Goal: Task Accomplishment & Management: Complete application form

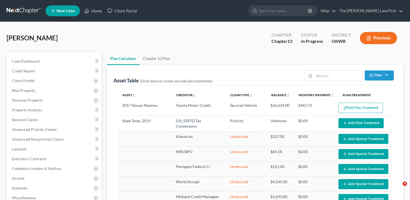
select select "59"
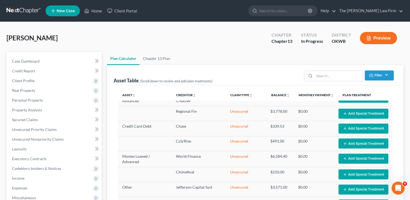
drag, startPoint x: 20, startPoint y: 8, endPoint x: 33, endPoint y: 11, distance: 14.1
click at [20, 8] on link at bounding box center [24, 11] width 35 height 10
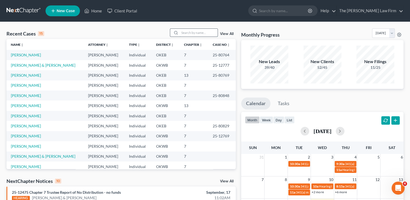
click at [188, 32] on input "search" at bounding box center [199, 33] width 38 height 8
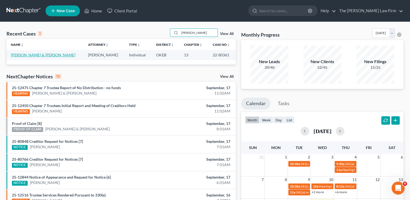
type input "belshe"
click at [32, 55] on link "[PERSON_NAME] & [PERSON_NAME]" at bounding box center [43, 55] width 64 height 5
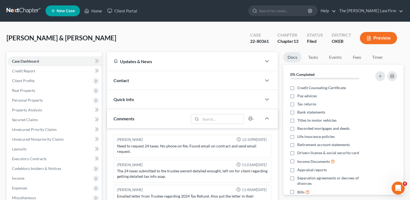
click at [28, 10] on link at bounding box center [24, 11] width 35 height 10
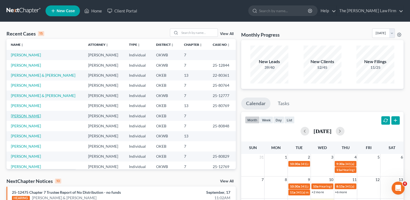
click at [20, 116] on link "[PERSON_NAME]" at bounding box center [26, 115] width 30 height 5
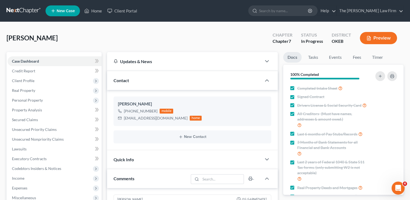
scroll to position [508, 0]
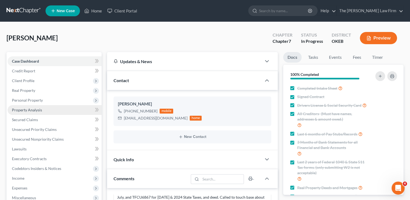
click at [39, 99] on span "Personal Property" at bounding box center [27, 100] width 31 height 5
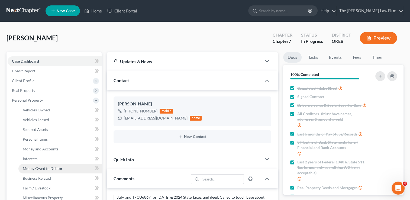
click at [37, 167] on span "Money Owed to Debtor" at bounding box center [43, 168] width 40 height 5
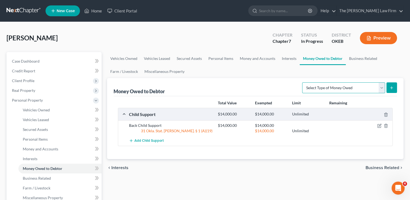
click at [381, 88] on select "Select Type of Money Owed Accounts Receivable Alimony Child Support Claims Agai…" at bounding box center [343, 87] width 83 height 11
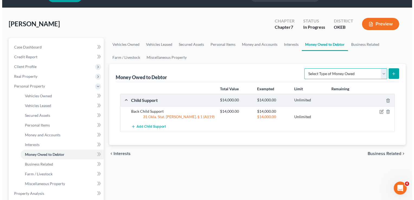
scroll to position [27, 0]
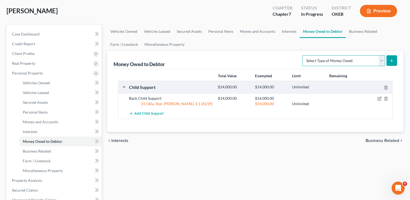
click at [381, 62] on select "Select Type of Money Owed Accounts Receivable Alimony Child Support Claims Agai…" at bounding box center [343, 60] width 83 height 11
select select "financial_assets_not_yet_listed"
click at [303, 55] on select "Select Type of Money Owed Accounts Receivable Alimony Child Support Claims Agai…" at bounding box center [343, 60] width 83 height 11
click at [390, 57] on button "submit" at bounding box center [391, 60] width 11 height 11
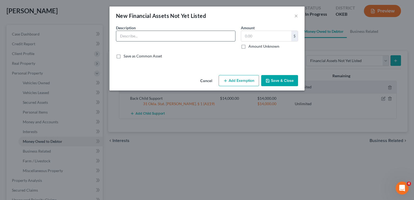
click at [153, 34] on input "text" at bounding box center [175, 36] width 119 height 10
type input "Insurance"
click at [294, 16] on button "×" at bounding box center [296, 15] width 4 height 7
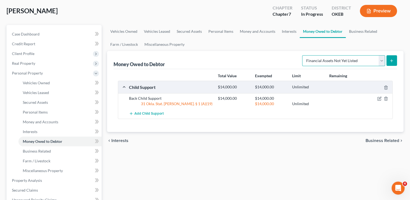
click at [382, 62] on select "Select Type of Money Owed Accounts Receivable Alimony Child Support Claims Agai…" at bounding box center [343, 60] width 83 height 11
click at [303, 55] on select "Select Type of Money Owed Accounts Receivable Alimony Child Support Claims Agai…" at bounding box center [343, 60] width 83 height 11
click at [382, 59] on select "Select Type of Money Owed Accounts Receivable Alimony Child Support Claims Agai…" at bounding box center [343, 60] width 83 height 11
select select "financial_assets_not_yet_listed"
click at [303, 55] on select "Select Type of Money Owed Accounts Receivable Alimony Child Support Claims Agai…" at bounding box center [343, 60] width 83 height 11
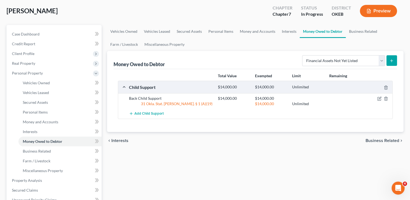
click at [389, 62] on button "submit" at bounding box center [391, 60] width 11 height 11
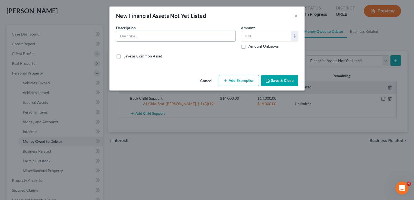
click at [177, 34] on input "text" at bounding box center [175, 36] width 119 height 10
type input "Personal injury insurance payout"
click at [251, 34] on input "text" at bounding box center [266, 36] width 50 height 10
type input "3,300"
click at [234, 80] on button "Add Exemption" at bounding box center [239, 80] width 40 height 11
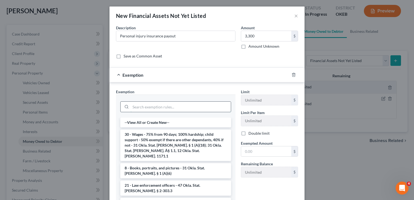
click at [171, 105] on input "search" at bounding box center [181, 107] width 100 height 10
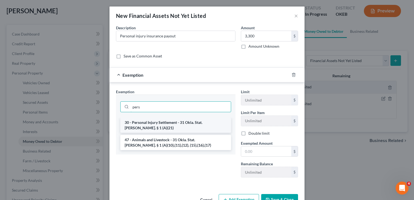
type input "pers"
click at [163, 123] on li "30 - Personal Injury Settlement - 31 Okla. Stat. Ann. § 1 (A)(21)" at bounding box center [175, 125] width 111 height 15
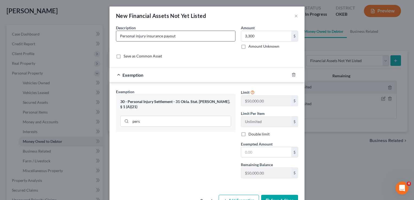
click at [142, 35] on input "Personal injury insurance payout" at bounding box center [175, 36] width 119 height 10
type input "Personal injury/property damage insurance payout"
click at [157, 118] on input "pers" at bounding box center [181, 121] width 100 height 10
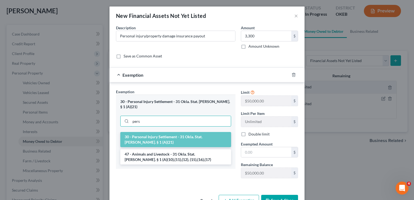
drag, startPoint x: 144, startPoint y: 116, endPoint x: 114, endPoint y: 116, distance: 30.1
click at [116, 115] on div "30 - Personal Injury Settlement - 31 Okla. Stat. Ann. § 1 (A)(21) pers" at bounding box center [175, 113] width 119 height 37
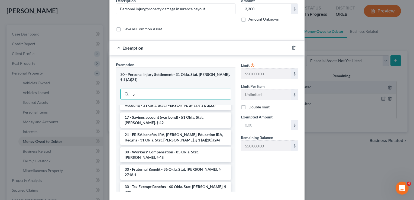
scroll to position [651, 0]
type input "pers"
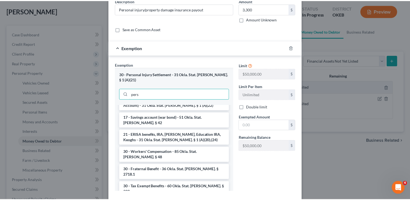
scroll to position [16, 0]
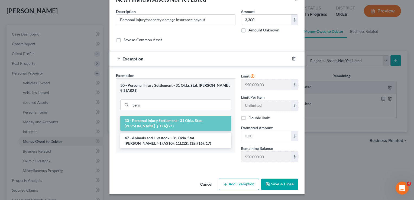
click at [155, 116] on li "30 - Personal Injury Settlement - 31 Okla. Stat. [PERSON_NAME]. § 1 (A)(21)" at bounding box center [175, 123] width 111 height 15
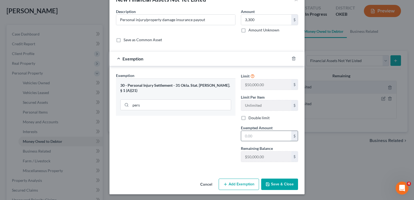
click at [260, 134] on input "text" at bounding box center [266, 136] width 50 height 10
type input "3,300"
click at [271, 185] on button "Save & Close" at bounding box center [279, 184] width 37 height 11
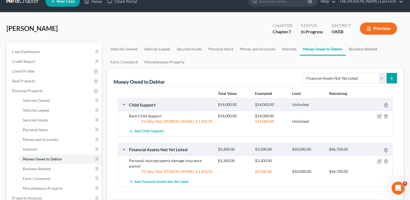
scroll to position [0, 0]
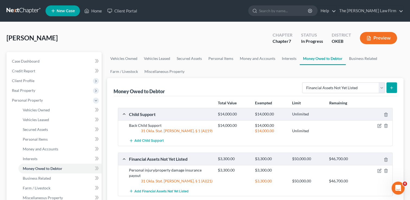
click at [21, 9] on link at bounding box center [24, 11] width 35 height 10
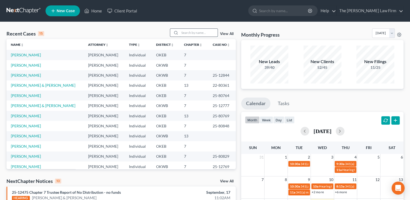
click at [193, 32] on input "search" at bounding box center [199, 33] width 38 height 8
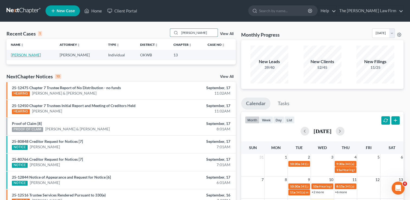
type input "mcclendon"
click at [31, 53] on link "McClendon, Jackie" at bounding box center [26, 55] width 30 height 5
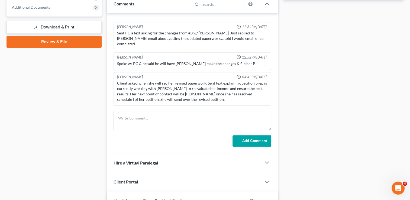
scroll to position [217, 0]
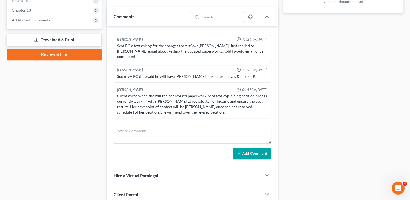
click at [263, 124] on line "button" at bounding box center [264, 125] width 2 height 2
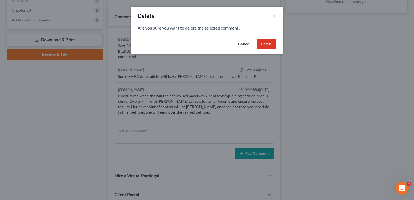
click at [266, 43] on button "Delete" at bounding box center [267, 44] width 20 height 11
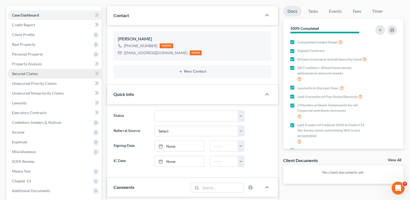
scroll to position [27, 0]
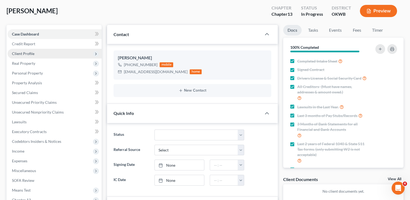
click at [30, 56] on span "Client Profile" at bounding box center [55, 54] width 94 height 10
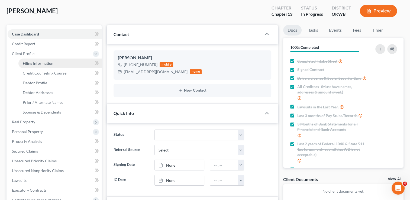
click at [47, 64] on span "Filing Information" at bounding box center [38, 63] width 31 height 5
select select "1"
select select "0"
select select "3"
select select "37"
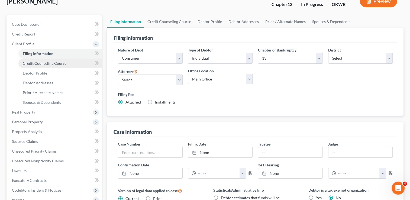
click at [55, 63] on span "Credit Counseling Course" at bounding box center [45, 63] width 44 height 5
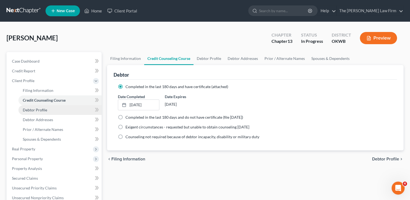
click at [45, 108] on span "Debtor Profile" at bounding box center [35, 110] width 24 height 5
select select "0"
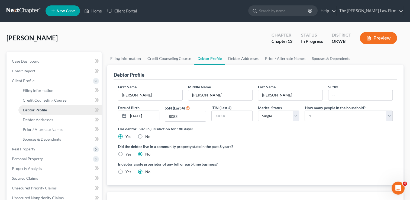
radio input "true"
click at [244, 57] on link "Debtor Addresses" at bounding box center [243, 58] width 37 height 13
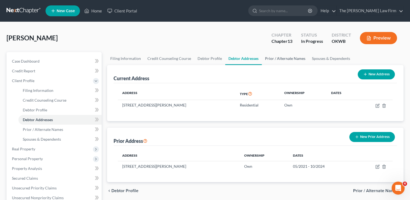
click at [286, 59] on link "Prior / Alternate Names" at bounding box center [285, 58] width 47 height 13
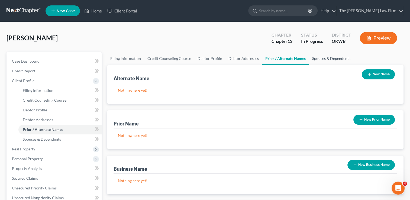
click at [323, 58] on link "Spouses & Dependents" at bounding box center [331, 58] width 45 height 13
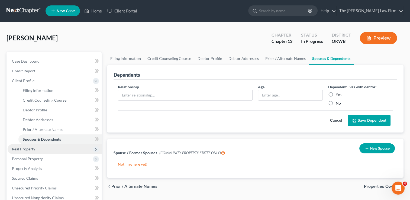
click at [25, 148] on span "Real Property" at bounding box center [23, 149] width 23 height 5
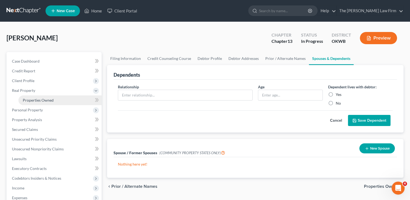
click at [55, 100] on link "Properties Owned" at bounding box center [59, 100] width 83 height 10
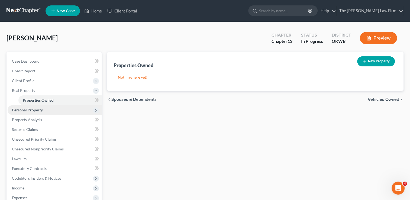
click at [34, 108] on span "Personal Property" at bounding box center [27, 110] width 31 height 5
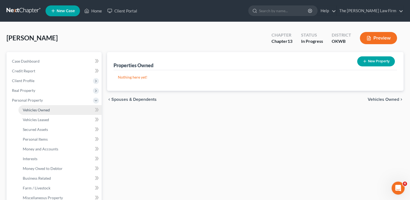
click at [45, 110] on span "Vehicles Owned" at bounding box center [36, 110] width 27 height 5
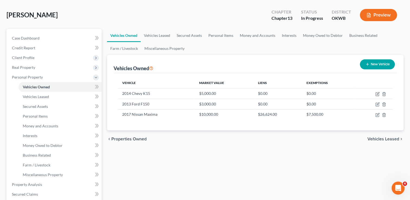
scroll to position [54, 0]
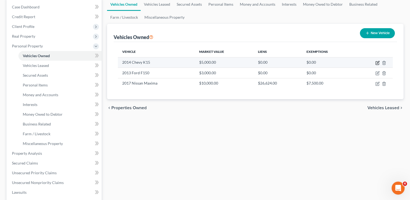
click at [377, 63] on icon "button" at bounding box center [378, 62] width 2 height 2
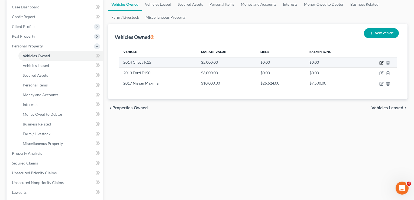
select select "1"
select select "12"
select select "0"
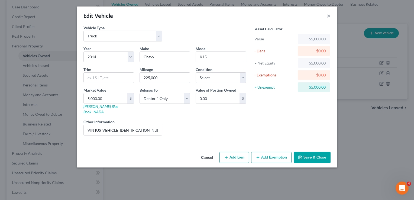
click at [328, 15] on button "×" at bounding box center [329, 15] width 4 height 7
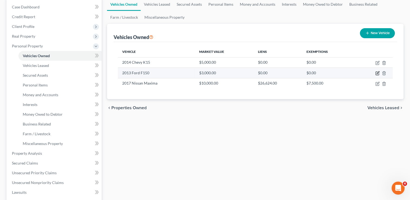
click at [376, 73] on icon "button" at bounding box center [377, 73] width 4 height 4
select select "1"
select select "13"
select select "0"
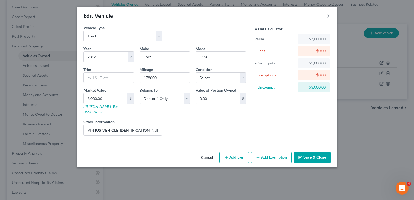
click at [327, 16] on button "×" at bounding box center [329, 15] width 4 height 7
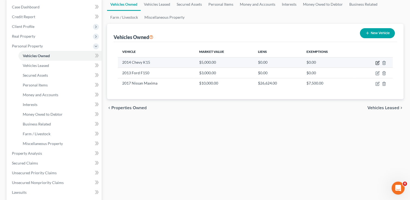
click at [376, 62] on icon "button" at bounding box center [377, 63] width 4 height 4
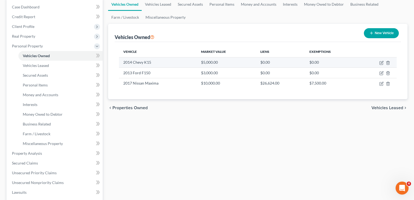
select select "1"
select select "12"
select select "0"
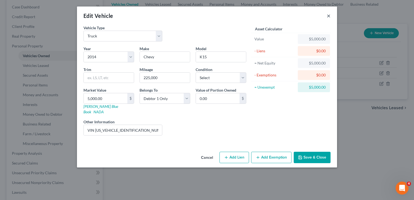
click at [329, 15] on button "×" at bounding box center [329, 15] width 4 height 7
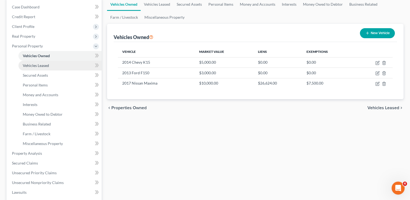
click at [49, 66] on link "Vehicles Leased" at bounding box center [59, 66] width 83 height 10
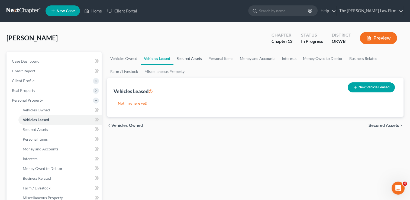
click at [194, 57] on link "Secured Assets" at bounding box center [189, 58] width 32 height 13
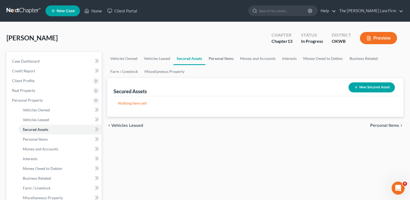
click at [224, 58] on link "Personal Items" at bounding box center [220, 58] width 31 height 13
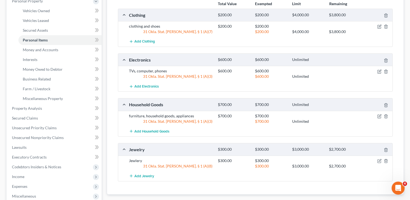
scroll to position [108, 0]
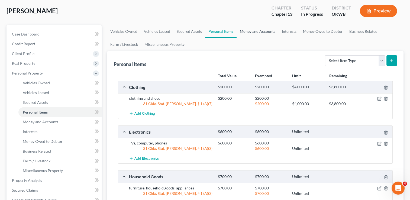
click at [254, 29] on link "Money and Accounts" at bounding box center [257, 31] width 42 height 13
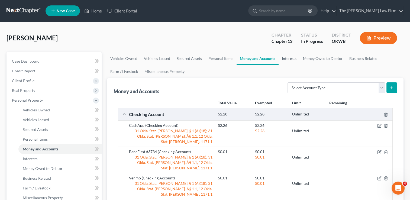
click at [291, 57] on link "Interests" at bounding box center [288, 58] width 21 height 13
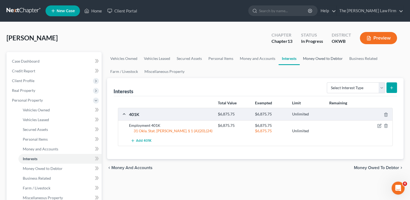
click at [319, 57] on link "Money Owed to Debtor" at bounding box center [323, 58] width 46 height 13
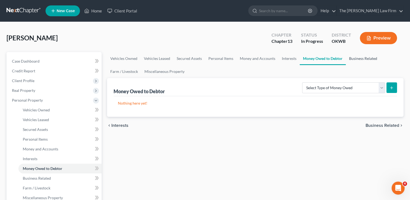
click at [357, 58] on link "Business Related" at bounding box center [363, 58] width 35 height 13
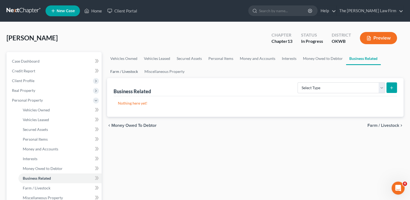
click at [128, 72] on link "Farm / Livestock" at bounding box center [124, 71] width 34 height 13
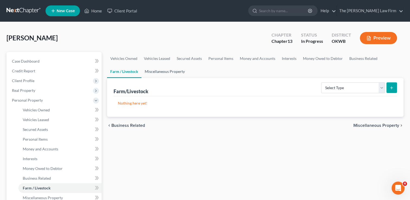
click at [170, 71] on link "Miscellaneous Property" at bounding box center [164, 71] width 47 height 13
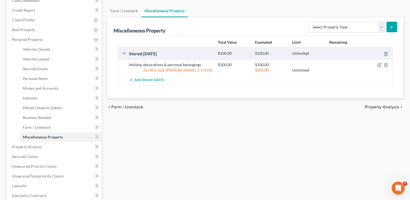
scroll to position [81, 0]
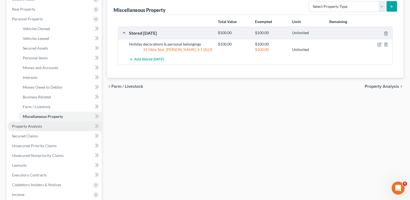
click at [40, 125] on span "Property Analysis" at bounding box center [27, 126] width 30 height 5
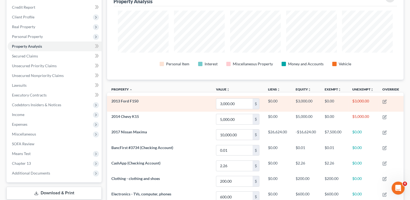
scroll to position [35, 0]
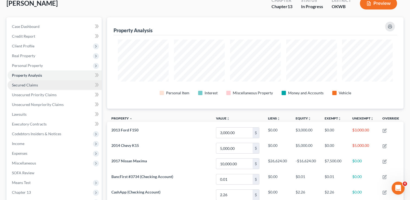
click at [41, 85] on link "Secured Claims" at bounding box center [55, 85] width 94 height 10
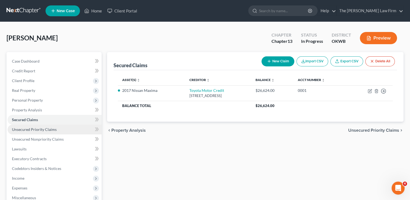
click at [35, 126] on link "Unsecured Priority Claims" at bounding box center [55, 130] width 94 height 10
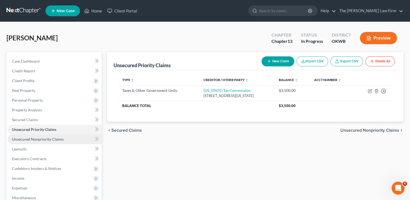
click at [52, 137] on span "Unsecured Nonpriority Claims" at bounding box center [38, 139] width 52 height 5
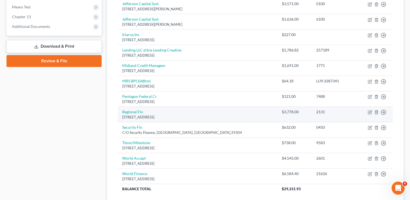
scroll to position [217, 0]
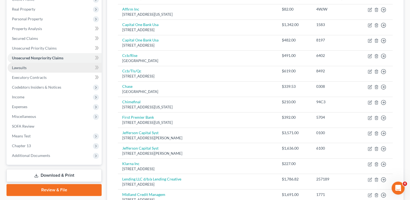
click at [29, 69] on link "Lawsuits" at bounding box center [55, 68] width 94 height 10
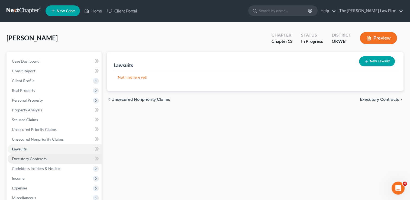
click at [44, 158] on span "Executory Contracts" at bounding box center [29, 158] width 35 height 5
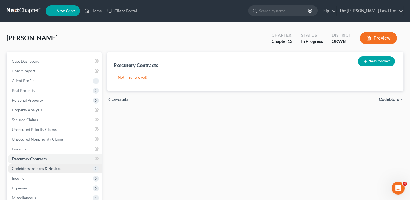
click at [37, 167] on span "Codebtors Insiders & Notices" at bounding box center [36, 168] width 49 height 5
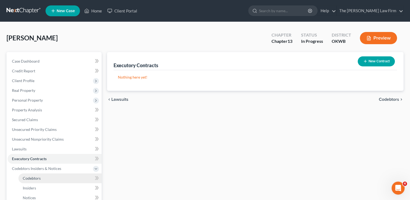
click at [36, 177] on span "Codebtors" at bounding box center [32, 178] width 18 height 5
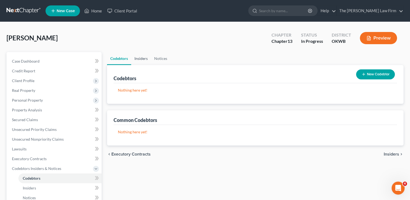
click at [140, 59] on link "Insiders" at bounding box center [141, 58] width 20 height 13
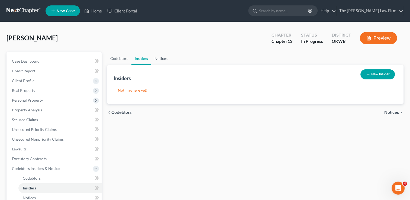
click at [158, 59] on link "Notices" at bounding box center [161, 58] width 20 height 13
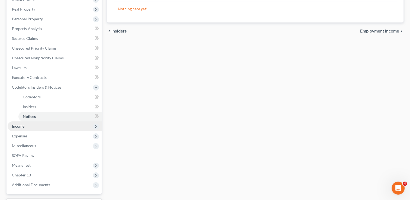
click at [23, 126] on span "Income" at bounding box center [18, 126] width 12 height 5
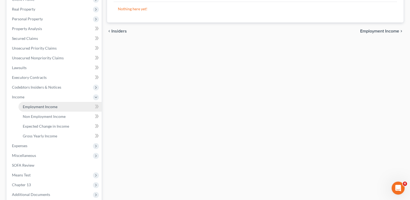
click at [46, 106] on span "Employment Income" at bounding box center [40, 106] width 35 height 5
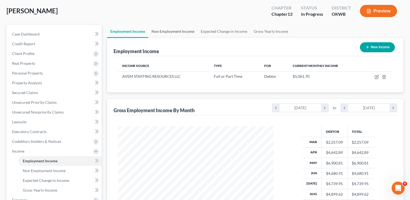
click at [174, 31] on link "Non Employment Income" at bounding box center [172, 31] width 49 height 13
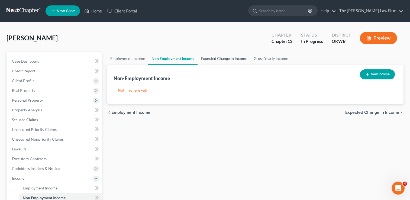
click at [226, 58] on link "Expected Change in Income" at bounding box center [223, 58] width 53 height 13
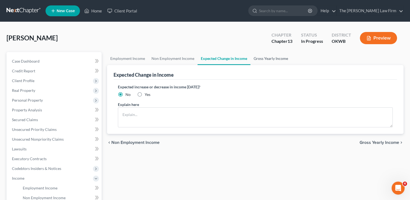
click at [274, 58] on link "Gross Yearly Income" at bounding box center [270, 58] width 41 height 13
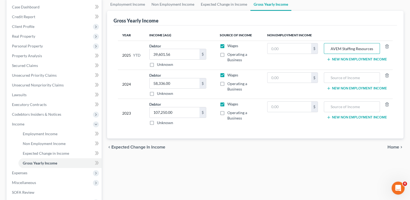
drag, startPoint x: 376, startPoint y: 48, endPoint x: 302, endPoint y: 54, distance: 74.7
click at [311, 54] on tr "2025 YTD Debtor 39,601.56 $ Unknown Balance Undetermined 39,601.56 $ Unknown Wa…" at bounding box center [255, 55] width 275 height 29
type input "C"
click at [220, 5] on link "Expected Change in Income" at bounding box center [223, 4] width 53 height 13
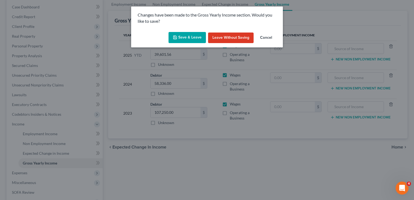
click at [181, 40] on button "Save & Leave" at bounding box center [186, 37] width 37 height 11
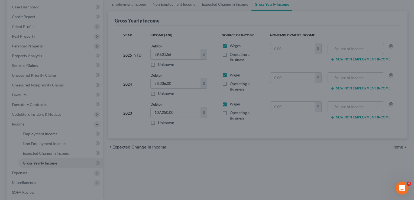
type input "AVEM Staffing Resources LLC"
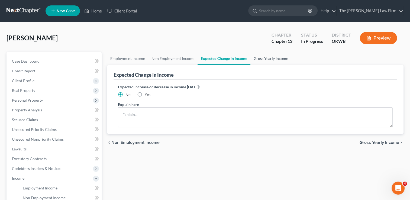
click at [272, 59] on link "Gross Yearly Income" at bounding box center [270, 58] width 41 height 13
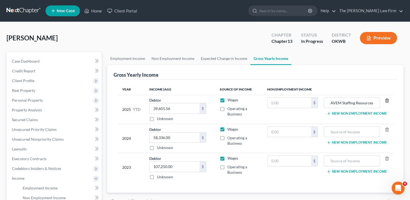
click at [386, 99] on icon "button" at bounding box center [387, 100] width 4 height 4
click at [171, 58] on link "Non Employment Income" at bounding box center [172, 58] width 49 height 13
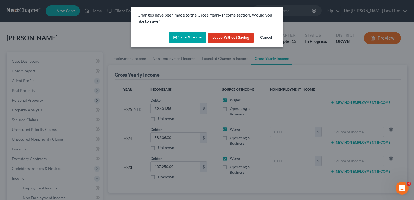
click at [187, 37] on button "Save & Leave" at bounding box center [186, 37] width 37 height 11
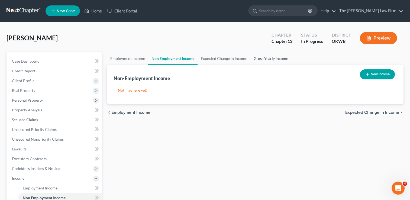
click at [268, 58] on link "Gross Yearly Income" at bounding box center [270, 58] width 41 height 13
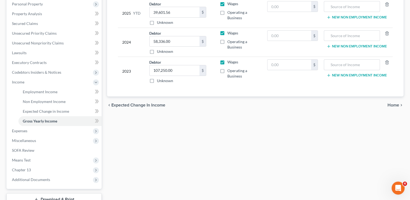
scroll to position [108, 0]
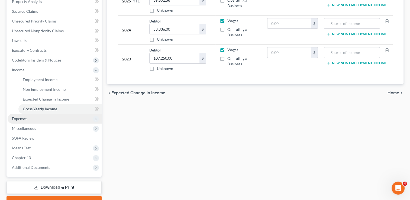
click at [29, 118] on span "Expenses" at bounding box center [55, 119] width 94 height 10
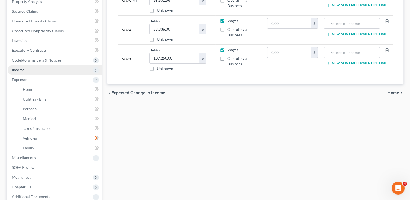
click at [30, 67] on span "Income" at bounding box center [55, 70] width 94 height 10
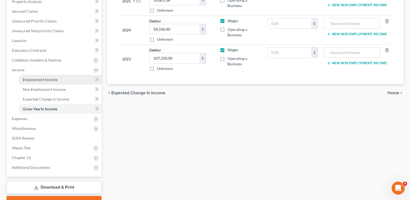
click at [42, 79] on span "Employment Income" at bounding box center [40, 79] width 35 height 5
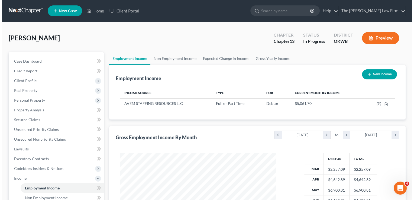
scroll to position [96, 167]
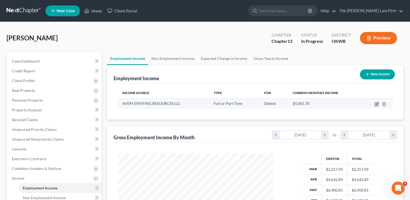
click at [375, 104] on icon "button" at bounding box center [376, 104] width 3 height 3
select select "0"
select select "37"
select select "2"
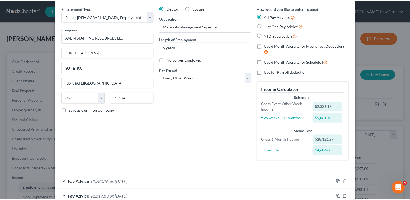
scroll to position [0, 0]
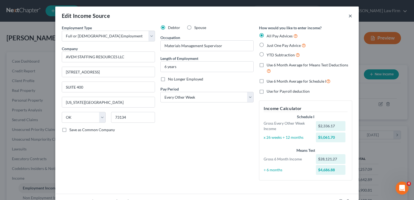
click at [349, 16] on button "×" at bounding box center [350, 15] width 4 height 7
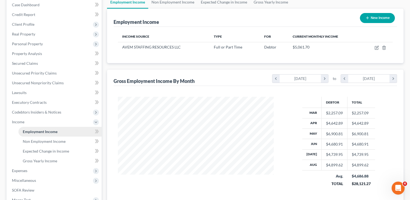
scroll to position [81, 0]
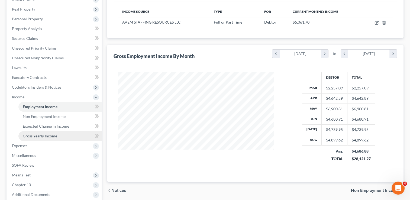
click at [51, 134] on span "Gross Yearly Income" at bounding box center [40, 136] width 34 height 5
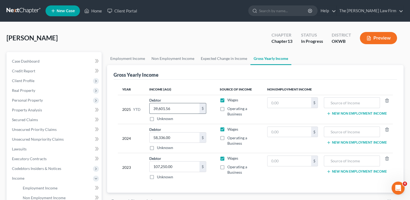
click at [183, 107] on input "39,601.56" at bounding box center [175, 108] width 50 height 10
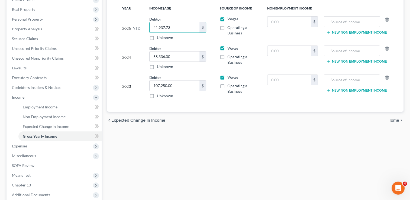
scroll to position [81, 0]
type input "41,937.73"
click at [33, 146] on span "Expenses" at bounding box center [55, 146] width 94 height 10
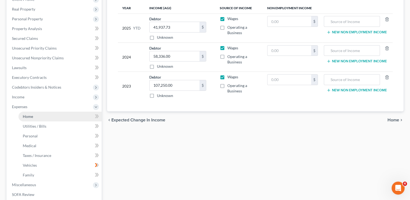
click at [33, 115] on span "Home" at bounding box center [28, 116] width 10 height 5
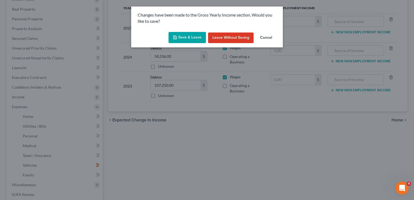
click at [183, 37] on button "Save & Leave" at bounding box center [186, 37] width 37 height 11
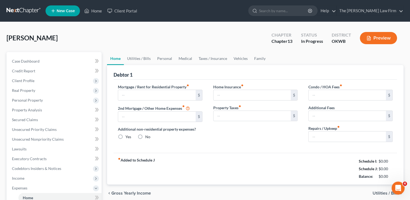
type input "700.00"
type input "0.00"
radio input "true"
type input "0.00"
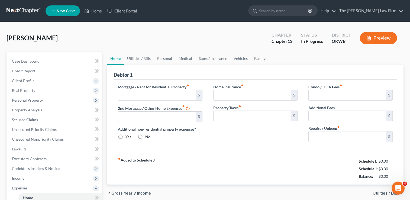
type input "0.00"
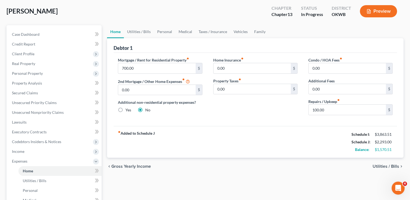
scroll to position [27, 0]
drag, startPoint x: 329, startPoint y: 109, endPoint x: 329, endPoint y: 113, distance: 4.1
click at [329, 108] on input "100.00" at bounding box center [347, 109] width 77 height 10
type input "150.00"
click at [143, 30] on link "Utilities / Bills" at bounding box center [139, 31] width 30 height 13
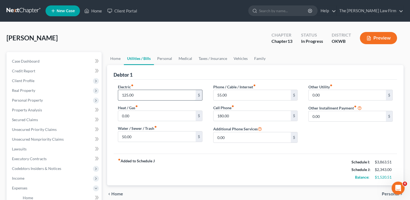
click at [141, 94] on input "125.00" at bounding box center [156, 95] width 77 height 10
type input "150.00"
click at [142, 134] on input "50.00" at bounding box center [156, 136] width 77 height 10
type input "80.00"
click at [166, 57] on link "Personal" at bounding box center [164, 58] width 21 height 13
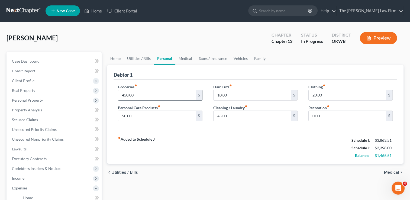
click at [146, 96] on input "450.00" at bounding box center [156, 95] width 77 height 10
type input "490.00"
click at [233, 95] on input "10.00" at bounding box center [251, 95] width 77 height 10
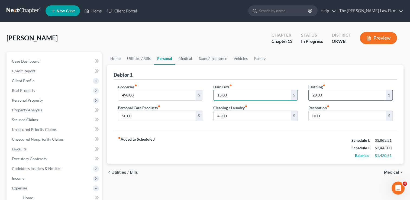
type input "15.00"
click at [331, 95] on input "20.00" at bounding box center [347, 95] width 77 height 10
type input "100.00"
click at [187, 59] on link "Medical" at bounding box center [185, 58] width 20 height 13
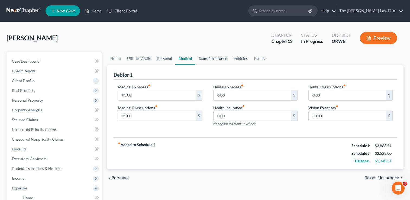
click at [212, 57] on link "Taxes / Insurance" at bounding box center [212, 58] width 35 height 13
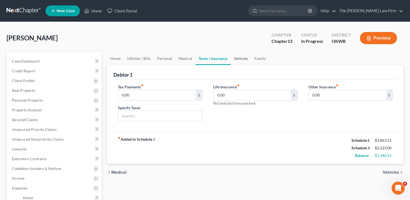
click at [241, 57] on link "Vehicles" at bounding box center [241, 58] width 21 height 13
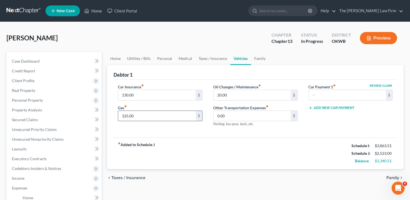
click at [142, 114] on input "125.00" at bounding box center [156, 116] width 77 height 10
type input "200.00"
click at [229, 94] on input "20.00" at bounding box center [251, 95] width 77 height 10
type input "25.00"
click at [256, 58] on link "Family" at bounding box center [260, 58] width 18 height 13
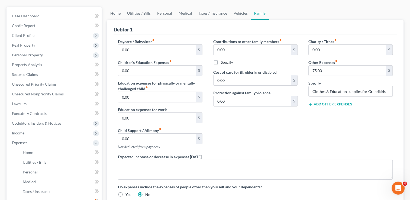
scroll to position [30, 0]
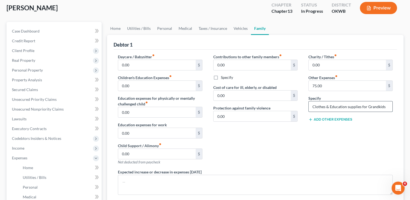
click at [387, 106] on input "Clothes & Education supplies for Grandkids" at bounding box center [351, 106] width 84 height 10
type input "Clothes & Education supplies for Grandchildren"
click at [298, 140] on div "Contributions to other family members fiber_manual_record 0.00 $ Specify Cost o…" at bounding box center [255, 111] width 95 height 115
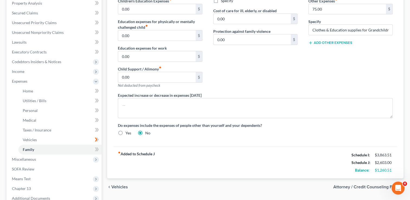
scroll to position [166, 0]
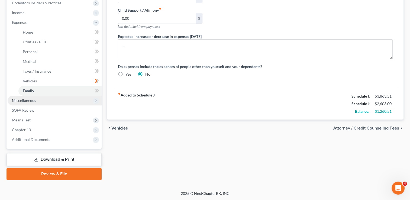
click at [37, 98] on span "Miscellaneous" at bounding box center [55, 101] width 94 height 10
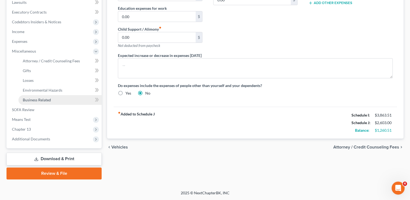
scroll to position [146, 0]
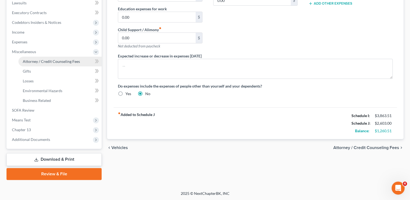
click at [42, 61] on span "Attorney / Credit Counseling Fees" at bounding box center [51, 61] width 57 height 5
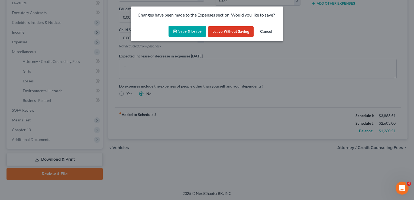
click at [183, 31] on button "Save & Leave" at bounding box center [186, 31] width 37 height 11
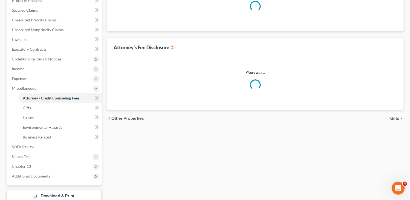
scroll to position [44, 0]
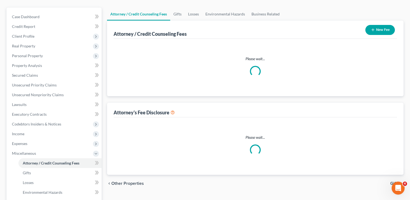
select select "0"
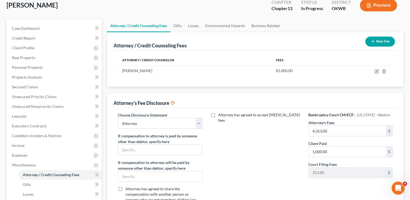
scroll to position [0, 0]
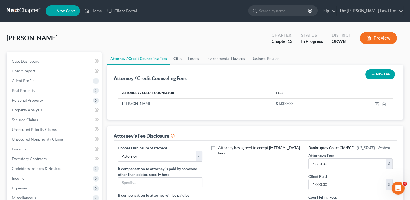
click at [178, 58] on link "Gifts" at bounding box center [177, 58] width 15 height 13
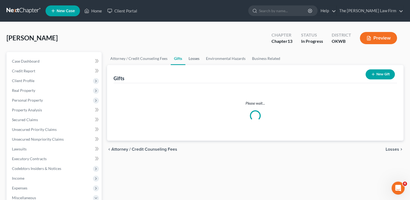
click at [194, 59] on link "Losses" at bounding box center [193, 58] width 17 height 13
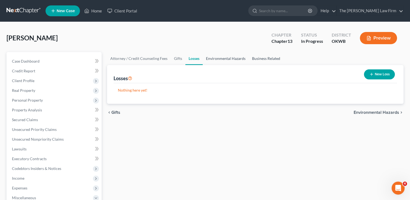
click at [230, 56] on link "Environmental Hazards" at bounding box center [226, 58] width 46 height 13
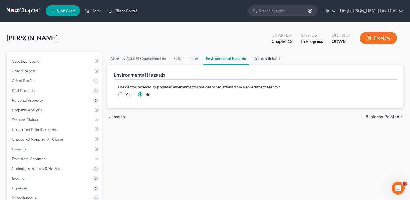
click at [264, 57] on link "Business Related" at bounding box center [266, 58] width 35 height 13
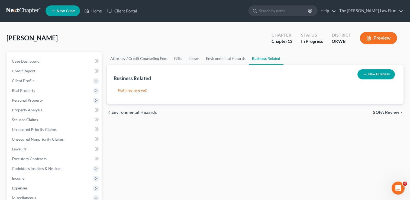
scroll to position [146, 0]
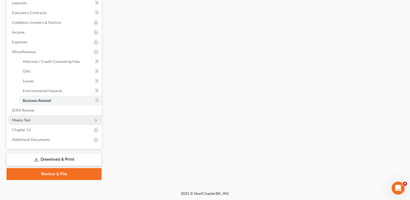
click at [37, 120] on span "Means Test" at bounding box center [55, 120] width 94 height 10
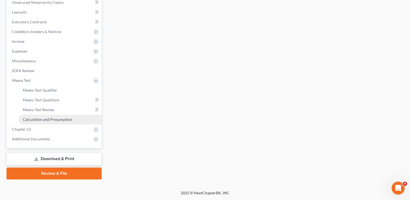
scroll to position [136, 0]
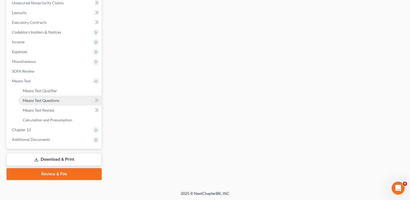
click at [59, 100] on span "Means Test Questions" at bounding box center [41, 100] width 37 height 5
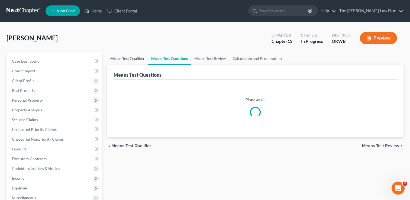
click at [135, 59] on link "Means Test Qualifier" at bounding box center [127, 58] width 41 height 13
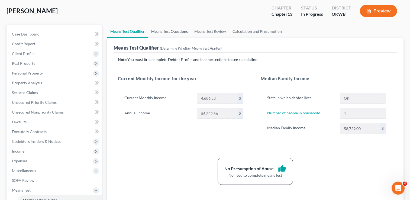
click at [168, 29] on link "Means Test Questions" at bounding box center [169, 31] width 43 height 13
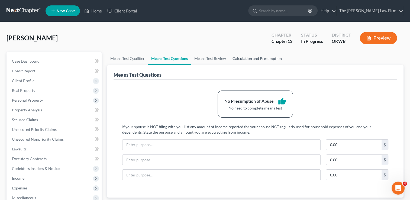
click at [258, 60] on link "Calculation and Presumption" at bounding box center [257, 58] width 56 height 13
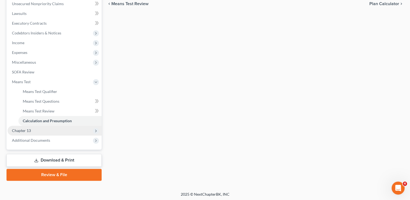
click at [25, 133] on span "Chapter 13" at bounding box center [55, 131] width 94 height 10
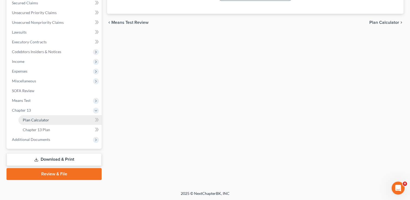
click at [39, 121] on span "Plan Calculator" at bounding box center [36, 120] width 26 height 5
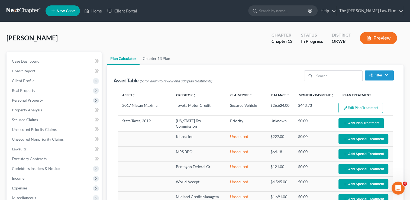
select select "59"
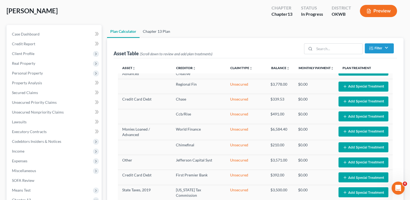
click at [160, 31] on link "Chapter 13 Plan" at bounding box center [156, 31] width 34 height 13
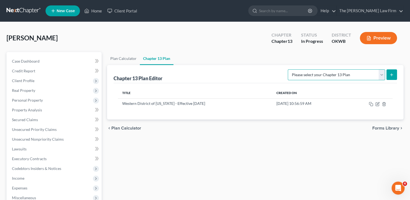
click at [379, 76] on select "Please select your Chapter 13 Plan National Form Plan - Official Form 113 Weste…" at bounding box center [336, 74] width 97 height 11
select select "2"
click at [288, 69] on select "Please select your Chapter 13 Plan National Form Plan - Official Form 113 Weste…" at bounding box center [336, 74] width 97 height 11
click at [390, 74] on icon "submit" at bounding box center [391, 75] width 4 height 4
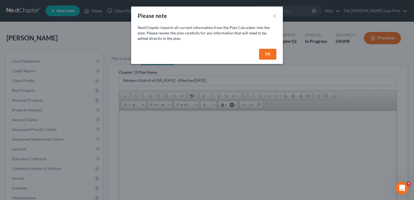
click at [268, 54] on button "OK" at bounding box center [267, 54] width 17 height 11
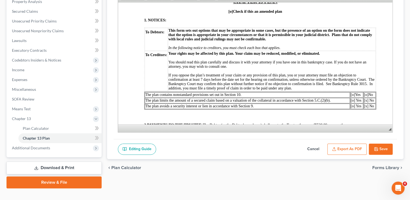
scroll to position [108, 0]
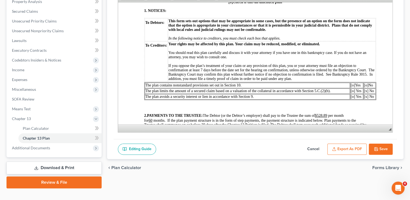
click at [366, 87] on span "[o]" at bounding box center [366, 85] width 4 height 4
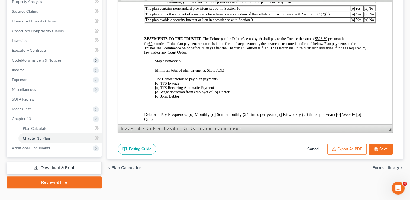
scroll to position [190, 0]
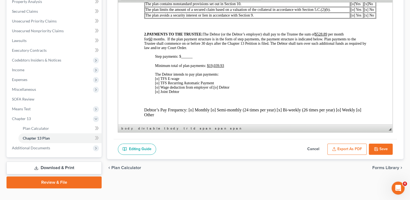
click at [157, 89] on span "[o] TFS E-wage [o] TFS Recurring Automatic Payment [o] Wage deduction from empl…" at bounding box center [184, 82] width 59 height 13
click at [218, 93] on span "[o] Debtor [o] Joint Debtor" at bounding box center [192, 89] width 74 height 8
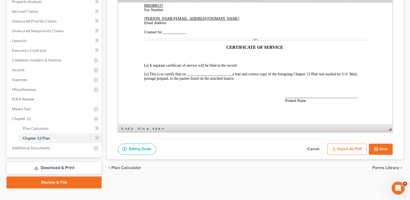
scroll to position [1300, 0]
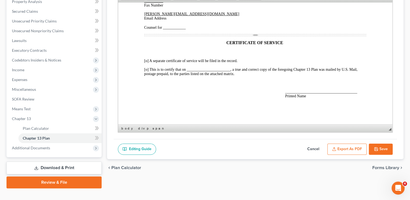
click at [166, 29] on span "Counsel for ____________" at bounding box center [164, 27] width 41 height 4
drag, startPoint x: 197, startPoint y: 66, endPoint x: 179, endPoint y: 66, distance: 17.6
click at [179, 30] on p "paul@chapter7ok.com Email Address Counsel for _Debtor___________" at bounding box center [255, 21] width 222 height 18
drag, startPoint x: 174, startPoint y: 66, endPoint x: 165, endPoint y: 64, distance: 9.9
click at [165, 29] on span "Counsel for _Debtor__" at bounding box center [161, 27] width 35 height 4
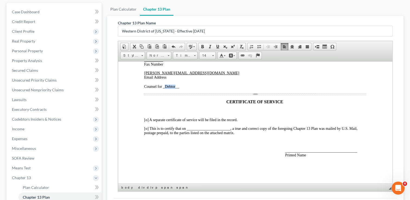
scroll to position [27, 0]
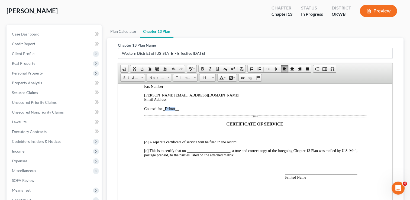
drag, startPoint x: 216, startPoint y: 67, endPoint x: 215, endPoint y: 73, distance: 5.6
click at [216, 67] on span at bounding box center [217, 69] width 4 height 4
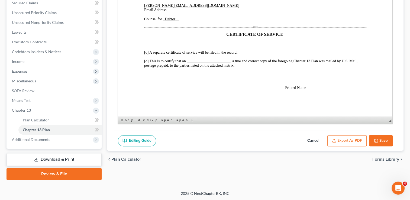
scroll to position [1339, 0]
click at [147, 60] on span "[o] This is to certify that on _______________________, a true and correct copy…" at bounding box center [250, 63] width 213 height 8
click at [192, 60] on span "[x ] This is to certify that on _______________________, a true and correct cop…" at bounding box center [250, 63] width 213 height 8
drag, startPoint x: 223, startPoint y: 60, endPoint x: 246, endPoint y: 62, distance: 23.1
click at [246, 62] on span "[x ] This is to certify that on ___09/17/2025____________________, a true and c…" at bounding box center [252, 63] width 216 height 8
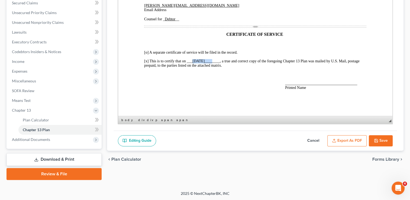
drag, startPoint x: 193, startPoint y: 60, endPoint x: 209, endPoint y: 61, distance: 16.6
click at [209, 61] on span "[x ] This is to certify that on ___09/17/2025________, a true and correct copy …" at bounding box center [251, 63] width 215 height 8
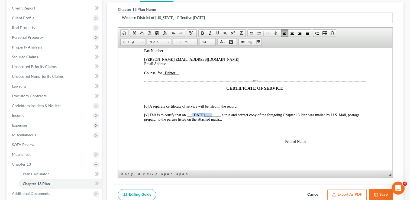
scroll to position [63, 0]
drag, startPoint x: 217, startPoint y: 31, endPoint x: 219, endPoint y: 39, distance: 8.1
click at [217, 31] on span at bounding box center [217, 33] width 4 height 4
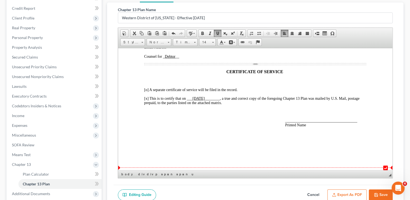
click at [289, 127] on span "______________________________________ Printed Name" at bounding box center [321, 122] width 72 height 8
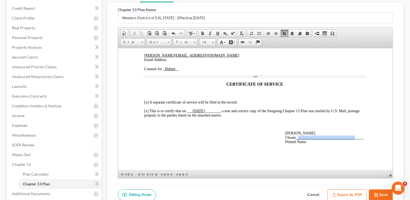
drag, startPoint x: 306, startPoint y: 142, endPoint x: 366, endPoint y: 141, distance: 60.4
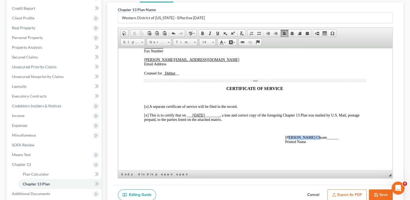
drag, startPoint x: 307, startPoint y: 137, endPoint x: 290, endPoint y: 136, distance: 17.1
click at [290, 136] on span "__Paul J. Choate______ Printed Name" at bounding box center [311, 139] width 53 height 8
drag, startPoint x: 216, startPoint y: 34, endPoint x: 218, endPoint y: 36, distance: 3.0
click at [216, 34] on span at bounding box center [217, 33] width 4 height 4
click at [200, 113] on u "[DATE]" at bounding box center [198, 115] width 12 height 4
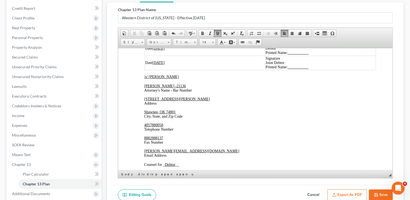
scroll to position [1204, 0]
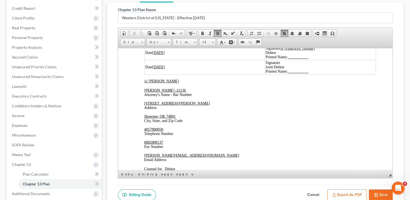
click at [161, 69] on u "[DATE]" at bounding box center [158, 67] width 12 height 4
click at [160, 54] on u "[DATE]" at bounding box center [158, 52] width 12 height 4
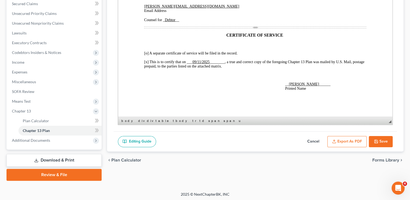
scroll to position [117, 0]
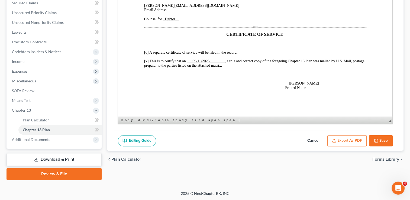
click at [377, 140] on icon "button" at bounding box center [375, 140] width 3 height 3
select select "2"
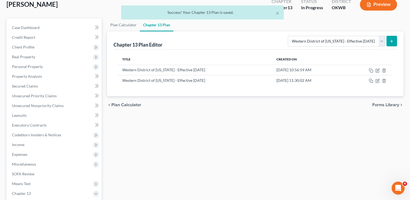
scroll to position [8, 0]
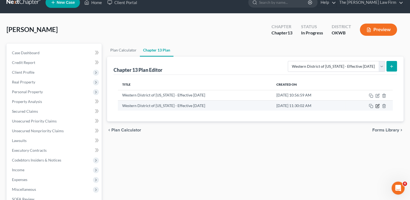
click at [377, 105] on icon "button" at bounding box center [378, 105] width 2 height 2
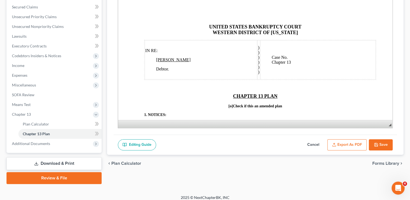
scroll to position [117, 0]
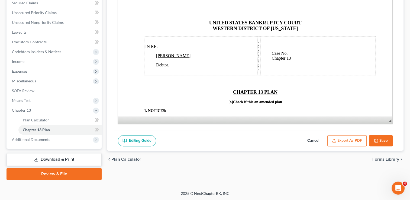
click at [343, 140] on button "Export as PDF" at bounding box center [346, 140] width 39 height 11
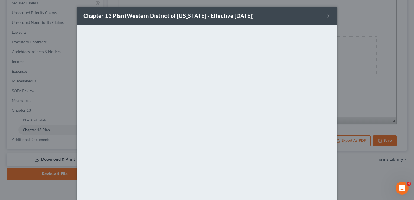
click at [327, 16] on button "×" at bounding box center [329, 15] width 4 height 7
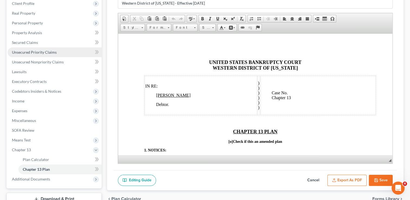
scroll to position [0, 0]
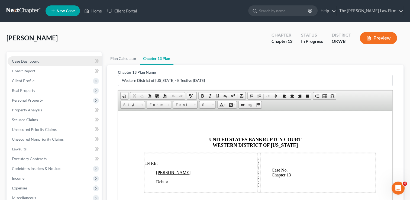
click at [43, 60] on link "Case Dashboard" at bounding box center [55, 61] width 94 height 10
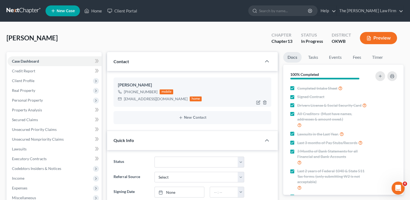
scroll to position [486, 0]
drag, startPoint x: 124, startPoint y: 99, endPoint x: 174, endPoint y: 102, distance: 50.2
click at [174, 102] on div "Jackie McClendon +1 (918) 557-4665 mobile mcclendon_jackie@yahoo.com home" at bounding box center [192, 91] width 158 height 29
copy div "mcclendon_jackie@yahoo.com"
click at [20, 9] on link at bounding box center [24, 11] width 35 height 10
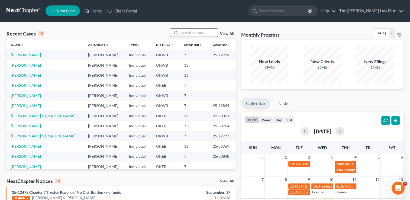
click at [204, 31] on input "search" at bounding box center [199, 33] width 38 height 8
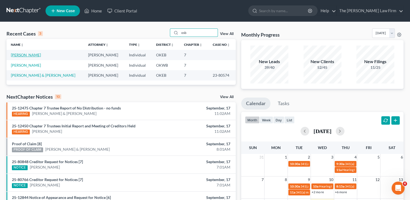
type input "osb"
click at [32, 54] on link "[PERSON_NAME]" at bounding box center [26, 55] width 30 height 5
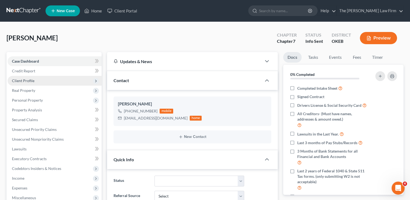
click at [30, 80] on span "Client Profile" at bounding box center [23, 80] width 22 height 5
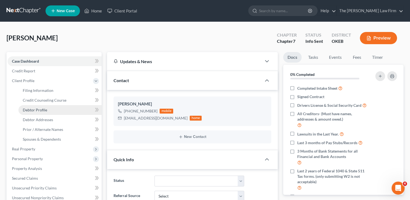
click at [42, 109] on span "Debtor Profile" at bounding box center [35, 110] width 24 height 5
select select "0"
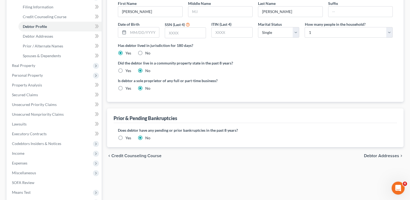
scroll to position [108, 0]
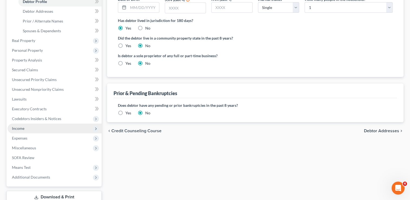
click at [24, 129] on span "Income" at bounding box center [55, 129] width 94 height 10
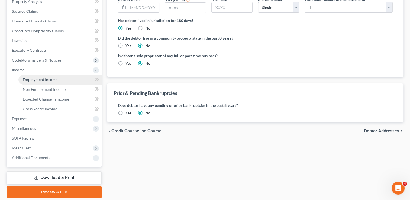
click at [55, 77] on span "Employment Income" at bounding box center [40, 79] width 35 height 5
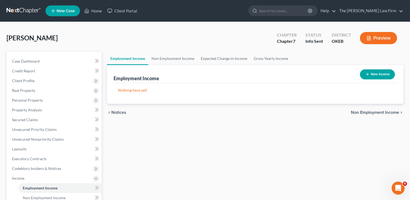
click at [377, 74] on button "New Income" at bounding box center [377, 74] width 35 height 10
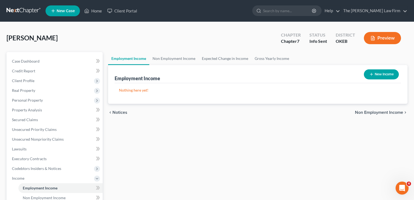
select select "0"
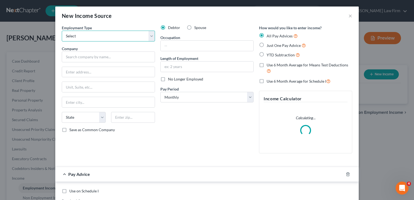
click at [107, 36] on select "Select Full or [DEMOGRAPHIC_DATA] Employment Self Employment" at bounding box center [108, 36] width 93 height 11
select select "0"
click at [62, 31] on select "Select Full or [DEMOGRAPHIC_DATA] Employment Self Employment" at bounding box center [108, 36] width 93 height 11
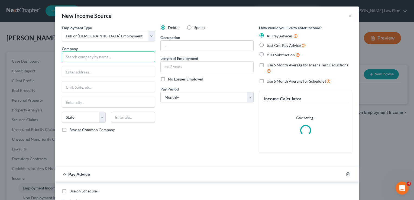
click at [114, 57] on input "text" at bounding box center [108, 56] width 93 height 11
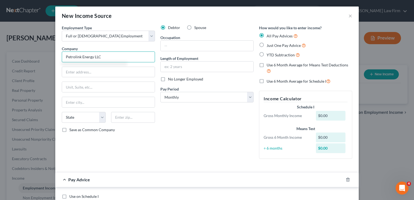
type input "Petrolink Energy LLC"
type input "[STREET_ADDRESS][PERSON_NAME]"
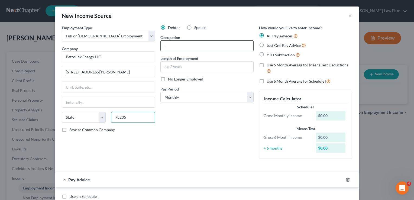
type input "78205"
click at [205, 43] on input "text" at bounding box center [207, 46] width 93 height 10
type input "San Antonio"
select select "45"
click at [233, 30] on div "Debtor Spouse Occupation Length of Employment No Longer Employed Pay Period * S…" at bounding box center [207, 94] width 99 height 138
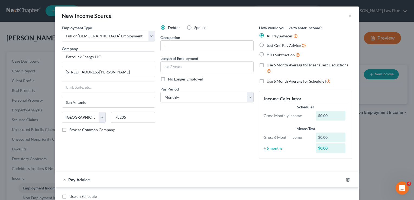
click at [267, 56] on label "YTD Subtraction" at bounding box center [283, 55] width 33 height 6
click at [269, 55] on input "YTD Subtraction" at bounding box center [271, 54] width 4 height 4
radio input "true"
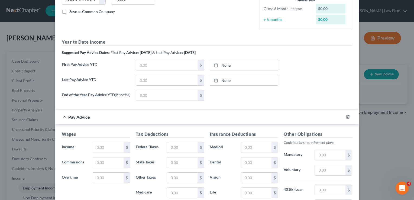
scroll to position [135, 0]
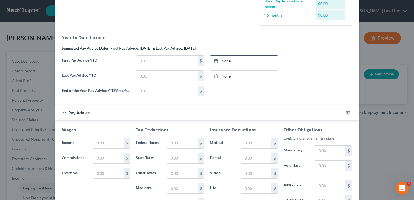
click at [223, 61] on link "None" at bounding box center [244, 61] width 68 height 10
type input "9/17/2025"
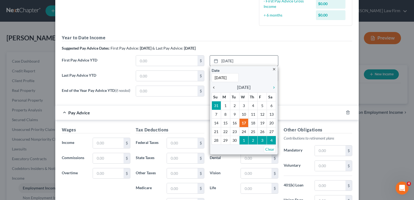
click at [212, 88] on icon "chevron_left" at bounding box center [215, 87] width 7 height 4
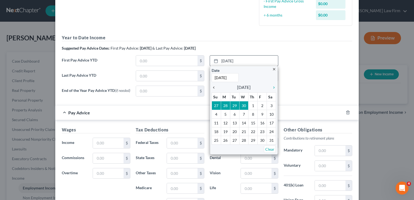
click at [212, 88] on icon "chevron_left" at bounding box center [215, 87] width 7 height 4
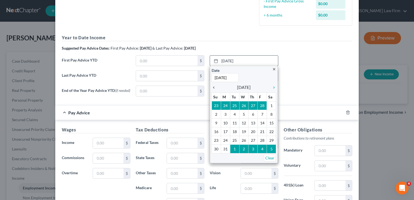
click at [212, 88] on icon "chevron_left" at bounding box center [215, 87] width 7 height 4
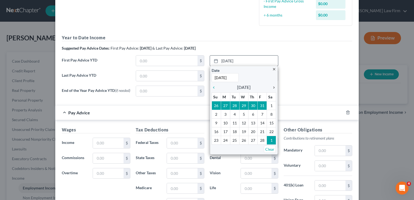
click at [271, 87] on icon "chevron_right" at bounding box center [272, 87] width 7 height 4
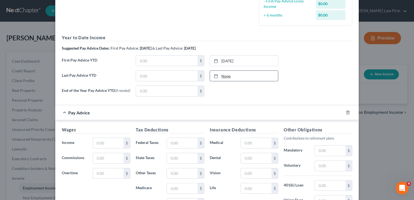
click at [228, 75] on link "None" at bounding box center [244, 76] width 68 height 10
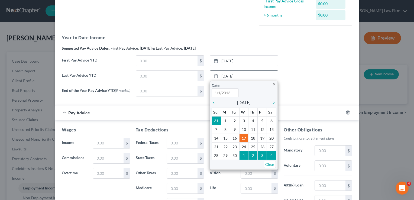
type input "9/17/2025"
click at [212, 104] on icon "chevron_left" at bounding box center [215, 102] width 7 height 4
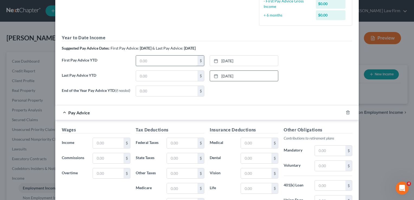
click at [169, 61] on input "text" at bounding box center [166, 61] width 61 height 10
type input "26,109.73"
click at [163, 76] on input "text" at bounding box center [166, 76] width 61 height 10
click at [155, 75] on input "text" at bounding box center [166, 76] width 61 height 10
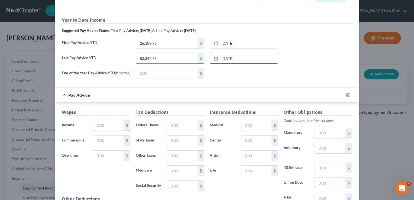
scroll to position [163, 0]
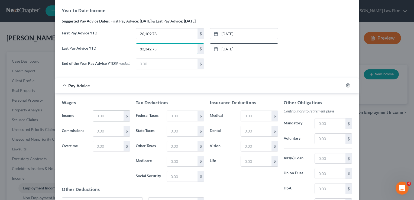
type input "83,342.75"
click at [108, 114] on input "text" at bounding box center [108, 116] width 31 height 10
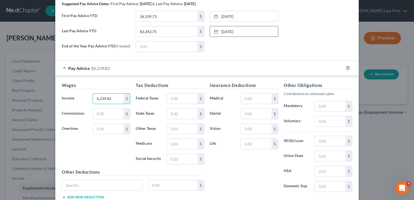
scroll to position [190, 0]
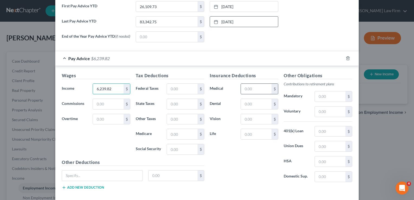
type input "6,239.82"
click at [259, 87] on input "text" at bounding box center [256, 89] width 31 height 10
type input "201.43"
click at [105, 117] on input "text" at bounding box center [108, 119] width 31 height 10
type input "2,133.12"
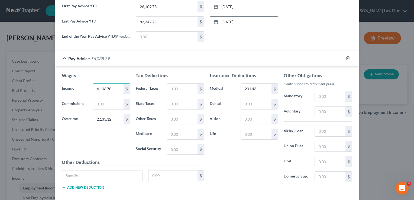
type input "4,106.70"
click at [94, 146] on div "Wages Income * 4,106.70 $ Commissions $ Overtime 2,133.12 $" at bounding box center [96, 115] width 74 height 87
click at [323, 132] on input "text" at bounding box center [330, 131] width 31 height 10
type input "68.07"
click at [329, 112] on input "text" at bounding box center [330, 111] width 31 height 10
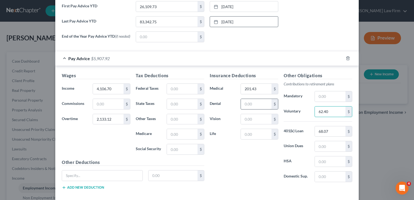
type input "62.40"
click at [256, 103] on input "text" at bounding box center [256, 104] width 31 height 10
type input "27.61"
click at [257, 119] on input "text" at bounding box center [256, 119] width 31 height 10
type input "15.00"
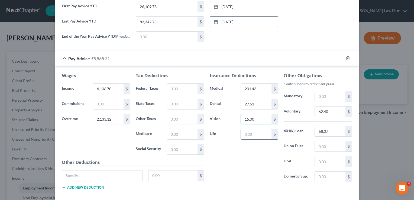
click at [252, 136] on input "text" at bounding box center [256, 134] width 31 height 10
type input "37.58"
click at [262, 87] on input "201.43" at bounding box center [256, 89] width 31 height 10
type input "206.43"
click at [95, 176] on input "text" at bounding box center [102, 175] width 80 height 10
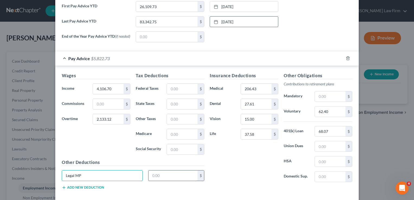
type input "Legal MP"
click at [165, 175] on input "text" at bounding box center [172, 175] width 49 height 10
type input "2.90"
click at [239, 159] on div "Insurance Deductions Medical 206.43 $ Dental 27.61 $ Vision 15.00 $ Life 37.58 $" at bounding box center [244, 129] width 74 height 114
click at [177, 135] on input "text" at bounding box center [182, 134] width 31 height 10
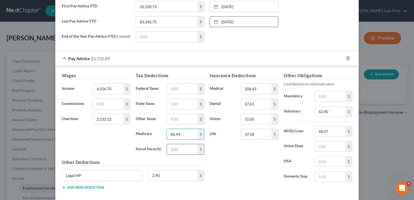
type input "86.94"
click at [173, 150] on input "text" at bounding box center [182, 149] width 31 height 10
type input "371.74"
click at [181, 104] on input "text" at bounding box center [182, 104] width 31 height 10
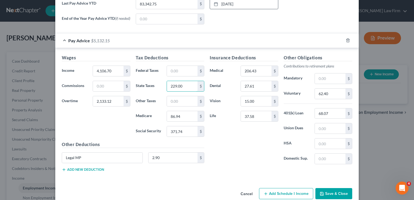
scroll to position [217, 0]
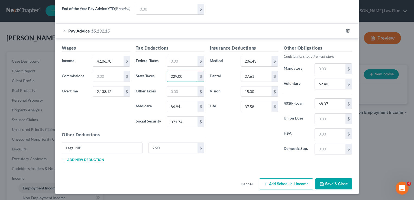
type input "229.00"
click at [336, 184] on button "Save & Close" at bounding box center [333, 183] width 37 height 11
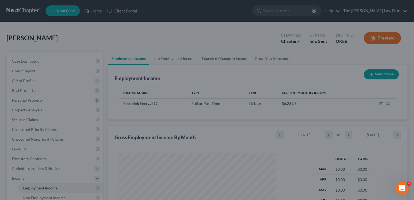
scroll to position [96, 167]
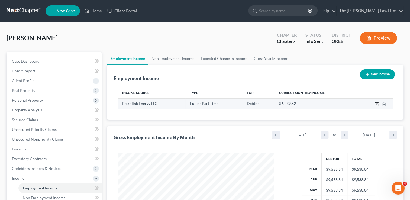
click at [377, 105] on icon "button" at bounding box center [376, 104] width 4 height 4
select select "0"
select select "45"
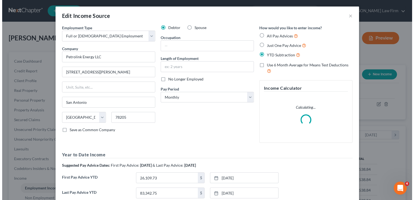
scroll to position [96, 168]
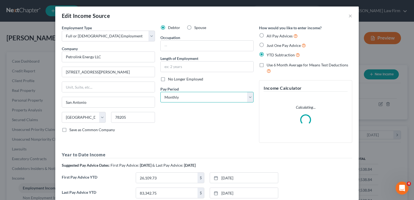
click at [184, 97] on select "Select Monthly Twice Monthly Every Other Week Weekly" at bounding box center [206, 97] width 93 height 11
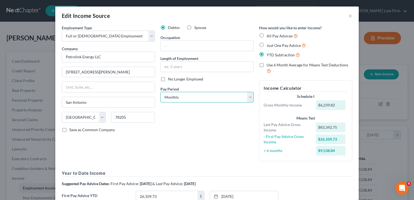
select select "2"
click at [160, 92] on select "Select Monthly Twice Monthly Every Other Week Weekly" at bounding box center [206, 97] width 93 height 11
click at [214, 130] on div "Debtor Spouse Occupation Length of Employment No Longer Employed Pay Period * S…" at bounding box center [207, 95] width 99 height 141
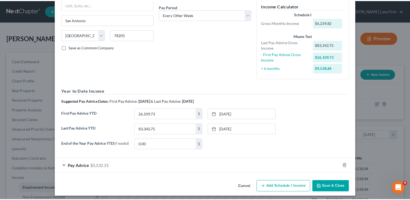
scroll to position [86, 0]
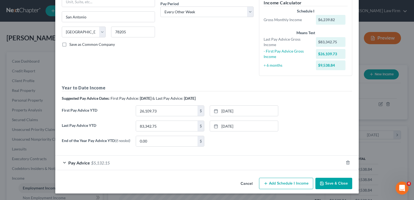
click at [333, 184] on button "Save & Close" at bounding box center [333, 183] width 37 height 11
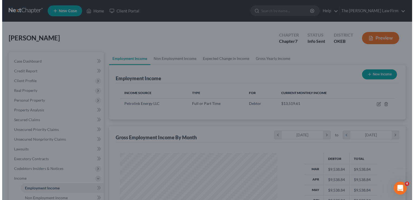
scroll to position [270774, 270704]
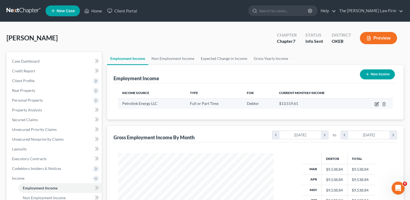
click at [375, 105] on icon "button" at bounding box center [376, 104] width 4 height 4
select select "0"
select select "45"
select select "2"
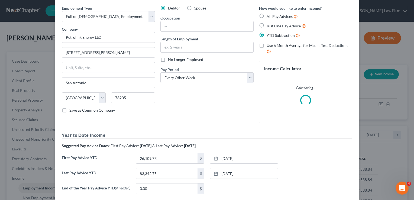
scroll to position [67, 0]
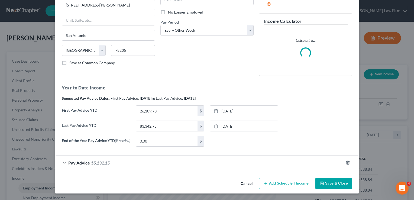
click at [116, 164] on div "Pay Advice $5,132.15" at bounding box center [199, 162] width 288 height 14
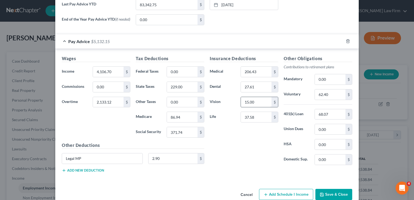
scroll to position [229, 0]
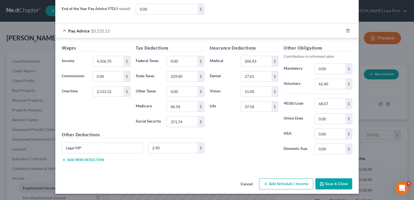
click at [279, 183] on button "Add Schedule I Income" at bounding box center [286, 183] width 54 height 11
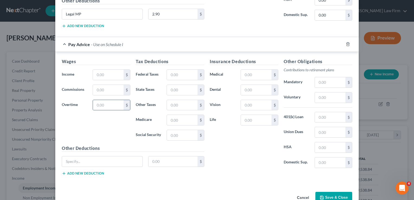
scroll to position [365, 0]
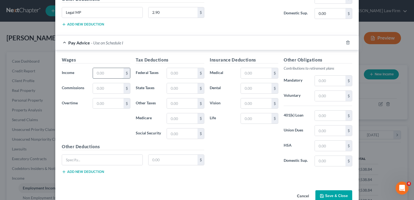
click at [106, 74] on input "text" at bounding box center [108, 73] width 31 height 10
drag, startPoint x: 96, startPoint y: 102, endPoint x: 94, endPoint y: 113, distance: 11.0
click at [96, 102] on input "text" at bounding box center [108, 103] width 31 height 10
type input "1,078.56"
click at [93, 113] on div "Wages Income * $ Commissions $ Overtime 1,078.56 $" at bounding box center [96, 100] width 74 height 87
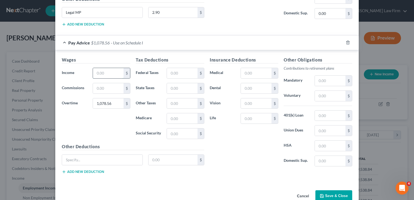
click at [101, 72] on input "text" at bounding box center [108, 73] width 31 height 10
type input "4,437.33"
click at [187, 89] on input "text" at bounding box center [182, 88] width 31 height 10
type input "195.00"
click at [187, 73] on input "text" at bounding box center [182, 73] width 31 height 10
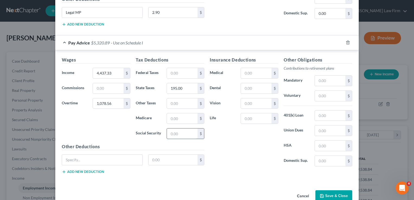
click at [170, 133] on input "text" at bounding box center [182, 133] width 31 height 10
type input "326.86"
click at [174, 115] on input "text" at bounding box center [182, 118] width 31 height 10
type input "76.44"
click at [100, 159] on input "text" at bounding box center [102, 160] width 80 height 10
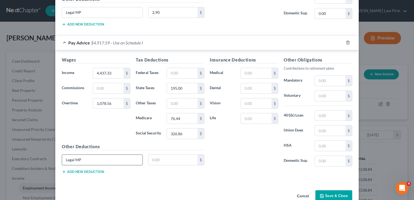
type input "Legal MP"
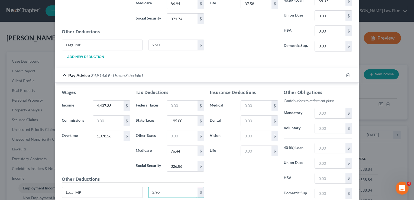
scroll to position [338, 0]
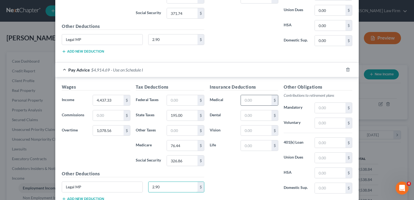
type input "2.90"
click at [255, 100] on input "text" at bounding box center [256, 100] width 31 height 10
type input "206.43"
click at [321, 142] on input "text" at bounding box center [330, 143] width 31 height 10
type input "68.07"
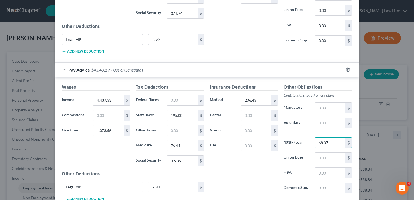
click at [322, 123] on input "text" at bounding box center [330, 123] width 31 height 10
type input "55.16"
click at [252, 113] on input "text" at bounding box center [256, 115] width 31 height 10
type input "27.61"
click at [254, 131] on input "text" at bounding box center [256, 130] width 31 height 10
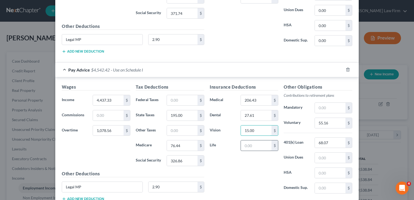
type input "15.00"
click at [249, 145] on input "text" at bounding box center [256, 145] width 31 height 10
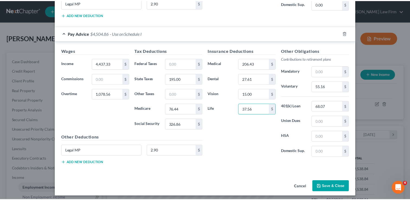
scroll to position [376, 0]
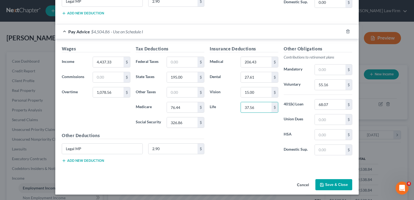
type input "37.56"
click at [329, 183] on button "Save & Close" at bounding box center [333, 184] width 37 height 11
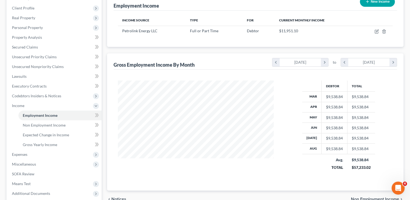
scroll to position [81, 0]
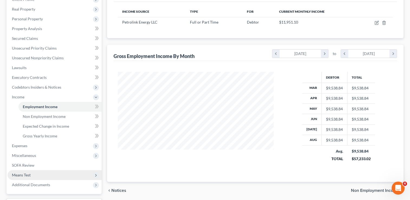
click at [26, 174] on span "Means Test" at bounding box center [21, 175] width 19 height 5
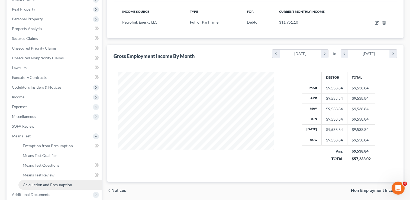
click at [42, 183] on span "Calculation and Presumption" at bounding box center [47, 184] width 49 height 5
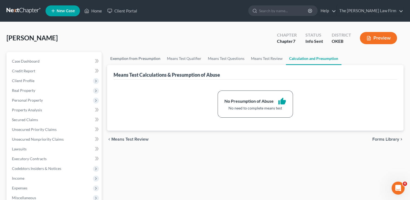
click at [150, 56] on link "Exemption from Presumption" at bounding box center [135, 58] width 57 height 13
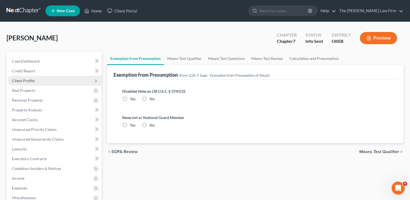
click at [18, 81] on span "Client Profile" at bounding box center [23, 80] width 22 height 5
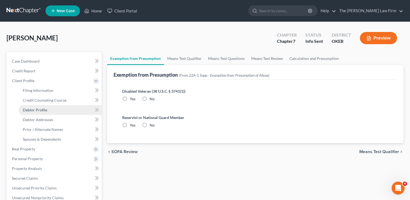
click at [44, 111] on span "Debtor Profile" at bounding box center [35, 110] width 24 height 5
select select "0"
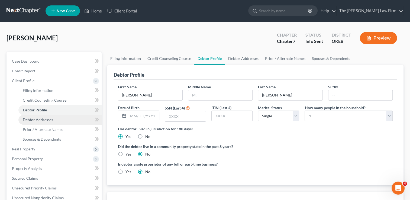
click at [52, 120] on span "Debtor Addresses" at bounding box center [38, 119] width 30 height 5
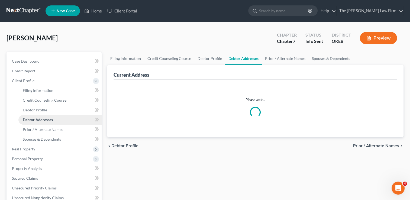
select select "0"
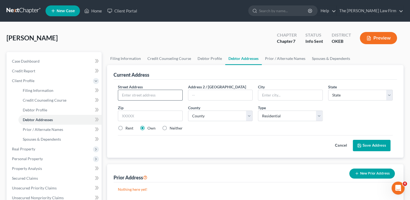
click at [152, 96] on input "text" at bounding box center [150, 95] width 64 height 10
type input "2548 NS 383"
click at [154, 115] on input "text" at bounding box center [150, 116] width 64 height 11
type input "74883"
click at [229, 131] on div "Street Address * 2548 NS 383 Address 2 / PO Box City * State * State AL AK AR A…" at bounding box center [255, 109] width 280 height 51
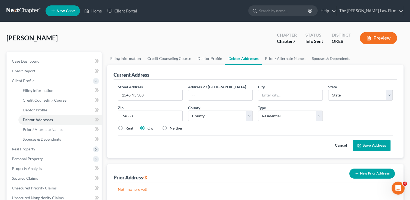
type input "Wetumka"
select select "37"
click at [248, 112] on select "County Adair County Alfalfa County Atoka County Beaver County Beckham County Bl…" at bounding box center [220, 116] width 64 height 11
select select "31"
click at [188, 111] on select "County Adair County Alfalfa County Atoka County Beaver County Beckham County Bl…" at bounding box center [220, 116] width 64 height 11
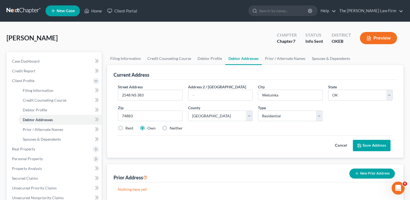
click at [235, 131] on div "Street Address * 2548 NS 383 Address 2 / PO Box City * Wetumka State * State AL…" at bounding box center [255, 109] width 280 height 51
click at [370, 146] on button "Save Address" at bounding box center [372, 145] width 38 height 11
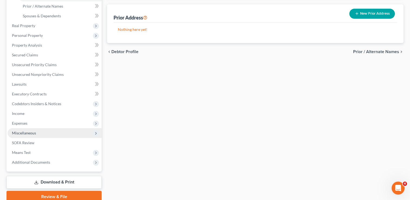
scroll to position [135, 0]
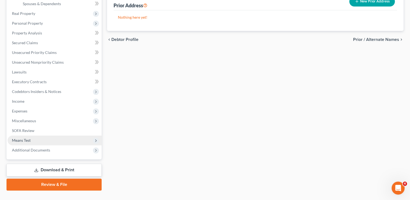
click at [29, 136] on span "Means Test" at bounding box center [55, 140] width 94 height 10
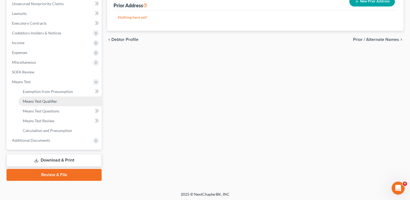
click at [55, 101] on span "Means Test Qualifier" at bounding box center [40, 101] width 34 height 5
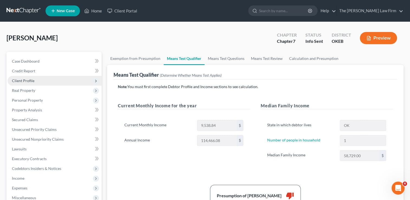
click at [31, 79] on span "Client Profile" at bounding box center [23, 80] width 22 height 5
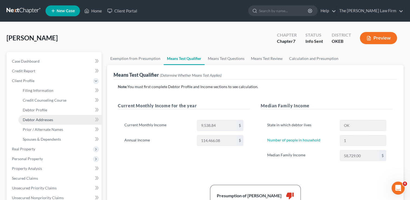
click at [49, 119] on span "Debtor Addresses" at bounding box center [38, 119] width 30 height 5
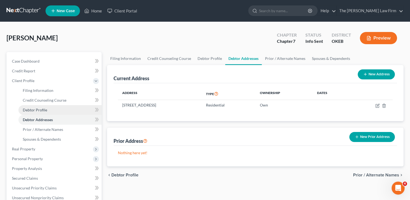
click at [48, 109] on link "Debtor Profile" at bounding box center [59, 110] width 83 height 10
select select "0"
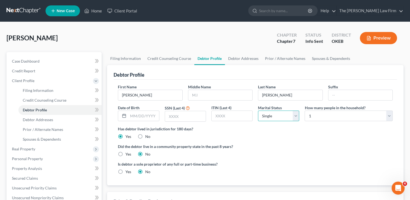
click at [295, 115] on select "Select Single Married Separated Divorced Widowed" at bounding box center [278, 116] width 41 height 11
select select "1"
click at [258, 111] on select "Select Single Married Separated Divorced Widowed" at bounding box center [278, 116] width 41 height 11
click at [339, 117] on select "Select 1 2 3 4 5 6 7 8 9 10 11 12 13 14 15 16 17 18 19 20" at bounding box center [348, 116] width 88 height 11
select select "1"
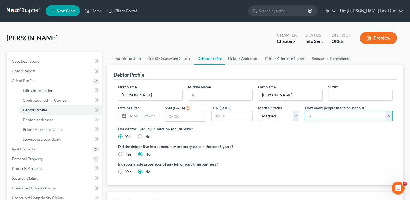
click at [304, 111] on select "Select 1 2 3 4 5 6 7 8 9 10 11 12 13 14 15 16 17 18 19 20" at bounding box center [348, 116] width 88 height 11
click at [301, 139] on ng-include "First Name Mathew Middle Name Last Name Osborn Suffix Date of Birth SSN (Last 4…" at bounding box center [255, 131] width 275 height 95
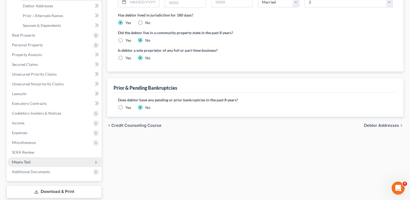
scroll to position [146, 0]
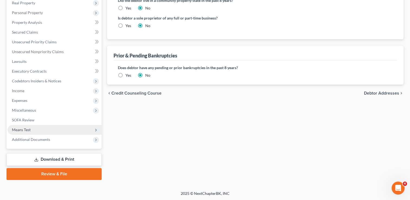
click at [26, 130] on span "Means Test" at bounding box center [21, 129] width 19 height 5
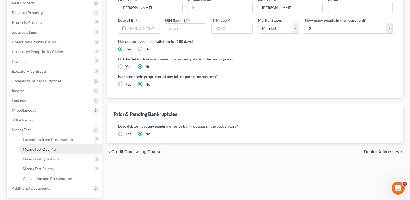
click at [40, 147] on span "Means Test Qualifier" at bounding box center [40, 149] width 34 height 5
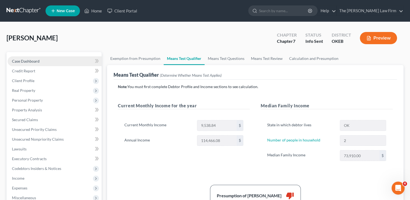
click at [34, 61] on span "Case Dashboard" at bounding box center [26, 61] width 28 height 5
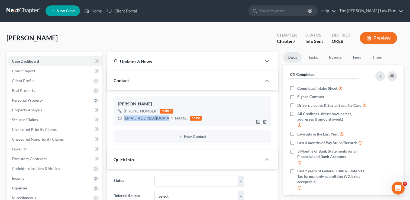
drag, startPoint x: 152, startPoint y: 122, endPoint x: 164, endPoint y: 124, distance: 12.3
click at [164, 124] on div "Mathew Osborn +1 (405) 220-6555 mobile mjosborn16@gmail.com home" at bounding box center [192, 110] width 158 height 29
drag, startPoint x: 164, startPoint y: 124, endPoint x: 145, endPoint y: 118, distance: 20.4
click at [17, 9] on link at bounding box center [24, 11] width 35 height 10
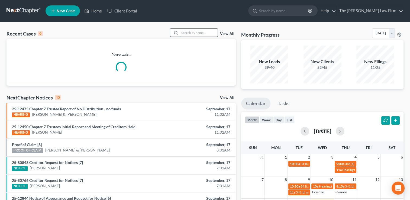
click at [199, 32] on input "search" at bounding box center [199, 33] width 38 height 8
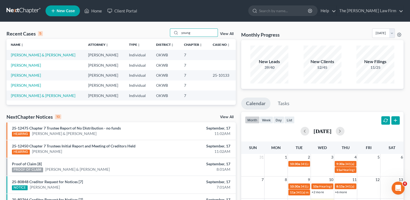
type input "young"
click at [22, 66] on link "[PERSON_NAME]" at bounding box center [26, 65] width 30 height 5
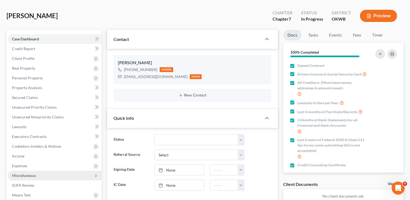
scroll to position [81, 0]
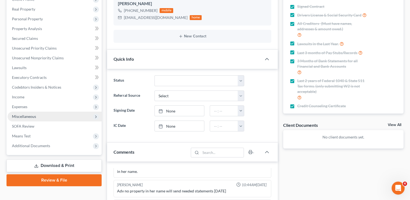
click at [28, 116] on span "Miscellaneous" at bounding box center [24, 116] width 24 height 5
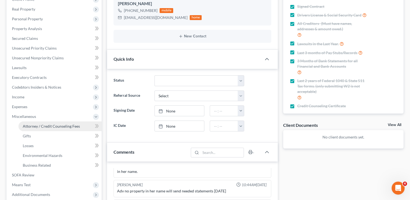
click at [48, 125] on span "Attorney / Credit Counseling Fees" at bounding box center [51, 126] width 57 height 5
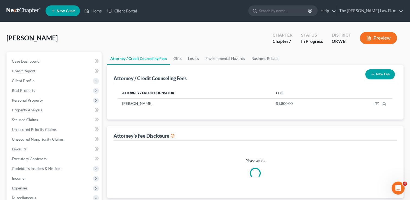
select select "0"
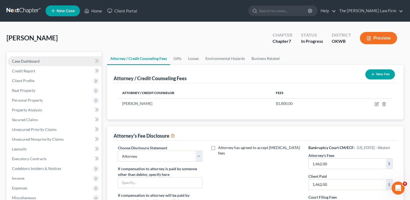
click at [34, 60] on span "Case Dashboard" at bounding box center [26, 61] width 28 height 5
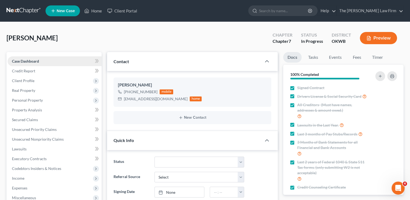
scroll to position [156, 0]
click at [25, 9] on link at bounding box center [24, 11] width 35 height 10
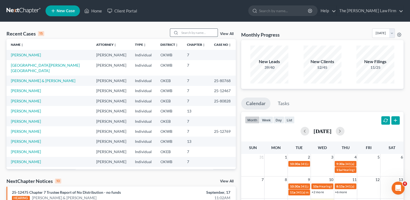
click at [188, 33] on input "search" at bounding box center [199, 33] width 38 height 8
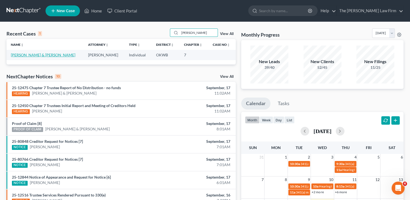
type input "[PERSON_NAME]"
click at [35, 55] on link "[PERSON_NAME] & [PERSON_NAME]" at bounding box center [43, 55] width 64 height 5
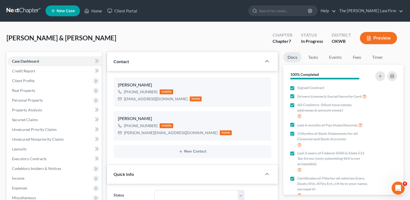
scroll to position [449, 0]
click at [15, 8] on link at bounding box center [24, 11] width 35 height 10
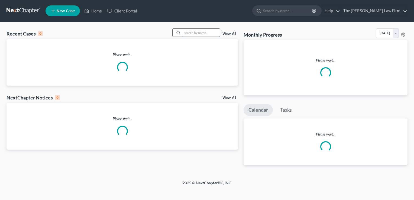
click at [203, 34] on input "search" at bounding box center [201, 33] width 38 height 8
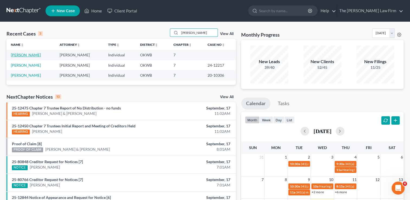
type input "[PERSON_NAME]"
click at [24, 54] on link "[PERSON_NAME]" at bounding box center [26, 55] width 30 height 5
select select "1"
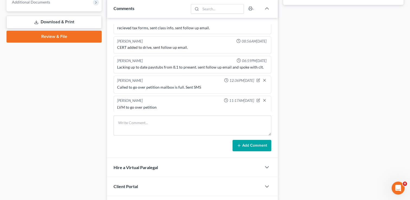
scroll to position [244, 0]
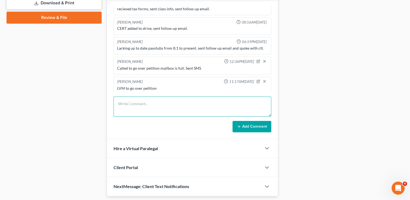
drag, startPoint x: 149, startPoint y: 102, endPoint x: 249, endPoint y: 96, distance: 100.7
click at [149, 102] on textarea at bounding box center [192, 106] width 158 height 20
type textarea "LVM & sent SMS to schedule petition call and requested paystubs after 8.1"
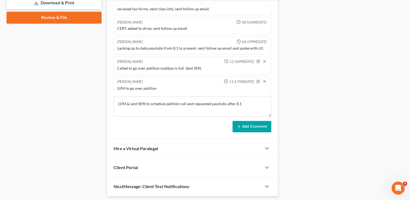
click at [255, 122] on button "Add Comment" at bounding box center [251, 126] width 39 height 11
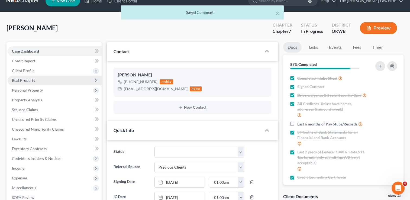
scroll to position [0, 0]
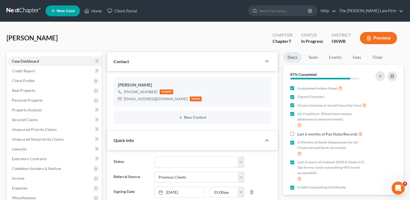
click at [17, 10] on link at bounding box center [24, 11] width 35 height 10
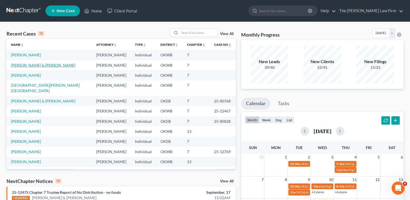
click at [34, 64] on link "[PERSON_NAME] & [PERSON_NAME]" at bounding box center [43, 65] width 64 height 5
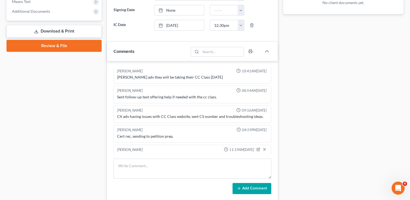
scroll to position [217, 0]
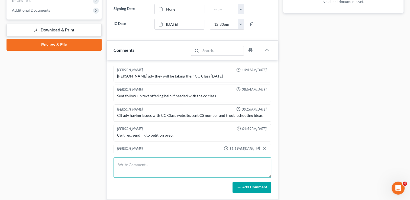
click at [162, 164] on textarea at bounding box center [192, 167] width 158 height 20
type textarea "LVM & sent SMS to both numbers to schedule petition call"
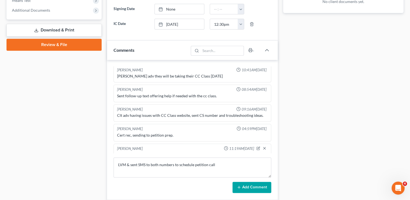
click at [260, 186] on button "Add Comment" at bounding box center [251, 187] width 39 height 11
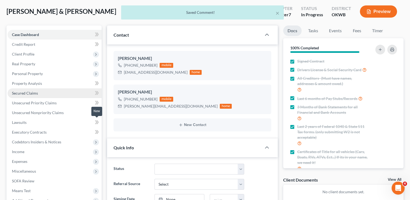
scroll to position [0, 0]
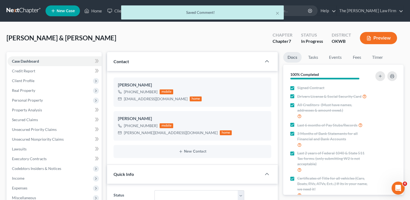
click at [17, 10] on div "× Saved Comment!" at bounding box center [202, 13] width 410 height 17
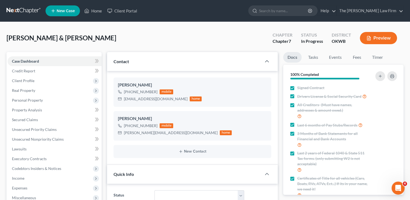
click at [21, 9] on link at bounding box center [24, 11] width 35 height 10
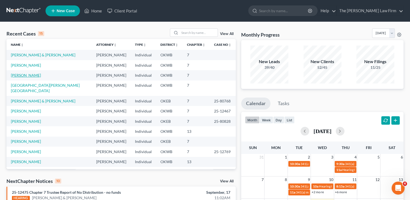
click at [26, 74] on link "[PERSON_NAME]" at bounding box center [26, 75] width 30 height 5
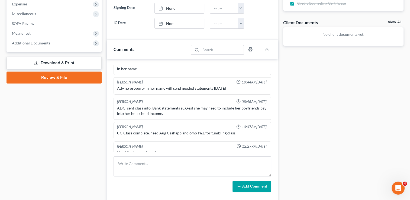
scroll to position [259, 0]
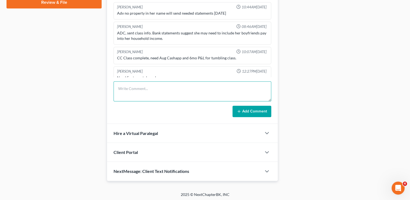
click at [153, 87] on textarea at bounding box center [192, 91] width 158 height 20
type textarea "LVM & sent SMS to go over petition"
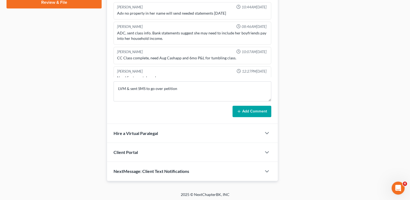
click at [249, 109] on button "Add Comment" at bounding box center [251, 111] width 39 height 11
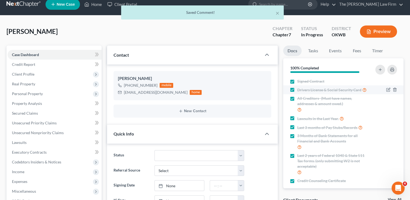
scroll to position [0, 0]
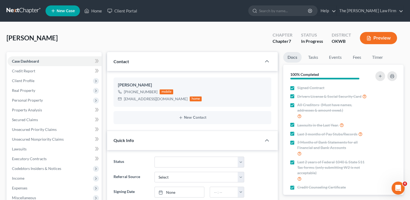
click at [29, 10] on link at bounding box center [24, 11] width 35 height 10
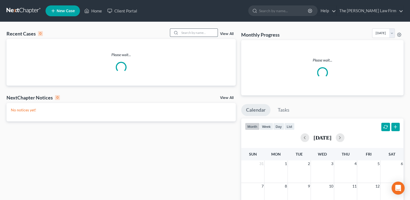
click at [192, 30] on input "search" at bounding box center [199, 33] width 38 height 8
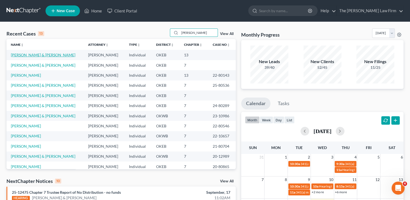
type input "[PERSON_NAME]"
click at [34, 54] on link "[PERSON_NAME] & [PERSON_NAME]" at bounding box center [43, 55] width 64 height 5
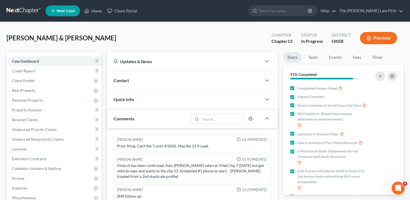
scroll to position [328, 0]
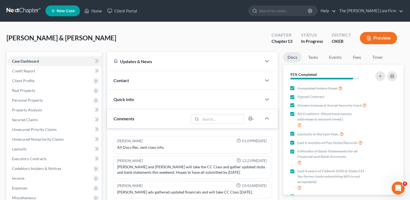
click at [158, 80] on div "Contact" at bounding box center [184, 80] width 154 height 19
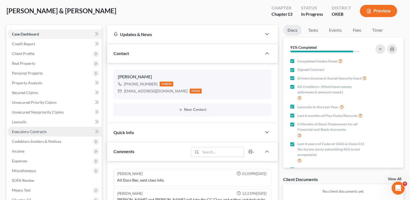
scroll to position [27, 0]
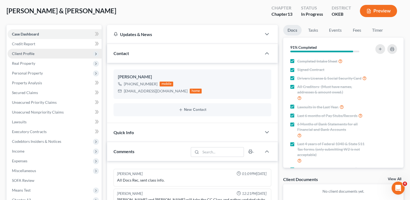
click at [28, 53] on span "Client Profile" at bounding box center [23, 53] width 22 height 5
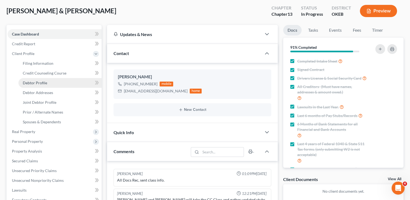
click at [49, 82] on link "Debtor Profile" at bounding box center [59, 83] width 83 height 10
select select "1"
select select "0"
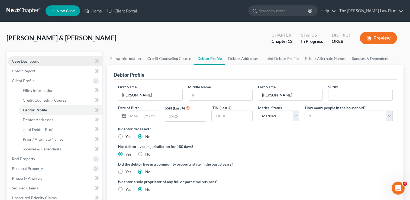
click at [46, 60] on link "Case Dashboard" at bounding box center [55, 61] width 94 height 10
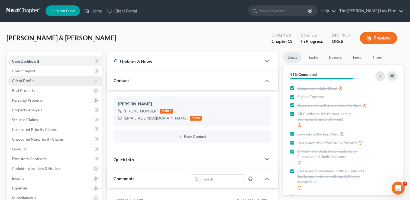
click at [26, 81] on span "Client Profile" at bounding box center [23, 80] width 22 height 5
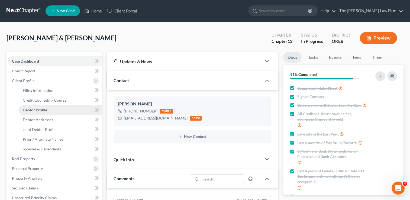
click at [33, 111] on span "Debtor Profile" at bounding box center [35, 110] width 24 height 5
select select "1"
select select "0"
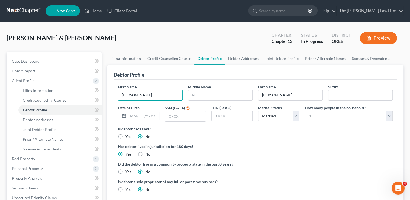
drag, startPoint x: 137, startPoint y: 95, endPoint x: 118, endPoint y: 95, distance: 19.2
click at [118, 95] on div "First Name Ashley" at bounding box center [150, 92] width 70 height 17
type input "Jesse"
click at [200, 93] on input "text" at bounding box center [220, 95] width 64 height 10
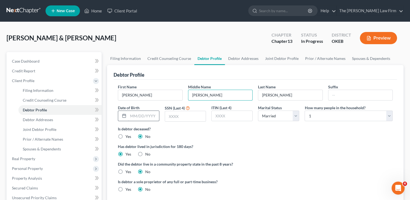
type input "Joel"
click at [143, 115] on input "text" at bounding box center [143, 116] width 31 height 10
type input "07/12/1972"
click at [179, 117] on input "text" at bounding box center [185, 116] width 41 height 10
type input "7235"
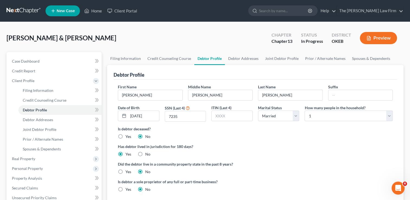
click at [220, 134] on div "Is debtor deceased? Yes No" at bounding box center [255, 132] width 275 height 13
click at [328, 116] on select "Select 1 2 3 4 5 6 7 8 9 10 11 12 13 14 15 16 17 18 19 20" at bounding box center [348, 116] width 88 height 11
select select "1"
click at [304, 111] on select "Select 1 2 3 4 5 6 7 8 9 10 11 12 13 14 15 16 17 18 19 20" at bounding box center [348, 116] width 88 height 11
click at [274, 139] on ng-include "First Name Jesse Middle Name Joel Last Name Scott Suffix Date of Birth 07/12/19…" at bounding box center [255, 140] width 275 height 112
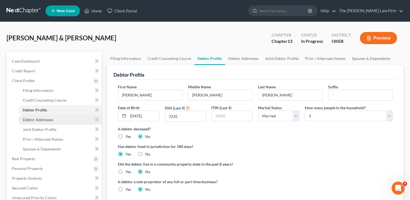
click at [40, 119] on span "Debtor Addresses" at bounding box center [38, 119] width 30 height 5
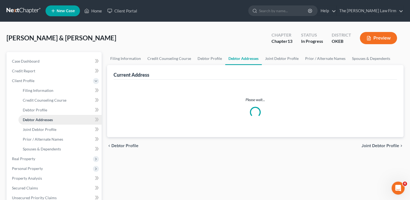
select select "0"
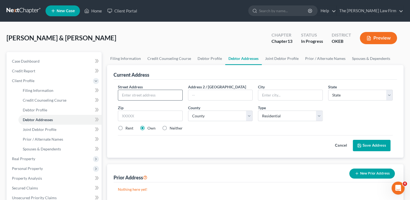
click at [163, 95] on input "text" at bounding box center [150, 95] width 64 height 10
type input "18936 County Road 3460"
click at [152, 116] on input "text" at bounding box center [150, 116] width 64 height 11
type input "74865"
click at [240, 131] on div "Street Address * 18936 County Road 3460 Address 2 / PO Box City * State * State…" at bounding box center [255, 109] width 280 height 51
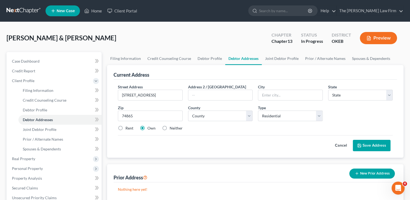
type input "Roff"
select select "37"
click at [248, 116] on select "County Adair County Alfalfa County Atoka County Beaver County Beckham County Bl…" at bounding box center [220, 116] width 64 height 11
select select "61"
click at [188, 111] on select "County Adair County Alfalfa County Atoka County Beaver County Beckham County Bl…" at bounding box center [220, 116] width 64 height 11
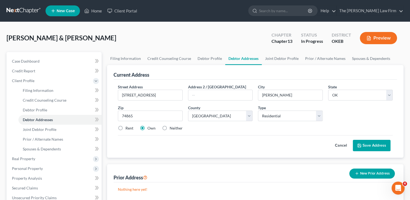
click at [227, 132] on div "Street Address * 18936 County Road 3460 Address 2 / PO Box City * Roff State * …" at bounding box center [255, 109] width 280 height 51
click at [51, 128] on span "Joint Debtor Profile" at bounding box center [40, 129] width 34 height 5
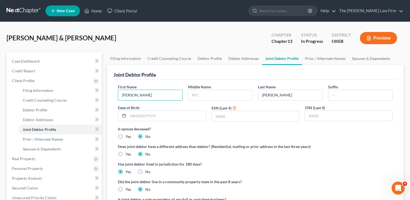
drag, startPoint x: 135, startPoint y: 94, endPoint x: 113, endPoint y: 95, distance: 22.5
click at [113, 95] on div "Joint Debtor Profile First Name Jesse Middle Name Last Name Scott Suffix Date o…" at bounding box center [255, 142] width 296 height 155
type input "Ashley"
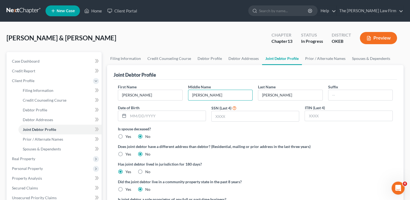
type input "Dawn"
click at [142, 118] on input "text" at bounding box center [166, 116] width 77 height 10
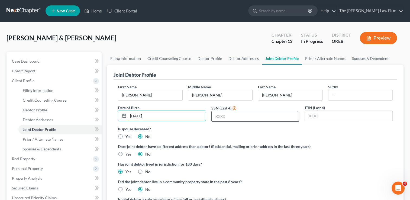
type input "05/18/1983"
click at [245, 116] on input "text" at bounding box center [255, 116] width 87 height 10
type input "0113"
click at [55, 139] on span "Prior / Alternate Names" at bounding box center [43, 139] width 40 height 5
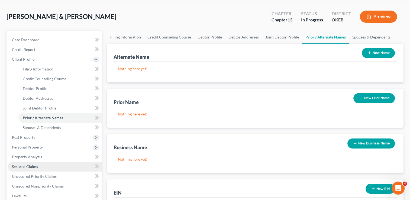
scroll to position [27, 0]
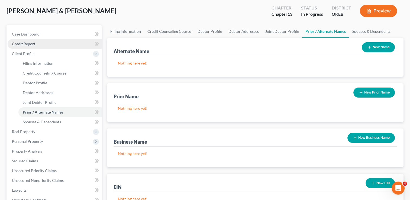
click at [31, 44] on span "Credit Report" at bounding box center [23, 43] width 23 height 5
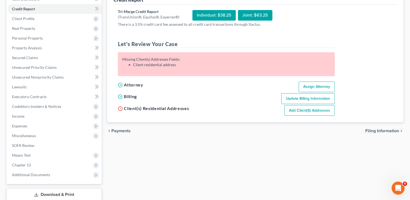
scroll to position [27, 0]
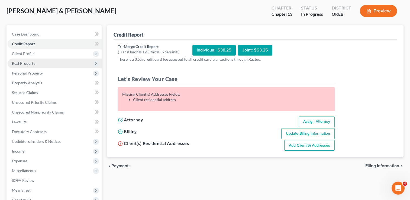
click at [37, 64] on span "Real Property" at bounding box center [55, 64] width 94 height 10
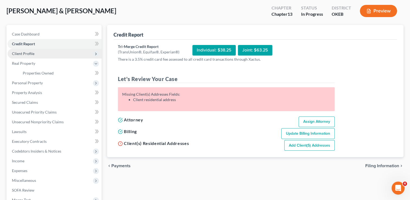
click at [31, 53] on span "Client Profile" at bounding box center [23, 53] width 22 height 5
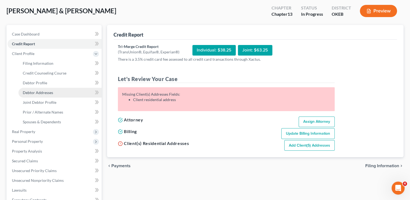
click at [40, 91] on span "Debtor Addresses" at bounding box center [38, 92] width 30 height 5
select select "0"
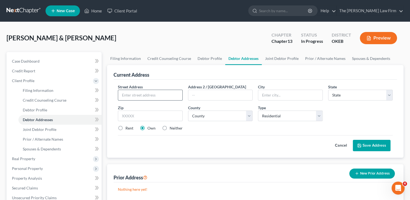
click at [154, 96] on input "text" at bounding box center [150, 95] width 64 height 10
type input "18936 County Road 3460"
click at [144, 115] on input "text" at bounding box center [150, 116] width 64 height 11
type input "74865"
click at [203, 130] on div "Rent Own Neither" at bounding box center [255, 127] width 280 height 5
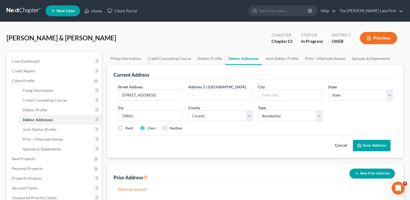
type input "Roff"
select select "37"
click at [212, 115] on select "County" at bounding box center [220, 116] width 64 height 11
select select "61"
click at [188, 111] on select "County Adair County Alfalfa County Atoka County Beaver County Beckham County Bl…" at bounding box center [220, 116] width 64 height 11
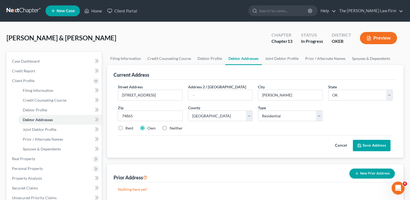
click at [219, 133] on div "Street Address * 18936 County Road 3460 Address 2 / PO Box City * Roff State * …" at bounding box center [255, 109] width 280 height 51
click at [367, 141] on button "Save Address" at bounding box center [372, 145] width 38 height 11
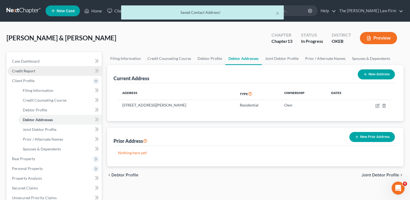
click at [27, 70] on span "Credit Report" at bounding box center [23, 71] width 23 height 5
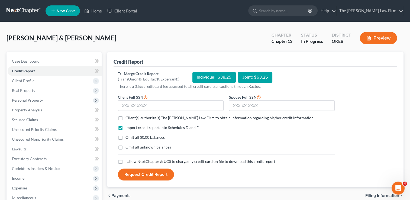
click at [125, 117] on label "Client(s) authorize(s) The Choate Law Firm to obtain information regarding his/…" at bounding box center [219, 117] width 189 height 5
click at [128, 117] on input "Client(s) authorize(s) The Choate Law Firm to obtain information regarding his/…" at bounding box center [130, 117] width 4 height 4
checkbox input "true"
click at [125, 137] on label "Omit all $0.00 balances" at bounding box center [144, 137] width 39 height 5
click at [128, 137] on input "Omit all $0.00 balances" at bounding box center [130, 137] width 4 height 4
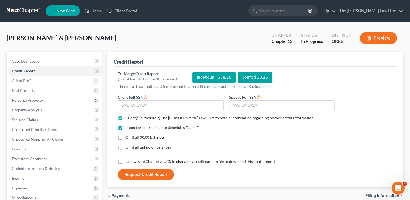
checkbox input "true"
click at [125, 161] on label "I allow NextChapter & UCS to charge my credit card on file to download this cre…" at bounding box center [200, 161] width 150 height 5
click at [128, 161] on input "I allow NextChapter & UCS to charge my credit card on file to download this cre…" at bounding box center [130, 161] width 4 height 4
checkbox input "true"
click at [259, 103] on input "text" at bounding box center [282, 105] width 106 height 11
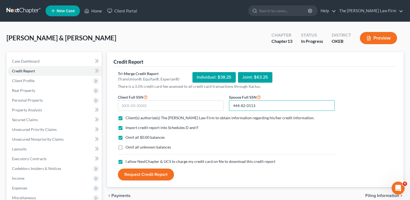
type input "444-82-0113"
click at [171, 105] on input "text" at bounding box center [171, 105] width 106 height 11
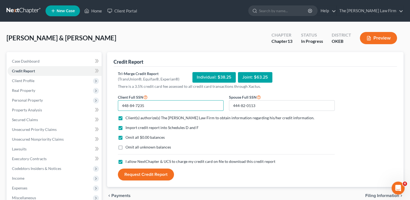
type input "448-84-7235"
click at [153, 174] on button "Request Credit Report" at bounding box center [146, 174] width 56 height 12
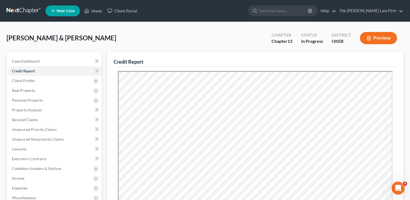
click at [171, 39] on div "Scott, Ashley & Jesse Upgraded Chapter Chapter 13 Status In Progress District O…" at bounding box center [205, 40] width 397 height 24
click at [40, 81] on span "Client Profile" at bounding box center [55, 81] width 94 height 10
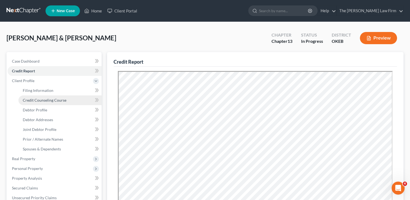
click at [47, 99] on span "Credit Counseling Course" at bounding box center [45, 100] width 44 height 5
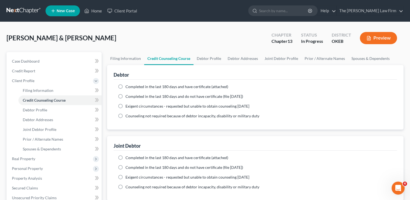
click at [125, 157] on label "Completed in the last 180 days and have certificate (attached)" at bounding box center [176, 157] width 103 height 5
click at [128, 157] on input "Completed in the last 180 days and have certificate (attached)" at bounding box center [130, 157] width 4 height 4
radio input "true"
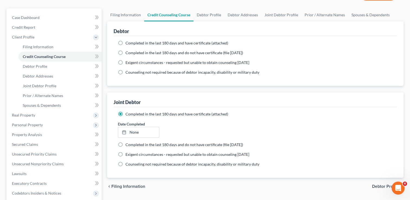
scroll to position [54, 0]
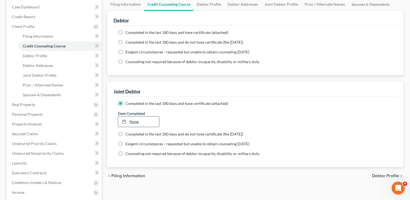
click at [137, 121] on link "None" at bounding box center [138, 121] width 41 height 10
type input "9/17/2025"
click at [142, 33] on span "Completed in the last 180 days and have certificate (attached)" at bounding box center [176, 32] width 103 height 5
click at [131, 33] on input "Completed in the last 180 days and have certificate (attached)" at bounding box center [130, 32] width 4 height 4
radio input "true"
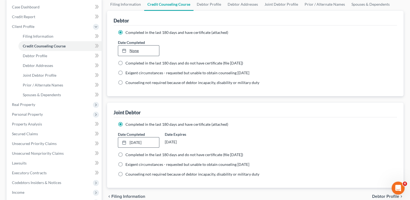
click at [134, 51] on link "None" at bounding box center [138, 51] width 41 height 10
type input "9/17/2025"
click at [245, 99] on div "Debtor Completed in the last 180 days and have certificate (attached) Date Comp…" at bounding box center [255, 99] width 296 height 177
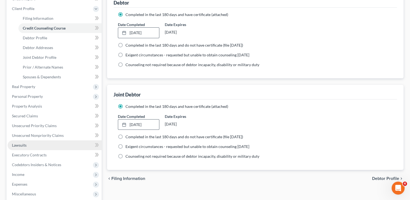
scroll to position [81, 0]
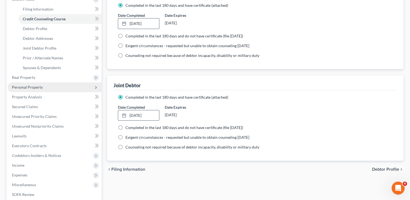
click at [36, 88] on span "Personal Property" at bounding box center [27, 87] width 31 height 5
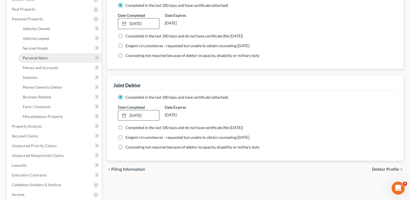
click at [44, 59] on span "Personal Items" at bounding box center [35, 58] width 25 height 5
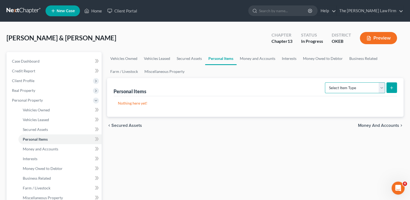
drag, startPoint x: 382, startPoint y: 87, endPoint x: 378, endPoint y: 90, distance: 5.0
click at [382, 87] on select "Select Item Type Clothing Collectibles Of Value Electronics Firearms Household …" at bounding box center [355, 87] width 60 height 11
select select "clothing"
click at [325, 82] on select "Select Item Type Clothing Collectibles Of Value Electronics Firearms Household …" at bounding box center [355, 87] width 60 height 11
click at [390, 89] on button "submit" at bounding box center [391, 87] width 11 height 11
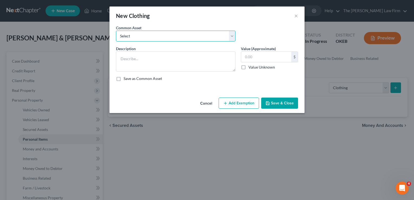
drag, startPoint x: 158, startPoint y: 36, endPoint x: 158, endPoint y: 39, distance: 2.7
click at [158, 36] on select "Select clothing and shoes clothing and shoes clothing and shoes clothing and sh…" at bounding box center [175, 36] width 119 height 11
select select "5"
click at [116, 31] on select "Select clothing and shoes clothing and shoes clothing and shoes clothing and sh…" at bounding box center [175, 36] width 119 height 11
type textarea "clothing and shoes200"
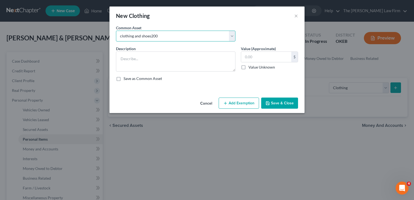
type input "200.00"
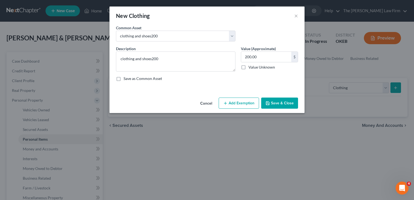
drag, startPoint x: 239, startPoint y: 103, endPoint x: 230, endPoint y: 106, distance: 10.0
click at [239, 103] on button "Add Exemption" at bounding box center [239, 103] width 40 height 11
select select "2"
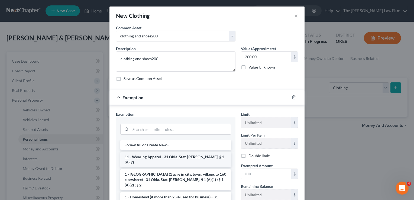
click at [141, 155] on li "11 - Wearing Apparel - 31 Okla. Stat. [PERSON_NAME]. § 1 (A)(7)" at bounding box center [175, 159] width 111 height 15
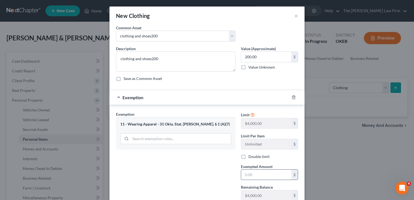
click at [262, 176] on input "text" at bounding box center [266, 175] width 50 height 10
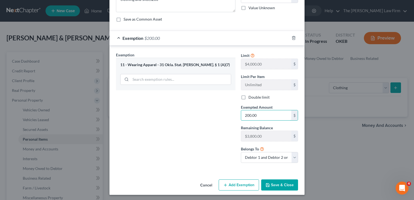
scroll to position [60, 0]
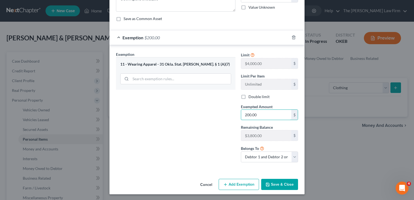
type input "200.00"
click at [281, 183] on button "Save & Close" at bounding box center [279, 184] width 37 height 11
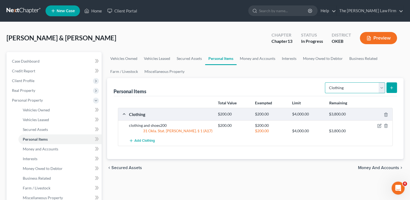
click at [382, 86] on select "Select Item Type Clothing Collectibles Of Value Electronics Firearms Household …" at bounding box center [355, 87] width 60 height 11
select select "electronics"
click at [325, 82] on select "Select Item Type Clothing Collectibles Of Value Electronics Firearms Household …" at bounding box center [355, 87] width 60 height 11
click at [390, 87] on icon "submit" at bounding box center [391, 88] width 4 height 4
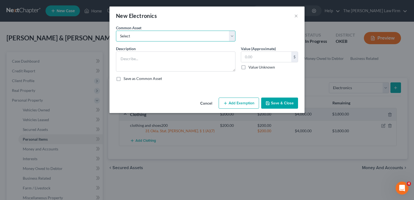
drag, startPoint x: 147, startPoint y: 35, endPoint x: 146, endPoint y: 40, distance: 4.6
click at [146, 35] on select "Select TVs, computer, phones TVs, laptop, phones, games 2 TVs, PS4" at bounding box center [175, 36] width 119 height 11
select select "0"
click at [116, 31] on select "Select TVs, computer, phones TVs, laptop, phones, games 2 TVs, PS4" at bounding box center [175, 36] width 119 height 11
type textarea "TVs, computer, phones"
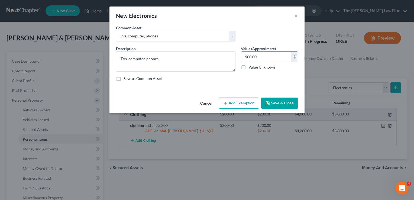
click at [262, 56] on input "900.00" at bounding box center [266, 57] width 50 height 10
type input "760.00"
click at [243, 98] on button "Add Exemption" at bounding box center [239, 103] width 40 height 11
select select "2"
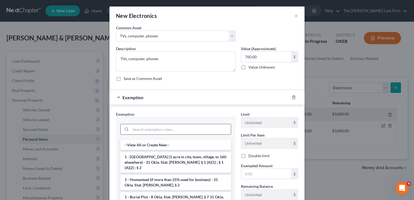
click at [162, 127] on input "search" at bounding box center [181, 129] width 100 height 10
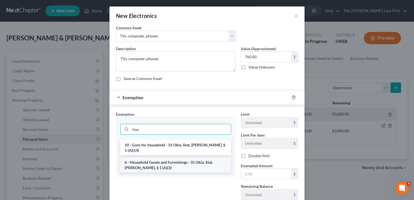
type input "hou"
click at [151, 158] on li "6 - Household Goods and Furnishings - 31 Okla. Stat. [PERSON_NAME]. § 1 (A)(3)" at bounding box center [175, 164] width 111 height 15
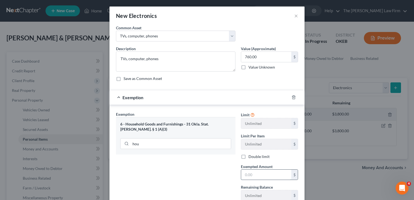
click at [255, 174] on input "text" at bounding box center [266, 175] width 50 height 10
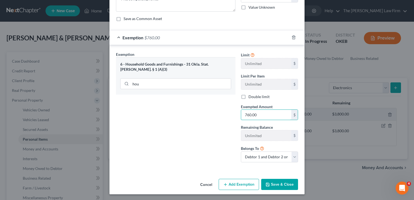
type input "760.00"
click at [278, 185] on button "Save & Close" at bounding box center [279, 184] width 37 height 11
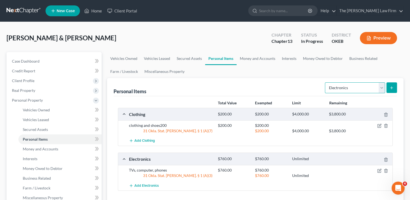
drag, startPoint x: 380, startPoint y: 87, endPoint x: 376, endPoint y: 93, distance: 7.4
click at [380, 87] on select "Select Item Type Clothing Collectibles Of Value Electronics Firearms Household …" at bounding box center [355, 87] width 60 height 11
select select "household_goods"
click at [325, 82] on select "Select Item Type Clothing Collectibles Of Value Electronics Firearms Household …" at bounding box center [355, 87] width 60 height 11
click at [392, 86] on icon "submit" at bounding box center [391, 88] width 4 height 4
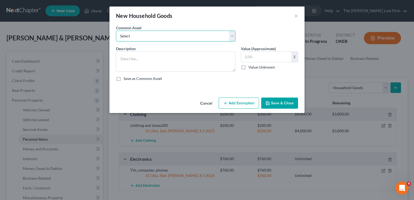
drag, startPoint x: 179, startPoint y: 37, endPoint x: 179, endPoint y: 42, distance: 4.6
click at [179, 37] on select "Select furniture, household goods, appliances furniture, household goods, appli…" at bounding box center [175, 36] width 119 height 11
select select "8"
click at [116, 31] on select "Select furniture, household goods, appliances furniture, household goods, appli…" at bounding box center [175, 36] width 119 height 11
type textarea "furniture, household goods, appliances2000"
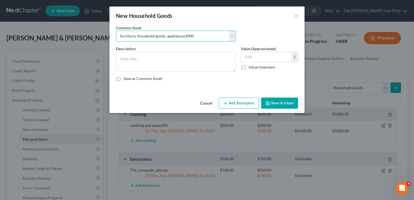
type input "2,000.00"
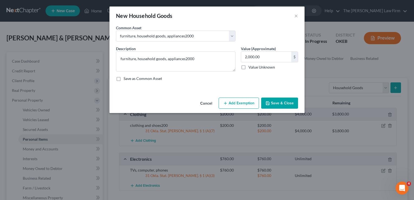
click at [243, 101] on button "Add Exemption" at bounding box center [239, 103] width 40 height 11
select select "2"
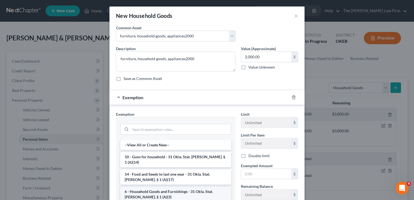
click at [147, 187] on li "6 - Household Goods and Furnishings - 31 Okla. Stat. [PERSON_NAME]. § 1 (A)(3)" at bounding box center [175, 194] width 111 height 15
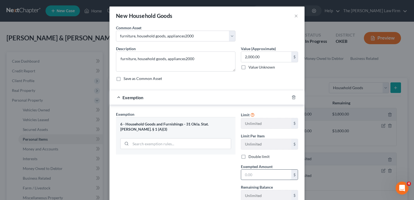
click at [260, 174] on input "text" at bounding box center [266, 175] width 50 height 10
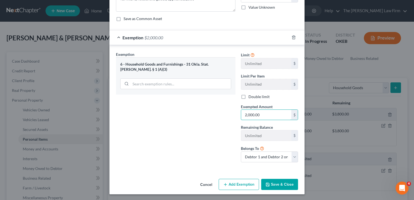
type input "2,000.00"
click at [277, 185] on button "Save & Close" at bounding box center [279, 184] width 37 height 11
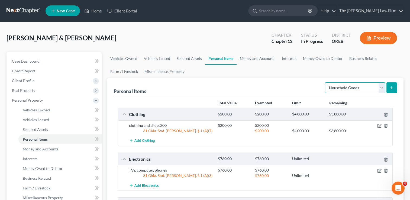
drag, startPoint x: 380, startPoint y: 87, endPoint x: 376, endPoint y: 92, distance: 6.4
click at [380, 87] on select "Select Item Type Clothing Collectibles Of Value Electronics Firearms Household …" at bounding box center [355, 87] width 60 height 11
select select "jewelry"
click at [325, 82] on select "Select Item Type Clothing Collectibles Of Value Electronics Firearms Household …" at bounding box center [355, 87] width 60 height 11
click at [390, 88] on line "submit" at bounding box center [391, 88] width 2 height 0
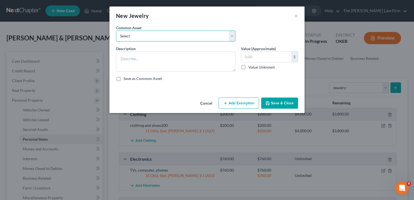
drag, startPoint x: 163, startPoint y: 35, endPoint x: 165, endPoint y: 39, distance: 4.7
click at [163, 35] on select "Select wedding ring wedding ring wedding ring" at bounding box center [175, 36] width 119 height 11
select select "1"
click at [116, 31] on select "Select wedding ring wedding ring wedding ring" at bounding box center [175, 36] width 119 height 11
type textarea "wedding ring"
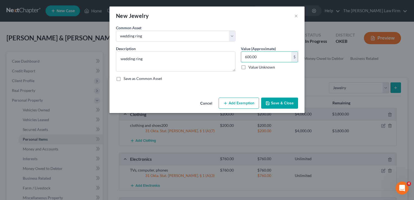
type input "600.00"
click at [233, 100] on button "Add Exemption" at bounding box center [239, 103] width 40 height 11
select select "2"
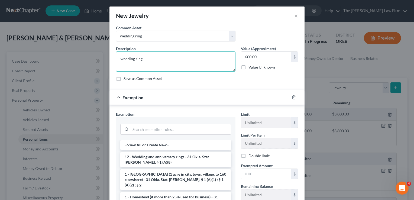
click at [150, 59] on textarea "wedding ring" at bounding box center [175, 61] width 119 height 20
type textarea "wedding rings"
click at [150, 158] on li "12 - Wedding and anniversary rings - 31 Okla. Stat. [PERSON_NAME]. § 1 (A)(8)" at bounding box center [175, 159] width 111 height 15
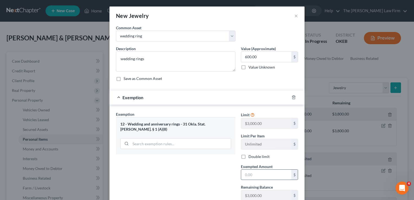
click at [258, 174] on input "text" at bounding box center [266, 175] width 50 height 10
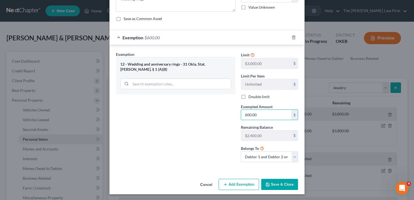
type input "600.00"
click at [278, 184] on button "Save & Close" at bounding box center [279, 184] width 37 height 11
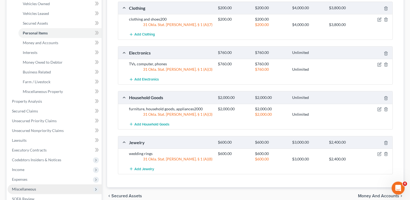
scroll to position [135, 0]
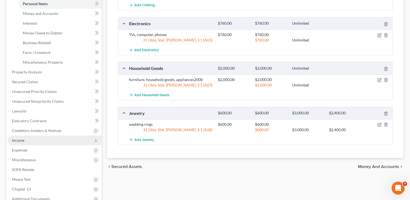
click at [22, 140] on span "Income" at bounding box center [18, 140] width 12 height 5
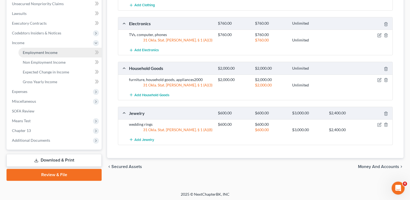
click at [39, 56] on link "Employment Income" at bounding box center [59, 53] width 83 height 10
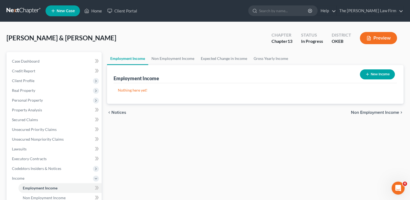
click at [381, 74] on button "New Income" at bounding box center [377, 74] width 35 height 10
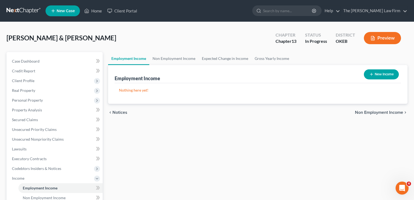
select select "0"
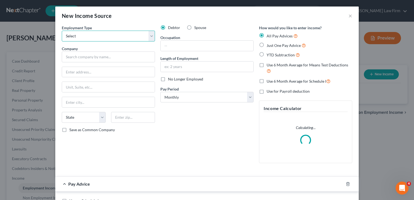
click at [96, 33] on select "Select Full or Part Time Employment Self Employment" at bounding box center [108, 36] width 93 height 11
select select "0"
click at [62, 31] on select "Select Full or Part Time Employment Self Employment" at bounding box center [108, 36] width 93 height 11
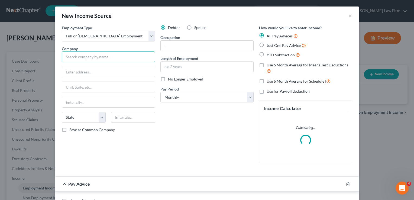
click at [103, 57] on input "text" at bounding box center [108, 56] width 93 height 11
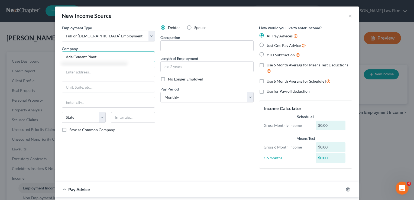
type input "Ada Cement Plant"
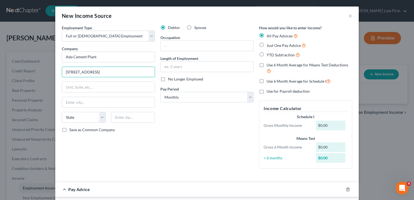
type input "14500 County Rd 1550"
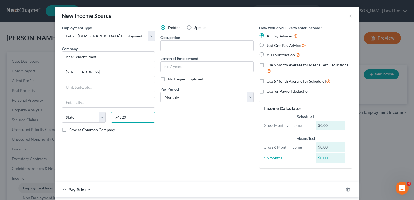
type input "74820"
click at [218, 113] on div "Debtor Spouse Occupation Length of Employment No Longer Employed Pay Period * S…" at bounding box center [207, 99] width 99 height 148
type input "Ada"
select select "37"
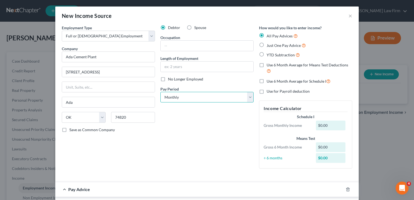
drag, startPoint x: 190, startPoint y: 95, endPoint x: 191, endPoint y: 103, distance: 8.0
click at [190, 95] on select "Select Monthly Twice Monthly Every Other Week Weekly" at bounding box center [206, 97] width 93 height 11
select select "3"
click at [160, 92] on select "Select Monthly Twice Monthly Every Other Week Weekly" at bounding box center [206, 97] width 93 height 11
click at [178, 132] on div "Debtor Spouse Occupation Length of Employment No Longer Employed Pay Period * S…" at bounding box center [207, 99] width 99 height 148
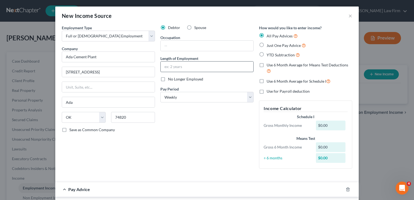
drag, startPoint x: 259, startPoint y: 54, endPoint x: 241, endPoint y: 69, distance: 23.5
click at [267, 54] on label "YTD Subtraction" at bounding box center [283, 55] width 33 height 6
click at [269, 54] on input "YTD Subtraction" at bounding box center [271, 54] width 4 height 4
radio input "true"
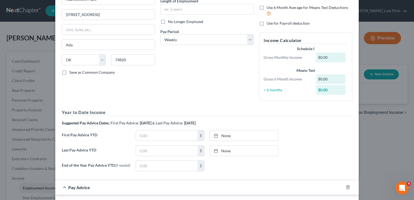
scroll to position [81, 0]
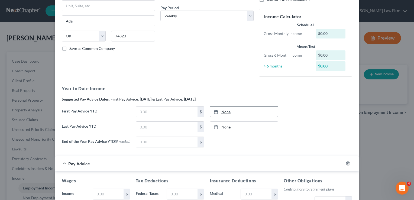
click at [225, 112] on link "None" at bounding box center [244, 111] width 68 height 10
type input "9/17/2025"
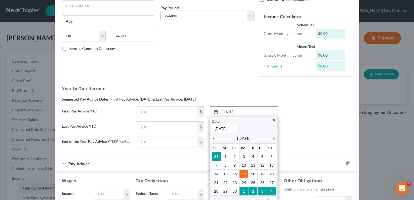
click at [212, 137] on icon "chevron_left" at bounding box center [215, 138] width 7 height 4
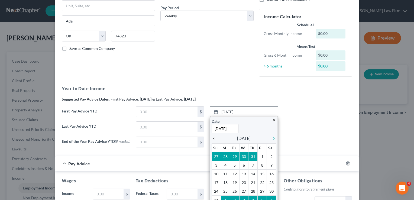
click at [212, 137] on icon "chevron_left" at bounding box center [215, 138] width 7 height 4
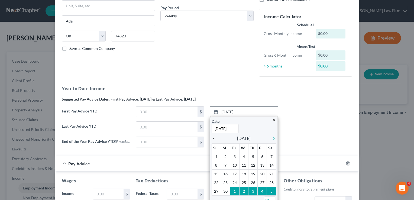
click at [212, 137] on icon "chevron_left" at bounding box center [215, 138] width 7 height 4
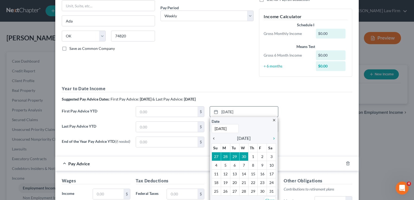
click at [212, 137] on icon "chevron_left" at bounding box center [215, 138] width 7 height 4
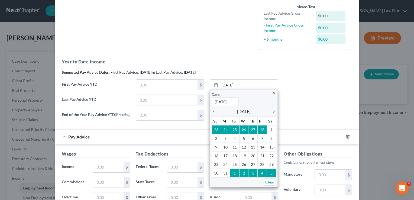
scroll to position [135, 0]
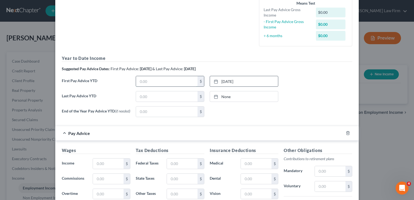
click at [161, 83] on input "text" at bounding box center [166, 81] width 61 height 10
type input "11,559.37"
click at [154, 97] on input "text" at bounding box center [166, 96] width 61 height 10
click at [156, 96] on input "text" at bounding box center [166, 96] width 61 height 10
type input "36,974.67"
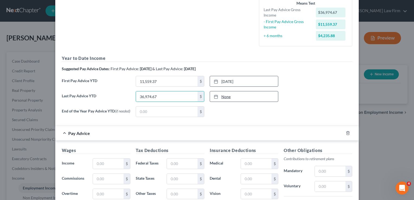
click at [225, 97] on link "None" at bounding box center [244, 96] width 68 height 10
type input "9/17/2025"
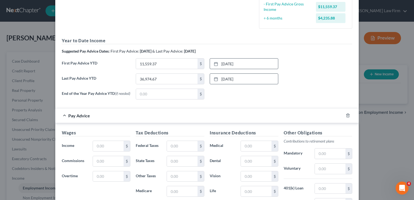
scroll to position [163, 0]
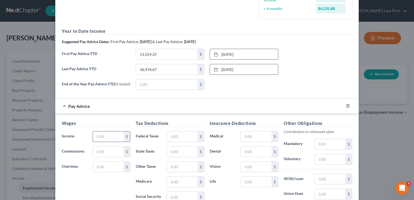
click at [110, 137] on input "text" at bounding box center [108, 136] width 31 height 10
click at [105, 136] on input "text" at bounding box center [108, 136] width 31 height 10
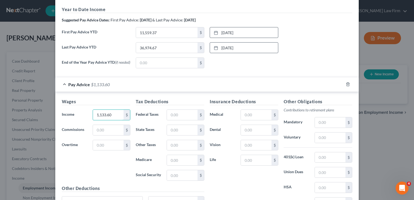
scroll to position [217, 0]
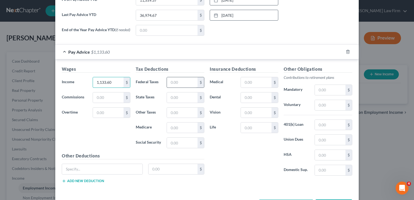
type input "1,133.60"
click at [176, 82] on input "text" at bounding box center [182, 82] width 31 height 10
type input "28.22"
click at [181, 97] on input "text" at bounding box center [182, 97] width 31 height 10
type input "32.00"
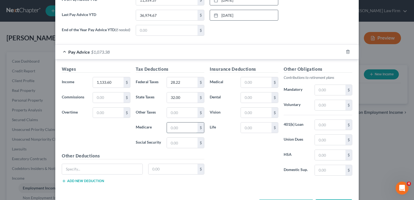
click at [180, 125] on input "text" at bounding box center [182, 127] width 31 height 10
type input "15.39"
click at [176, 144] on input "text" at bounding box center [182, 143] width 31 height 10
type input "65.82"
click at [217, 144] on div "Insurance Deductions Medical $ Dental $ Vision $ Life $" at bounding box center [244, 123] width 74 height 114
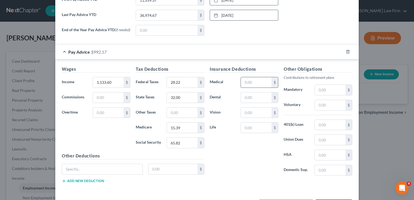
click at [254, 82] on input "text" at bounding box center [256, 82] width 31 height 10
type input "51.99"
click at [73, 170] on input "text" at bounding box center [102, 169] width 80 height 10
type input "HSA Savings"
type input "5.00"
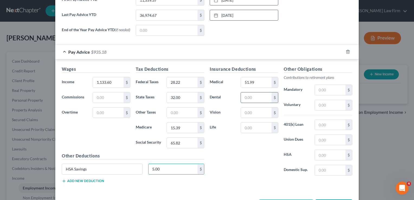
click at [251, 96] on input "text" at bounding box center [256, 97] width 31 height 10
type input "10.09"
click at [321, 106] on input "text" at bounding box center [330, 105] width 31 height 10
type input "181.38"
click at [253, 113] on input "text" at bounding box center [256, 113] width 31 height 10
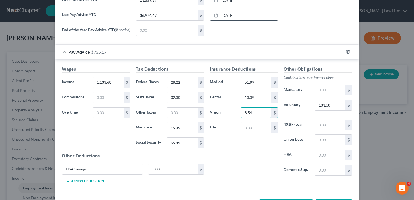
type input "8.54"
click at [243, 145] on div "Insurance Deductions Medical 51.99 $ Dental 10.09 $ Vision 8.54 $ Life $" at bounding box center [244, 123] width 74 height 114
click at [330, 139] on input "text" at bounding box center [330, 140] width 31 height 10
type input "22.39"
click at [251, 128] on input "text" at bounding box center [256, 127] width 31 height 10
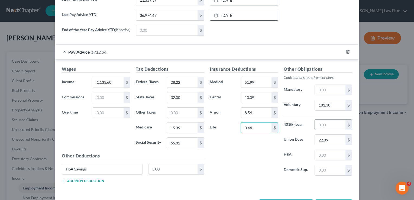
type input "0.44"
click at [326, 124] on input "text" at bounding box center [330, 125] width 31 height 10
type input "218.05"
click at [253, 145] on div "Insurance Deductions Medical 51.99 $ Dental 10.09 $ Vision 8.54 $ Life 0.44 $" at bounding box center [244, 123] width 74 height 114
click at [83, 179] on button "Add new deduction" at bounding box center [83, 181] width 42 height 4
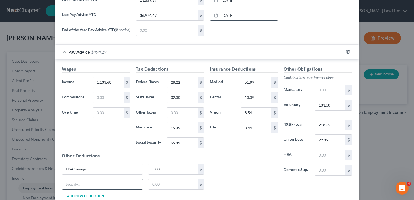
click at [91, 183] on input "text" at bounding box center [102, 184] width 80 height 10
type input "Hospital indem"
type input "8.16"
click at [242, 160] on div "Insurance Deductions Medical 51.99 $ Dental 10.09 $ Vision 8.54 $ Life 0.44 $" at bounding box center [244, 123] width 74 height 114
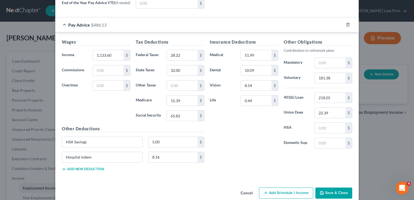
click at [76, 168] on button "Add new deduction" at bounding box center [83, 169] width 42 height 4
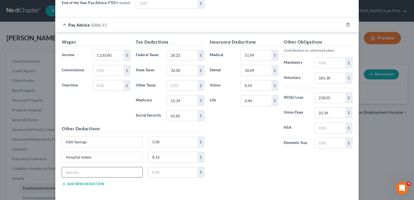
click at [96, 171] on input "text" at bounding box center [102, 172] width 80 height 10
type input "LTD EE"
type input "4.64"
click at [233, 159] on div "Insurance Deductions Medical 51.99 $ Dental 10.09 $ Vision 8.54 $ Life 0.44 $ O…" at bounding box center [281, 115] width 148 height 152
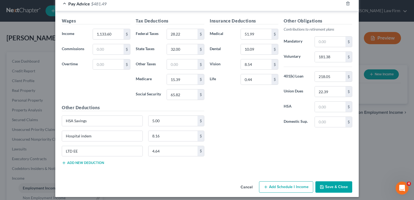
scroll to position [268, 0]
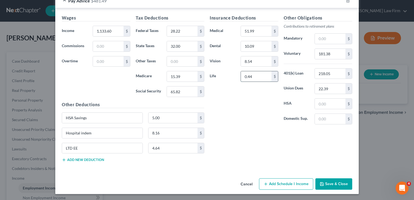
click at [253, 77] on input "0.44" at bounding box center [256, 76] width 31 height 10
type input "5.18"
click at [329, 118] on input "text" at bounding box center [330, 119] width 31 height 10
type input "1"
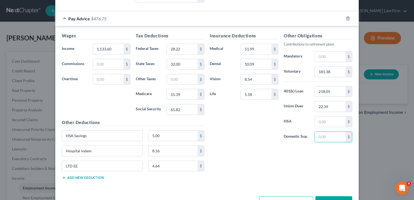
scroll to position [241, 0]
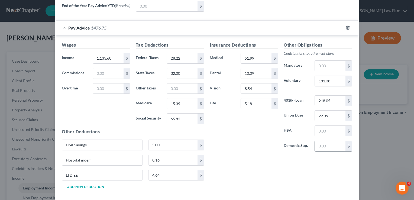
click at [316, 144] on input "text" at bounding box center [330, 146] width 31 height 10
type input "1"
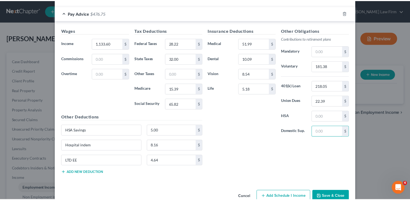
scroll to position [268, 0]
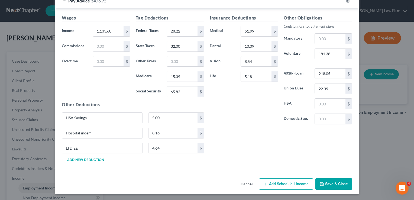
click at [326, 184] on button "Save & Close" at bounding box center [333, 183] width 37 height 11
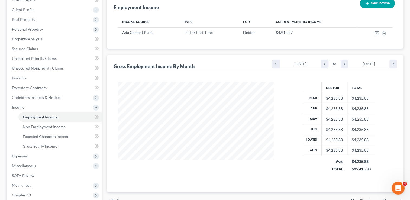
scroll to position [108, 0]
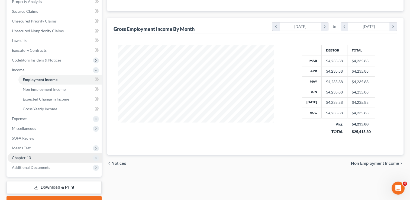
click at [23, 157] on span "Chapter 13" at bounding box center [21, 157] width 19 height 5
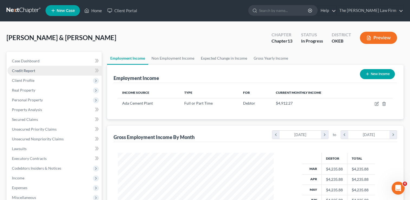
scroll to position [0, 0]
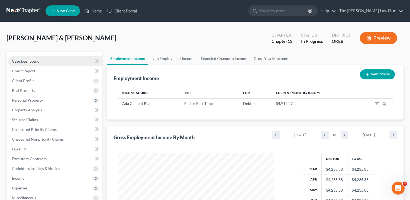
click at [25, 60] on span "Case Dashboard" at bounding box center [26, 61] width 28 height 5
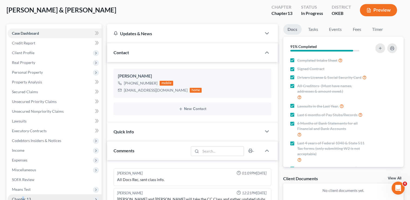
scroll to position [27, 0]
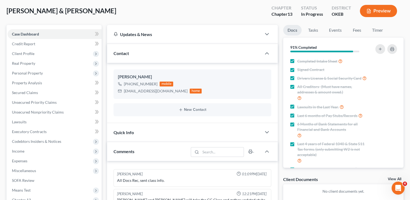
click at [129, 11] on div "Scott, Ashley & Jesse Upgraded Chapter Chapter 13 Status In Progress District O…" at bounding box center [205, 13] width 397 height 24
drag, startPoint x: 30, startPoint y: 55, endPoint x: 40, endPoint y: 59, distance: 10.8
click at [30, 55] on span "Client Profile" at bounding box center [23, 53] width 22 height 5
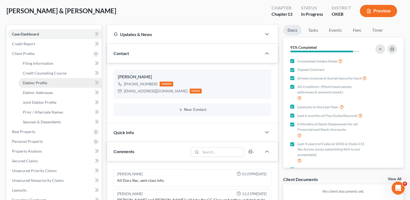
click at [44, 85] on span "Debtor Profile" at bounding box center [35, 82] width 24 height 5
select select "1"
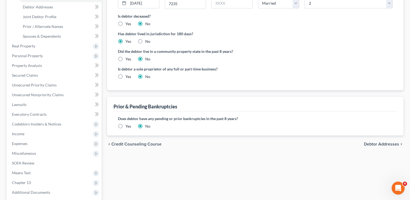
scroll to position [135, 0]
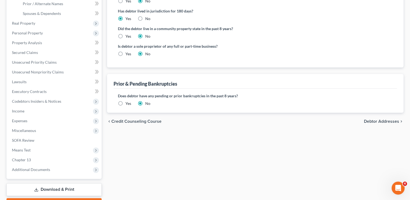
click at [125, 102] on label "Yes" at bounding box center [128, 103] width 6 height 5
click at [128, 102] on input "Yes" at bounding box center [130, 103] width 4 height 4
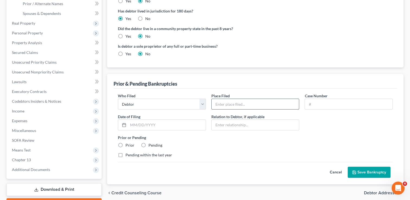
click at [247, 104] on input "text" at bounding box center [255, 104] width 87 height 10
type input "OKEB"
click at [318, 105] on input "text" at bounding box center [348, 104] width 87 height 10
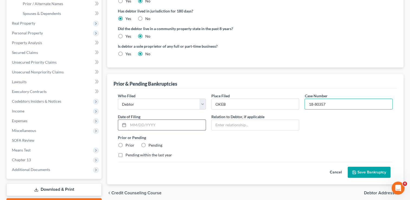
type input "18-80357"
click at [163, 126] on input "text" at bounding box center [166, 125] width 77 height 10
type input "04/13/2018"
click at [125, 143] on label "Prior" at bounding box center [129, 144] width 9 height 5
click at [128, 143] on input "Prior" at bounding box center [130, 144] width 4 height 4
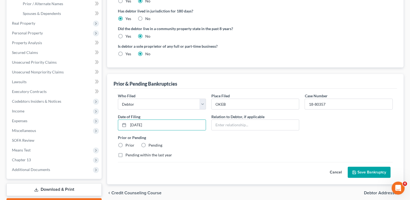
radio input "true"
click at [366, 172] on button "Save Bankruptcy" at bounding box center [369, 172] width 43 height 11
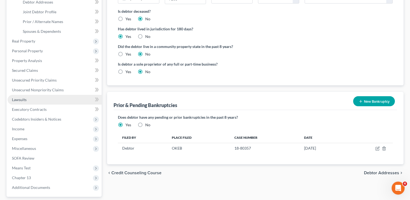
scroll to position [108, 0]
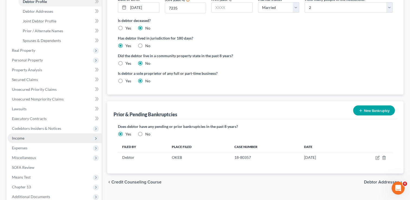
click at [21, 139] on span "Income" at bounding box center [18, 138] width 12 height 5
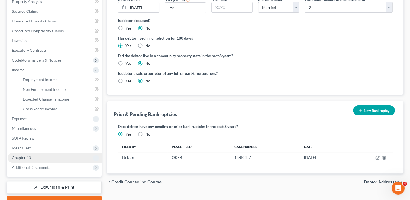
click at [28, 157] on span "Chapter 13" at bounding box center [21, 157] width 19 height 5
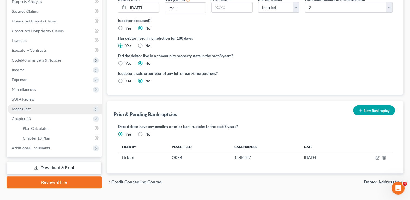
click at [25, 105] on span "Means Test" at bounding box center [55, 109] width 94 height 10
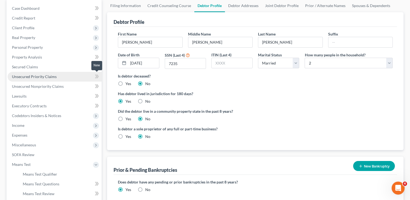
scroll to position [27, 0]
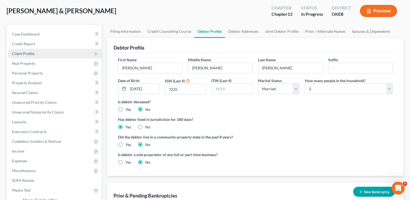
click at [31, 53] on span "Client Profile" at bounding box center [23, 53] width 22 height 5
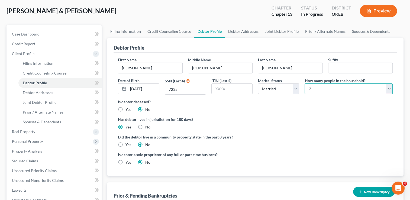
click at [342, 85] on select "Select 1 2 3 4 5 6 7 8 9 10 11 12 13 14 15 16 17 18 19 20" at bounding box center [348, 88] width 88 height 11
select select "2"
click at [304, 83] on select "Select 1 2 3 4 5 6 7 8 9 10 11 12 13 14 15 16 17 18 19 20" at bounding box center [348, 88] width 88 height 11
click at [50, 123] on span "Spouses & Dependents" at bounding box center [42, 121] width 38 height 5
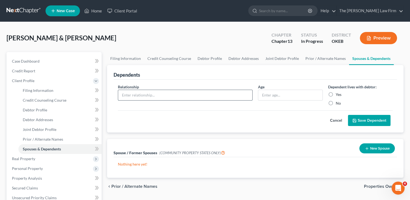
click at [188, 95] on input "text" at bounding box center [185, 95] width 134 height 10
type input "Daughter"
drag, startPoint x: 329, startPoint y: 93, endPoint x: 347, endPoint y: 99, distance: 18.7
click at [336, 93] on label "Yes" at bounding box center [339, 94] width 6 height 5
click at [338, 93] on input "Yes" at bounding box center [340, 94] width 4 height 4
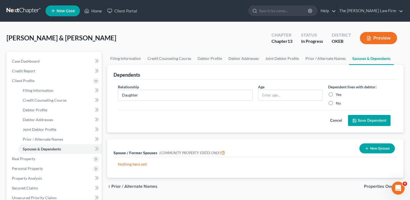
radio input "true"
click at [363, 121] on button "Save Dependent" at bounding box center [369, 120] width 43 height 11
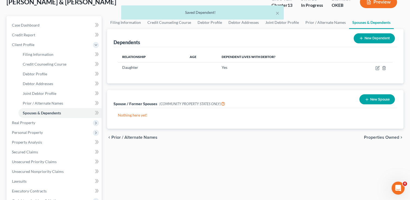
scroll to position [135, 0]
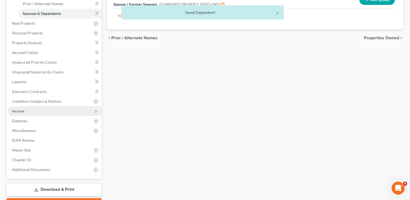
click at [21, 113] on span "Income" at bounding box center [18, 111] width 12 height 5
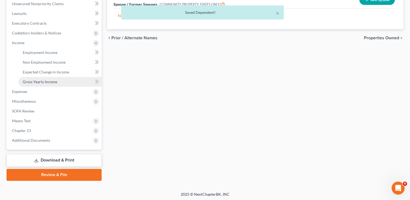
click at [48, 80] on span "Gross Yearly Income" at bounding box center [40, 81] width 34 height 5
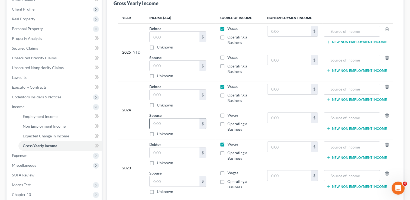
scroll to position [81, 0]
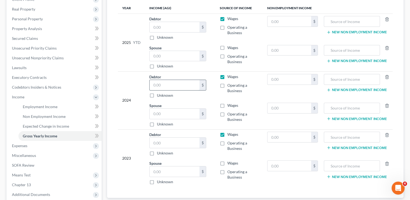
click at [165, 82] on input "text" at bounding box center [175, 85] width 50 height 10
type input "79,916"
drag, startPoint x: 166, startPoint y: 144, endPoint x: 244, endPoint y: 143, distance: 78.3
click at [166, 144] on input "text" at bounding box center [175, 143] width 50 height 10
type input "66,086"
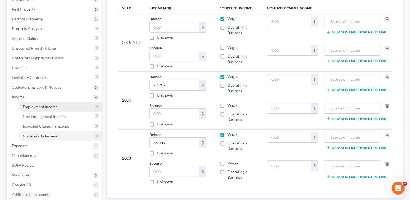
click at [40, 105] on span "Employment Income" at bounding box center [40, 106] width 35 height 5
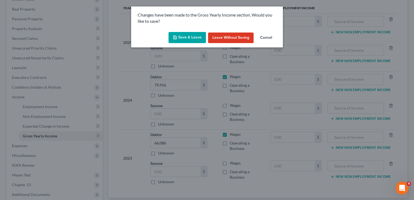
click at [190, 34] on button "Save & Leave" at bounding box center [186, 37] width 37 height 11
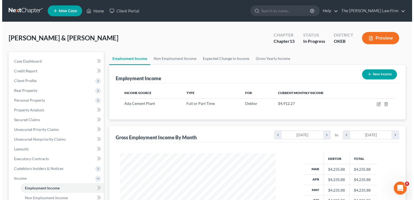
scroll to position [96, 167]
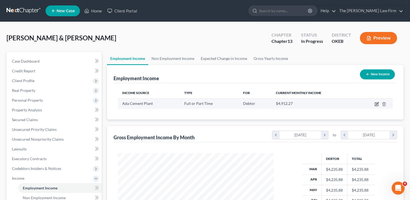
click at [375, 105] on icon "button" at bounding box center [376, 104] width 4 height 4
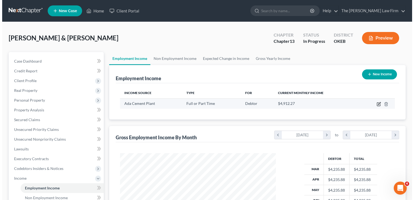
scroll to position [96, 168]
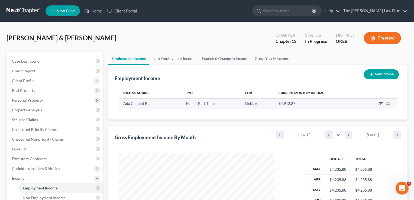
select select "0"
select select "37"
select select "3"
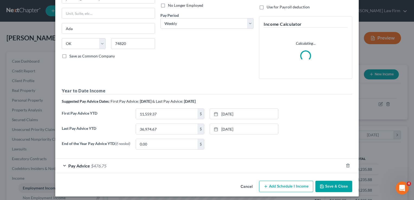
scroll to position [77, 0]
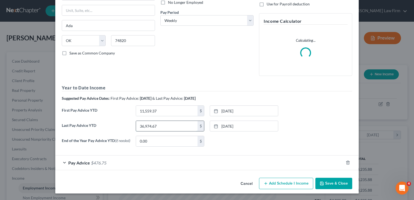
click at [163, 125] on input "36,974.67" at bounding box center [166, 126] width 61 height 10
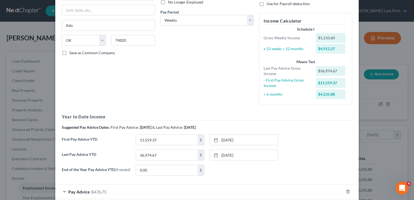
click at [308, 142] on div "First Pay Advice YTD 11,559.37 $ 3/13/2025 close Date 3/13/2025 Time 12:00 AM c…" at bounding box center [207, 141] width 296 height 15
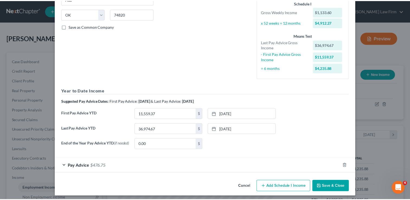
scroll to position [106, 0]
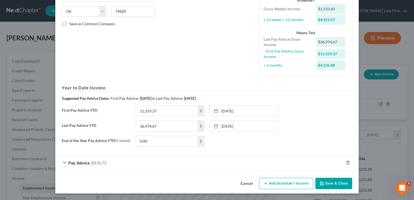
drag, startPoint x: 245, startPoint y: 183, endPoint x: 249, endPoint y: 175, distance: 9.2
click at [245, 183] on button "Cancel" at bounding box center [246, 183] width 21 height 11
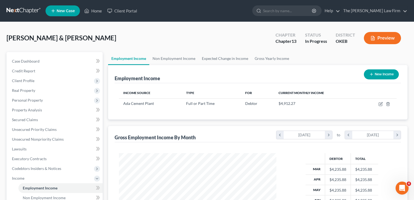
scroll to position [270774, 270704]
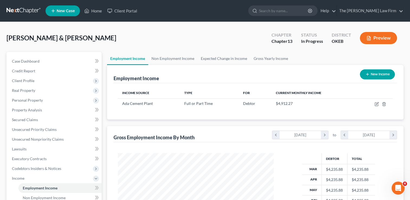
click at [380, 74] on button "New Income" at bounding box center [377, 74] width 35 height 10
select select "0"
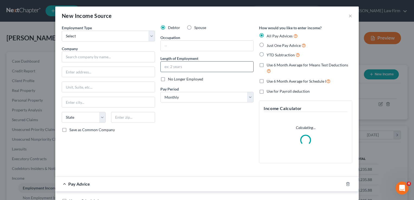
scroll to position [96, 168]
click at [103, 36] on select "Select Full or Part Time Employment Self Employment" at bounding box center [108, 36] width 93 height 11
select select "0"
click at [62, 31] on select "Select Full or Part Time Employment Self Employment" at bounding box center [108, 36] width 93 height 11
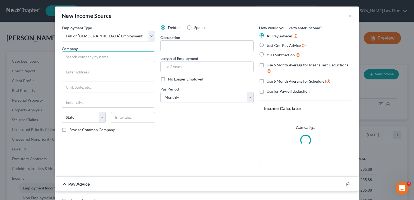
click at [103, 53] on input "text" at bounding box center [108, 56] width 93 height 11
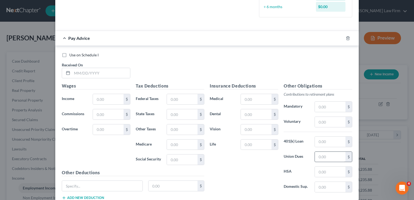
scroll to position [163, 0]
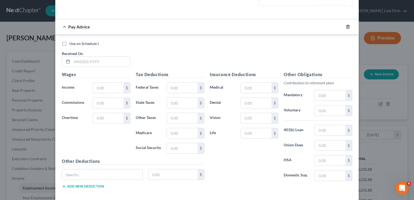
type input "Amrize cement"
click at [346, 27] on icon "button" at bounding box center [348, 27] width 4 height 4
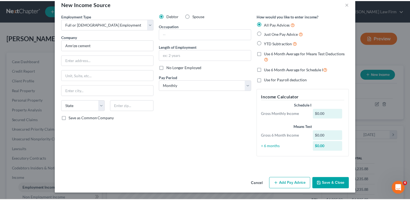
scroll to position [11, 0]
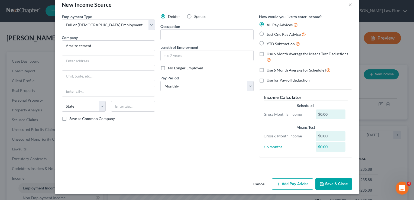
click at [333, 184] on button "Save & Close" at bounding box center [333, 183] width 37 height 11
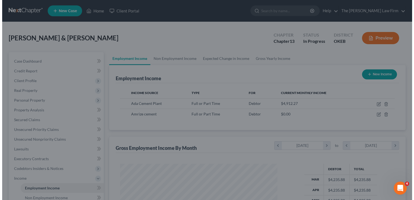
scroll to position [270774, 270704]
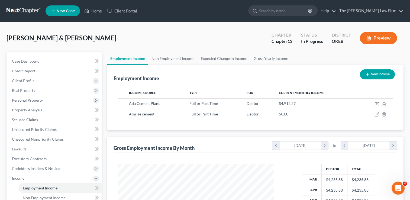
click at [376, 72] on button "New Income" at bounding box center [377, 74] width 35 height 10
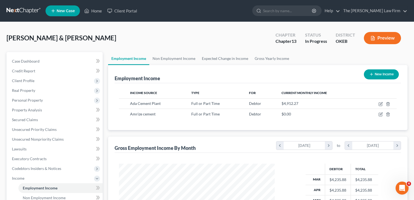
select select "0"
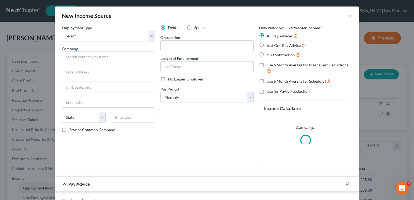
scroll to position [96, 168]
drag, startPoint x: 121, startPoint y: 34, endPoint x: 119, endPoint y: 41, distance: 7.3
click at [121, 34] on select "Select Full or Part Time Employment Self Employment" at bounding box center [108, 36] width 93 height 11
select select "0"
click at [62, 31] on select "Select Full or Part Time Employment Self Employment" at bounding box center [108, 36] width 93 height 11
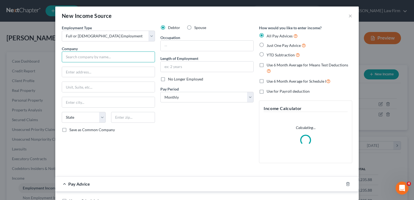
click at [95, 57] on input "text" at bounding box center [108, 56] width 93 height 11
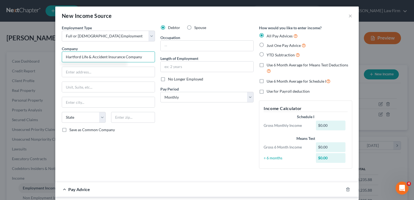
type input "Hartford Life & Accident Insurance Company"
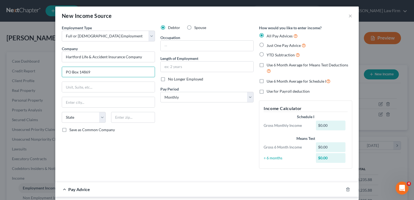
type input "PO Box 14869"
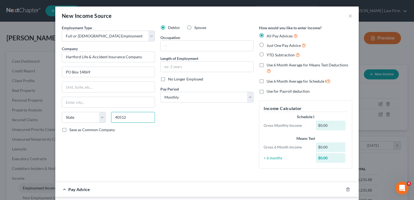
type input "40512"
click at [215, 128] on div "Debtor Spouse Occupation Length of Employment No Longer Employed Pay Period * S…" at bounding box center [207, 99] width 99 height 148
type input "Lexington"
select select "18"
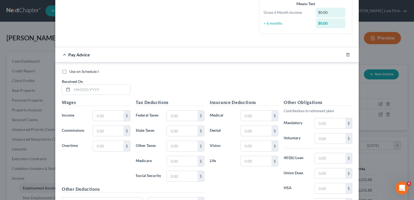
scroll to position [135, 0]
click at [346, 53] on icon "button" at bounding box center [348, 54] width 4 height 4
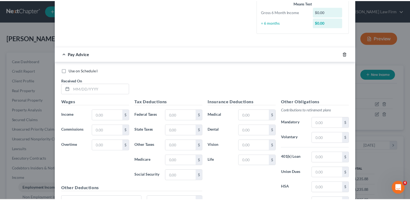
scroll to position [11, 0]
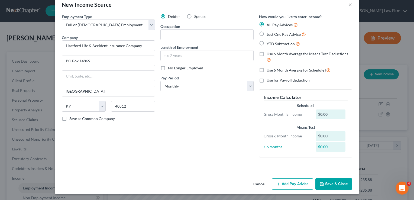
click at [329, 182] on button "Save & Close" at bounding box center [333, 183] width 37 height 11
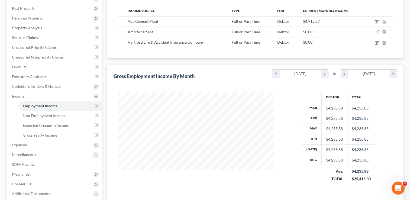
scroll to position [108, 0]
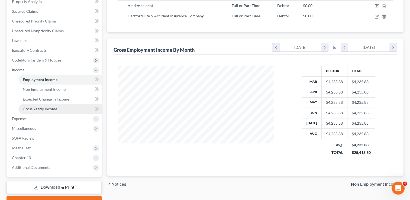
click at [43, 109] on span "Gross Yearly Income" at bounding box center [40, 108] width 34 height 5
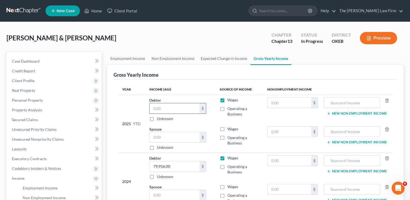
click at [169, 107] on input "text" at bounding box center [175, 108] width 50 height 10
paste input "36,974.67"
type input "36,974.67"
click at [165, 39] on div "Scott, Jesse & Ashley Upgraded Chapter Chapter 13 Status In Progress District O…" at bounding box center [205, 40] width 397 height 24
click at [29, 89] on span "Real Property" at bounding box center [23, 90] width 23 height 5
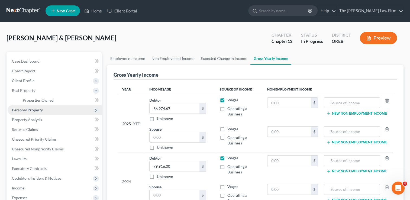
click at [36, 111] on span "Personal Property" at bounding box center [27, 110] width 31 height 5
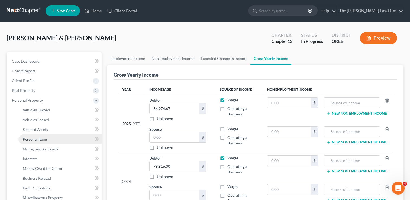
click at [41, 138] on span "Personal Items" at bounding box center [35, 139] width 25 height 5
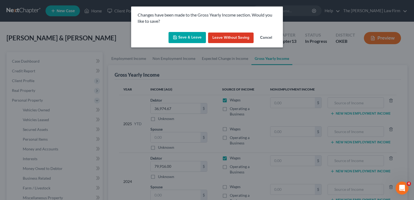
click at [181, 36] on button "Save & Leave" at bounding box center [186, 37] width 37 height 11
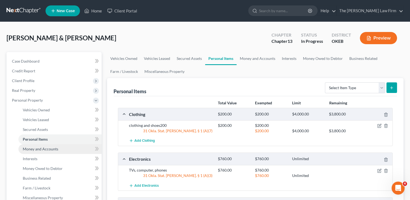
click at [56, 149] on span "Money and Accounts" at bounding box center [40, 149] width 35 height 5
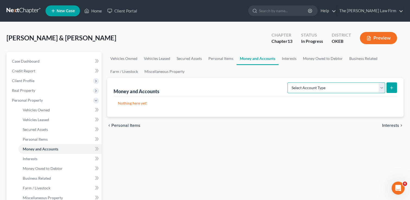
drag, startPoint x: 379, startPoint y: 88, endPoint x: 371, endPoint y: 93, distance: 9.7
click at [379, 88] on select "Select Account Type Brokerage Cash on Hand Certificates of Deposit Checking Acc…" at bounding box center [336, 87] width 98 height 11
select select "checking"
click at [288, 82] on select "Select Account Type Brokerage Cash on Hand Certificates of Deposit Checking Acc…" at bounding box center [336, 87] width 98 height 11
click at [391, 89] on line "submit" at bounding box center [391, 87] width 0 height 2
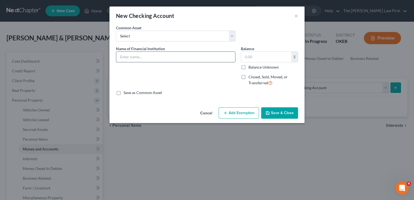
click at [183, 60] on input "text" at bounding box center [175, 57] width 119 height 10
type input "Arbuckle FCU"
drag, startPoint x: 239, startPoint y: 113, endPoint x: 228, endPoint y: 115, distance: 11.8
click at [239, 113] on button "Add Exemption" at bounding box center [239, 112] width 40 height 11
select select "2"
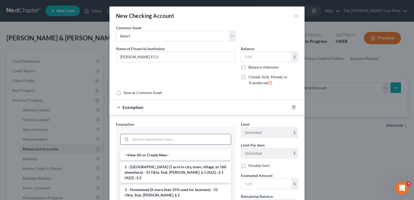
click at [147, 137] on input "search" at bounding box center [181, 139] width 100 height 10
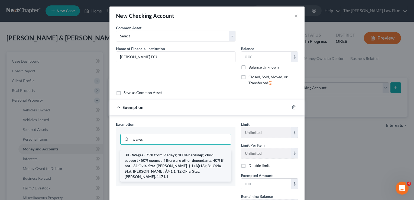
type input "wages"
click at [174, 161] on li "30 - Wages - 75% from 90 days; 100% hardship; child support - 50% exempt if the…" at bounding box center [175, 165] width 111 height 31
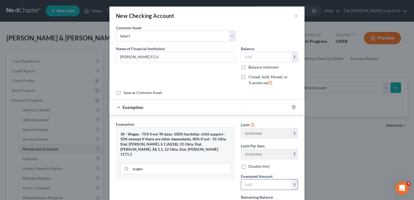
click at [252, 183] on input "text" at bounding box center [266, 184] width 50 height 10
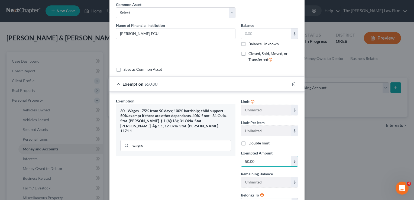
scroll to position [70, 0]
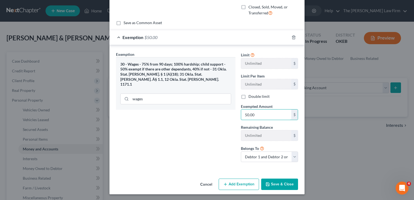
type input "50.00"
click at [282, 183] on button "Save & Close" at bounding box center [279, 184] width 37 height 11
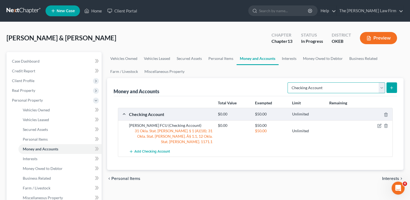
click at [366, 87] on select "Select Account Type Brokerage Cash on Hand Certificates of Deposit Checking Acc…" at bounding box center [336, 87] width 98 height 11
select select "savings"
click at [288, 82] on select "Select Account Type Brokerage Cash on Hand Certificates of Deposit Checking Acc…" at bounding box center [336, 87] width 98 height 11
click at [392, 86] on icon "submit" at bounding box center [391, 88] width 4 height 4
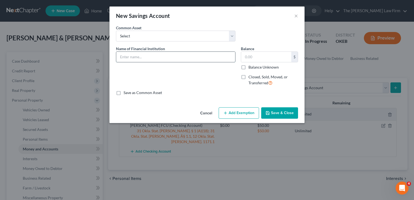
click at [160, 56] on input "text" at bounding box center [175, 57] width 119 height 10
type input "CFCU (767)"
click at [243, 116] on button "Add Exemption" at bounding box center [239, 112] width 40 height 11
select select "2"
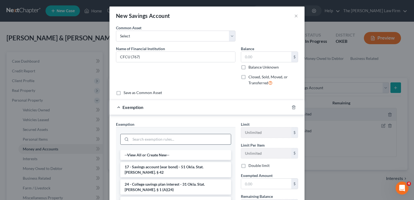
click at [146, 140] on input "search" at bounding box center [181, 139] width 100 height 10
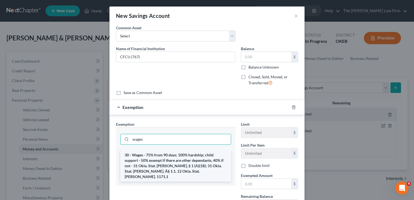
type input "wages"
click at [154, 163] on li "30 - Wages - 75% from 90 days; 100% hardship; child support - 50% exempt if the…" at bounding box center [175, 165] width 111 height 31
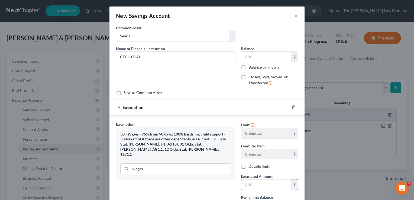
click at [269, 186] on input "text" at bounding box center [266, 184] width 50 height 10
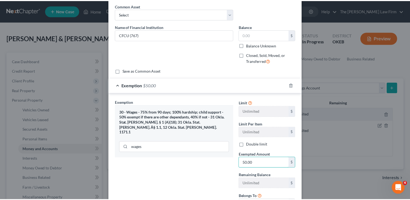
scroll to position [54, 0]
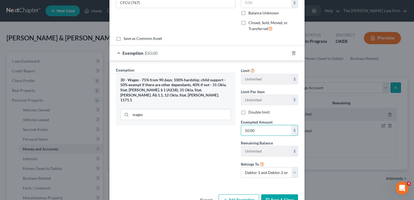
type input "50.00"
click at [277, 196] on button "Save & Close" at bounding box center [279, 199] width 37 height 11
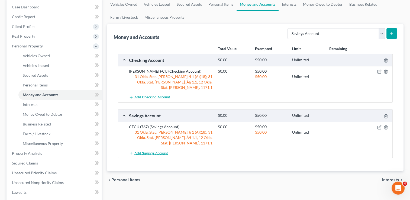
click at [149, 151] on span "Add Savings Account" at bounding box center [150, 153] width 33 height 4
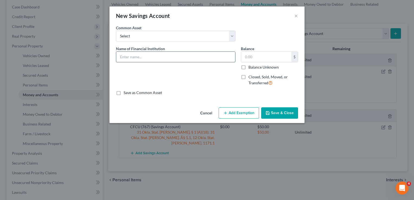
click at [180, 58] on input "text" at bounding box center [175, 57] width 119 height 10
click at [261, 29] on div "Common Asset Select Communication Federal Credit Union (859) First National Ban…" at bounding box center [206, 35] width 187 height 21
click at [208, 56] on input "text" at bounding box center [175, 57] width 119 height 10
type input "CFCU"
click at [244, 114] on button "Add Exemption" at bounding box center [239, 112] width 40 height 11
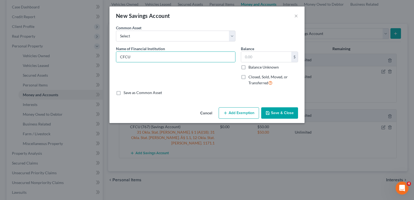
select select "2"
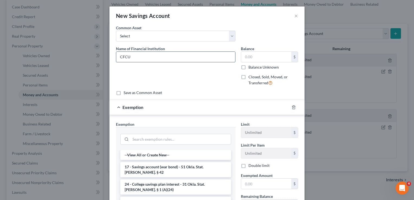
click at [155, 58] on input "CFCU" at bounding box center [175, 57] width 119 height 10
type input "CFCU (880)"
click at [147, 140] on input "search" at bounding box center [181, 139] width 100 height 10
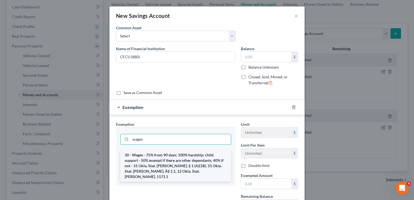
type input "wages"
drag, startPoint x: 158, startPoint y: 155, endPoint x: 167, endPoint y: 157, distance: 9.4
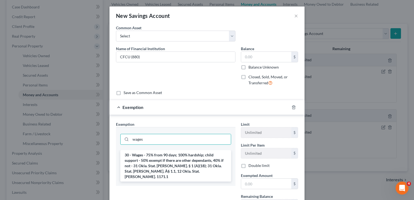
click at [158, 155] on li "30 - Wages - 75% from 90 days; 100% hardship; child support - 50% exempt if the…" at bounding box center [175, 165] width 111 height 31
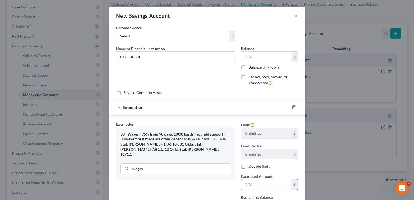
click at [256, 183] on input "text" at bounding box center [266, 184] width 50 height 10
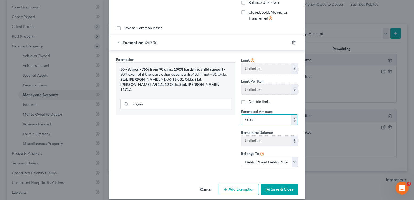
scroll to position [70, 0]
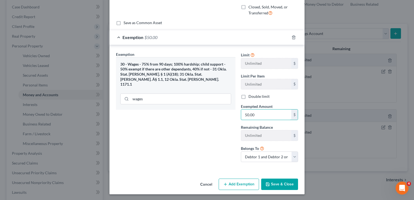
type input "50.00"
click at [283, 186] on button "Save & Close" at bounding box center [279, 184] width 37 height 11
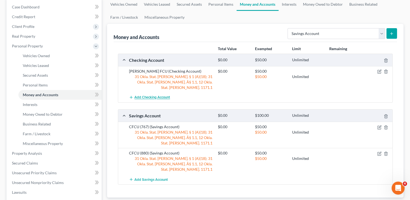
click at [154, 95] on span "Add Checking Account" at bounding box center [151, 97] width 35 height 4
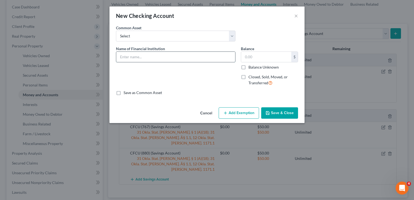
click at [159, 58] on input "text" at bounding box center [175, 57] width 119 height 10
type input "TFCU (5178)"
click at [233, 112] on button "Add Exemption" at bounding box center [239, 112] width 40 height 11
select select "2"
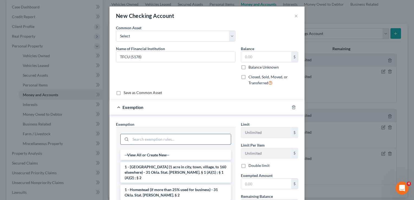
click at [150, 137] on input "search" at bounding box center [181, 139] width 100 height 10
type input "a"
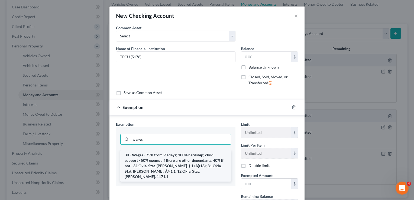
type input "wages"
click at [174, 163] on li "30 - Wages - 75% from 90 days; 100% hardship; child support - 50% exempt if the…" at bounding box center [175, 165] width 111 height 31
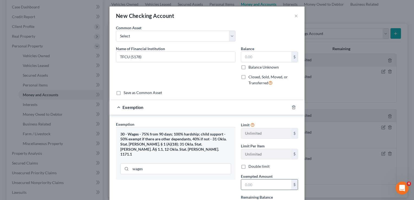
click at [263, 186] on input "text" at bounding box center [266, 184] width 50 height 10
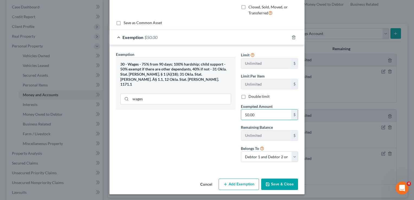
type input "50.00"
click at [282, 183] on button "Save & Close" at bounding box center [279, 184] width 37 height 11
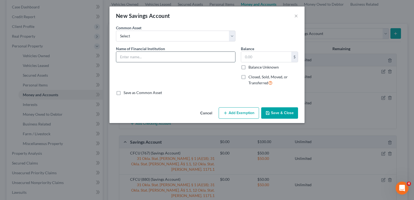
click at [172, 57] on input "text" at bounding box center [175, 57] width 119 height 10
click at [132, 57] on input "TFCU (178)" at bounding box center [175, 57] width 119 height 10
type input "TFCU (5178)"
click at [229, 113] on button "Add Exemption" at bounding box center [239, 112] width 40 height 11
select select "2"
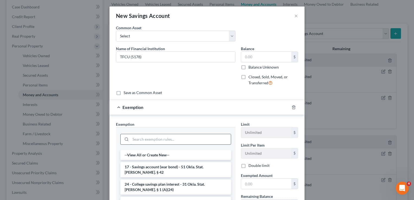
click at [148, 138] on input "search" at bounding box center [181, 139] width 100 height 10
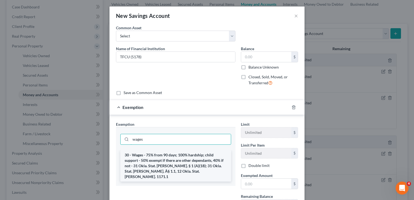
type input "wages"
click at [153, 154] on li "30 - Wages - 75% from 90 days; 100% hardship; child support - 50% exempt if the…" at bounding box center [175, 165] width 111 height 31
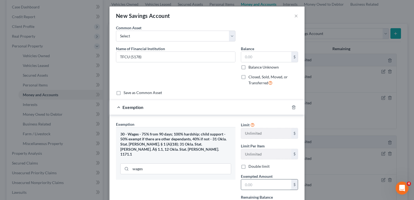
click at [260, 185] on input "text" at bounding box center [266, 184] width 50 height 10
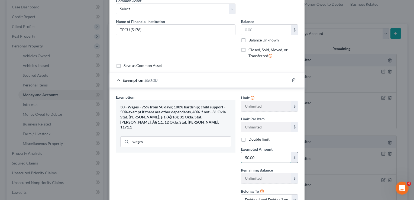
drag, startPoint x: 243, startPoint y: 157, endPoint x: 263, endPoint y: 158, distance: 19.8
click at [262, 158] on input "50.00" at bounding box center [266, 157] width 50 height 10
type input "5.00"
click at [257, 30] on input "text" at bounding box center [266, 30] width 50 height 10
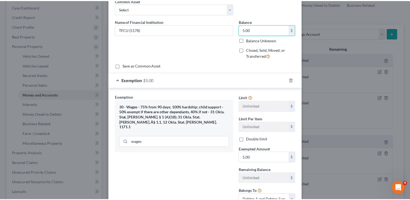
scroll to position [70, 0]
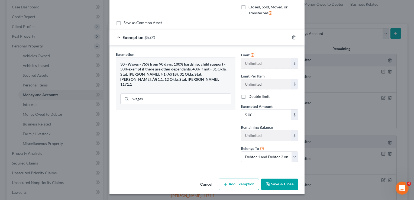
type input "5.00"
click at [278, 181] on button "Save & Close" at bounding box center [279, 184] width 37 height 11
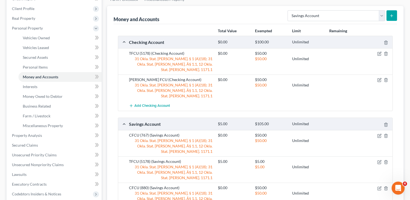
scroll to position [81, 0]
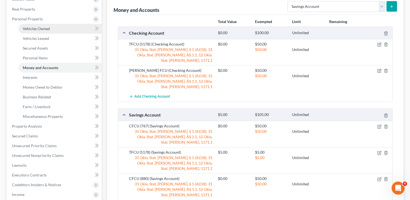
click at [46, 29] on span "Vehicles Owned" at bounding box center [36, 28] width 27 height 5
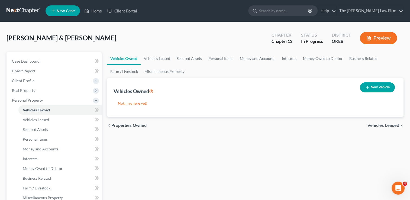
click at [381, 84] on button "New Vehicle" at bounding box center [377, 87] width 35 height 10
select select "0"
select select "2"
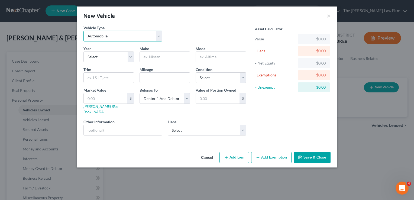
click at [114, 36] on select "Select Automobile Truck Trailer Watercraft Aircraft Motor Home Atv Other Vehicle" at bounding box center [122, 36] width 79 height 11
select select "7"
click at [83, 31] on select "Select Automobile Truck Trailer Watercraft Aircraft Motor Home Atv Other Vehicle" at bounding box center [122, 36] width 79 height 11
click at [116, 125] on input "text" at bounding box center [123, 130] width 78 height 10
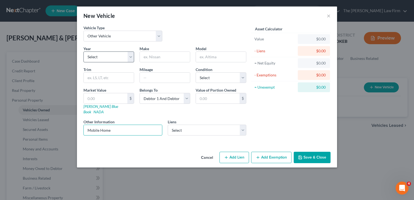
type input "Mobile Home"
click at [116, 58] on select "Select 2026 2025 2024 2023 2022 2021 2020 2019 2018 2017 2016 2015 2014 2013 20…" at bounding box center [108, 56] width 51 height 11
select select "28"
click at [83, 51] on select "Select 2026 2025 2024 2023 2022 2021 2020 2019 2018 2017 2016 2015 2014 2013 20…" at bounding box center [108, 56] width 51 height 11
click at [155, 56] on input "text" at bounding box center [165, 57] width 50 height 10
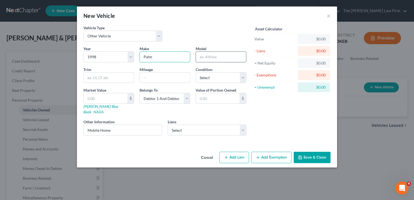
type input "Palm"
click at [224, 57] on input "text" at bounding box center [221, 57] width 50 height 10
type input "1376"
click at [317, 152] on button "Save & Close" at bounding box center [312, 157] width 37 height 11
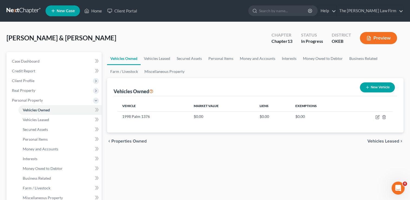
click at [376, 87] on button "New Vehicle" at bounding box center [377, 87] width 35 height 10
select select "0"
select select "2"
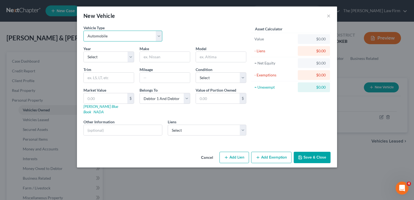
click at [129, 37] on select "Select Automobile Truck Trailer Watercraft Aircraft Motor Home Atv Other Vehicle" at bounding box center [122, 36] width 79 height 11
drag, startPoint x: 183, startPoint y: 32, endPoint x: 177, endPoint y: 41, distance: 11.2
click at [183, 32] on div "Vehicle Type Select Automobile Truck Trailer Watercraft Aircraft Motor Home Atv…" at bounding box center [165, 35] width 168 height 21
click at [110, 56] on select "Select 2026 2025 2024 2023 2022 2021 2020 2019 2018 2017 2016 2015 2014 2013 20…" at bounding box center [108, 56] width 51 height 11
select select "35"
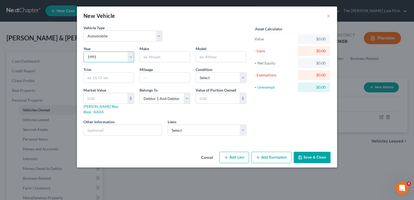
click at [83, 51] on select "Select 2026 2025 2024 2023 2022 2021 2020 2019 2018 2017 2016 2015 2014 2013 20…" at bounding box center [108, 56] width 51 height 11
click at [157, 59] on input "text" at bounding box center [165, 57] width 50 height 10
type input "Chevy"
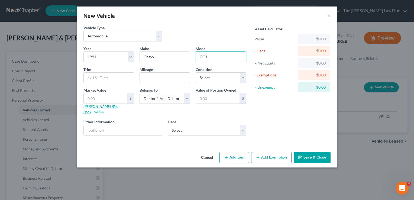
type input "GC1"
click at [99, 107] on link "[PERSON_NAME] Blue Book" at bounding box center [100, 109] width 35 height 10
click at [310, 152] on button "Save & Close" at bounding box center [312, 157] width 37 height 11
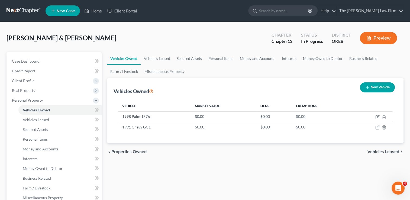
click at [381, 85] on button "New Vehicle" at bounding box center [377, 87] width 35 height 10
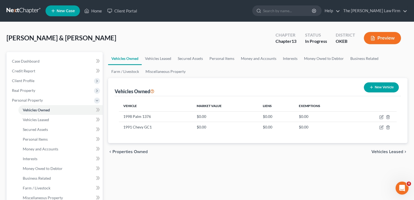
select select "0"
select select "2"
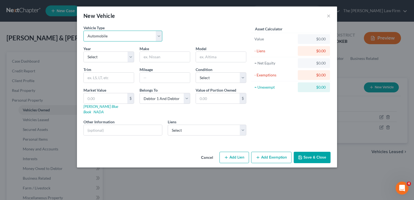
click at [124, 34] on select "Select Automobile Truck Trailer Watercraft Aircraft Motor Home Atv Other Vehicle" at bounding box center [122, 36] width 79 height 11
select select "1"
click at [83, 31] on select "Select Automobile Truck Trailer Watercraft Aircraft Motor Home Atv Other Vehicle" at bounding box center [122, 36] width 79 height 11
click at [160, 33] on select "Select Automobile Truck Trailer Watercraft Aircraft Motor Home Atv Other Vehicle" at bounding box center [122, 36] width 79 height 11
click at [83, 31] on select "Select Automobile Truck Trailer Watercraft Aircraft Motor Home Atv Other Vehicle" at bounding box center [122, 36] width 79 height 11
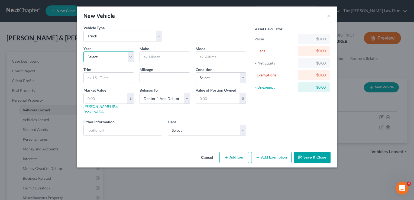
drag, startPoint x: 115, startPoint y: 57, endPoint x: 117, endPoint y: 62, distance: 5.7
click at [115, 57] on select "Select 2026 2025 2024 2023 2022 2021 2020 2019 2018 2017 2016 2015 2014 2013 20…" at bounding box center [108, 56] width 51 height 11
select select "23"
click at [83, 51] on select "Select 2026 2025 2024 2023 2022 2021 2020 2019 2018 2017 2016 2015 2014 2013 20…" at bounding box center [108, 56] width 51 height 11
click at [170, 55] on input "text" at bounding box center [165, 57] width 50 height 10
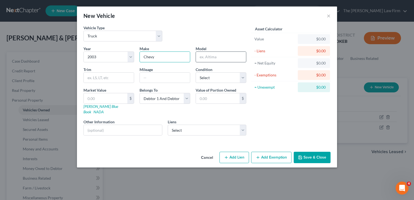
type input "Chevy"
click at [209, 56] on input "text" at bounding box center [221, 57] width 50 height 10
type input "Sk1"
click at [100, 106] on link "[PERSON_NAME] Blue Book" at bounding box center [100, 109] width 35 height 10
click at [109, 100] on input "text" at bounding box center [106, 98] width 44 height 10
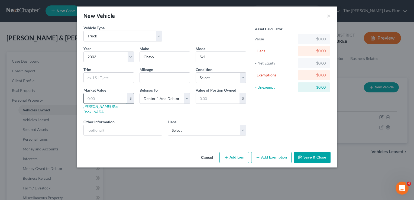
type input "3"
type input "3.00"
type input "30"
type input "30.00"
type input "300"
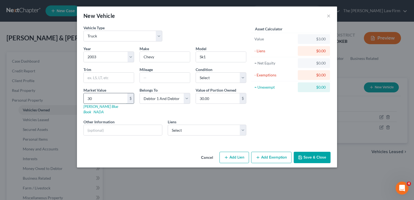
type input "300.00"
type input "3000"
type input "3,000.00"
type input "3,000"
click at [243, 125] on select "Select Regional Acceptance Co - $13,396.00 Communication Fcu - $1,982.00 Arbuck…" at bounding box center [207, 130] width 79 height 11
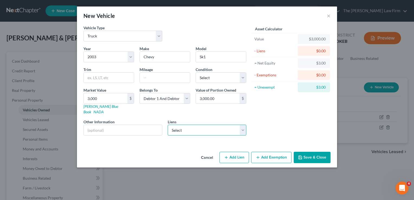
select select "2"
click at [168, 125] on select "Select Regional Acceptance Co - $13,396.00 Communication Fcu - $1,982.00 Arbuck…" at bounding box center [207, 130] width 79 height 11
select select "37"
select select "2"
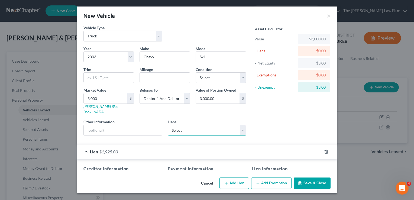
select select
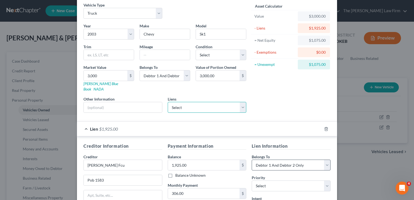
scroll to position [54, 0]
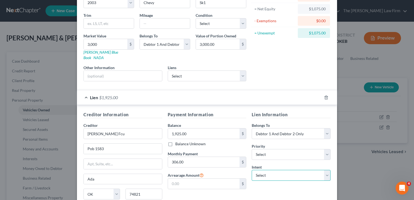
click at [284, 170] on select "Select Surrender Redeem Reaffirm Avoid Other" at bounding box center [291, 175] width 79 height 11
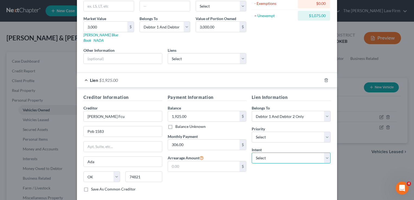
scroll to position [81, 0]
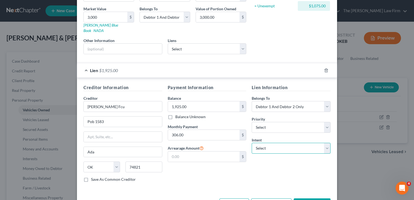
click at [274, 143] on select "Select Surrender Redeem Reaffirm Avoid Other" at bounding box center [291, 148] width 79 height 11
select select "2"
click at [252, 143] on select "Select Surrender Redeem Reaffirm Avoid Other" at bounding box center [291, 148] width 79 height 11
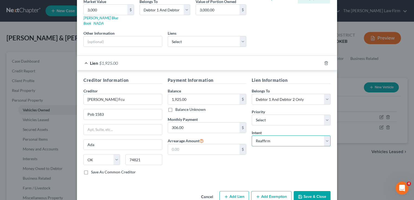
scroll to position [95, 0]
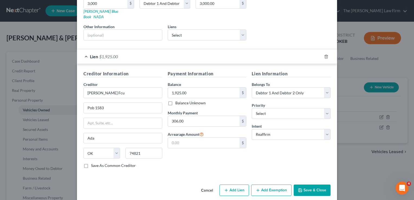
click at [314, 184] on button "Save & Close" at bounding box center [312, 189] width 37 height 11
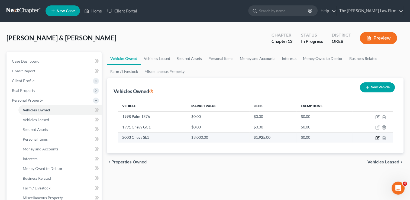
click at [376, 137] on icon "button" at bounding box center [377, 138] width 4 height 4
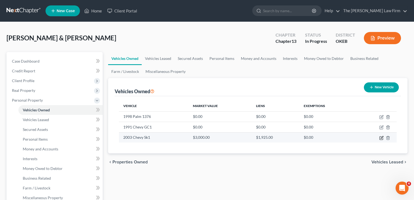
select select "1"
select select "23"
select select "2"
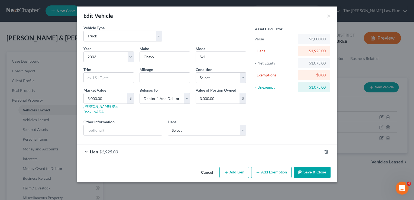
click at [270, 167] on button "Add Exemption" at bounding box center [271, 172] width 40 height 11
select select "2"
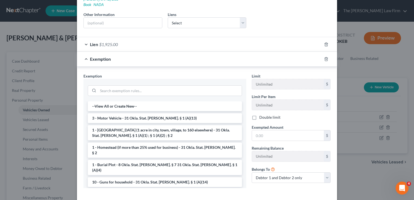
scroll to position [108, 0]
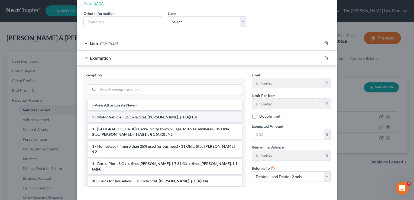
click at [103, 112] on li "3 - Motor Vehicle - 31 Okla. Stat. [PERSON_NAME]. § 1 (A)(13)" at bounding box center [165, 117] width 154 height 10
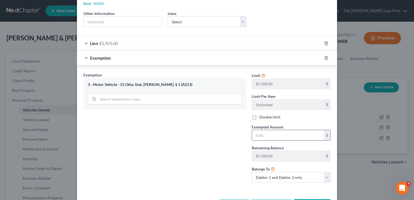
click at [277, 130] on input "text" at bounding box center [288, 135] width 72 height 10
type input "3,000"
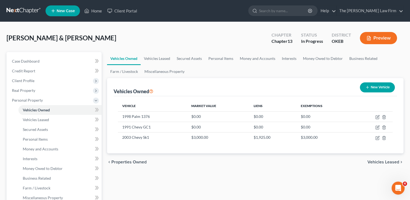
click at [385, 88] on button "New Vehicle" at bounding box center [377, 87] width 35 height 10
select select "0"
select select "2"
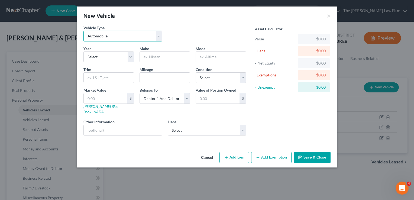
click at [118, 38] on select "Select Automobile Truck Trailer Watercraft Aircraft Motor Home Atv Other Vehicle" at bounding box center [122, 36] width 79 height 11
select select "1"
click at [83, 31] on select "Select Automobile Truck Trailer Watercraft Aircraft Motor Home Atv Other Vehicle" at bounding box center [122, 36] width 79 height 11
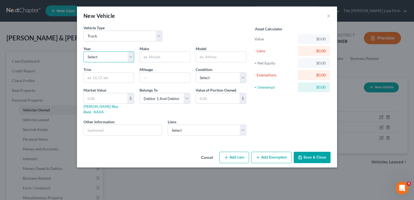
click at [125, 57] on select "Select 2026 2025 2024 2023 2022 2021 2020 2019 2018 2017 2016 2015 2014 2013 20…" at bounding box center [108, 56] width 51 height 11
click at [83, 51] on select "Select 2026 2025 2024 2023 2022 2021 2020 2019 2018 2017 2016 2015 2014 2013 20…" at bounding box center [108, 56] width 51 height 11
click at [132, 57] on select "Select 2026 2025 2024 2023 2022 2021 2020 2019 2018 2017 2016 2015 2014 2013 20…" at bounding box center [108, 56] width 51 height 11
select select "25"
click at [83, 51] on select "Select 2026 2025 2024 2023 2022 2021 2020 2019 2018 2017 2016 2015 2014 2013 20…" at bounding box center [108, 56] width 51 height 11
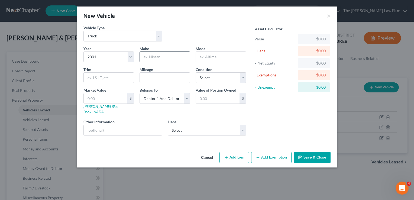
click at [164, 55] on input "text" at bounding box center [165, 57] width 50 height 10
type input "Chevy"
click at [224, 54] on input "text" at bounding box center [221, 57] width 50 height 10
type input "SC1"
click at [98, 97] on input "text" at bounding box center [106, 98] width 44 height 10
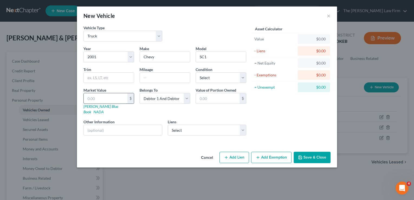
type input "5"
type input "5.00"
type input "50"
type input "50.00"
type input "500"
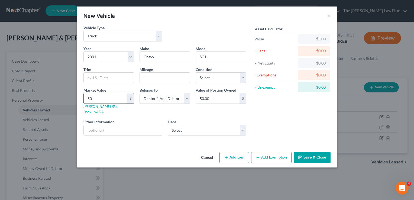
type input "500.00"
click at [233, 99] on input "500.00" at bounding box center [218, 98] width 44 height 10
type input "0"
click at [122, 125] on input "text" at bounding box center [123, 130] width 78 height 10
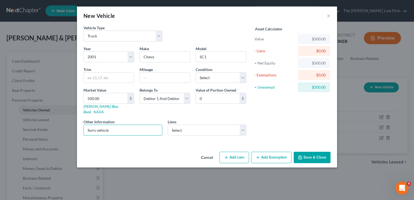
type input "Son's vehicle"
click at [307, 152] on button "Save & Close" at bounding box center [312, 157] width 37 height 11
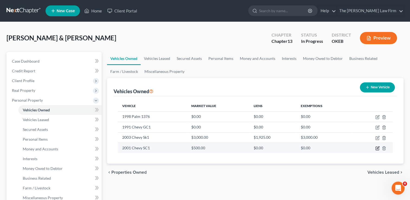
click at [377, 148] on icon "button" at bounding box center [378, 147] width 2 height 2
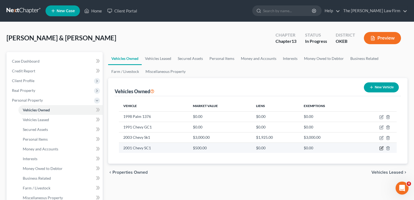
select select "1"
select select "25"
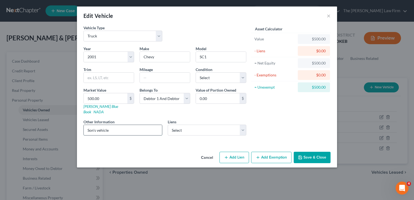
click at [116, 125] on input "Son's vehicle" at bounding box center [123, 130] width 78 height 10
click at [312, 153] on button "Save & Close" at bounding box center [312, 157] width 37 height 11
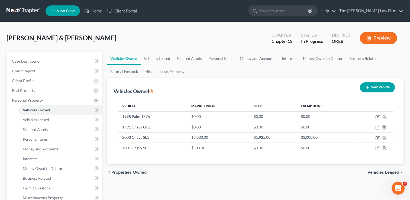
click at [384, 88] on button "New Vehicle" at bounding box center [377, 87] width 35 height 10
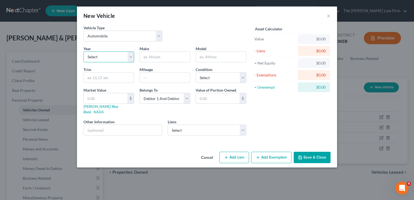
click at [129, 57] on select "Select 2026 2025 2024 2023 2022 2021 2020 2019 2018 2017 2016 2015 2014 2013 20…" at bounding box center [108, 56] width 51 height 11
click at [83, 51] on select "Select 2026 2025 2024 2023 2022 2021 2020 2019 2018 2017 2016 2015 2014 2013 20…" at bounding box center [108, 56] width 51 height 11
click at [162, 55] on input "text" at bounding box center [165, 57] width 50 height 10
click at [96, 106] on link "[PERSON_NAME] Blue Book" at bounding box center [100, 109] width 35 height 10
paste input "Hyundai Elantra"
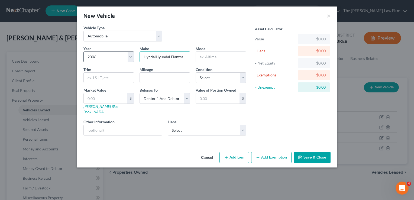
drag, startPoint x: 155, startPoint y: 57, endPoint x: 130, endPoint y: 60, distance: 25.9
click at [133, 58] on div "Year Select 2026 2025 2024 2023 2022 2021 2020 2019 2018 2017 2016 2015 2014 20…" at bounding box center [165, 93] width 168 height 94
click at [215, 58] on input "text" at bounding box center [221, 57] width 50 height 10
click at [184, 57] on input "Hyundai Elantra" at bounding box center [165, 57] width 50 height 10
click at [96, 98] on input "text" at bounding box center [106, 98] width 44 height 10
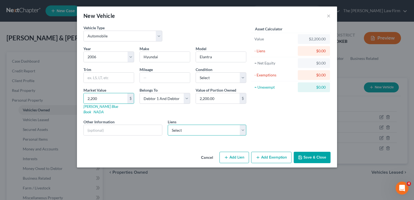
click at [189, 125] on select "Select Regional Acceptance Co - $13,396.00 Communication Fcu - $1,982.00" at bounding box center [207, 130] width 79 height 11
click at [168, 125] on select "Select Regional Acceptance Co - $13,396.00 Communication Fcu - $1,982.00" at bounding box center [207, 130] width 79 height 11
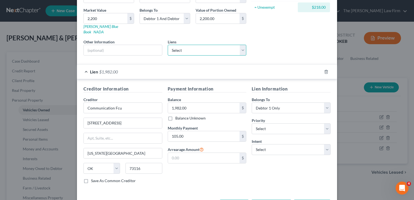
scroll to position [95, 0]
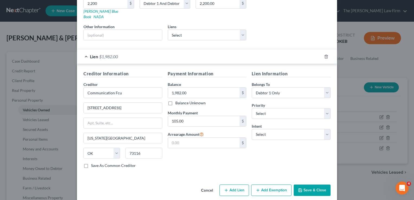
click at [314, 185] on button "Save & Close" at bounding box center [312, 189] width 37 height 11
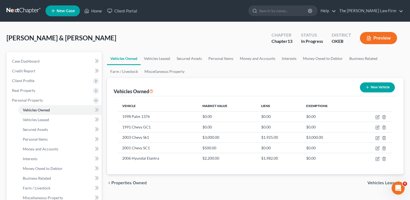
click at [375, 83] on button "New Vehicle" at bounding box center [377, 87] width 35 height 10
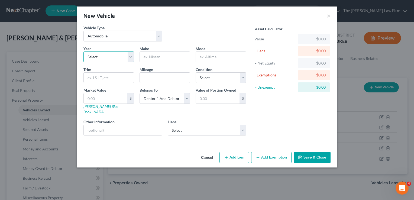
click at [130, 56] on select "Select 2026 2025 2024 2023 2022 2021 2020 2019 2018 2017 2016 2015 2014 2013 20…" at bounding box center [108, 56] width 51 height 11
click at [83, 51] on select "Select 2026 2025 2024 2023 2022 2021 2020 2019 2018 2017 2016 2015 2014 2013 20…" at bounding box center [108, 56] width 51 height 11
click at [164, 56] on input "text" at bounding box center [165, 57] width 50 height 10
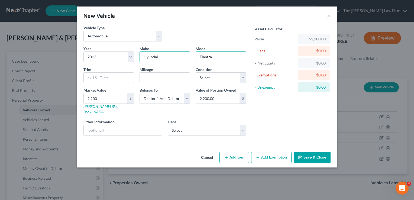
drag, startPoint x: 218, startPoint y: 57, endPoint x: 194, endPoint y: 57, distance: 24.1
click at [194, 57] on div "Model Elantra" at bounding box center [221, 54] width 56 height 17
click at [108, 98] on input "2,200" at bounding box center [106, 98] width 44 height 10
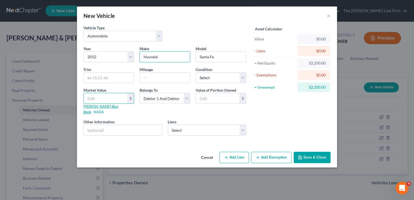
click at [93, 106] on link "[PERSON_NAME] Blue Book" at bounding box center [100, 109] width 35 height 10
click at [106, 97] on input "text" at bounding box center [106, 98] width 44 height 10
click at [310, 152] on button "Save & Close" at bounding box center [312, 157] width 37 height 11
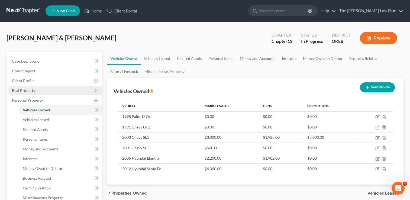
drag, startPoint x: 34, startPoint y: 89, endPoint x: 42, endPoint y: 94, distance: 9.8
click at [34, 89] on span "Real Property" at bounding box center [23, 90] width 23 height 5
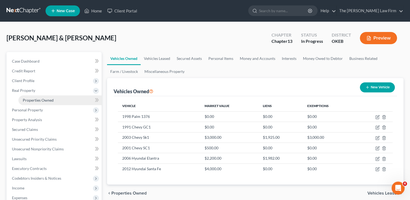
click at [46, 99] on span "Properties Owned" at bounding box center [38, 100] width 31 height 5
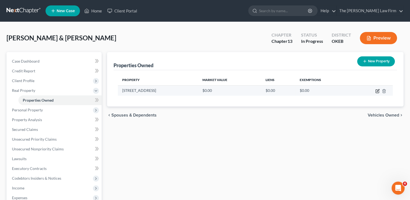
click at [375, 91] on icon "button" at bounding box center [376, 91] width 3 height 3
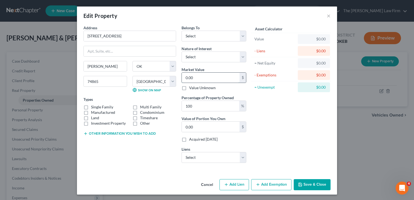
click at [198, 79] on input "0.00" at bounding box center [211, 78] width 58 height 10
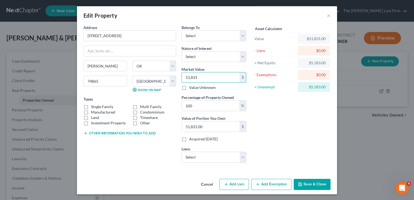
click at [91, 112] on label "Manufactured" at bounding box center [103, 111] width 24 height 5
click at [93, 112] on input "Manufactured" at bounding box center [95, 111] width 4 height 4
click at [91, 118] on label "Land" at bounding box center [95, 117] width 8 height 5
click at [93, 118] on input "Land" at bounding box center [95, 117] width 4 height 4
click at [106, 132] on button "Other information you wish to add" at bounding box center [119, 133] width 72 height 4
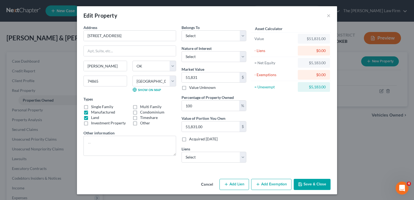
click at [266, 185] on button "Add Exemption" at bounding box center [271, 184] width 40 height 11
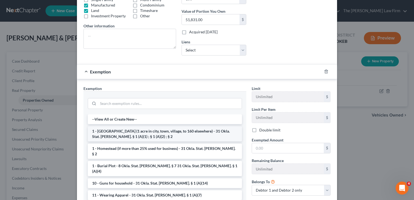
scroll to position [109, 0]
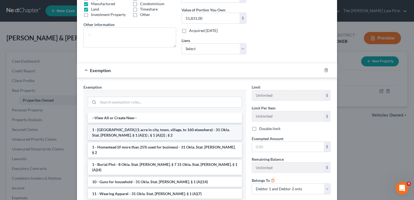
click at [125, 131] on li "1 - [GEOGRAPHIC_DATA] (1 acre in city, town, village, to 160 elsewhere) - 31 Ok…" at bounding box center [165, 132] width 154 height 15
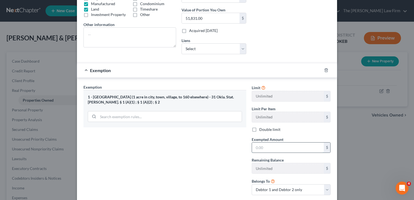
click at [266, 145] on input "text" at bounding box center [288, 147] width 72 height 10
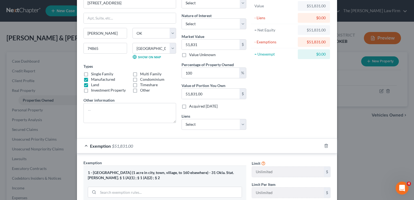
scroll to position [33, 0]
paste textarea "A tract of land in the SW/4 of SW/4 of SW/4 of Section 24, Township 3 North, Ra…"
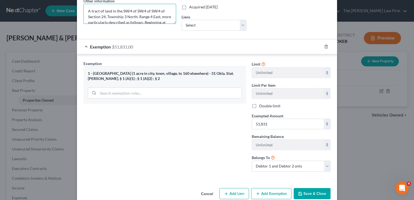
scroll to position [141, 0]
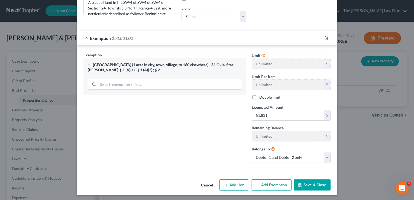
click at [308, 181] on button "Save & Close" at bounding box center [312, 184] width 37 height 11
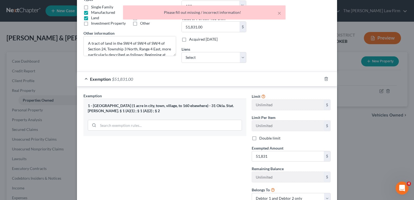
scroll to position [0, 0]
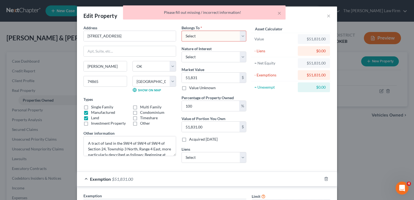
click at [238, 38] on select "Select Debtor 1 Only Debtor 2 Only Debtor 1 And Debtor 2 Only At Least One Of T…" at bounding box center [213, 36] width 65 height 11
click at [181, 31] on select "Select Debtor 1 Only Debtor 2 Only Debtor 1 And Debtor 2 Only At Least One Of T…" at bounding box center [213, 36] width 65 height 11
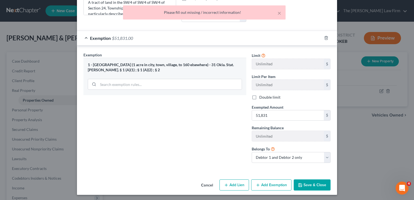
click at [302, 183] on button "Save & Close" at bounding box center [312, 184] width 37 height 11
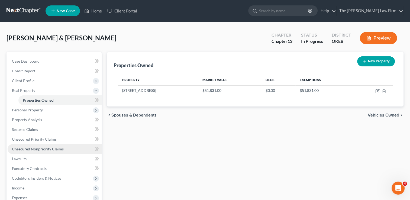
click at [40, 148] on span "Unsecured Nonpriority Claims" at bounding box center [38, 149] width 52 height 5
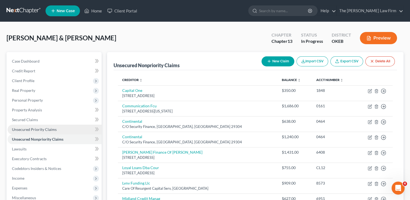
click at [37, 129] on span "Unsecured Priority Claims" at bounding box center [34, 129] width 45 height 5
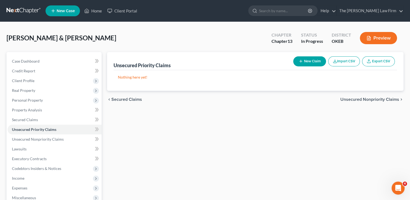
click at [310, 62] on button "New Claim" at bounding box center [309, 61] width 33 height 10
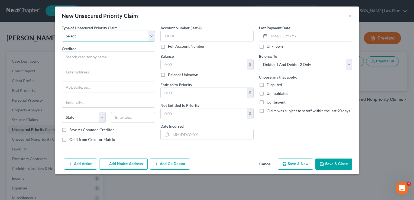
drag, startPoint x: 113, startPoint y: 36, endPoint x: 111, endPoint y: 41, distance: 5.3
click at [113, 36] on select "Select Taxes & Other Government Units Domestic Support Obligations Extensions o…" at bounding box center [108, 36] width 93 height 11
click at [62, 31] on select "Select Taxes & Other Government Units Domestic Support Obligations Extensions o…" at bounding box center [108, 36] width 93 height 11
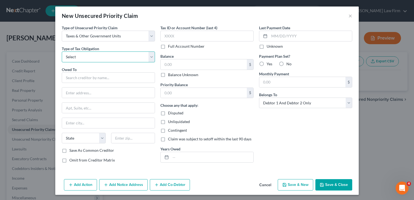
click at [99, 58] on select "Select Federal City State Franchise Tax Board Other" at bounding box center [108, 56] width 93 height 11
click at [62, 51] on select "Select Federal City State Franchise Tax Board Other" at bounding box center [108, 56] width 93 height 11
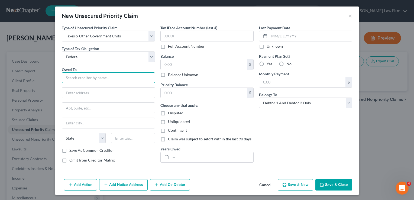
click at [87, 76] on input "text" at bounding box center [108, 77] width 93 height 11
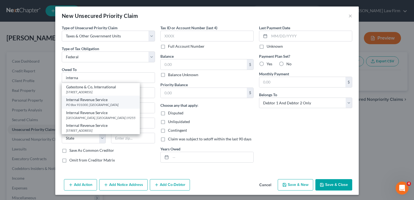
click at [82, 101] on div "Internal Revenue Service" at bounding box center [100, 99] width 69 height 5
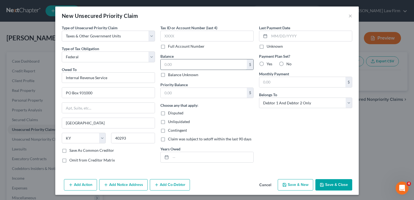
click at [184, 63] on input "text" at bounding box center [204, 64] width 86 height 10
click at [186, 91] on input "text" at bounding box center [204, 93] width 86 height 10
click at [183, 158] on input "text" at bounding box center [212, 157] width 83 height 10
click at [332, 184] on button "Save & Close" at bounding box center [333, 184] width 37 height 11
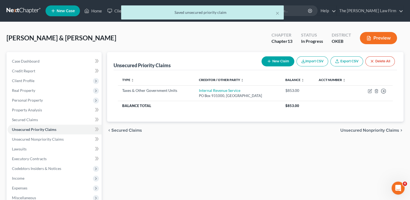
click at [276, 62] on button "New Claim" at bounding box center [277, 61] width 33 height 10
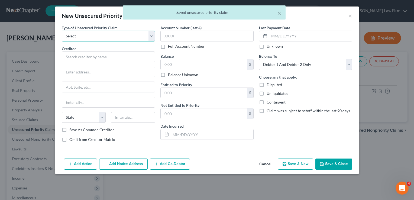
drag, startPoint x: 101, startPoint y: 37, endPoint x: 103, endPoint y: 41, distance: 5.1
click at [101, 36] on select "Select Taxes & Other Government Units Domestic Support Obligations Extensions o…" at bounding box center [108, 36] width 93 height 11
click at [62, 31] on select "Select Taxes & Other Government Units Domestic Support Obligations Extensions o…" at bounding box center [108, 36] width 93 height 11
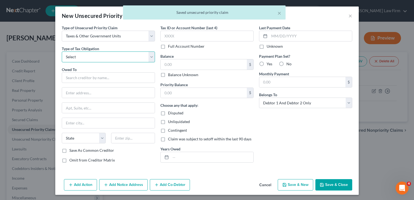
click at [95, 56] on select "Select Federal City State Franchise Tax Board Other" at bounding box center [108, 56] width 93 height 11
click at [62, 51] on select "Select Federal City State Franchise Tax Board Other" at bounding box center [108, 56] width 93 height 11
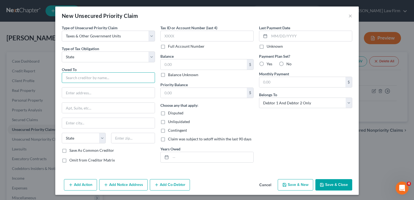
click at [89, 77] on input "text" at bounding box center [108, 77] width 93 height 11
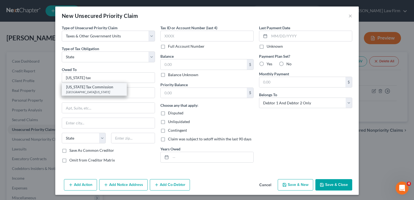
click at [95, 89] on div "Oklahoma Tax Commission" at bounding box center [94, 86] width 56 height 5
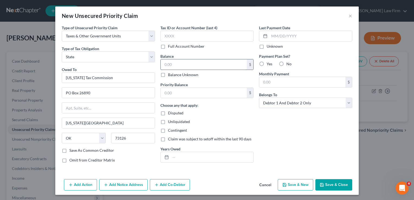
click at [189, 65] on input "text" at bounding box center [204, 64] width 86 height 10
click at [194, 90] on input "text" at bounding box center [204, 93] width 86 height 10
click at [204, 157] on input "text" at bounding box center [212, 157] width 83 height 10
click at [332, 184] on button "Save & Close" at bounding box center [333, 184] width 37 height 11
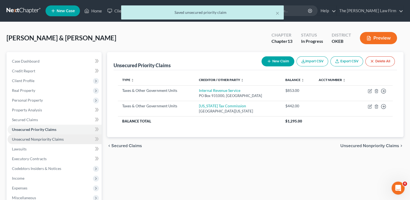
click at [36, 138] on span "Unsecured Nonpriority Claims" at bounding box center [38, 139] width 52 height 5
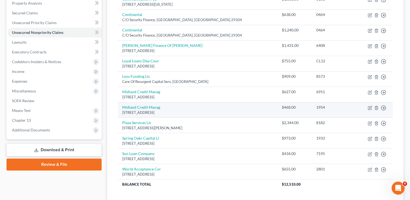
scroll to position [54, 0]
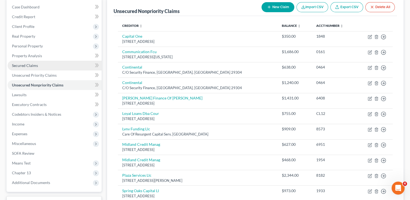
click at [28, 67] on span "Secured Claims" at bounding box center [25, 65] width 26 height 5
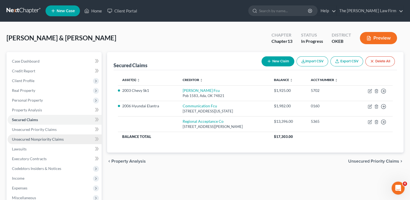
click at [34, 138] on span "Unsecured Nonpriority Claims" at bounding box center [38, 139] width 52 height 5
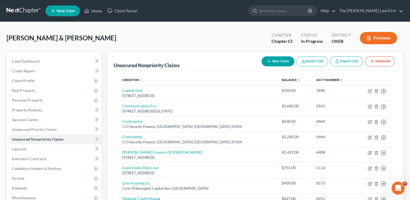
click at [285, 60] on button "New Claim" at bounding box center [277, 61] width 33 height 10
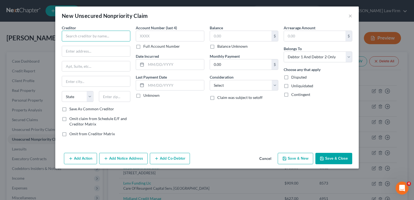
click at [99, 35] on input "text" at bounding box center [96, 36] width 69 height 11
click at [236, 35] on input "text" at bounding box center [240, 36] width 61 height 10
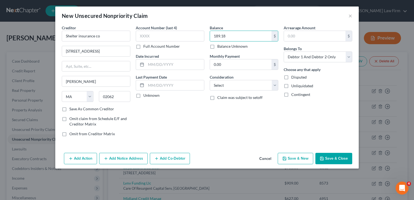
click at [330, 156] on button "Save & Close" at bounding box center [333, 158] width 37 height 11
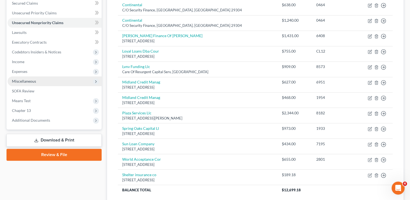
scroll to position [81, 0]
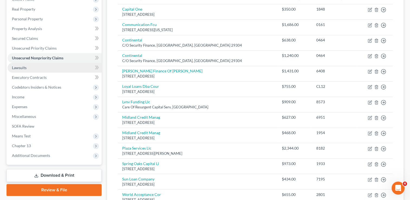
drag, startPoint x: 30, startPoint y: 69, endPoint x: 43, endPoint y: 68, distance: 12.8
click at [30, 69] on link "Lawsuits" at bounding box center [55, 68] width 94 height 10
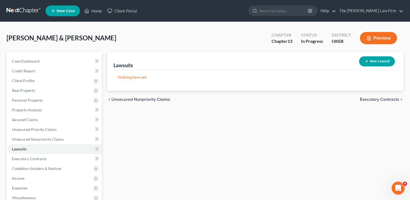
click at [367, 61] on icon "button" at bounding box center [366, 61] width 4 height 4
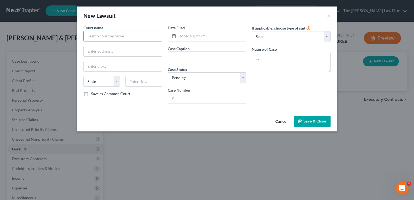
click at [122, 35] on input "text" at bounding box center [122, 36] width 79 height 11
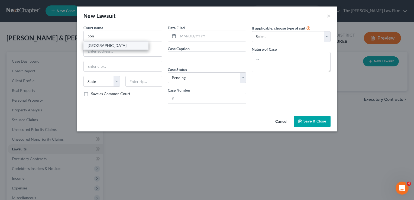
click at [100, 45] on div "[GEOGRAPHIC_DATA]" at bounding box center [116, 45] width 56 height 5
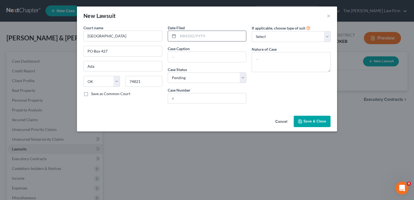
click at [195, 35] on input "text" at bounding box center [212, 36] width 68 height 10
paste input "ARBUCKLE FEDERAL CREDIT UNION VS. SCOTT, JESSE"
paste input "C-2024-00333"
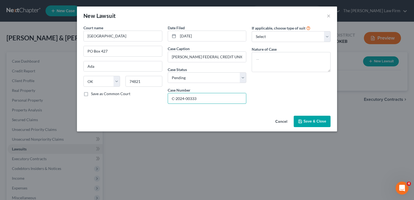
drag, startPoint x: 171, startPoint y: 97, endPoint x: 197, endPoint y: 106, distance: 27.3
click at [171, 96] on input "C-2024-00333" at bounding box center [207, 98] width 78 height 10
click at [284, 80] on div "If applicable, choose type of suit Select Repossession Garnishment Foreclosure …" at bounding box center [291, 66] width 84 height 83
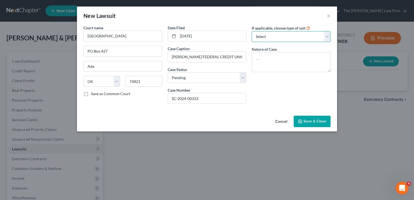
click at [275, 36] on select "Select Repossession Garnishment Foreclosure Attached, Seized, Or Levied Other" at bounding box center [291, 36] width 79 height 11
click at [252, 31] on select "Select Repossession Garnishment Foreclosure Attached, Seized, Or Levied Other" at bounding box center [291, 36] width 79 height 11
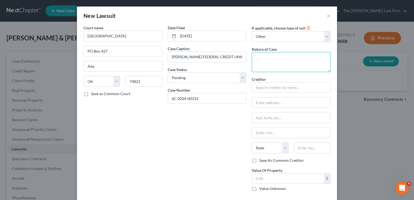
click at [276, 57] on textarea at bounding box center [291, 62] width 79 height 20
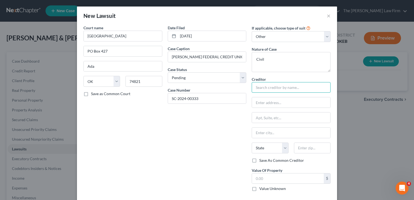
click at [274, 88] on input "text" at bounding box center [291, 87] width 79 height 11
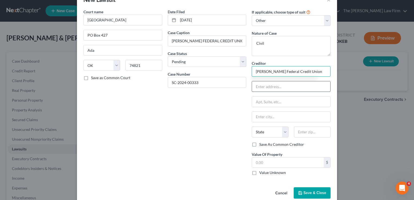
scroll to position [25, 0]
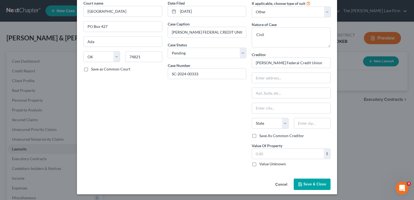
drag, startPoint x: 303, startPoint y: 181, endPoint x: 293, endPoint y: 182, distance: 10.8
click at [303, 182] on span "Save & Close" at bounding box center [314, 184] width 23 height 5
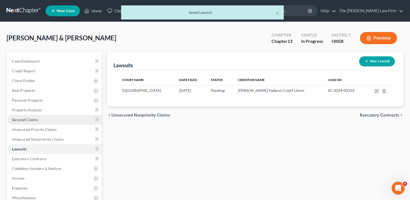
click at [33, 120] on span "Secured Claims" at bounding box center [25, 119] width 26 height 5
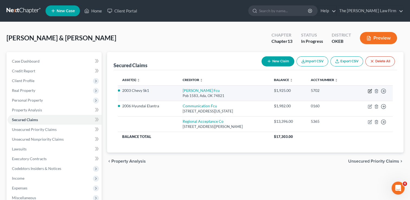
click at [369, 91] on icon "button" at bounding box center [370, 90] width 2 height 2
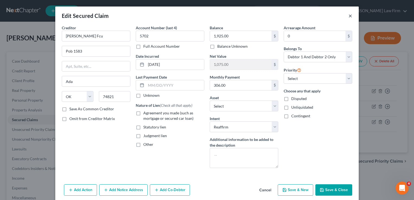
click at [348, 15] on button "×" at bounding box center [350, 15] width 4 height 7
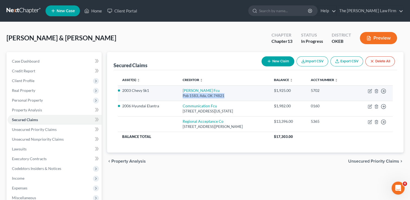
drag, startPoint x: 178, startPoint y: 96, endPoint x: 218, endPoint y: 97, distance: 40.4
click at [218, 97] on div "Pob 1583, Ada, OK 74821" at bounding box center [224, 95] width 83 height 5
copy div "Pob 1583, Ada, OK 74821"
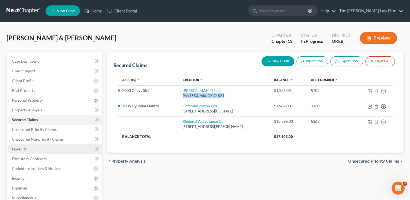
click at [22, 148] on span "Lawsuits" at bounding box center [19, 149] width 15 height 5
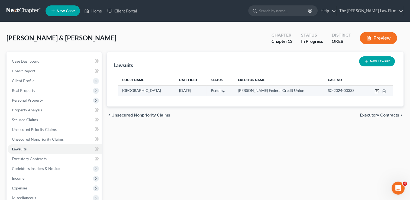
click at [377, 92] on icon "button" at bounding box center [376, 91] width 4 height 4
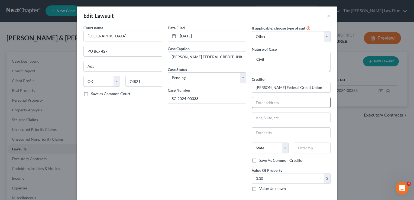
paste input "Pob 1583, Ada, OK 74821"
drag, startPoint x: 303, startPoint y: 102, endPoint x: 286, endPoint y: 101, distance: 17.4
click at [286, 101] on input "Pob 1583, Ada, OK 74821" at bounding box center [291, 102] width 78 height 10
paste input "74821"
click at [216, 136] on div "Date Filed 07/05/2024 Case Caption ARBUCKLE FEDERAL CREDIT UNION VS. SCOTT, JES…" at bounding box center [207, 110] width 84 height 171
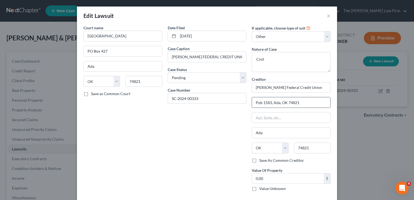
drag, startPoint x: 306, startPoint y: 102, endPoint x: 275, endPoint y: 105, distance: 30.2
click at [271, 103] on input "Pob 1583, Ada, OK 74821" at bounding box center [291, 102] width 78 height 10
click at [219, 124] on div "Date Filed 07/05/2024 Case Caption ARBUCKLE FEDERAL CREDIT UNION VS. SCOTT, JES…" at bounding box center [207, 110] width 84 height 171
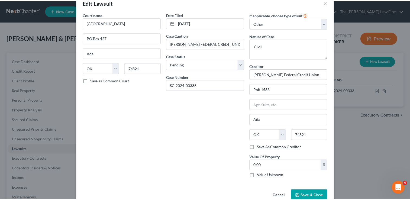
scroll to position [25, 0]
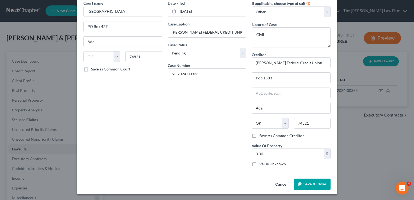
click at [311, 183] on span "Save & Close" at bounding box center [314, 184] width 23 height 5
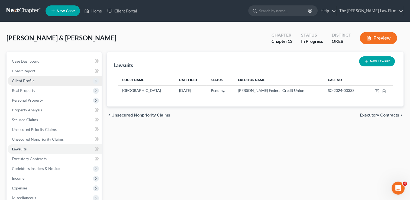
drag, startPoint x: 23, startPoint y: 80, endPoint x: 35, endPoint y: 82, distance: 12.4
click at [23, 80] on span "Client Profile" at bounding box center [23, 80] width 22 height 5
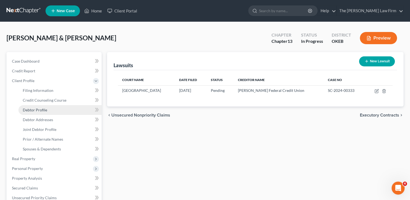
click at [42, 110] on span "Debtor Profile" at bounding box center [35, 110] width 24 height 5
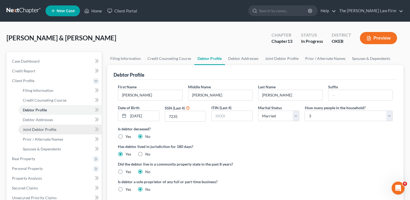
click at [37, 131] on span "Joint Debtor Profile" at bounding box center [40, 129] width 34 height 5
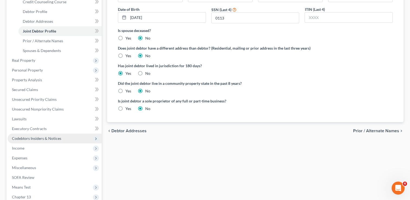
scroll to position [108, 0]
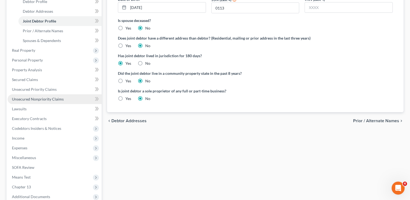
click at [39, 98] on span "Unsecured Nonpriority Claims" at bounding box center [38, 99] width 52 height 5
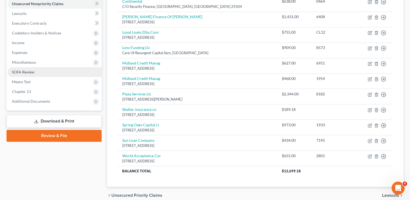
scroll to position [54, 0]
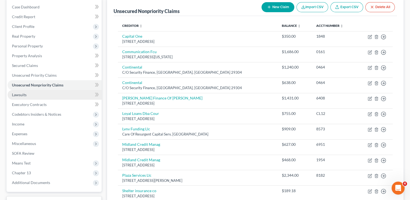
click at [20, 93] on span "Lawsuits" at bounding box center [19, 94] width 15 height 5
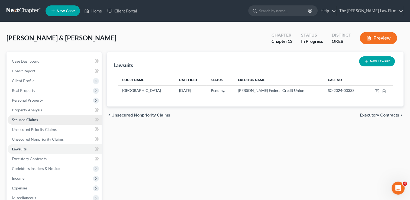
click at [27, 121] on span "Secured Claims" at bounding box center [25, 119] width 26 height 5
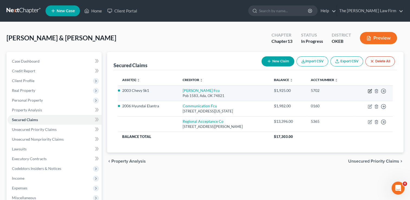
click at [370, 90] on icon "button" at bounding box center [370, 91] width 4 height 4
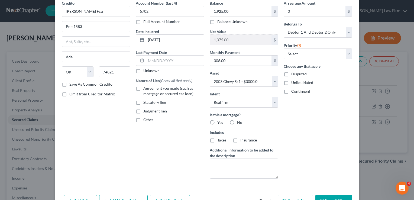
scroll to position [56, 0]
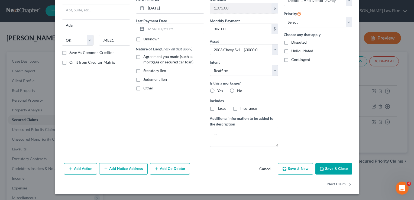
click at [115, 167] on button "Add Notice Address" at bounding box center [123, 168] width 48 height 11
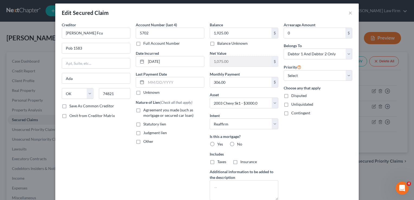
scroll to position [0, 0]
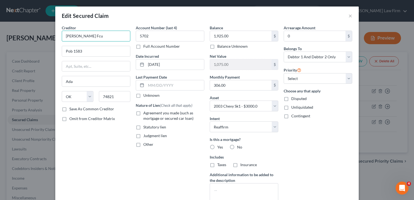
drag, startPoint x: 86, startPoint y: 35, endPoint x: 59, endPoint y: 38, distance: 26.7
click at [55, 35] on div "Creditor * Arbuckle Fcu Pob 1583 Ada State AL AK AR AZ CA CO CT DE DC FL GA GU …" at bounding box center [206, 179] width 303 height 309
click at [106, 142] on div "Creditor * Arbuckle Fcu Pob 1583 Ada State AL AK AR AZ CA CO CT DE DC FL GA GU …" at bounding box center [96, 116] width 74 height 183
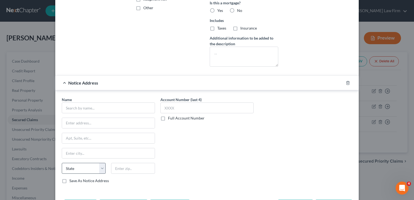
scroll to position [163, 0]
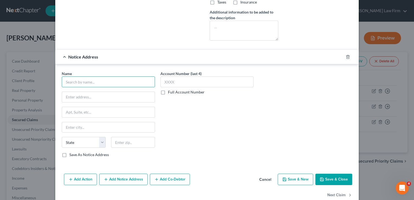
paste input "Arbuckle Fcu"
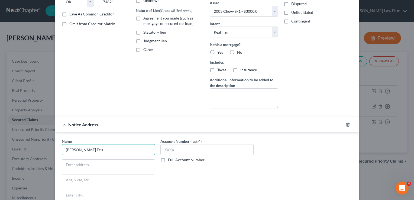
scroll to position [0, 0]
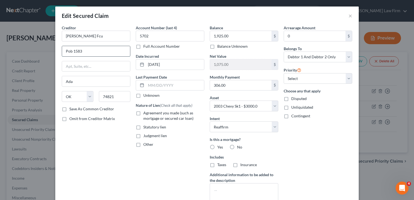
drag, startPoint x: 75, startPoint y: 51, endPoint x: 64, endPoint y: 51, distance: 11.1
click at [62, 50] on input "Pob 1583" at bounding box center [96, 51] width 68 height 10
click at [105, 156] on div "Creditor * Arbuckle Fcu Pob 1583 Ada State AL AK AR AZ CA CO CT DE DC FL GA GU …" at bounding box center [96, 116] width 74 height 183
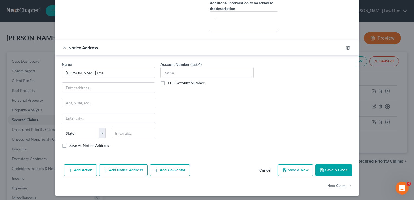
scroll to position [173, 0]
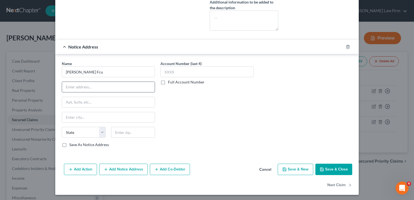
paste input "Pob 1583"
click at [190, 121] on div "Account Number (last 4) Full Account Number" at bounding box center [207, 106] width 99 height 91
click at [129, 133] on input "text" at bounding box center [133, 132] width 44 height 11
click at [238, 107] on div "Account Number (last 4) Full Account Number" at bounding box center [207, 106] width 99 height 91
click at [333, 164] on button "Save & Close" at bounding box center [333, 169] width 37 height 11
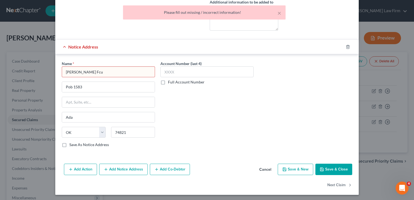
click at [90, 72] on input "Arbuckle Fcu" at bounding box center [108, 71] width 93 height 11
click at [268, 111] on div "Name * Arbuckle Fcu Pob 1583 Ada State AL AK AR AZ CA CO CT DE DC FL GA GU HI I…" at bounding box center [207, 106] width 296 height 91
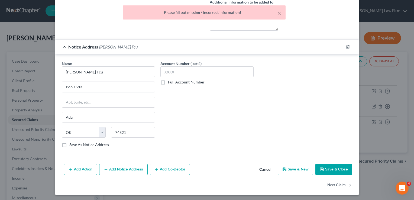
click at [330, 168] on button "Save & Close" at bounding box center [333, 169] width 37 height 11
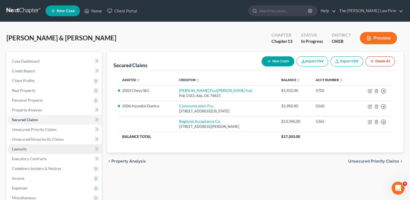
click at [18, 146] on link "Lawsuits" at bounding box center [55, 149] width 94 height 10
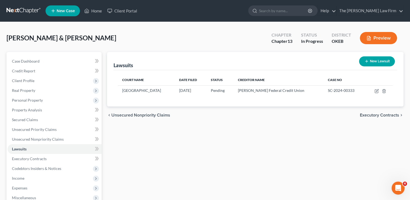
click at [386, 60] on button "New Lawsuit" at bounding box center [377, 61] width 36 height 10
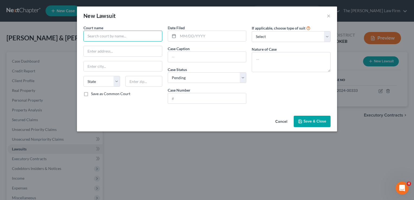
click at [118, 36] on input "text" at bounding box center [122, 36] width 79 height 11
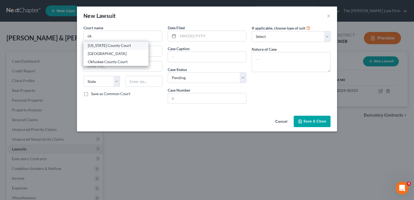
click at [113, 45] on div "Oklahoma County Court" at bounding box center [116, 45] width 56 height 5
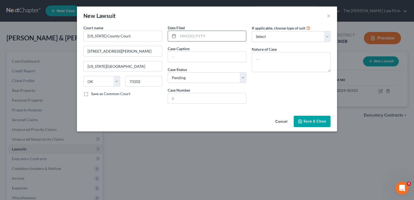
click at [202, 36] on input "text" at bounding box center [212, 36] width 68 height 10
click at [193, 78] on select "Select Pending On Appeal Concluded" at bounding box center [207, 77] width 79 height 11
click at [168, 72] on select "Select Pending On Appeal Concluded" at bounding box center [207, 77] width 79 height 11
paste input "Auto Finance USA LLC,"
paste input "Ashley Dawn Scott,"
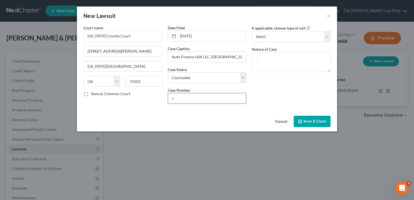
paste input "CJ-2024-482"
drag, startPoint x: 277, startPoint y: 34, endPoint x: 284, endPoint y: 42, distance: 9.8
click at [277, 34] on select "Select Repossession Garnishment Foreclosure Attached, Seized, Or Levied Other" at bounding box center [291, 36] width 79 height 11
click at [252, 31] on select "Select Repossession Garnishment Foreclosure Attached, Seized, Or Levied Other" at bounding box center [291, 36] width 79 height 11
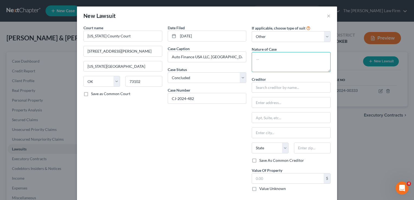
click at [284, 62] on textarea at bounding box center [291, 62] width 79 height 20
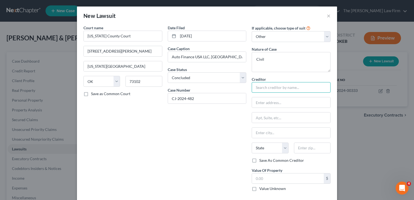
paste input "Auto Finance"
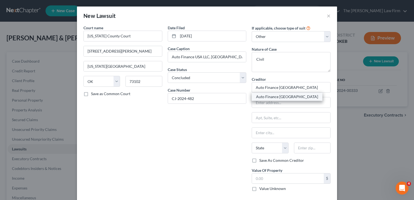
click at [280, 98] on div "Auto Finance USA" at bounding box center [287, 96] width 62 height 5
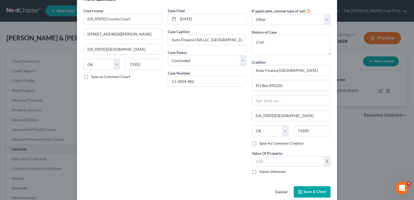
scroll to position [25, 0]
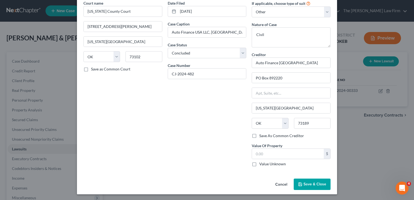
click at [313, 184] on span "Save & Close" at bounding box center [314, 184] width 23 height 5
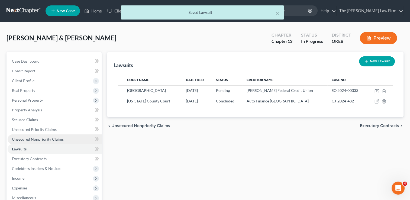
click at [32, 138] on span "Unsecured Nonpriority Claims" at bounding box center [38, 139] width 52 height 5
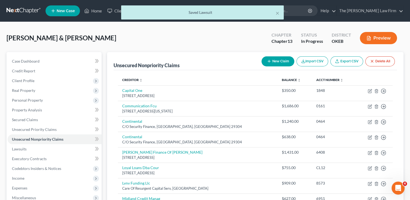
click at [275, 62] on button "New Claim" at bounding box center [277, 61] width 33 height 10
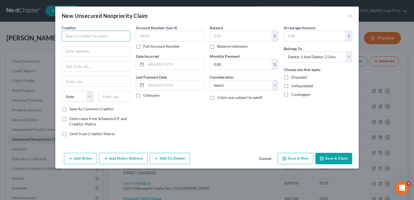
click at [86, 37] on input "text" at bounding box center [96, 36] width 69 height 11
paste input "Auto Finance"
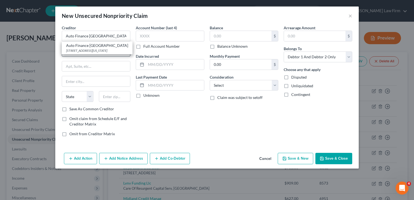
click at [95, 49] on div "PO Box 892220, Oklahoma City, OK 73189" at bounding box center [97, 50] width 62 height 5
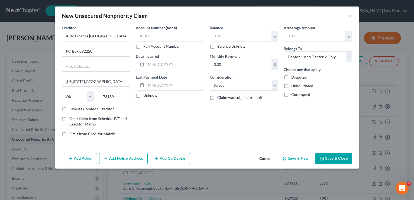
click at [217, 46] on label "Balance Unknown" at bounding box center [232, 46] width 30 height 5
click at [219, 46] on input "Balance Unknown" at bounding box center [221, 46] width 4 height 4
click at [108, 156] on icon "button" at bounding box center [106, 158] width 4 height 4
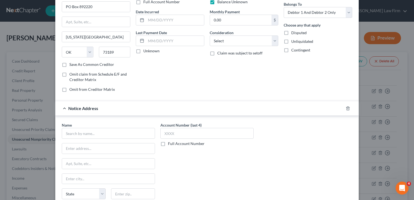
scroll to position [54, 0]
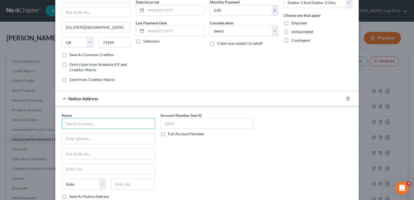
paste input "Schinzing, Dani L"
click at [119, 139] on input "text" at bounding box center [108, 139] width 93 height 10
paste input "PO BOX 1748"
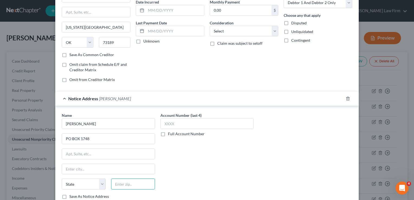
paste input "73101"
drag, startPoint x: 333, startPoint y: 134, endPoint x: 333, endPoint y: 138, distance: 3.8
click at [333, 134] on div "Name * Schinzing, Dani L PO BOX 1748 State AL AK AR AZ CA CO CT DE DC FL GA GU …" at bounding box center [207, 157] width 296 height 91
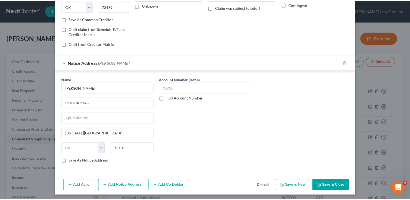
scroll to position [90, 0]
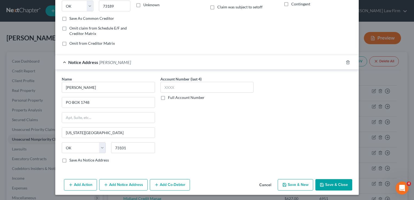
click at [333, 180] on button "Save & Close" at bounding box center [333, 184] width 37 height 11
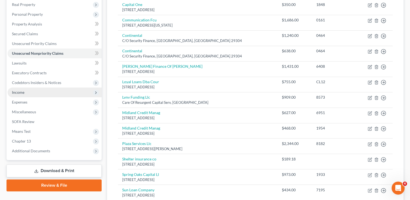
scroll to position [66, 0]
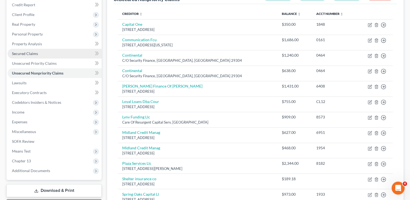
click at [38, 52] on link "Secured Claims" at bounding box center [55, 54] width 94 height 10
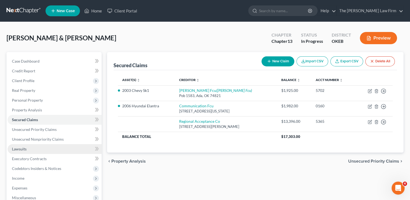
click at [21, 148] on span "Lawsuits" at bounding box center [19, 149] width 15 height 5
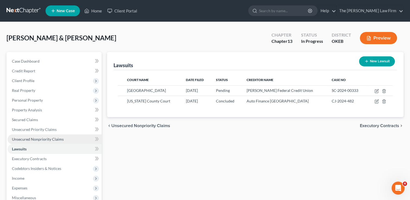
click at [47, 138] on span "Unsecured Nonpriority Claims" at bounding box center [38, 139] width 52 height 5
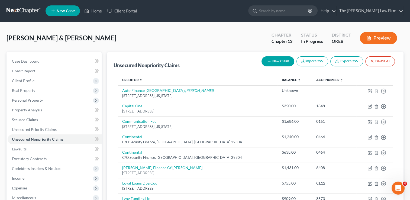
click at [278, 61] on button "New Claim" at bounding box center [277, 61] width 33 height 10
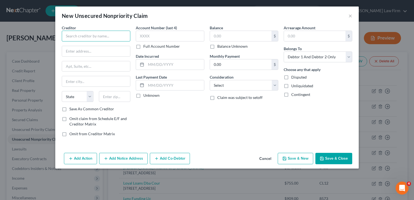
click at [95, 35] on input "text" at bounding box center [96, 36] width 69 height 11
click at [197, 118] on div "Account Number (last 4) Full Account Number Date Incurred Last Payment Date Unk…" at bounding box center [170, 83] width 74 height 116
click at [129, 159] on button "Add Notice Address" at bounding box center [123, 158] width 48 height 11
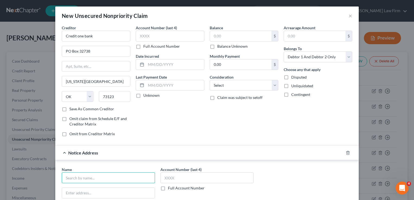
click at [88, 178] on input "text" at bounding box center [108, 177] width 93 height 11
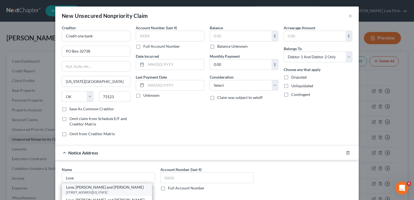
click at [88, 190] on div "PO Box 32738, Oklahoma City, OK 73123" at bounding box center [107, 192] width 82 height 5
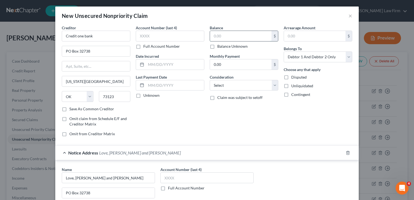
click at [233, 34] on input "text" at bounding box center [240, 36] width 61 height 10
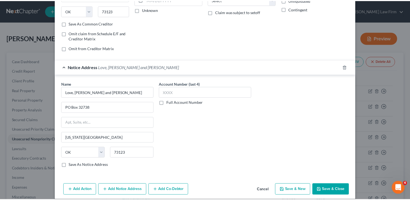
scroll to position [90, 0]
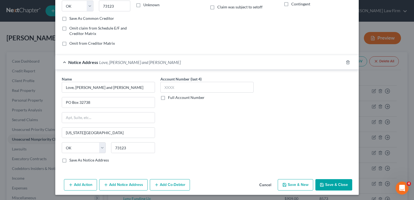
click at [332, 182] on button "Save & Close" at bounding box center [333, 184] width 37 height 11
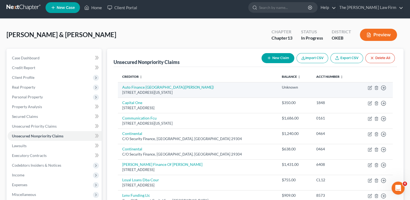
scroll to position [0, 0]
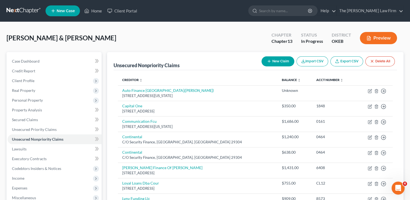
click at [277, 57] on button "New Claim" at bounding box center [277, 61] width 33 height 10
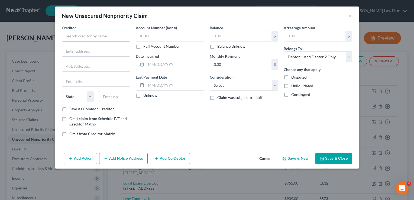
click at [95, 32] on input "text" at bounding box center [96, 36] width 69 height 11
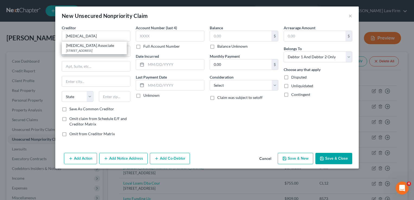
click at [172, 118] on div "Account Number (last 4) Full Account Number Date Incurred Last Payment Date Unk…" at bounding box center [170, 83] width 74 height 116
click at [92, 51] on input "text" at bounding box center [96, 51] width 68 height 10
click at [226, 36] on input "text" at bounding box center [240, 36] width 61 height 10
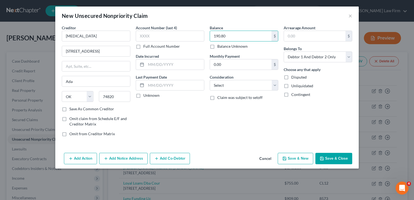
click at [340, 158] on button "Save & Close" at bounding box center [333, 158] width 37 height 11
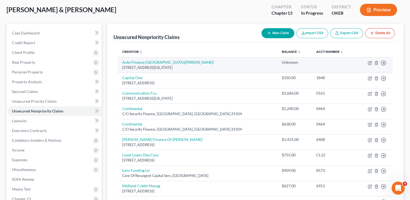
scroll to position [27, 0]
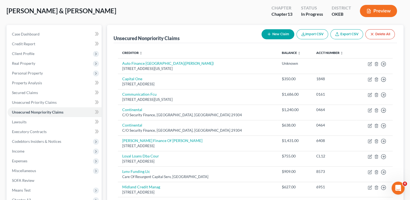
click at [280, 35] on button "New Claim" at bounding box center [277, 34] width 33 height 10
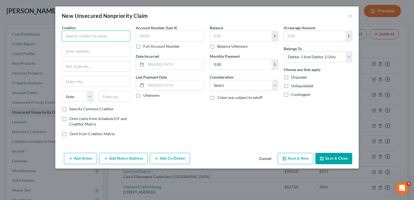
click at [111, 37] on input "text" at bounding box center [96, 36] width 69 height 11
click at [225, 33] on input "text" at bounding box center [240, 36] width 61 height 10
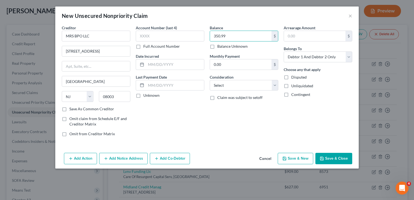
click at [333, 157] on button "Save & Close" at bounding box center [333, 158] width 37 height 11
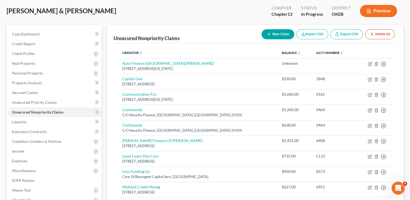
click at [275, 33] on button "New Claim" at bounding box center [277, 34] width 33 height 10
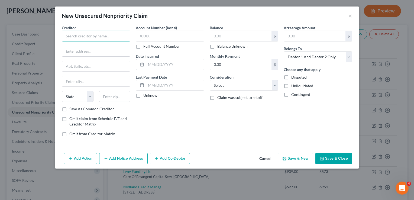
click at [88, 35] on input "text" at bounding box center [96, 36] width 69 height 11
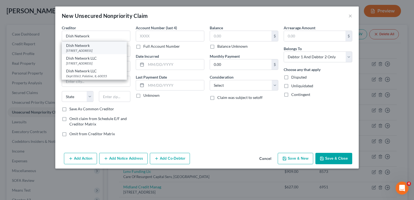
click at [88, 49] on div "PO Box 7203, Pasadena, CA 91109" at bounding box center [94, 50] width 56 height 5
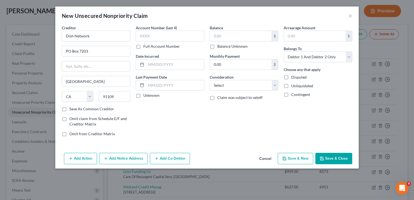
click at [217, 48] on label "Balance Unknown" at bounding box center [232, 46] width 30 height 5
click at [219, 47] on input "Balance Unknown" at bounding box center [221, 46] width 4 height 4
click at [335, 158] on button "Save & Close" at bounding box center [333, 158] width 37 height 11
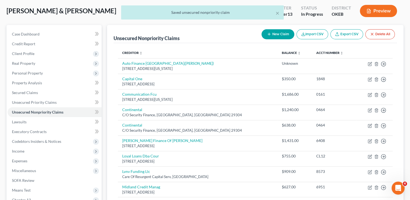
click at [275, 34] on button "New Claim" at bounding box center [277, 34] width 33 height 10
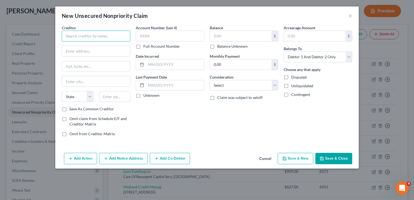
click at [108, 31] on input "text" at bounding box center [96, 36] width 69 height 11
click at [85, 51] on input "text" at bounding box center [96, 51] width 68 height 10
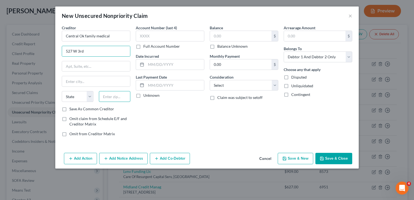
click at [116, 96] on input "text" at bounding box center [115, 96] width 32 height 11
click at [226, 36] on input "text" at bounding box center [240, 36] width 61 height 10
click at [334, 159] on button "Save & Close" at bounding box center [333, 158] width 37 height 11
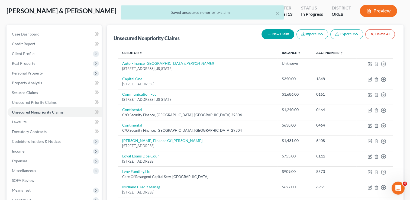
click at [280, 34] on button "New Claim" at bounding box center [277, 34] width 33 height 10
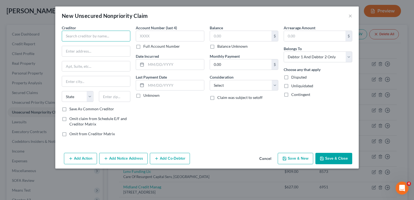
click at [102, 35] on input "text" at bounding box center [96, 36] width 69 height 11
click at [218, 36] on input "text" at bounding box center [240, 36] width 61 height 10
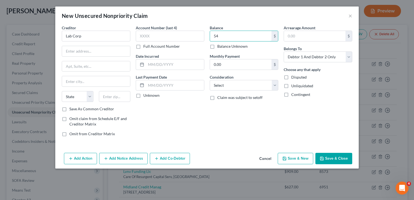
drag, startPoint x: 219, startPoint y: 35, endPoint x: 207, endPoint y: 36, distance: 11.9
click at [207, 36] on div "Balance 54.00 $ Balance Unknown Balance Undetermined 54 $ Balance Unknown Month…" at bounding box center [244, 83] width 74 height 116
click at [88, 52] on input "text" at bounding box center [96, 51] width 68 height 10
click at [174, 112] on div "Account Number (last 4) Full Account Number Date Incurred Last Payment Date Unk…" at bounding box center [170, 83] width 74 height 116
click at [333, 160] on button "Save & Close" at bounding box center [333, 158] width 37 height 11
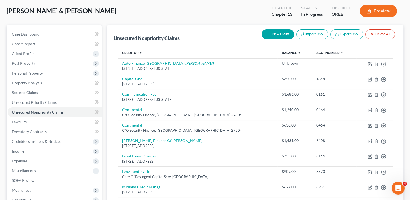
click at [283, 33] on button "New Claim" at bounding box center [277, 34] width 33 height 10
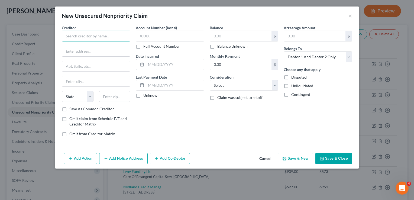
click at [92, 33] on input "text" at bounding box center [96, 36] width 69 height 11
click at [207, 20] on div "New Unsecured Nonpriority Claim ×" at bounding box center [206, 16] width 303 height 18
click at [238, 35] on input "text" at bounding box center [240, 36] width 61 height 10
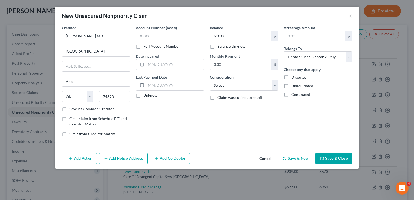
click at [337, 158] on button "Save & Close" at bounding box center [333, 158] width 37 height 11
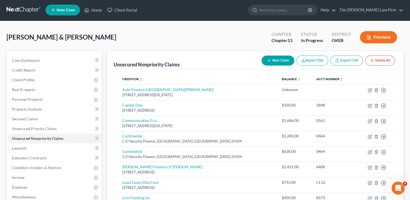
scroll to position [0, 0]
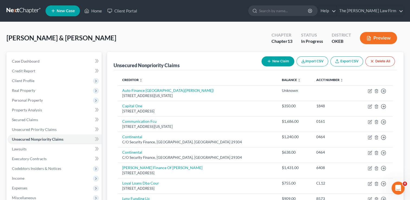
click at [274, 61] on button "New Claim" at bounding box center [277, 61] width 33 height 10
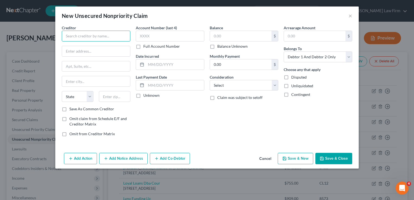
click at [104, 34] on input "text" at bounding box center [96, 36] width 69 height 11
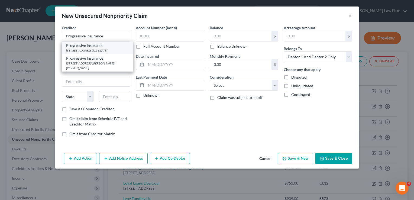
click at [93, 50] on div "14000 Quail Springs Pkwy #600, Oklahoma City, OK 73134" at bounding box center [97, 50] width 63 height 5
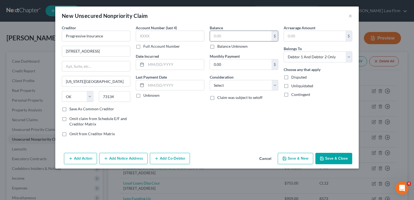
click at [225, 38] on input "text" at bounding box center [240, 36] width 61 height 10
click at [329, 157] on button "Save & Close" at bounding box center [333, 158] width 37 height 11
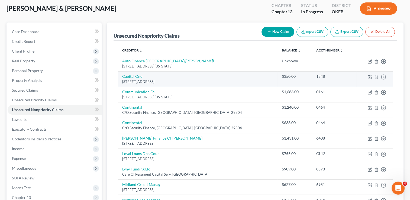
scroll to position [27, 0]
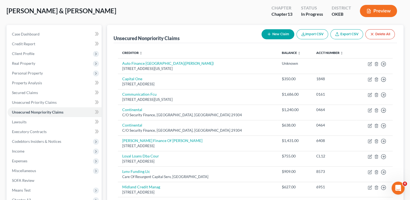
click at [273, 33] on button "New Claim" at bounding box center [277, 34] width 33 height 10
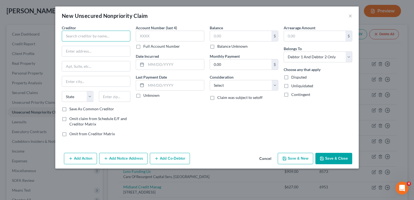
click at [99, 37] on input "text" at bounding box center [96, 36] width 69 height 11
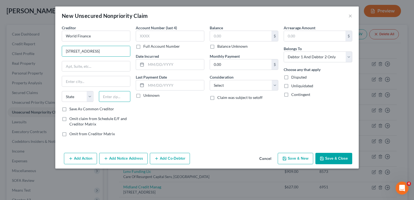
click at [109, 94] on input "text" at bounding box center [115, 96] width 32 height 11
click at [154, 107] on div "Account Number (last 4) Full Account Number Date Incurred Last Payment Date Unk…" at bounding box center [170, 83] width 74 height 116
click at [217, 46] on label "Balance Unknown" at bounding box center [232, 46] width 30 height 5
click at [219, 46] on input "Balance Unknown" at bounding box center [221, 46] width 4 height 4
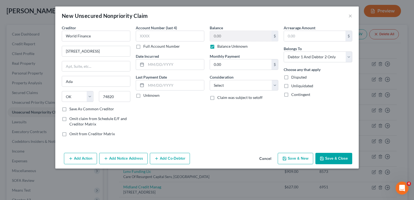
click at [335, 158] on button "Save & Close" at bounding box center [333, 158] width 37 height 11
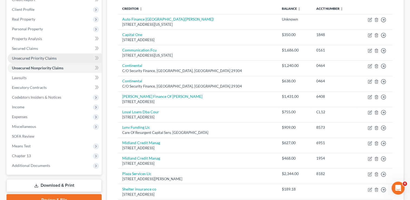
scroll to position [54, 0]
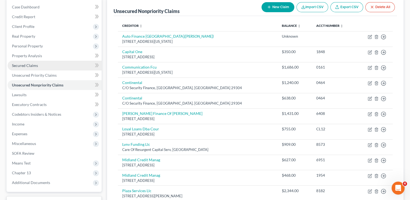
click at [33, 66] on span "Secured Claims" at bounding box center [25, 65] width 26 height 5
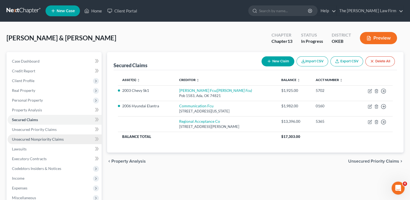
click at [27, 140] on span "Unsecured Nonpriority Claims" at bounding box center [38, 139] width 52 height 5
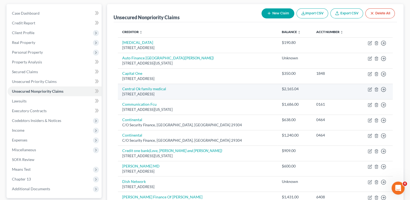
scroll to position [15, 0]
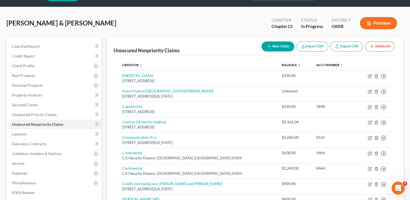
click at [275, 47] on button "New Claim" at bounding box center [277, 46] width 33 height 10
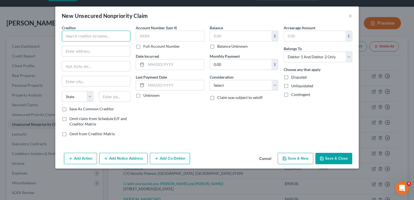
click at [98, 36] on input "text" at bounding box center [96, 36] width 69 height 11
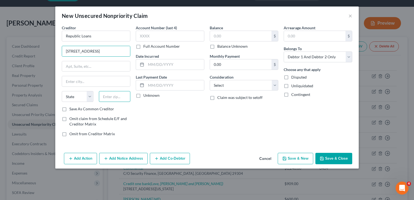
click at [107, 95] on input "text" at bounding box center [115, 96] width 32 height 11
click at [226, 38] on input "text" at bounding box center [240, 36] width 61 height 10
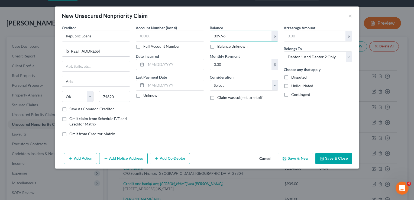
click at [335, 157] on button "Save & Close" at bounding box center [333, 158] width 37 height 11
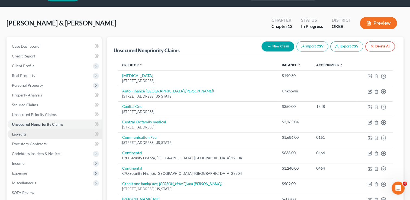
drag, startPoint x: 28, startPoint y: 134, endPoint x: 91, endPoint y: 133, distance: 62.6
click at [28, 134] on link "Lawsuits" at bounding box center [55, 134] width 94 height 10
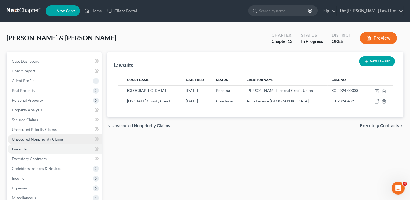
click at [43, 139] on span "Unsecured Nonpriority Claims" at bounding box center [38, 139] width 52 height 5
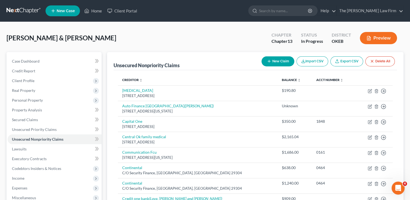
click at [274, 62] on button "New Claim" at bounding box center [277, 61] width 33 height 10
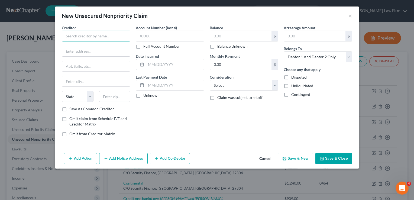
click at [92, 36] on input "text" at bounding box center [96, 36] width 69 height 11
drag, startPoint x: 95, startPoint y: 34, endPoint x: 57, endPoint y: 38, distance: 37.8
click at [58, 38] on div "Creditor * Curtesy loans State AL AK AR AZ CA CO CT DE DC FL GA GU HI ID IL IN …" at bounding box center [206, 88] width 303 height 126
paste input "OURTESY LOANS"
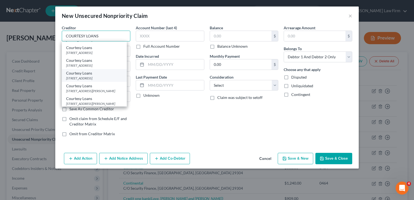
scroll to position [16, 0]
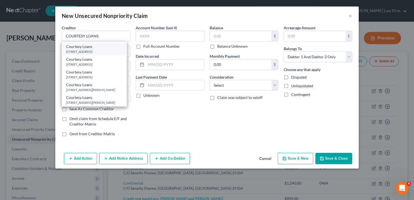
click at [101, 49] on div "19 W Main St, Shawnee, OK 74804" at bounding box center [94, 51] width 56 height 5
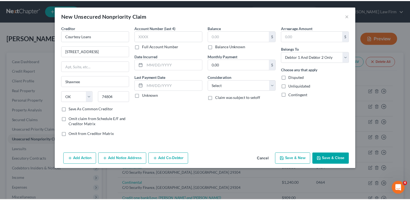
scroll to position [0, 0]
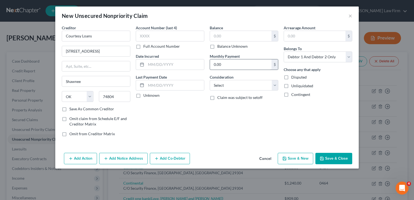
click at [217, 46] on label "Balance Unknown" at bounding box center [232, 46] width 30 height 5
click at [219, 46] on input "Balance Unknown" at bounding box center [221, 46] width 4 height 4
click at [338, 157] on button "Save & Close" at bounding box center [333, 158] width 37 height 11
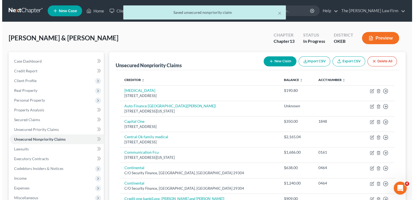
scroll to position [328, 0]
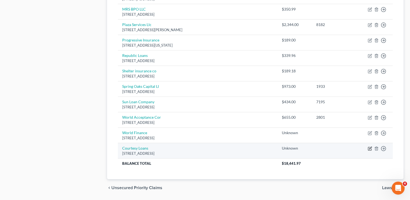
click at [368, 146] on icon "button" at bounding box center [370, 148] width 4 height 4
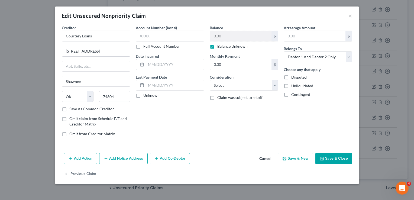
click at [217, 46] on label "Balance Unknown" at bounding box center [232, 46] width 30 height 5
click at [219, 46] on input "Balance Unknown" at bounding box center [221, 46] width 4 height 4
click at [230, 36] on input "0.00" at bounding box center [240, 36] width 61 height 10
drag, startPoint x: 70, startPoint y: 51, endPoint x: 60, endPoint y: 53, distance: 9.8
click at [60, 53] on div "Creditor * Courtesy Loans 19 W Main St Shawnee State AL AK AR AZ CA CO CT DE DC…" at bounding box center [96, 83] width 74 height 116
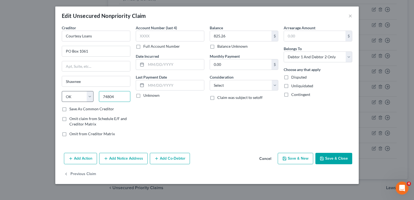
drag, startPoint x: 116, startPoint y: 95, endPoint x: 92, endPoint y: 98, distance: 25.1
click at [92, 97] on div "State AL AK AR AZ CA CO CT DE DC FL GA GU HI ID IL IN IA KS KY LA ME MD MA MI M…" at bounding box center [96, 98] width 74 height 15
click at [255, 126] on div "Balance 825.26 $ Balance Unknown Balance Undetermined 825.26 $ Balance Unknown …" at bounding box center [244, 83] width 74 height 116
click at [115, 159] on button "Add Notice Address" at bounding box center [123, 158] width 48 height 11
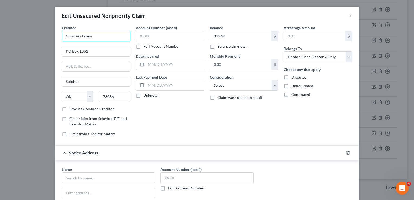
drag, startPoint x: 81, startPoint y: 34, endPoint x: 61, endPoint y: 34, distance: 20.3
click at [62, 34] on input "Courtesy Loans" at bounding box center [96, 36] width 69 height 11
paste input "Courtesy Loans"
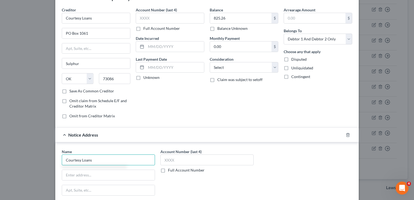
scroll to position [27, 0]
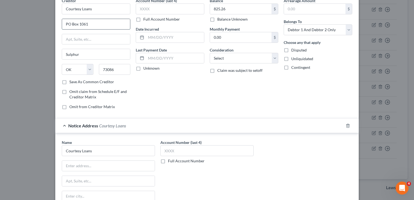
drag, startPoint x: 91, startPoint y: 24, endPoint x: 66, endPoint y: 23, distance: 24.9
click at [64, 22] on input "PO Box 1061" at bounding box center [96, 24] width 68 height 10
paste input "PO Box 1061"
click at [154, 105] on div "Account Number (last 4) Full Account Number Date Incurred Last Payment Date Unk…" at bounding box center [170, 56] width 74 height 116
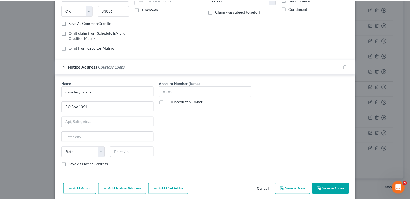
scroll to position [106, 0]
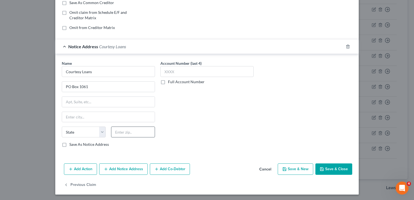
click at [134, 131] on input "text" at bounding box center [133, 131] width 44 height 11
click at [242, 112] on div "Account Number (last 4) Full Account Number" at bounding box center [207, 105] width 99 height 91
click at [330, 167] on button "Save & Close" at bounding box center [333, 168] width 37 height 11
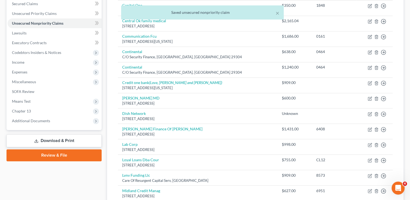
scroll to position [85, 0]
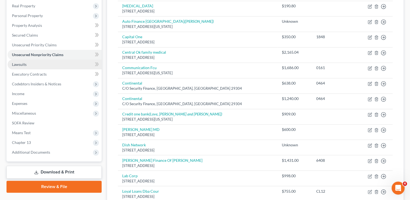
click at [27, 66] on link "Lawsuits" at bounding box center [55, 65] width 94 height 10
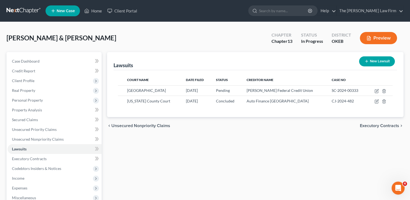
click at [376, 62] on button "New Lawsuit" at bounding box center [377, 61] width 36 height 10
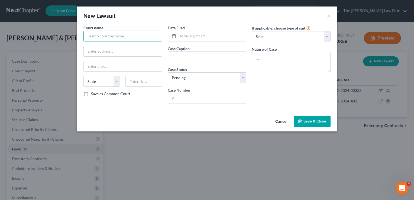
click at [111, 36] on input "text" at bounding box center [122, 36] width 79 height 11
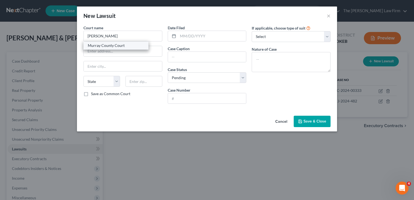
click at [113, 46] on div "Murray County Court" at bounding box center [116, 45] width 56 height 5
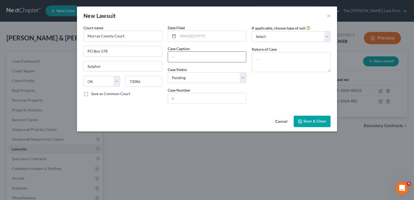
paste input "COURTESY LOANS vs. SCOTT, ASHLEY"
click at [213, 37] on input "text" at bounding box center [212, 36] width 68 height 10
paste input "SC-2025-00070"
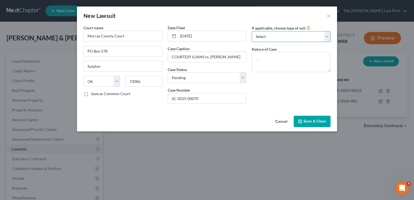
drag, startPoint x: 279, startPoint y: 35, endPoint x: 281, endPoint y: 42, distance: 7.2
click at [279, 35] on select "Select Repossession Garnishment Foreclosure Attached, Seized, Or Levied Other" at bounding box center [291, 36] width 79 height 11
click at [252, 31] on select "Select Repossession Garnishment Foreclosure Attached, Seized, Or Levied Other" at bounding box center [291, 36] width 79 height 11
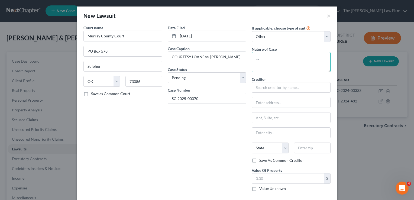
click at [283, 57] on textarea at bounding box center [291, 62] width 79 height 20
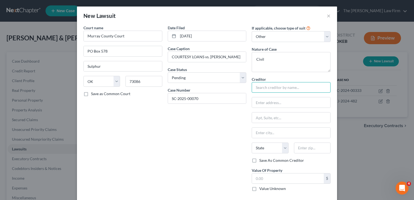
click at [278, 87] on input "text" at bounding box center [291, 87] width 79 height 11
paste input "SC-2025-00070"
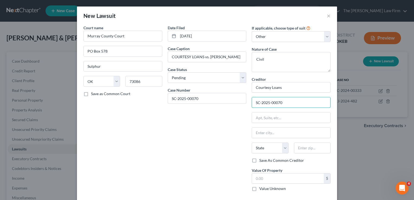
drag, startPoint x: 295, startPoint y: 105, endPoint x: 242, endPoint y: 110, distance: 53.1
click at [246, 106] on div "Court name * Murray County Court PO Box 578 Sulphur State AL AK AR AZ CA CO CT …" at bounding box center [207, 110] width 252 height 171
click at [276, 101] on input "text" at bounding box center [291, 102] width 78 height 10
click at [224, 154] on div "Date Filed 06/26/2025 Case Caption COURTESY LOANS vs. SCOTT, ASHLEY Case Status…" at bounding box center [207, 110] width 84 height 171
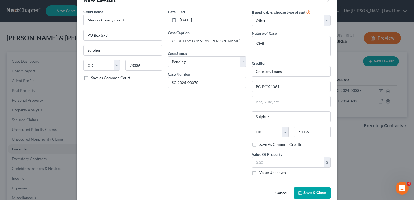
scroll to position [25, 0]
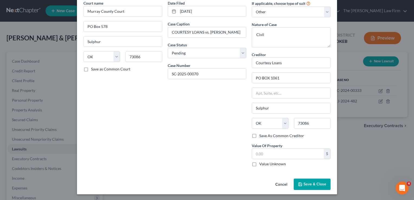
click at [319, 184] on span "Save & Close" at bounding box center [314, 184] width 23 height 5
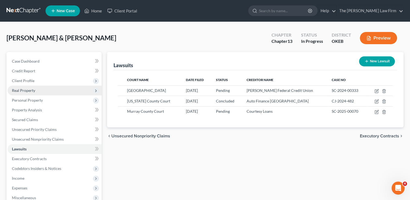
click at [29, 89] on span "Real Property" at bounding box center [23, 90] width 23 height 5
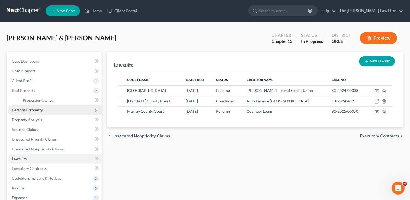
click at [26, 109] on span "Personal Property" at bounding box center [27, 110] width 31 height 5
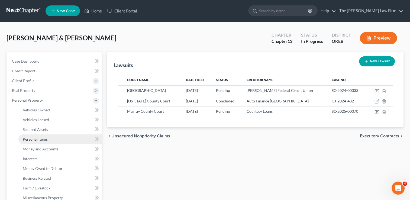
click at [40, 139] on span "Personal Items" at bounding box center [35, 139] width 25 height 5
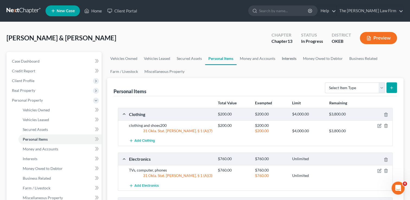
click at [288, 59] on link "Interests" at bounding box center [288, 58] width 21 height 13
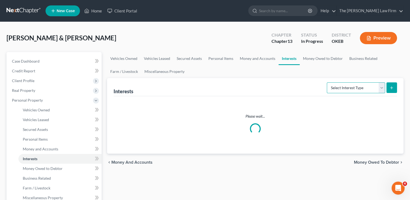
click at [356, 86] on select "Select Interest Type 401K Annuity Bond Education IRA Government Bond Government…" at bounding box center [356, 87] width 58 height 11
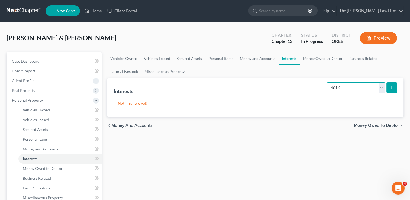
click at [327, 82] on select "Select Interest Type 401K Annuity Bond Education IRA Government Bond Government…" at bounding box center [356, 87] width 58 height 11
click at [390, 86] on icon "submit" at bounding box center [391, 88] width 4 height 4
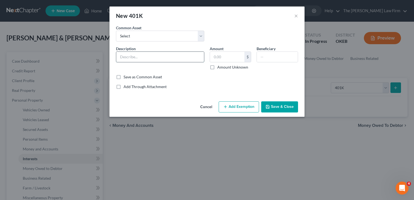
click at [151, 57] on input "text" at bounding box center [160, 57] width 88 height 10
click at [176, 37] on select "Select Employment 401K" at bounding box center [160, 36] width 88 height 11
click at [116, 31] on select "Select Employment 401K" at bounding box center [160, 36] width 88 height 11
click at [260, 58] on input "text" at bounding box center [277, 57] width 41 height 10
drag, startPoint x: 288, startPoint y: 55, endPoint x: 242, endPoint y: 63, distance: 46.0
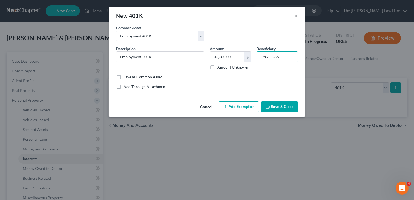
click at [242, 63] on div "Description * Employment 401K Amount 30,000.00 $ Amount Unknown Beneficiary 190…" at bounding box center [206, 60] width 187 height 28
click at [234, 55] on input "30,000.00" at bounding box center [227, 57] width 34 height 10
click at [235, 103] on button "Add Exemption" at bounding box center [239, 106] width 40 height 11
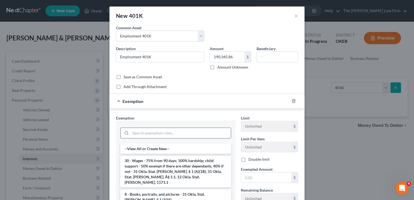
click at [157, 131] on input "search" at bounding box center [181, 133] width 100 height 10
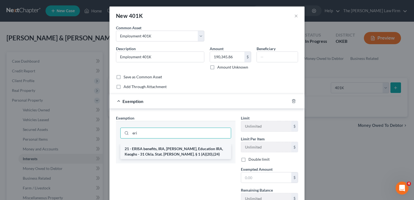
click at [135, 151] on li "21 - ERISA benefits, IRA, [PERSON_NAME], Education IRA, Keoghs - 31 Okla. Stat.…" at bounding box center [175, 151] width 111 height 15
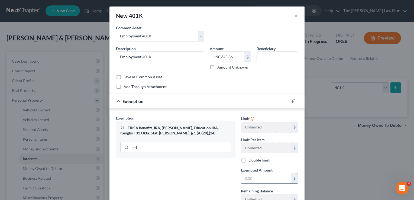
click at [258, 178] on input "text" at bounding box center [266, 178] width 50 height 10
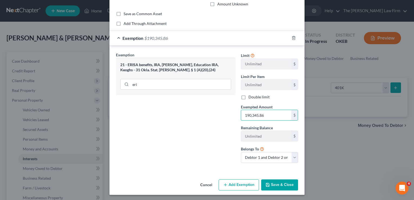
scroll to position [64, 0]
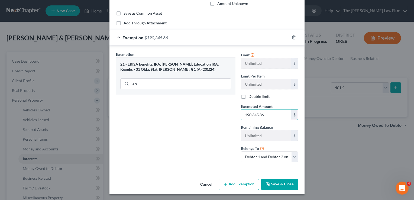
click at [281, 186] on button "Save & Close" at bounding box center [279, 184] width 37 height 11
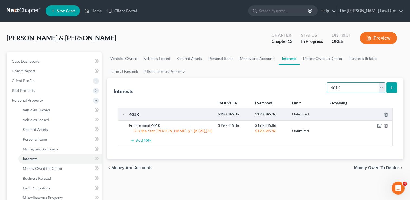
click at [356, 87] on select "Select Interest Type 401K Annuity Bond Education IRA Government Bond Government…" at bounding box center [356, 87] width 58 height 11
click at [327, 82] on select "Select Interest Type 401K Annuity Bond Education IRA Government Bond Government…" at bounding box center [356, 87] width 58 height 11
click at [391, 86] on line "submit" at bounding box center [391, 87] width 0 height 2
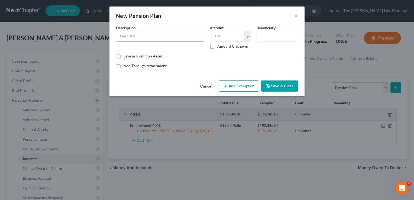
click at [144, 34] on input "text" at bounding box center [160, 36] width 88 height 10
click at [232, 35] on input "text" at bounding box center [227, 36] width 34 height 10
click at [143, 35] on input "text" at bounding box center [160, 36] width 88 height 10
click at [239, 85] on button "Add Exemption" at bounding box center [239, 85] width 40 height 11
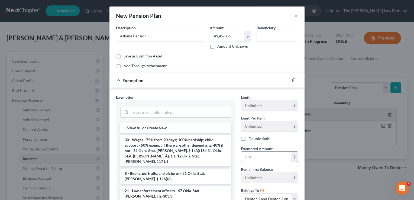
click at [255, 155] on input "text" at bounding box center [266, 157] width 50 height 10
click at [181, 110] on input "search" at bounding box center [181, 112] width 100 height 10
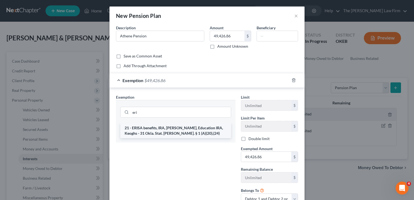
click at [185, 126] on li "21 - ERISA benefits, IRA, [PERSON_NAME], Education IRA, Keoghs - 31 Okla. Stat.…" at bounding box center [175, 130] width 111 height 15
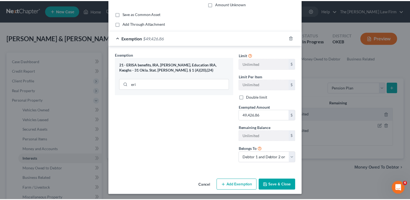
scroll to position [43, 0]
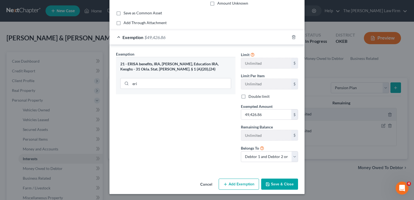
click at [278, 183] on button "Save & Close" at bounding box center [279, 184] width 37 height 11
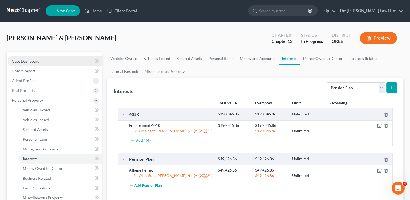
click at [34, 61] on span "Case Dashboard" at bounding box center [26, 61] width 28 height 5
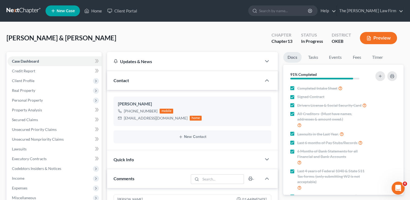
scroll to position [328, 0]
click at [359, 56] on link "Fees" at bounding box center [356, 57] width 17 height 11
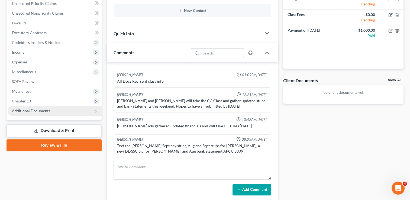
scroll to position [135, 0]
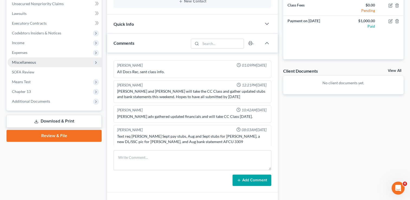
click at [31, 62] on span "Miscellaneous" at bounding box center [24, 62] width 24 height 5
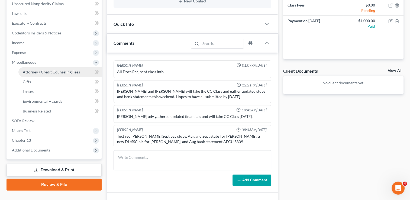
click at [59, 71] on span "Attorney / Credit Counseling Fees" at bounding box center [51, 72] width 57 height 5
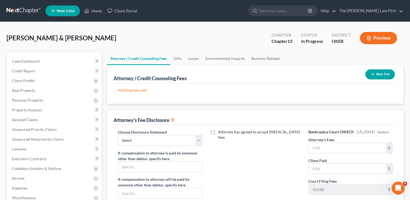
click at [384, 72] on button "New Fee" at bounding box center [380, 74] width 30 height 10
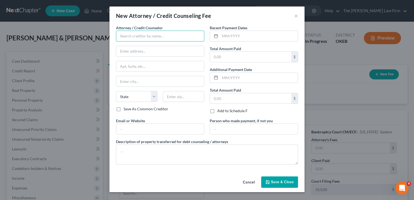
click at [160, 37] on input "text" at bounding box center [160, 36] width 88 height 11
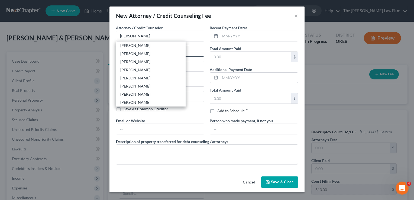
click at [122, 47] on div "[PERSON_NAME]" at bounding box center [150, 45] width 61 height 5
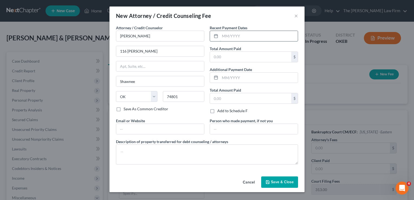
click at [245, 36] on input "text" at bounding box center [259, 36] width 78 height 10
click at [242, 56] on input "text" at bounding box center [250, 57] width 81 height 10
click at [280, 180] on span "Save & Close" at bounding box center [282, 182] width 23 height 5
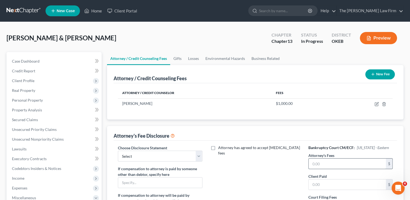
click at [329, 164] on input "text" at bounding box center [347, 163] width 77 height 10
click at [328, 184] on input "text" at bounding box center [347, 184] width 77 height 10
click at [160, 155] on select "Select Attorney" at bounding box center [160, 156] width 84 height 11
click at [118, 151] on select "Select Attorney" at bounding box center [160, 156] width 84 height 11
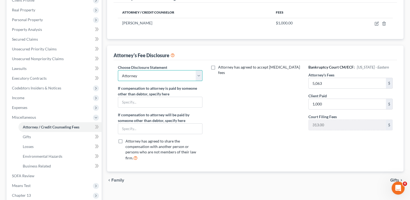
scroll to position [108, 0]
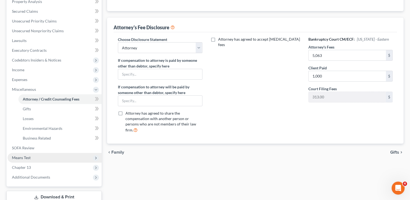
click at [32, 157] on span "Means Test" at bounding box center [55, 158] width 94 height 10
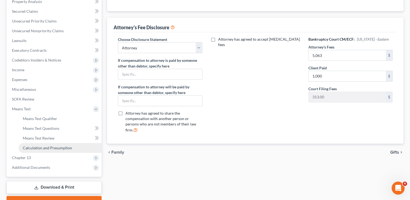
click at [55, 146] on span "Calculation and Presumption" at bounding box center [47, 147] width 49 height 5
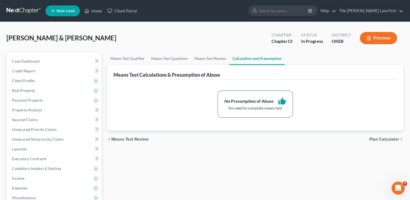
click at [15, 10] on link at bounding box center [24, 11] width 35 height 10
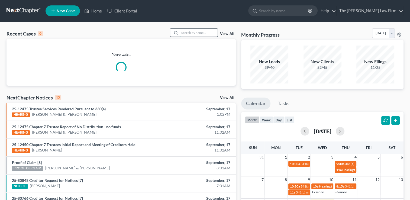
click at [200, 32] on input "search" at bounding box center [199, 33] width 38 height 8
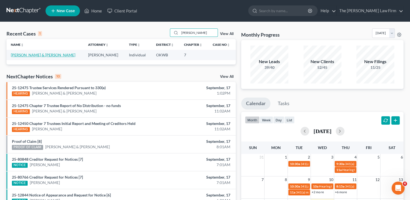
type input "[PERSON_NAME]"
click at [42, 56] on link "[PERSON_NAME] & [PERSON_NAME]" at bounding box center [43, 55] width 64 height 5
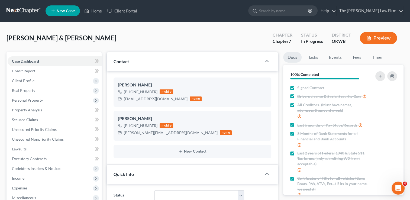
scroll to position [469, 0]
click at [33, 81] on span "Client Profile" at bounding box center [23, 80] width 22 height 5
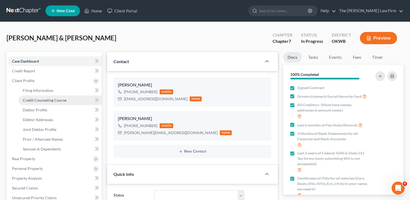
click at [49, 100] on span "Credit Counseling Course" at bounding box center [45, 100] width 44 height 5
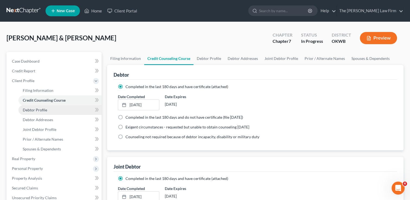
click at [40, 109] on span "Debtor Profile" at bounding box center [35, 110] width 24 height 5
select select "1"
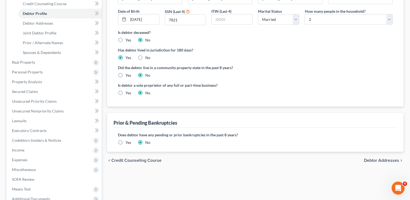
scroll to position [108, 0]
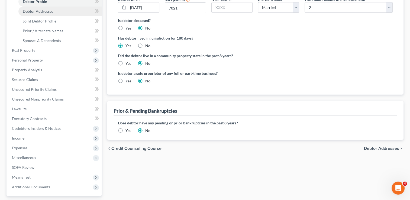
click at [55, 11] on link "Debtor Addresses" at bounding box center [59, 12] width 83 height 10
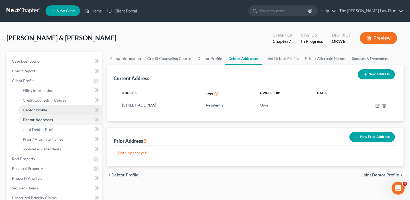
click at [38, 109] on span "Debtor Profile" at bounding box center [35, 110] width 24 height 5
select select "1"
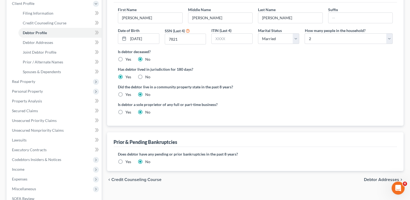
scroll to position [108, 0]
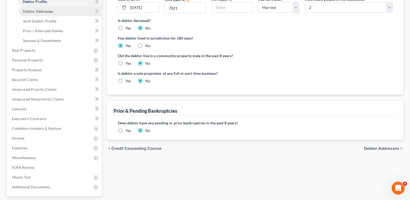
click at [52, 12] on span "Debtor Addresses" at bounding box center [38, 11] width 30 height 5
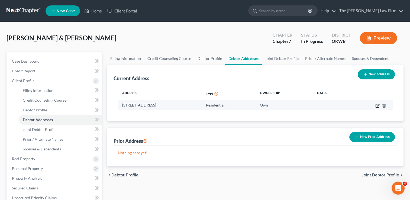
click at [377, 105] on icon "button" at bounding box center [378, 105] width 2 height 2
select select "37"
select select "0"
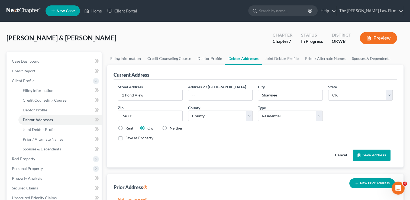
click at [125, 127] on label "Rent" at bounding box center [129, 127] width 8 height 5
click at [128, 127] on input "Rent" at bounding box center [130, 127] width 4 height 4
radio input "true"
click at [364, 150] on button "Save Address" at bounding box center [372, 155] width 38 height 11
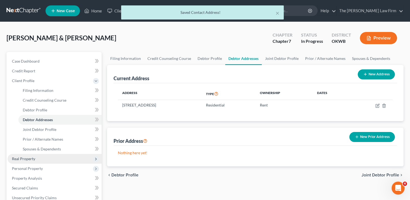
click at [28, 157] on span "Real Property" at bounding box center [23, 158] width 23 height 5
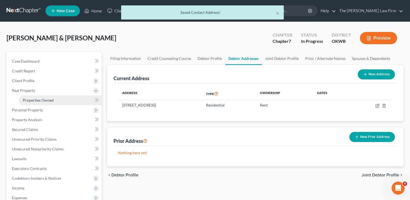
click at [50, 99] on span "Properties Owned" at bounding box center [38, 100] width 31 height 5
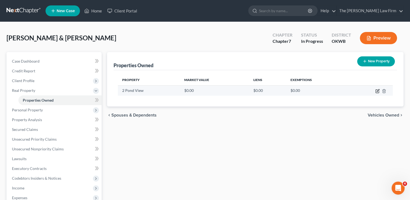
click at [376, 90] on icon "button" at bounding box center [377, 91] width 4 height 4
select select "37"
select select "62"
select select "2"
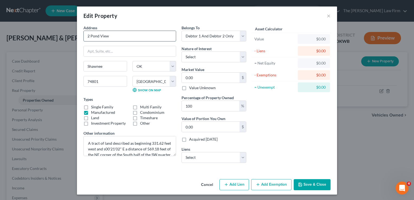
click at [87, 36] on input "2 Pond View" at bounding box center [130, 36] width 92 height 10
drag, startPoint x: 97, startPoint y: 36, endPoint x: 101, endPoint y: 37, distance: 3.8
click at [97, 36] on input "4 Pond View" at bounding box center [130, 36] width 92 height 10
type input "4 PondView"
click at [286, 131] on div "Asset Calculator Value $0.00 - Liens $0.00 = Net Equity $0.00 - Exemptions $0.0…" at bounding box center [291, 96] width 84 height 142
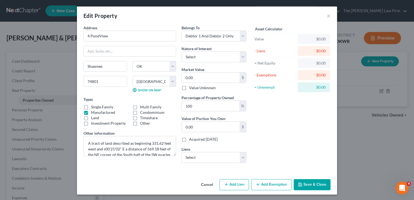
click at [304, 184] on button "Save & Close" at bounding box center [312, 184] width 37 height 11
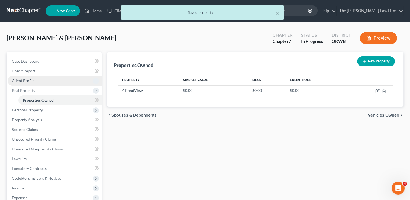
click at [29, 80] on span "Client Profile" at bounding box center [23, 80] width 22 height 5
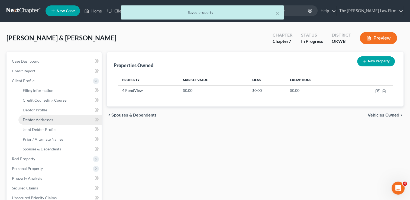
click at [47, 116] on link "Debtor Addresses" at bounding box center [59, 120] width 83 height 10
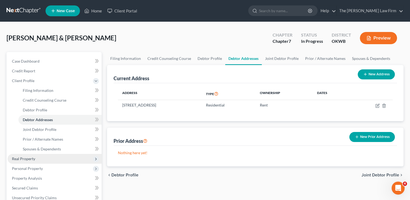
click at [28, 159] on span "Real Property" at bounding box center [23, 158] width 23 height 5
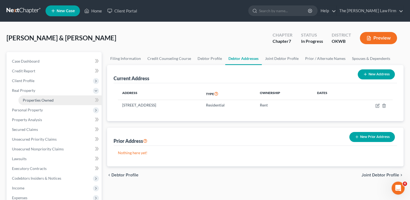
click at [50, 98] on span "Properties Owned" at bounding box center [38, 100] width 31 height 5
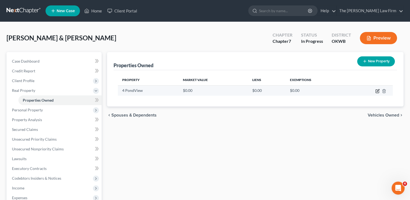
click at [377, 92] on icon "button" at bounding box center [378, 90] width 2 height 2
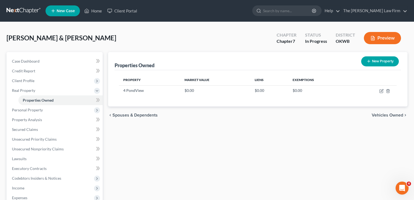
select select "37"
select select "62"
select select "2"
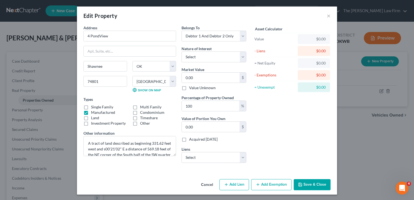
click at [91, 117] on label "Land" at bounding box center [95, 117] width 8 height 5
click at [93, 117] on input "Land" at bounding box center [95, 117] width 4 height 4
checkbox input "true"
click at [91, 112] on label "Manufactured" at bounding box center [103, 112] width 24 height 5
click at [93, 112] on input "Manufactured" at bounding box center [95, 112] width 4 height 4
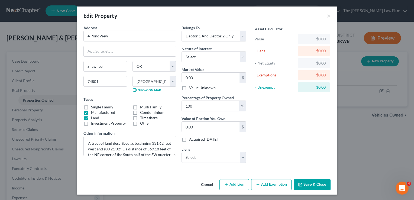
checkbox input "false"
click at [205, 78] on input "0.00" at bounding box center [211, 78] width 58 height 10
type input "2"
type input "2.00"
type input "20"
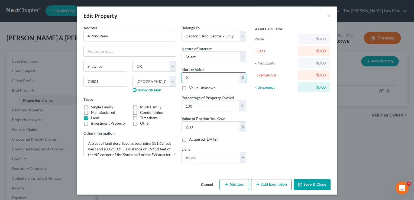
type input "20.00"
type input "200"
type input "200.00"
type input "2000"
type input "2,000.00"
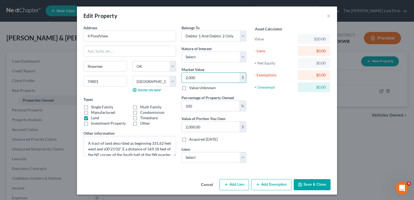
type input "2,0000"
type input "20,000.00"
type input "20,000"
click at [85, 140] on textarea "A tract of land described as beginning 331.62 feet west and s00'21'02" E a dist…" at bounding box center [129, 146] width 93 height 20
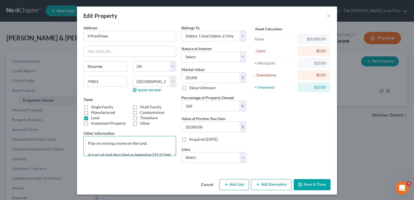
type textarea "Plan on moving a home on the land. A tract of land described as beginning 331.6…"
click at [264, 181] on button "Add Exemption" at bounding box center [271, 184] width 40 height 11
select select "2"
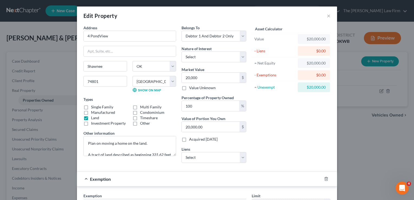
scroll to position [108, 0]
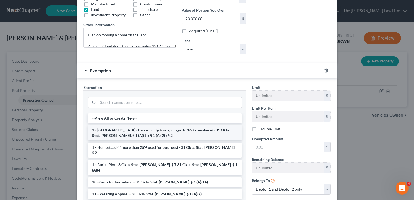
click at [117, 132] on li "1 - [GEOGRAPHIC_DATA] (1 acre in city, town, village, to 160 elsewhere) - 31 Ok…" at bounding box center [165, 132] width 154 height 15
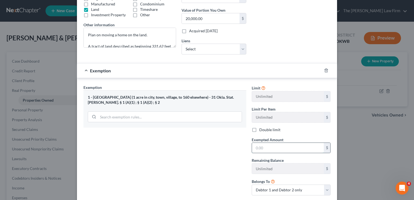
drag, startPoint x: 270, startPoint y: 148, endPoint x: 267, endPoint y: 149, distance: 2.8
click at [270, 148] on input "text" at bounding box center [288, 148] width 72 height 10
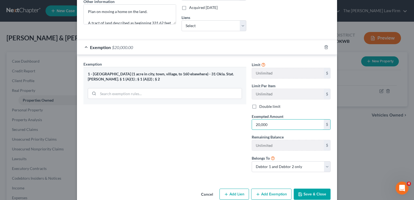
scroll to position [141, 0]
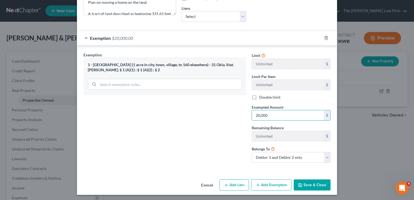
type input "20,000"
click at [301, 184] on button "Save & Close" at bounding box center [312, 184] width 37 height 11
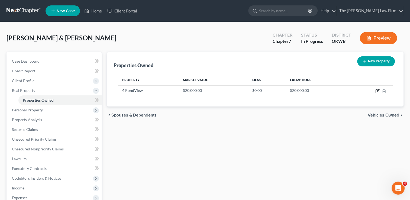
drag, startPoint x: 378, startPoint y: 91, endPoint x: 375, endPoint y: 99, distance: 8.9
click at [378, 90] on icon "button" at bounding box center [377, 91] width 4 height 4
select select "37"
select select "62"
select select "2"
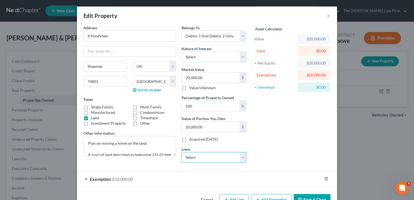
click at [242, 157] on select "Select 1st Unitd Bk - $16,883.00" at bounding box center [213, 157] width 65 height 11
click at [285, 137] on div "Asset Calculator Value $20,000.00 - Liens $0.00 = Net Equity $20,000.00 - Exemp…" at bounding box center [291, 96] width 84 height 142
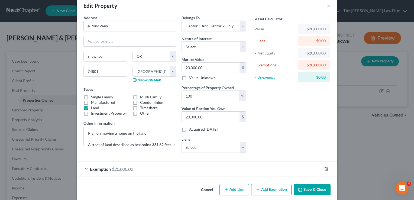
scroll to position [15, 0]
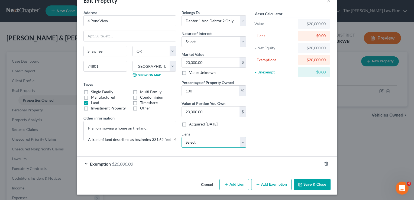
click at [243, 144] on select "Select 1st Unitd Bk - $16,883.00" at bounding box center [213, 142] width 65 height 11
click at [266, 126] on div "Asset Calculator Value $20,000.00 - Liens $0.00 = Net Equity $20,000.00 - Exemp…" at bounding box center [291, 81] width 84 height 142
click at [241, 141] on select "Select 1st Unitd Bk - $16,883.00" at bounding box center [213, 142] width 65 height 11
click at [271, 110] on div "Asset Calculator Value $20,000.00 - Liens $0.00 = Net Equity $20,000.00 - Exemp…" at bounding box center [291, 81] width 84 height 142
click at [238, 141] on select "Select 1st Unitd Bk - $16,883.00" at bounding box center [213, 142] width 65 height 11
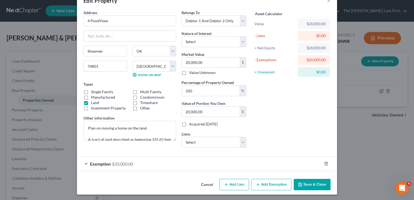
select select "37"
select select "1"
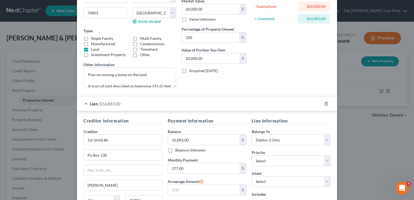
scroll to position [96, 0]
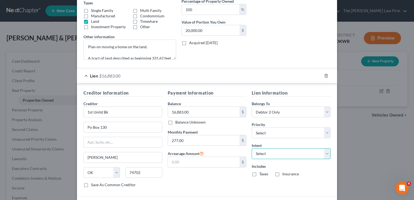
click at [326, 151] on select "Select Surrender Redeem Reaffirm Avoid Other" at bounding box center [291, 153] width 79 height 11
select select "2"
click at [252, 148] on select "Select Surrender Redeem Reaffirm Avoid Other" at bounding box center [291, 153] width 79 height 11
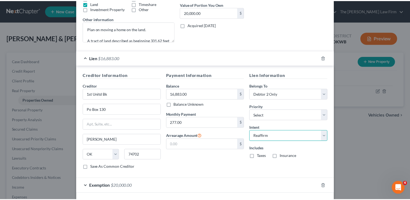
scroll to position [124, 0]
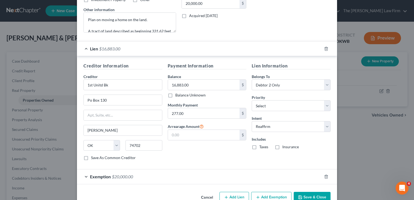
click at [307, 194] on button "Save & Close" at bounding box center [312, 197] width 37 height 11
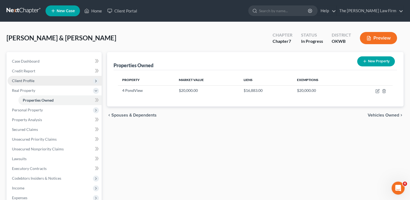
click at [28, 81] on span "Client Profile" at bounding box center [23, 80] width 22 height 5
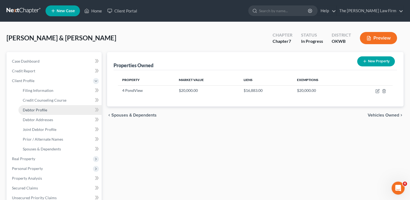
click at [45, 111] on span "Debtor Profile" at bounding box center [35, 110] width 24 height 5
select select "1"
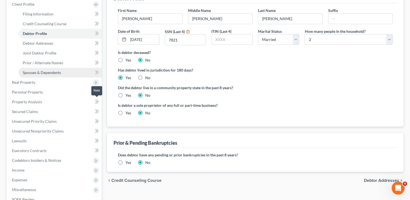
scroll to position [54, 0]
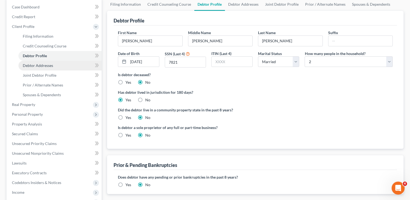
click at [54, 64] on link "Debtor Addresses" at bounding box center [59, 66] width 83 height 10
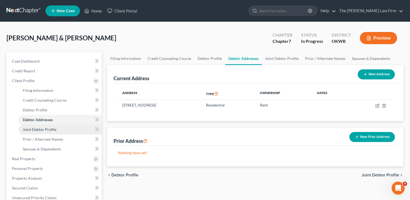
click at [53, 126] on link "Joint Debtor Profile" at bounding box center [59, 130] width 83 height 10
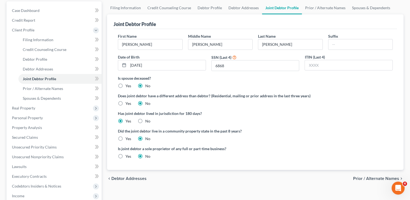
scroll to position [54, 0]
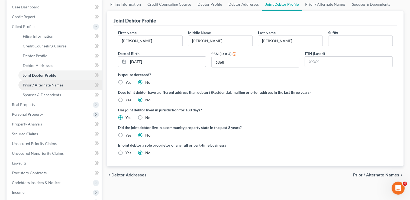
click at [56, 81] on link "Prior / Alternate Names" at bounding box center [59, 85] width 83 height 10
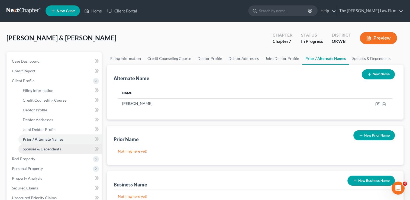
click at [64, 147] on link "Spouses & Dependents" at bounding box center [59, 149] width 83 height 10
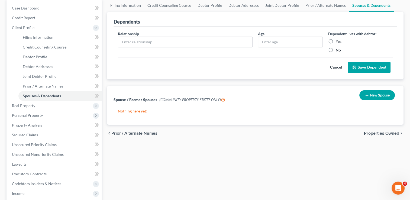
scroll to position [54, 0]
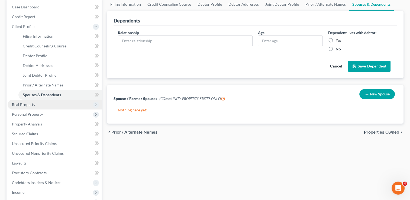
click at [43, 102] on span "Real Property" at bounding box center [55, 105] width 94 height 10
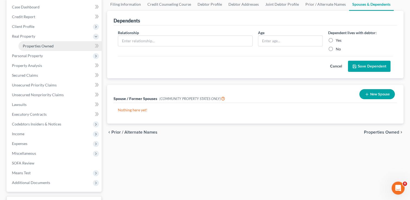
click at [42, 45] on span "Properties Owned" at bounding box center [38, 46] width 31 height 5
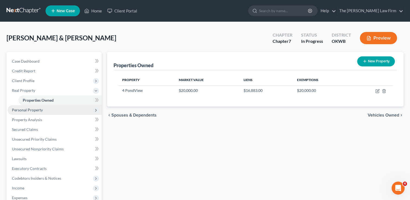
click at [41, 109] on span "Personal Property" at bounding box center [27, 110] width 31 height 5
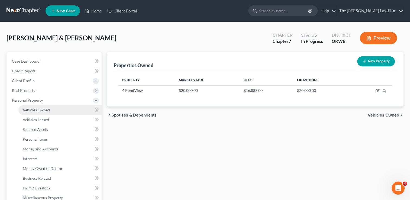
click at [50, 109] on link "Vehicles Owned" at bounding box center [59, 110] width 83 height 10
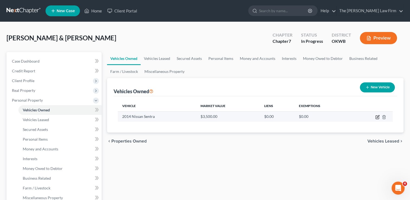
click at [377, 116] on icon "button" at bounding box center [378, 116] width 2 height 2
select select "0"
select select "12"
select select "2"
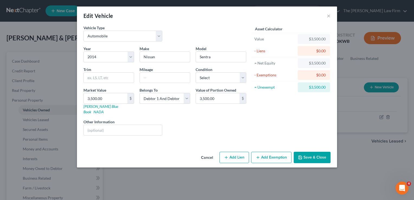
click at [263, 152] on button "Add Exemption" at bounding box center [271, 157] width 40 height 11
select select "2"
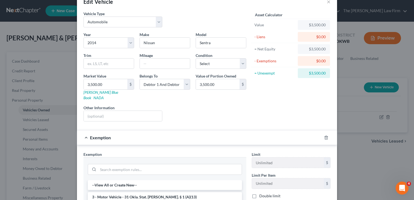
scroll to position [27, 0]
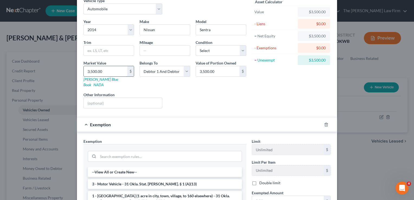
click at [107, 70] on input "3,500.00" at bounding box center [106, 71] width 44 height 10
type input "2"
type input "2.00"
type input "25"
type input "25.00"
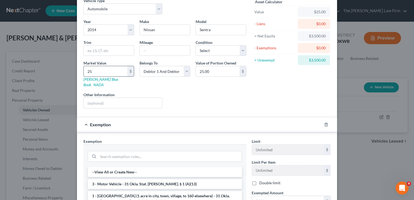
type input "250"
type input "250.00"
type input "2500"
type input "2,500.00"
type input "2,500"
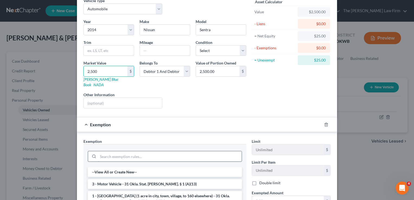
click at [116, 151] on input "search" at bounding box center [170, 156] width 144 height 10
click at [115, 179] on li "3 - Motor Vehicle - 31 Okla. Stat. [PERSON_NAME]. § 1 (A)(13)" at bounding box center [165, 184] width 154 height 10
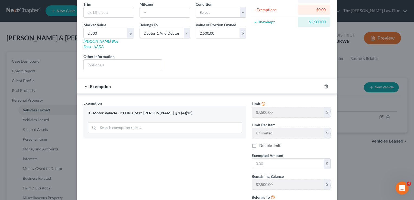
scroll to position [81, 0]
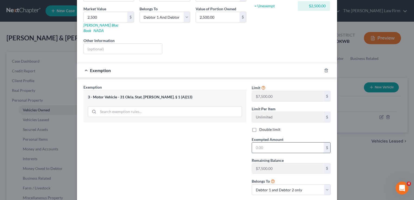
click at [265, 142] on input "text" at bounding box center [288, 147] width 72 height 10
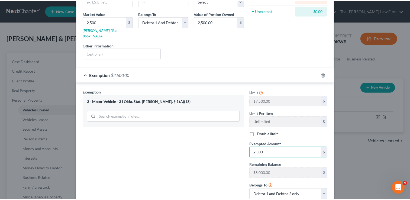
scroll to position [108, 0]
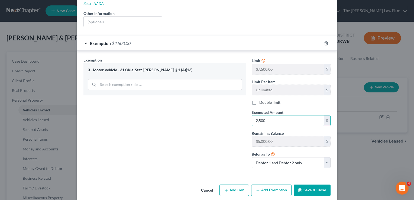
type input "2,500"
click at [311, 185] on button "Save & Close" at bounding box center [312, 189] width 37 height 11
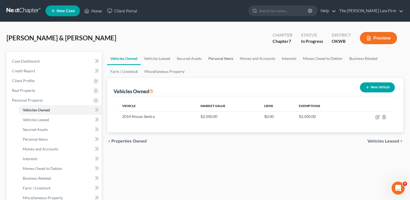
click at [223, 59] on link "Personal Items" at bounding box center [220, 58] width 31 height 13
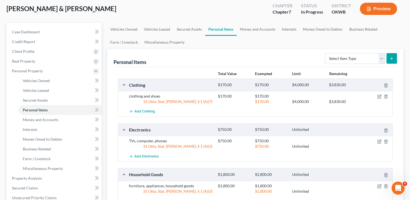
scroll to position [27, 0]
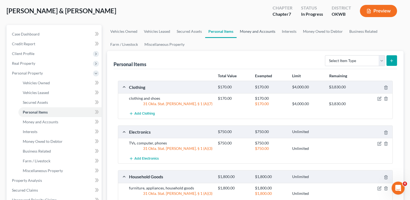
click at [257, 31] on link "Money and Accounts" at bounding box center [257, 31] width 42 height 13
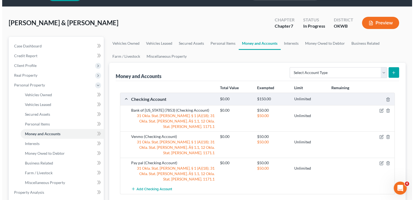
scroll to position [27, 0]
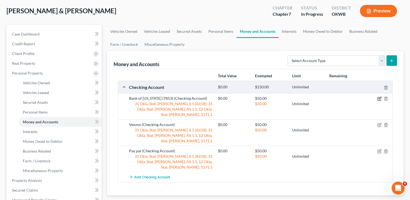
click at [378, 99] on icon "button" at bounding box center [379, 98] width 4 height 4
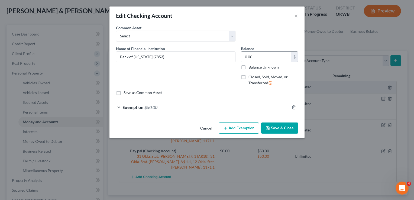
click at [264, 54] on input "0.00" at bounding box center [266, 57] width 50 height 10
type input "500.00"
click at [170, 108] on div "Exemption $50.00" at bounding box center [199, 107] width 180 height 14
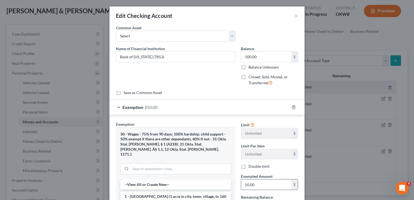
click at [260, 184] on input "50.00" at bounding box center [266, 184] width 50 height 10
type input "558.00"
click at [265, 55] on input "500.00" at bounding box center [266, 57] width 50 height 10
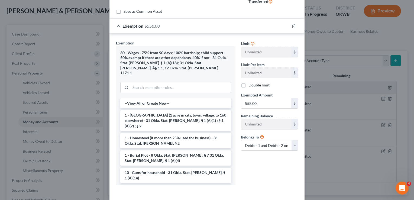
scroll to position [99, 0]
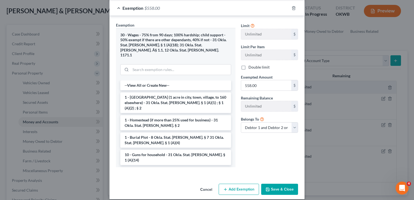
type input "558.00"
click at [278, 184] on button "Save & Close" at bounding box center [279, 189] width 37 height 11
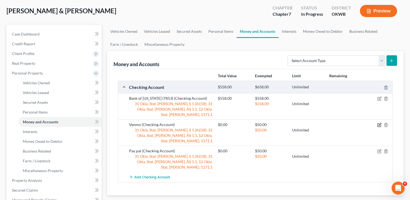
click at [379, 123] on icon "button" at bounding box center [379, 124] width 2 height 2
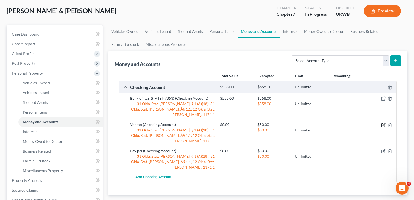
select select "2"
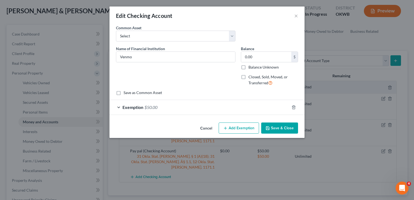
click at [176, 106] on div "Exemption $50.00" at bounding box center [199, 107] width 180 height 14
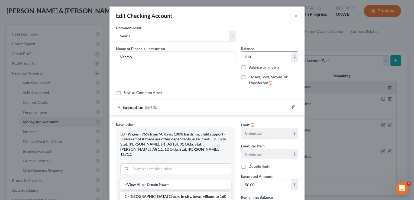
click at [257, 56] on input "0.00" at bounding box center [266, 57] width 50 height 10
click at [266, 58] on input "0.00" at bounding box center [266, 57] width 50 height 10
drag, startPoint x: 253, startPoint y: 56, endPoint x: 236, endPoint y: 55, distance: 16.5
click at [238, 55] on div "Balance 0.00 $ Balance Unknown Balance Undetermined 0.00 $ Balance Unknown Clos…" at bounding box center [269, 68] width 63 height 44
type input "0.01"
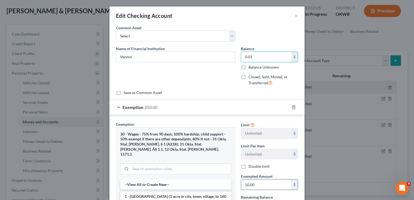
click at [258, 183] on input "50.00" at bounding box center [266, 184] width 50 height 10
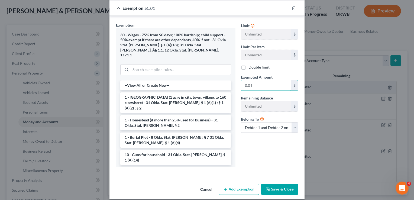
type input "0.01"
click at [278, 184] on button "Save & Close" at bounding box center [279, 189] width 37 height 11
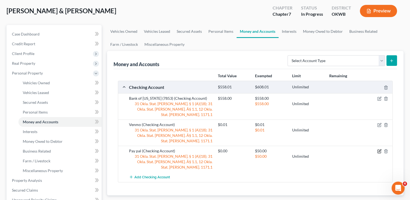
click at [378, 150] on icon "button" at bounding box center [379, 151] width 2 height 2
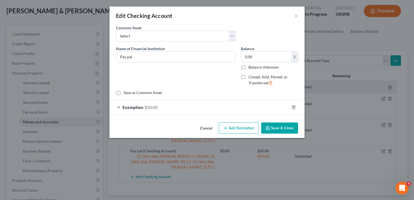
click at [173, 107] on div "Exemption $50.00" at bounding box center [199, 107] width 180 height 14
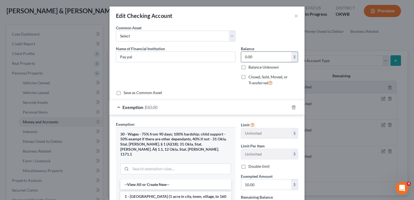
click at [255, 58] on input "0.00" at bounding box center [266, 57] width 50 height 10
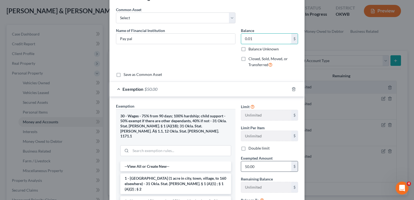
scroll to position [54, 0]
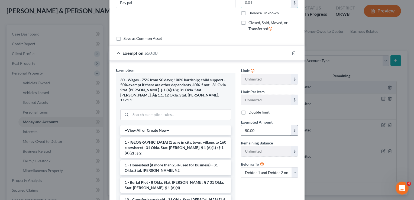
type input "0.01"
click at [256, 129] on input "50.00" at bounding box center [266, 130] width 50 height 10
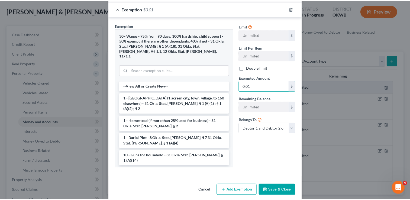
scroll to position [99, 0]
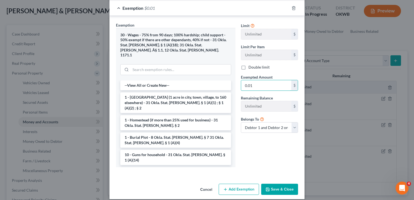
type input "0.01"
click at [286, 184] on button "Save & Close" at bounding box center [279, 189] width 37 height 11
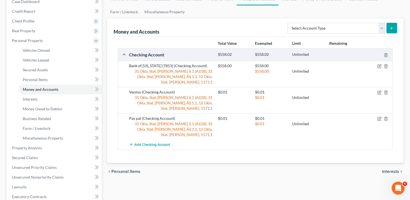
scroll to position [27, 0]
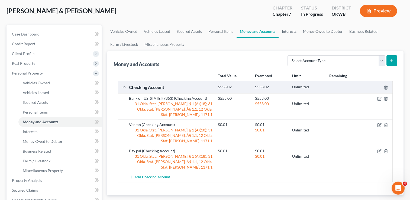
click at [288, 31] on link "Interests" at bounding box center [288, 31] width 21 height 13
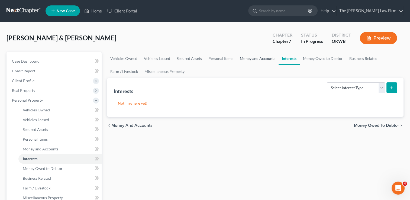
click at [254, 60] on link "Money and Accounts" at bounding box center [257, 58] width 42 height 13
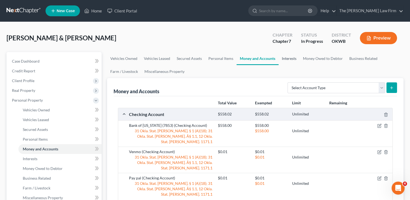
click at [291, 58] on link "Interests" at bounding box center [288, 58] width 21 height 13
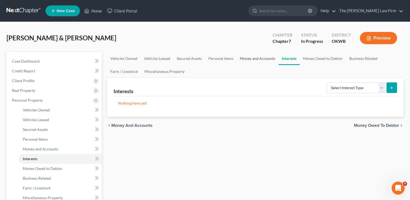
click at [251, 57] on link "Money and Accounts" at bounding box center [257, 58] width 42 height 13
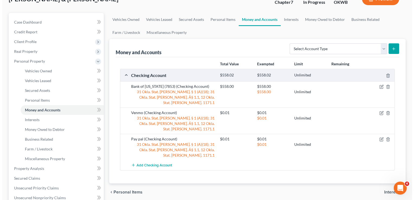
scroll to position [27, 0]
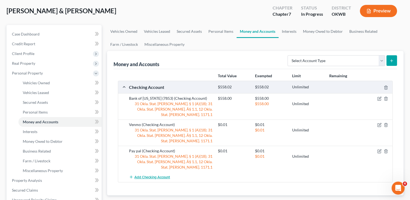
click at [149, 175] on span "Add Checking Account" at bounding box center [151, 177] width 35 height 4
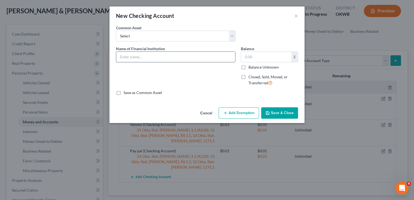
click at [156, 60] on input "text" at bounding box center [175, 57] width 119 height 10
type input "First United"
click at [267, 57] on input "text" at bounding box center [266, 57] width 50 height 10
type input "0.01"
click at [245, 113] on button "Add Exemption" at bounding box center [239, 112] width 40 height 11
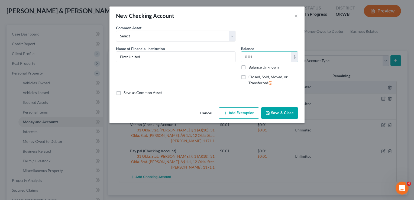
select select "2"
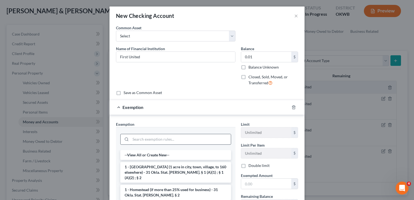
click at [152, 133] on div at bounding box center [175, 139] width 111 height 14
click at [157, 139] on input "search" at bounding box center [181, 139] width 100 height 10
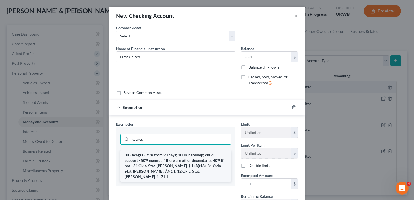
type input "wages"
click at [133, 160] on li "30 - Wages - 75% from 90 days; 100% hardship; child support - 50% exempt if the…" at bounding box center [175, 165] width 111 height 31
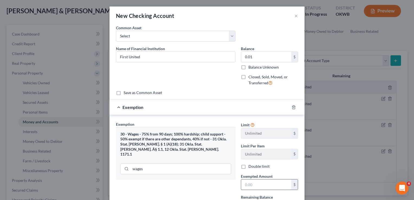
click at [258, 183] on input "text" at bounding box center [266, 184] width 50 height 10
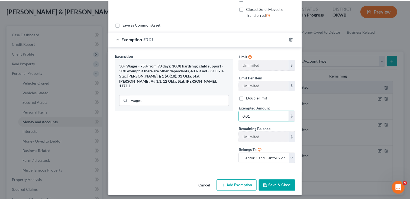
scroll to position [70, 0]
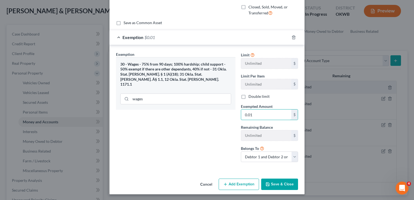
type input "0.01"
click at [280, 184] on button "Save & Close" at bounding box center [279, 184] width 37 height 11
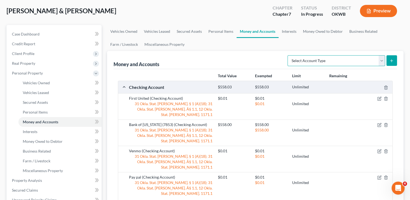
click at [380, 60] on select "Select Account Type Brokerage Cash on Hand Certificates of Deposit Checking Acc…" at bounding box center [336, 60] width 98 height 11
click at [289, 30] on link "Interests" at bounding box center [288, 31] width 21 height 13
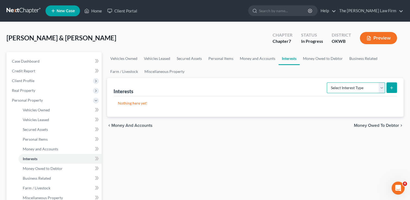
click at [381, 86] on select "Select Interest Type 401K Annuity Bond Education IRA Government Bond Government…" at bounding box center [356, 87] width 58 height 11
click at [325, 60] on link "Money Owed to Debtor" at bounding box center [323, 58] width 46 height 13
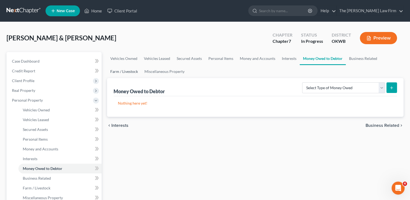
click at [130, 72] on link "Farm / Livestock" at bounding box center [124, 71] width 34 height 13
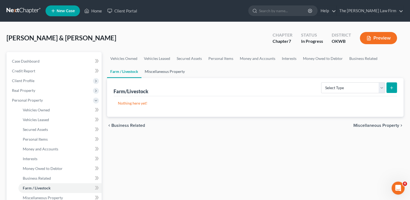
click at [160, 71] on link "Miscellaneous Property" at bounding box center [164, 71] width 47 height 13
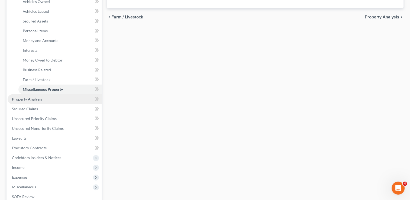
click at [37, 100] on span "Property Analysis" at bounding box center [27, 99] width 30 height 5
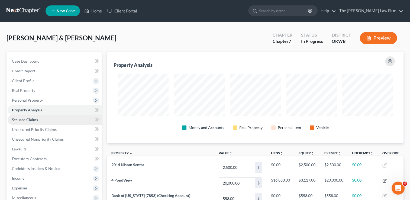
click at [32, 119] on span "Secured Claims" at bounding box center [25, 119] width 26 height 5
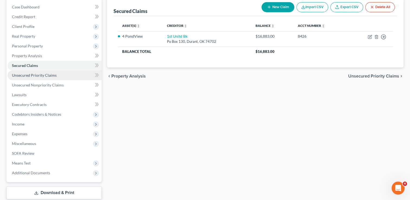
click at [41, 76] on span "Unsecured Priority Claims" at bounding box center [34, 75] width 45 height 5
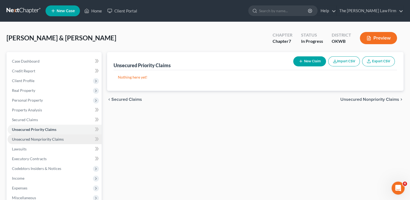
click at [47, 141] on span "Unsecured Nonpriority Claims" at bounding box center [38, 139] width 52 height 5
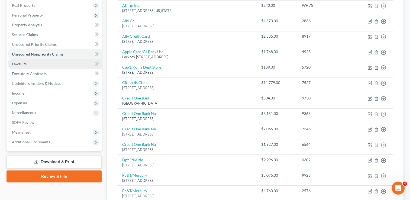
click at [33, 62] on link "Lawsuits" at bounding box center [55, 64] width 94 height 10
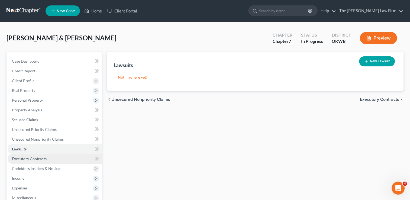
drag, startPoint x: 25, startPoint y: 159, endPoint x: 33, endPoint y: 162, distance: 8.1
click at [25, 158] on span "Executory Contracts" at bounding box center [29, 158] width 35 height 5
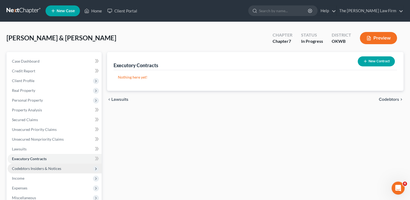
click at [35, 167] on span "Codebtors Insiders & Notices" at bounding box center [36, 168] width 49 height 5
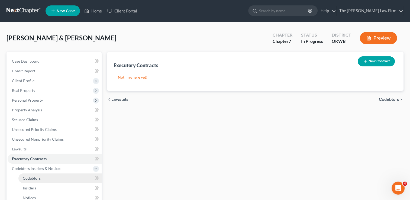
click at [34, 176] on span "Codebtors" at bounding box center [32, 178] width 18 height 5
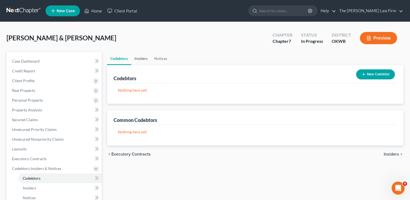
click at [142, 60] on link "Insiders" at bounding box center [141, 58] width 20 height 13
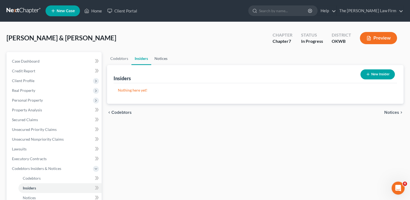
click at [161, 59] on link "Notices" at bounding box center [161, 58] width 20 height 13
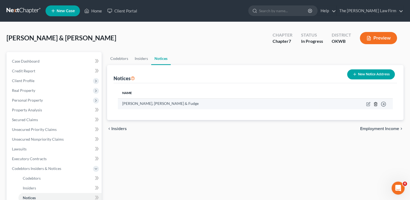
click at [374, 103] on icon "button" at bounding box center [375, 104] width 2 height 4
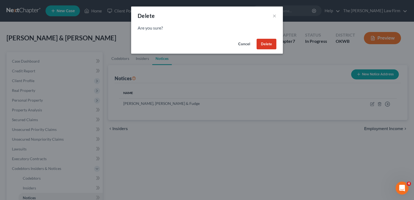
click at [265, 45] on button "Delete" at bounding box center [267, 44] width 20 height 11
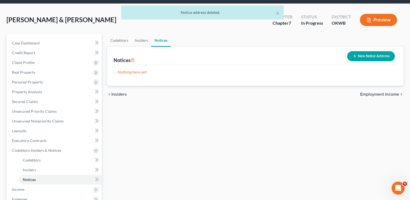
scroll to position [108, 0]
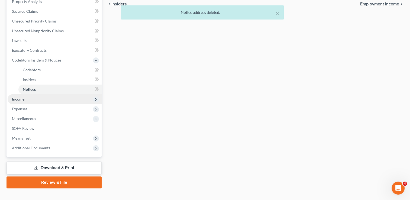
click at [34, 101] on span "Income" at bounding box center [55, 99] width 94 height 10
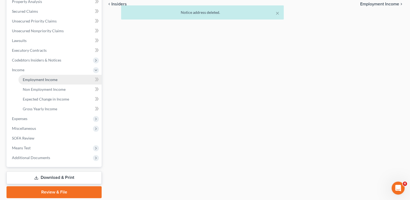
click at [51, 79] on span "Employment Income" at bounding box center [40, 79] width 35 height 5
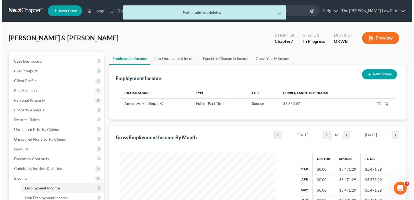
scroll to position [96, 167]
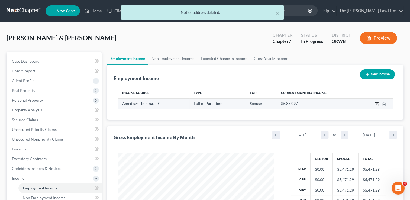
click at [376, 104] on icon "button" at bounding box center [377, 103] width 2 height 2
select select "0"
select select "19"
select select "2"
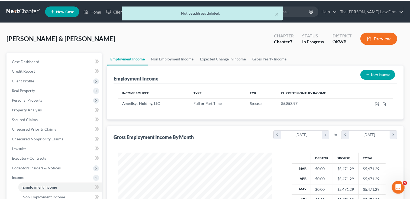
scroll to position [96, 168]
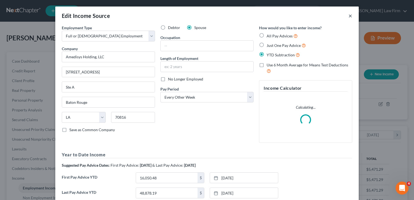
click at [348, 16] on button "×" at bounding box center [350, 15] width 4 height 7
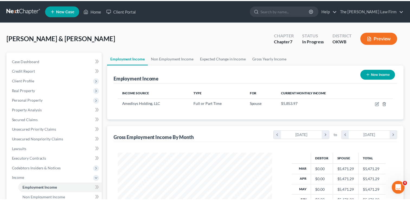
scroll to position [270774, 270704]
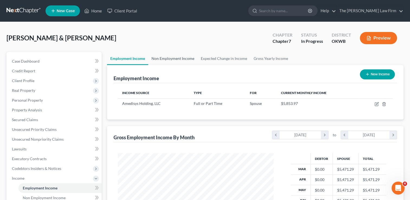
click at [168, 59] on link "Non Employment Income" at bounding box center [172, 58] width 49 height 13
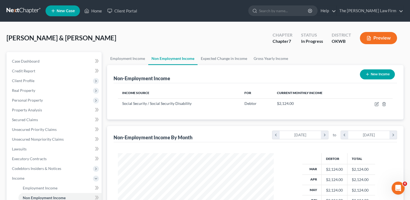
scroll to position [96, 167]
click at [130, 59] on link "Employment Income" at bounding box center [127, 58] width 41 height 13
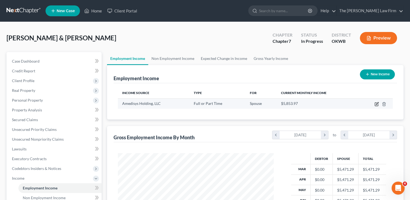
click at [375, 105] on icon "button" at bounding box center [376, 104] width 4 height 4
select select "0"
select select "19"
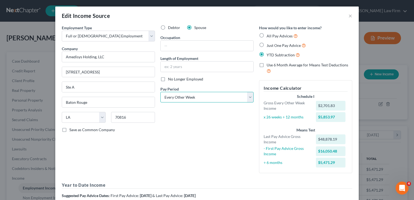
click at [249, 97] on select "Select Monthly Twice Monthly Every Other Week Weekly" at bounding box center [206, 97] width 93 height 11
click at [160, 92] on select "Select Monthly Twice Monthly Every Other Week Weekly" at bounding box center [206, 97] width 93 height 11
click at [179, 66] on input "text" at bounding box center [207, 66] width 93 height 10
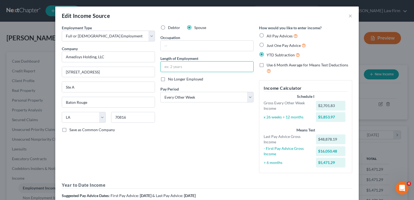
drag, startPoint x: 158, startPoint y: 116, endPoint x: 165, endPoint y: 112, distance: 7.4
click at [158, 116] on div "Debtor Spouse Occupation Length of Employment No Longer Employed Pay Period * S…" at bounding box center [207, 101] width 99 height 152
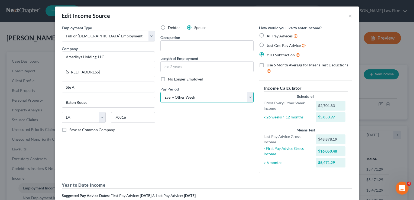
drag, startPoint x: 223, startPoint y: 95, endPoint x: 216, endPoint y: 101, distance: 9.8
click at [223, 95] on select "Select Monthly Twice Monthly Every Other Week Weekly" at bounding box center [206, 97] width 93 height 11
select select "1"
click at [160, 92] on select "Select Monthly Twice Monthly Every Other Week Weekly" at bounding box center [206, 97] width 93 height 11
click at [186, 67] on input "text" at bounding box center [207, 66] width 93 height 10
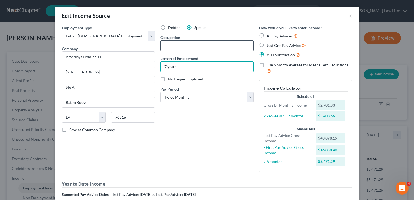
type input "7 years"
click at [192, 46] on input "text" at bounding box center [207, 46] width 93 height 10
type input "Account Ex"
click at [202, 125] on div "Debtor Spouse Occupation Account Ex Length of Employment 7 years No Longer Empl…" at bounding box center [207, 100] width 99 height 151
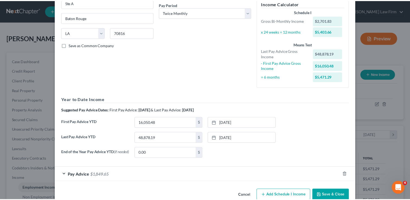
scroll to position [96, 0]
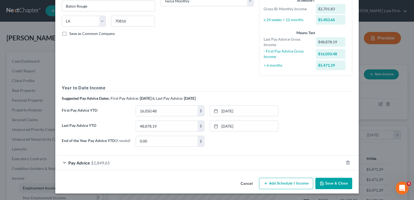
click at [327, 185] on button "Save & Close" at bounding box center [333, 183] width 37 height 11
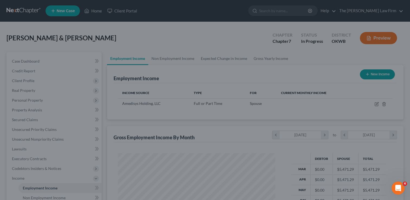
scroll to position [270774, 270704]
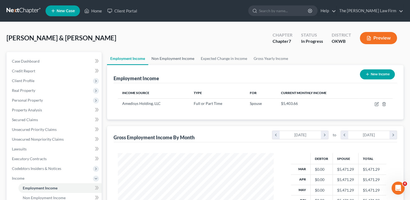
click at [168, 59] on link "Non Employment Income" at bounding box center [172, 58] width 49 height 13
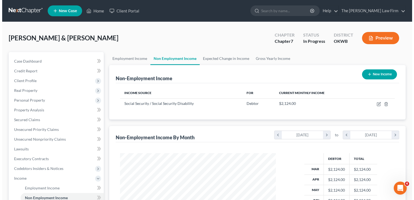
scroll to position [96, 167]
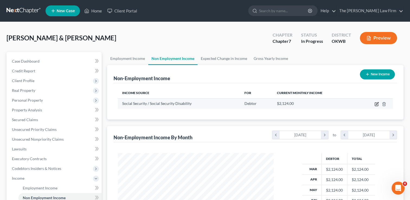
click at [376, 103] on icon "button" at bounding box center [376, 104] width 4 height 4
select select "4"
select select "0"
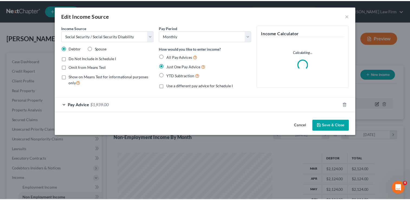
scroll to position [96, 168]
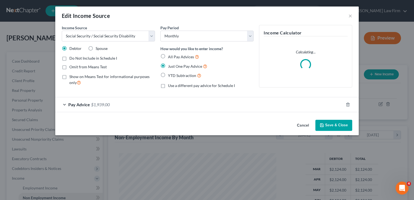
click at [125, 103] on div "Pay Advice $1,939.00" at bounding box center [199, 104] width 288 height 14
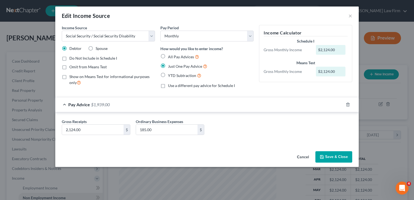
click at [333, 157] on button "Save & Close" at bounding box center [333, 156] width 37 height 11
click at [335, 155] on button "Save & Close" at bounding box center [333, 156] width 37 height 11
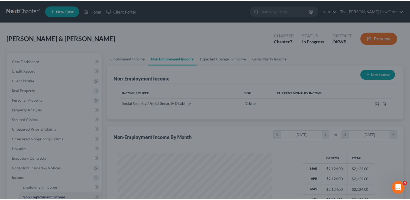
scroll to position [270774, 270704]
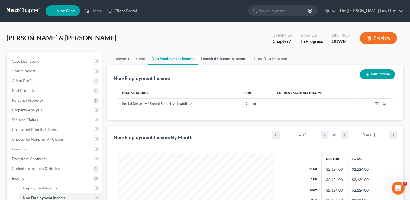
click at [231, 56] on link "Expected Change in Income" at bounding box center [223, 58] width 53 height 13
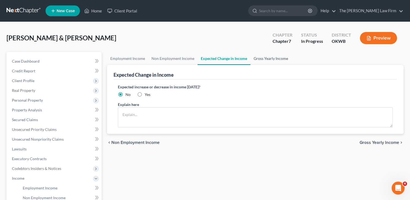
click at [269, 57] on link "Gross Yearly Income" at bounding box center [270, 58] width 41 height 13
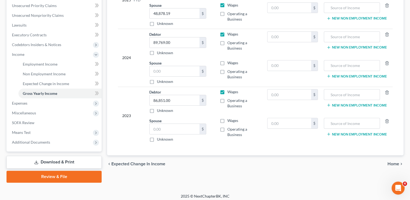
scroll to position [126, 0]
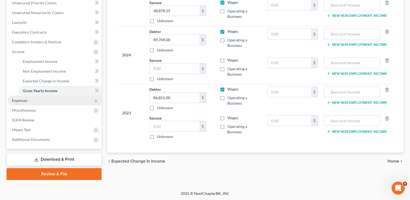
drag, startPoint x: 28, startPoint y: 100, endPoint x: 33, endPoint y: 102, distance: 5.1
click at [28, 100] on span "Expenses" at bounding box center [55, 101] width 94 height 10
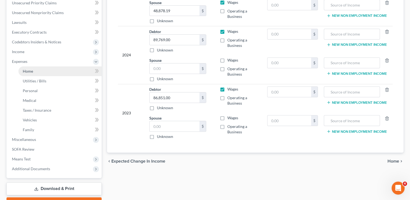
click at [33, 72] on span "Home" at bounding box center [28, 71] width 10 height 5
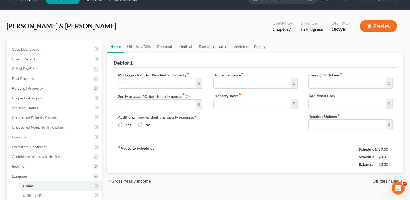
type input "0.00"
radio input "true"
type input "0.00"
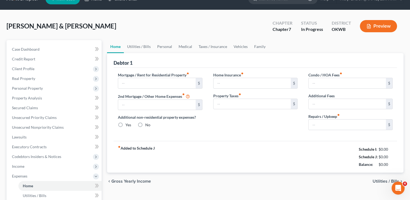
type input "0.00"
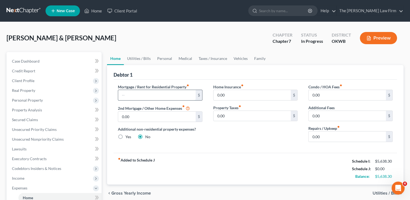
click at [134, 94] on input "text" at bounding box center [156, 95] width 77 height 10
type input "2,000"
click at [142, 57] on link "Utilities / Bills" at bounding box center [139, 58] width 30 height 13
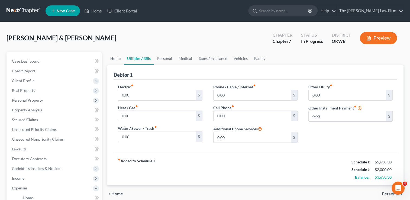
click at [116, 57] on link "Home" at bounding box center [115, 58] width 17 height 13
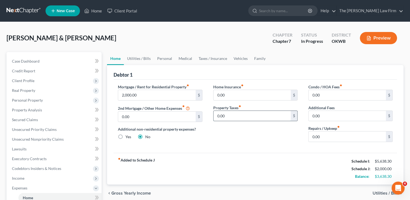
click at [232, 116] on input "0.00" at bounding box center [251, 116] width 77 height 10
type input "22.50"
click at [232, 137] on div "Home Insurance fiber_manual_record 0.00 $ Property Taxes fiber_manual_record 22…" at bounding box center [255, 115] width 95 height 62
click at [322, 135] on input "0.00" at bounding box center [347, 136] width 77 height 10
type input "100.00"
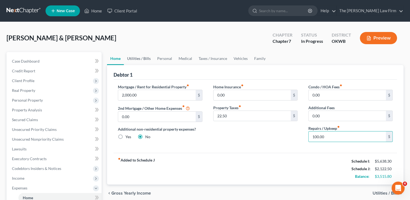
click at [141, 58] on link "Utilities / Bills" at bounding box center [139, 58] width 30 height 13
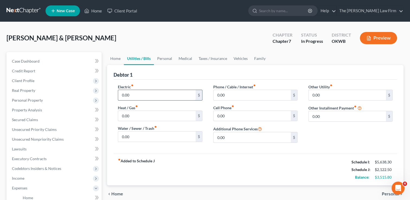
click at [135, 92] on input "0.00" at bounding box center [156, 95] width 77 height 10
click at [117, 59] on link "Home" at bounding box center [115, 58] width 17 height 13
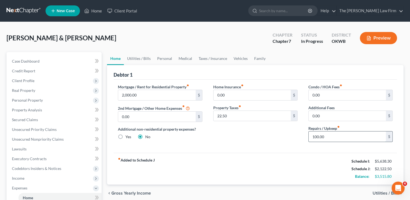
click at [330, 135] on input "100.00" at bounding box center [347, 136] width 77 height 10
drag, startPoint x: 325, startPoint y: 135, endPoint x: 299, endPoint y: 137, distance: 25.5
click at [316, 135] on input "175.00" at bounding box center [347, 136] width 77 height 10
type input "1"
type input "225.00"
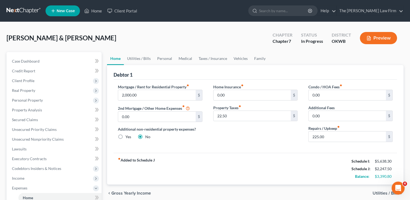
click at [280, 137] on div "Home Insurance fiber_manual_record 0.00 $ Property Taxes fiber_manual_record 22…" at bounding box center [255, 115] width 95 height 62
click at [139, 57] on link "Utilities / Bills" at bounding box center [139, 58] width 30 height 13
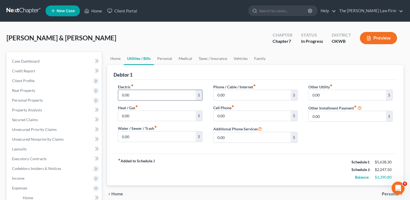
click at [137, 95] on input "0.00" at bounding box center [156, 95] width 77 height 10
type input "200.00"
click at [137, 113] on input "0.00" at bounding box center [156, 116] width 77 height 10
click at [135, 135] on input "0.00" at bounding box center [156, 136] width 77 height 10
click at [138, 115] on input "0.00" at bounding box center [156, 116] width 77 height 10
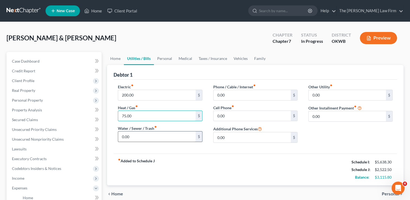
type input "75.00"
click at [139, 138] on input "0.00" at bounding box center [156, 136] width 77 height 10
type input "35.00"
click at [236, 95] on input "0.00" at bounding box center [251, 95] width 77 height 10
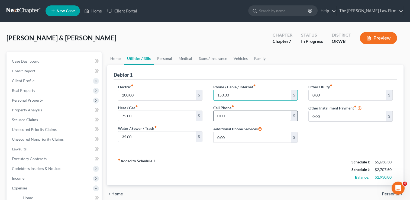
type input "150.00"
click at [236, 115] on input "0.00" at bounding box center [251, 116] width 77 height 10
type input "88.00"
click at [186, 58] on link "Medical" at bounding box center [185, 58] width 20 height 13
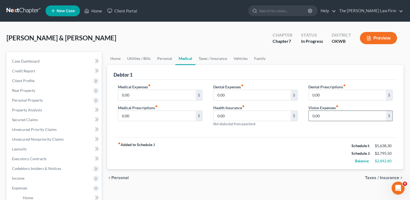
click at [326, 117] on input "0.00" at bounding box center [347, 116] width 77 height 10
click at [328, 142] on div "fiber_manual_record Added to Schedule J Schedule I: $5,638.30 Schedule J: $2,81…" at bounding box center [254, 153] width 283 height 32
click at [328, 116] on input "16.60" at bounding box center [347, 116] width 77 height 10
type input "25.00"
click at [212, 58] on link "Taxes / Insurance" at bounding box center [212, 58] width 35 height 13
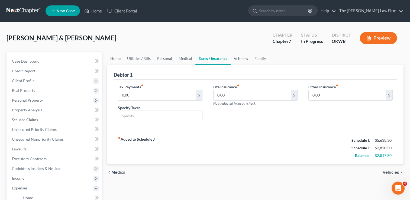
click at [240, 57] on link "Vehicles" at bounding box center [241, 58] width 21 height 13
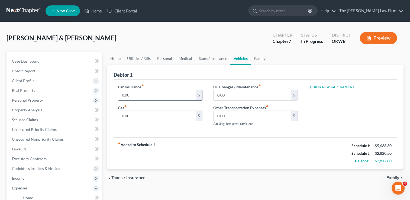
click at [136, 96] on input "0.00" at bounding box center [156, 95] width 77 height 10
type input "50.00"
click at [258, 59] on link "Family" at bounding box center [260, 58] width 18 height 13
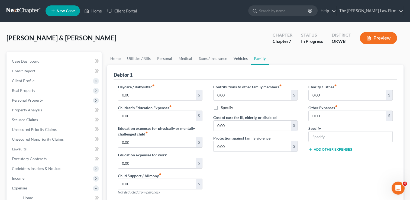
click at [238, 58] on link "Vehicles" at bounding box center [240, 58] width 21 height 13
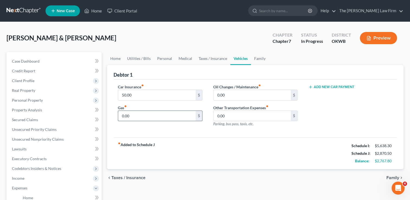
click at [139, 115] on input "0.00" at bounding box center [156, 116] width 77 height 10
type input "50.00"
click at [261, 59] on link "Family" at bounding box center [260, 58] width 18 height 13
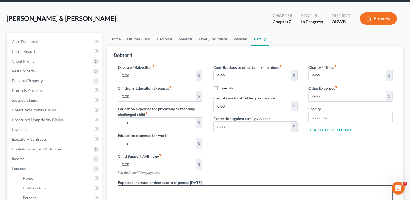
scroll to position [54, 0]
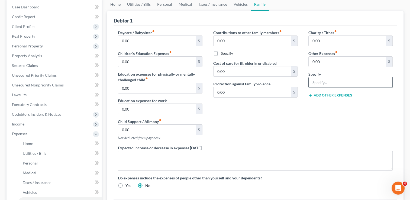
click at [329, 80] on input "text" at bounding box center [351, 82] width 84 height 10
type input "pet expenses"
click at [323, 63] on input "0.00" at bounding box center [347, 62] width 77 height 10
type input "160.00"
click at [256, 114] on div "Contributions to other family members fiber_manual_record 0.00 $ Specify Cost o…" at bounding box center [255, 87] width 95 height 115
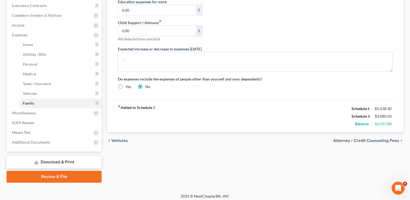
scroll to position [156, 0]
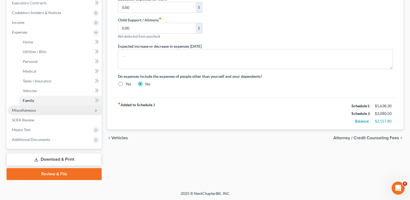
click at [33, 109] on span "Miscellaneous" at bounding box center [24, 110] width 24 height 5
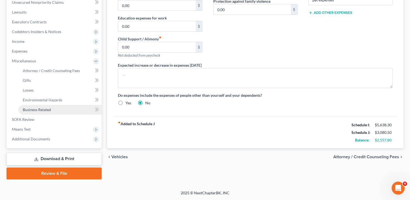
scroll to position [136, 0]
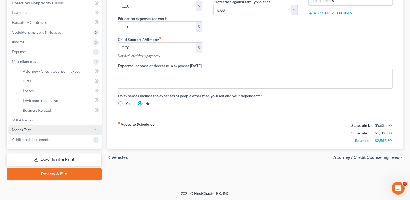
click at [29, 133] on span "Means Test" at bounding box center [55, 130] width 94 height 10
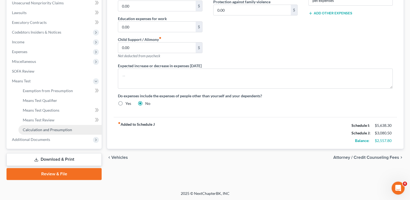
click at [52, 131] on span "Calculation and Presumption" at bounding box center [47, 129] width 49 height 5
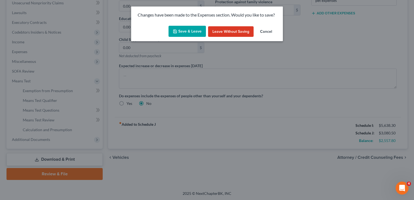
click at [182, 29] on button "Save & Leave" at bounding box center [186, 31] width 37 height 11
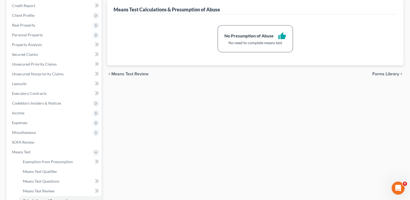
scroll to position [81, 0]
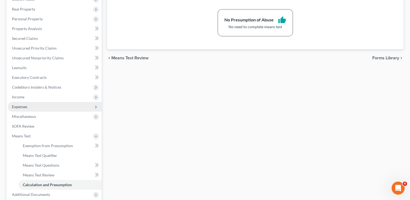
click at [34, 106] on span "Expenses" at bounding box center [55, 107] width 94 height 10
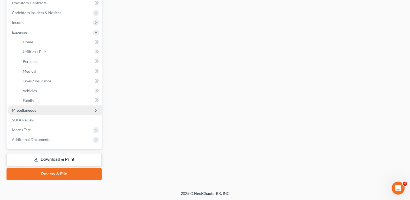
drag, startPoint x: 43, startPoint y: 110, endPoint x: 59, endPoint y: 108, distance: 15.8
click at [43, 110] on span "Miscellaneous" at bounding box center [55, 110] width 94 height 10
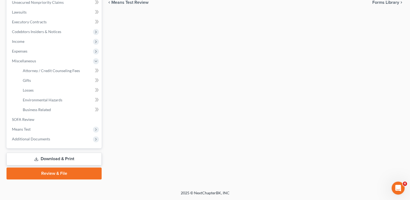
scroll to position [136, 0]
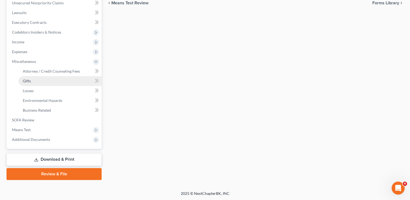
click at [30, 80] on span "Gifts" at bounding box center [27, 81] width 8 height 5
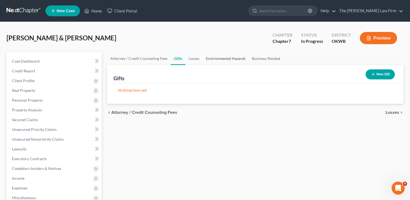
click at [227, 58] on link "Environmental Hazards" at bounding box center [226, 58] width 46 height 13
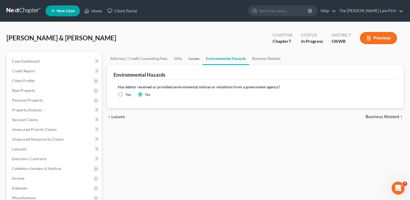
click at [194, 57] on link "Losses" at bounding box center [193, 58] width 17 height 13
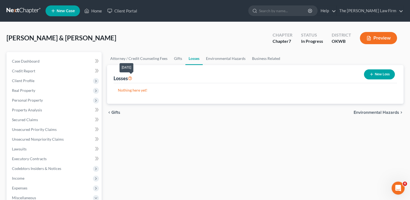
click at [131, 78] on icon at bounding box center [130, 77] width 4 height 5
click at [38, 78] on span "Client Profile" at bounding box center [55, 81] width 94 height 10
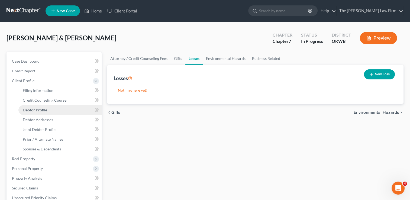
click at [49, 106] on link "Debtor Profile" at bounding box center [59, 110] width 83 height 10
select select "1"
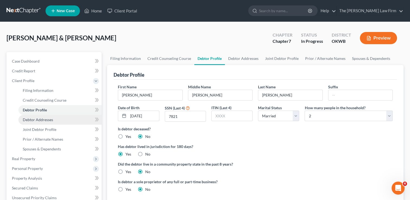
click at [62, 118] on link "Debtor Addresses" at bounding box center [59, 120] width 83 height 10
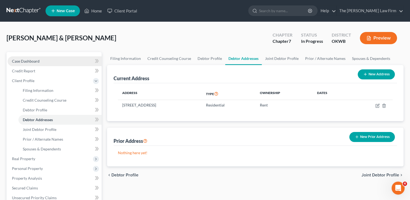
click at [36, 58] on link "Case Dashboard" at bounding box center [55, 61] width 94 height 10
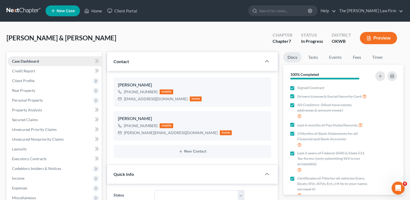
scroll to position [469, 0]
drag, startPoint x: 124, startPoint y: 132, endPoint x: 151, endPoint y: 131, distance: 27.1
click at [174, 137] on div "[PERSON_NAME] [PHONE_NUMBER] mobile [PERSON_NAME][EMAIL_ADDRESS][DOMAIN_NAME] h…" at bounding box center [192, 125] width 158 height 29
copy div "[PERSON_NAME][EMAIL_ADDRESS][DOMAIN_NAME]"
drag, startPoint x: 125, startPoint y: 99, endPoint x: 154, endPoint y: 99, distance: 29.3
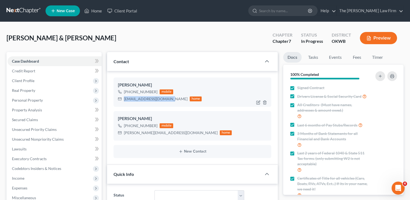
click at [167, 102] on div "[EMAIL_ADDRESS][DOMAIN_NAME] home" at bounding box center [160, 98] width 84 height 7
copy div "[EMAIL_ADDRESS][DOMAIN_NAME]"
click at [146, 37] on div "[PERSON_NAME] & [PERSON_NAME] Upgraded Chapter Chapter 7 Status In Progress Dis…" at bounding box center [205, 40] width 397 height 24
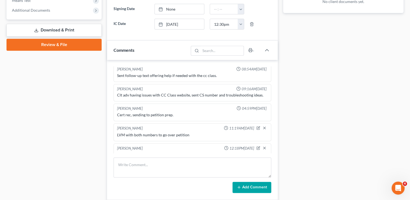
scroll to position [469, 0]
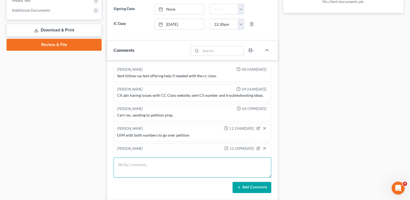
click at [152, 164] on textarea at bounding box center [192, 167] width 158 height 20
click at [146, 161] on textarea "Requested" at bounding box center [192, 167] width 158 height 20
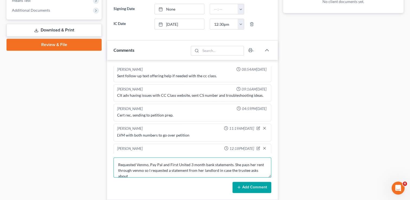
scroll to position [1, 0]
click at [167, 173] on textarea "Requested Venmo, Pay Pal and First United 3 month bank statements. She pays her…" at bounding box center [192, 167] width 158 height 20
drag, startPoint x: 118, startPoint y: 162, endPoint x: 199, endPoint y: 166, distance: 81.3
click at [209, 173] on textarea "Requested Venmo, Pay Pal and First United 3 month bank statements. She pays her…" at bounding box center [192, 167] width 158 height 20
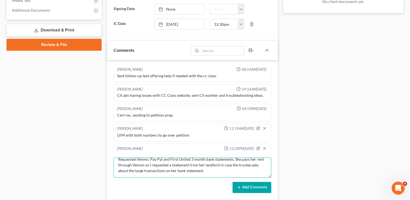
click at [209, 171] on textarea "Requested Venmo, Pay Pal and First United 3 month bank statements. She pays her…" at bounding box center [192, 167] width 158 height 20
type textarea "Requested Venmo, Pay Pal and First United 3 month bank statements. She pays her…"
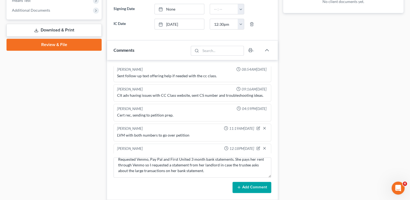
drag, startPoint x: 252, startPoint y: 186, endPoint x: 301, endPoint y: 179, distance: 49.8
click at [252, 186] on button "Add Comment" at bounding box center [251, 187] width 39 height 11
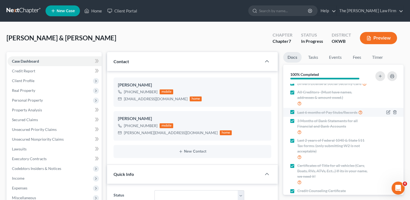
scroll to position [0, 0]
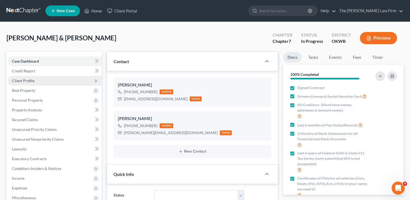
drag, startPoint x: 37, startPoint y: 77, endPoint x: 46, endPoint y: 82, distance: 10.1
click at [37, 77] on span "Client Profile" at bounding box center [55, 81] width 94 height 10
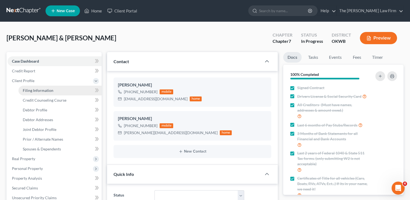
click at [49, 91] on span "Filing Information" at bounding box center [38, 90] width 31 height 5
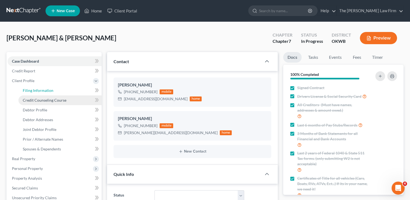
select select "1"
select select "0"
select select "37"
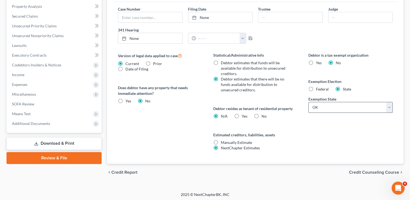
scroll to position [172, 0]
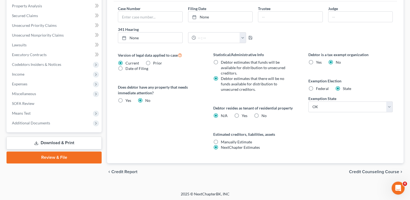
click at [242, 113] on label "Yes Yes" at bounding box center [245, 115] width 6 height 5
click at [244, 113] on input "Yes Yes" at bounding box center [246, 115] width 4 height 4
radio input "true"
radio input "false"
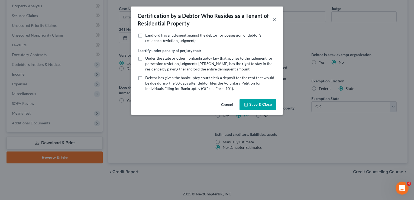
click at [274, 19] on button "×" at bounding box center [274, 19] width 4 height 7
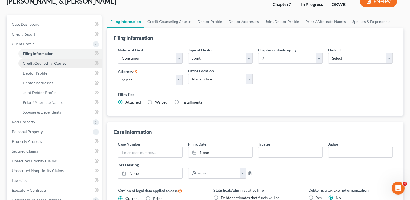
click at [57, 62] on span "Credit Counseling Course" at bounding box center [45, 63] width 44 height 5
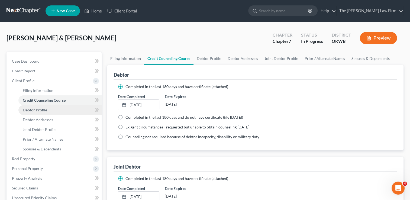
click at [50, 109] on link "Debtor Profile" at bounding box center [59, 110] width 83 height 10
select select "1"
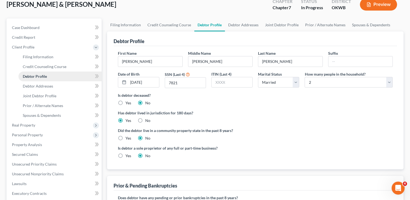
scroll to position [27, 0]
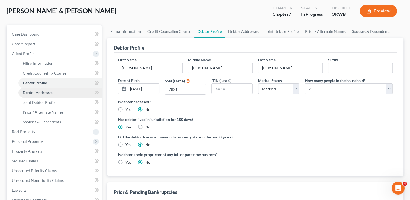
click at [51, 92] on span "Debtor Addresses" at bounding box center [38, 92] width 30 height 5
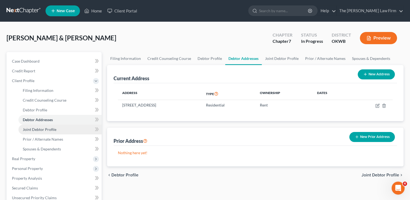
click at [48, 129] on span "Joint Debtor Profile" at bounding box center [40, 129] width 34 height 5
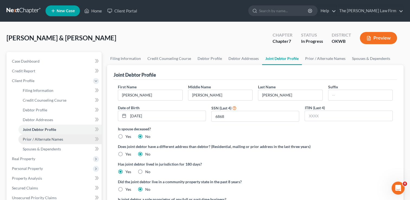
click at [46, 141] on link "Prior / Alternate Names" at bounding box center [59, 139] width 83 height 10
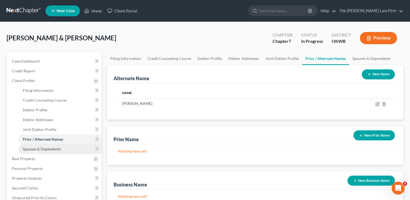
click at [44, 150] on span "Spouses & Dependents" at bounding box center [42, 149] width 38 height 5
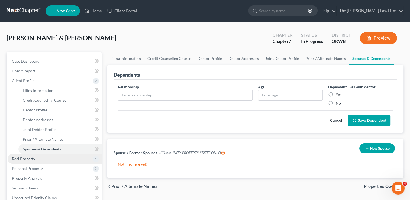
click at [25, 160] on span "Real Property" at bounding box center [23, 158] width 23 height 5
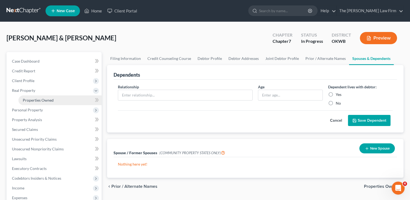
click at [51, 101] on span "Properties Owned" at bounding box center [38, 100] width 31 height 5
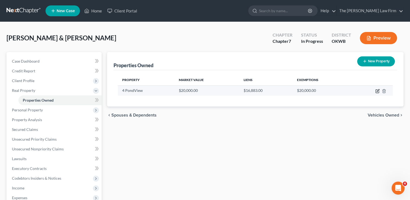
click at [377, 91] on icon "button" at bounding box center [377, 91] width 4 height 4
select select "37"
select select "62"
select select "2"
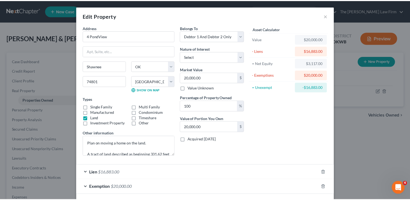
scroll to position [23, 0]
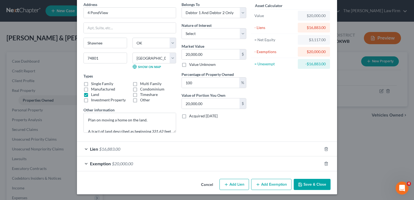
click at [312, 184] on button "Save & Close" at bounding box center [312, 184] width 37 height 11
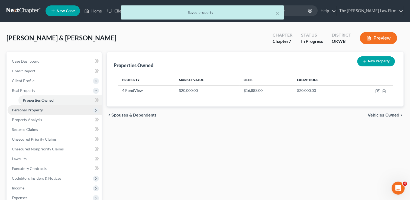
click at [44, 111] on span "Personal Property" at bounding box center [55, 110] width 94 height 10
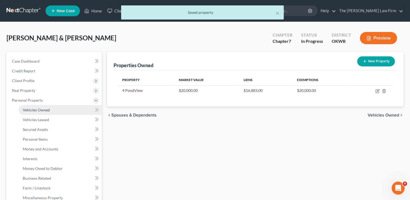
click at [50, 111] on link "Vehicles Owned" at bounding box center [59, 110] width 83 height 10
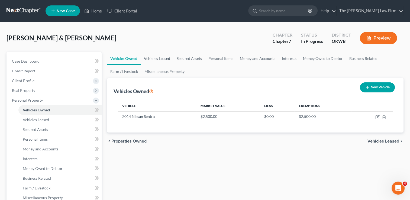
click at [158, 58] on link "Vehicles Leased" at bounding box center [157, 58] width 33 height 13
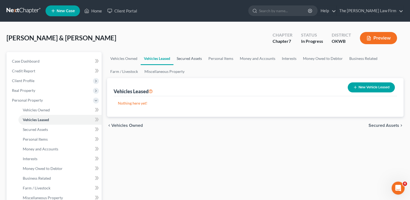
click at [192, 58] on link "Secured Assets" at bounding box center [189, 58] width 32 height 13
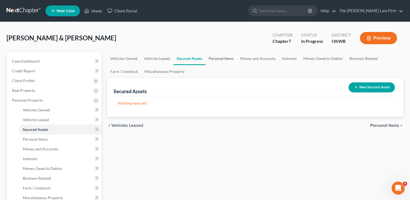
click at [223, 56] on link "Personal Items" at bounding box center [220, 58] width 31 height 13
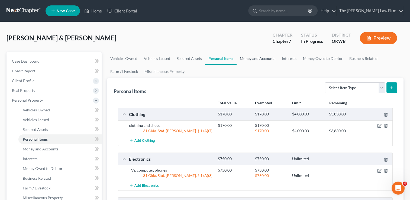
click at [260, 60] on link "Money and Accounts" at bounding box center [257, 58] width 42 height 13
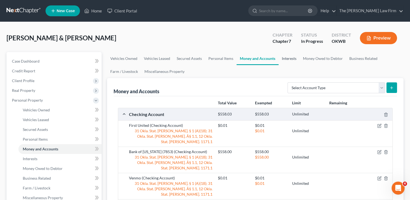
click at [291, 58] on link "Interests" at bounding box center [288, 58] width 21 height 13
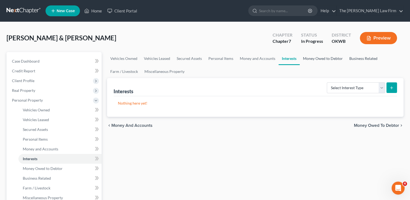
click at [328, 59] on link "Money Owed to Debtor" at bounding box center [323, 58] width 46 height 13
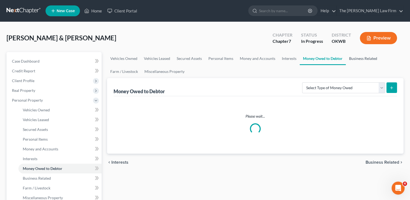
click at [366, 58] on link "Business Related" at bounding box center [363, 58] width 35 height 13
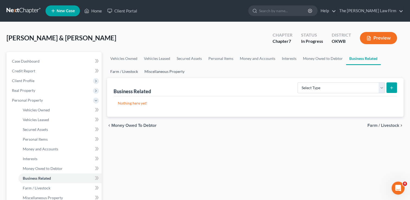
click at [132, 74] on link "Farm / Livestock" at bounding box center [124, 71] width 34 height 13
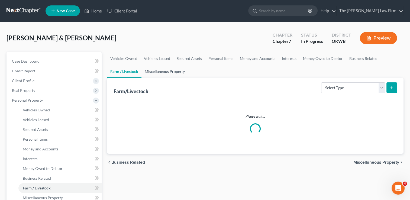
click at [169, 71] on link "Miscellaneous Property" at bounding box center [164, 71] width 47 height 13
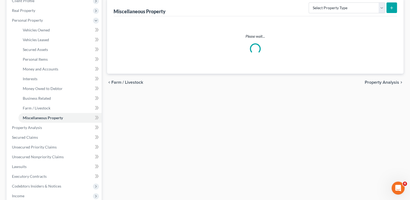
scroll to position [81, 0]
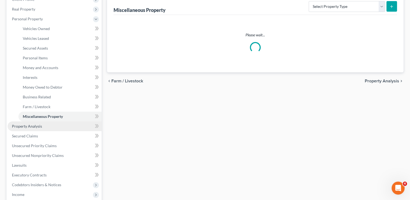
drag, startPoint x: 32, startPoint y: 126, endPoint x: 50, endPoint y: 123, distance: 19.0
click at [32, 126] on span "Property Analysis" at bounding box center [27, 126] width 30 height 5
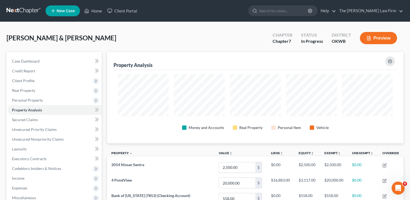
scroll to position [91, 296]
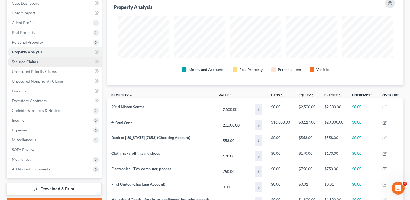
click at [38, 61] on link "Secured Claims" at bounding box center [55, 62] width 94 height 10
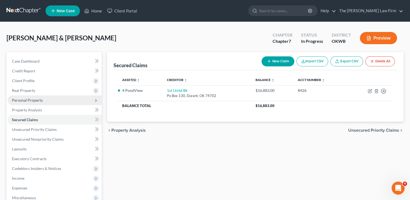
click at [36, 98] on span "Personal Property" at bounding box center [27, 100] width 31 height 5
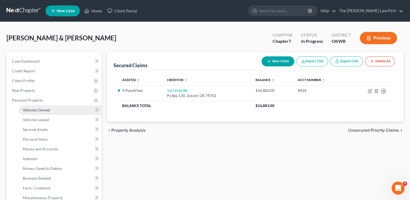
click at [46, 108] on span "Vehicles Owned" at bounding box center [36, 110] width 27 height 5
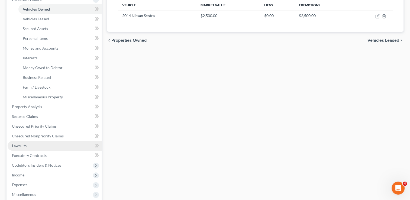
scroll to position [108, 0]
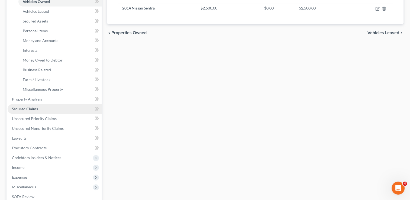
click at [38, 110] on link "Secured Claims" at bounding box center [55, 109] width 94 height 10
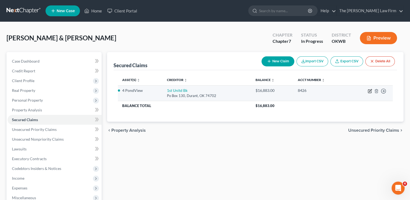
click at [368, 91] on icon "button" at bounding box center [370, 91] width 4 height 4
select select "37"
select select "2"
select select "1"
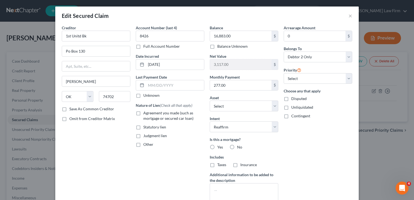
click at [217, 145] on label "Yes" at bounding box center [220, 146] width 6 height 5
click at [219, 145] on input "Yes" at bounding box center [221, 146] width 4 height 4
radio input "true"
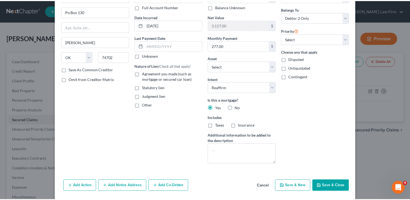
scroll to position [45, 0]
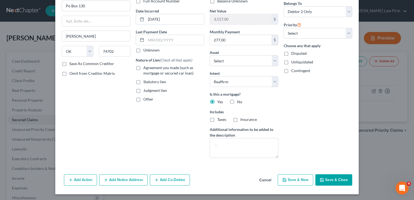
click at [333, 180] on button "Save & Close" at bounding box center [333, 179] width 37 height 11
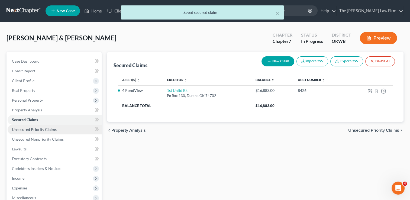
click at [40, 132] on link "Unsecured Priority Claims" at bounding box center [55, 130] width 94 height 10
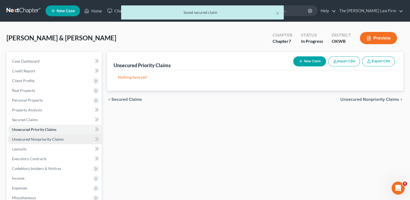
click at [57, 138] on span "Unsecured Nonpriority Claims" at bounding box center [38, 139] width 52 height 5
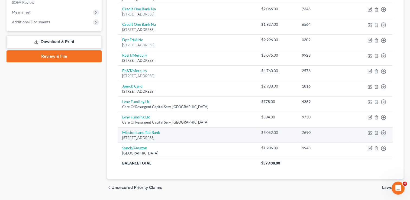
scroll to position [217, 0]
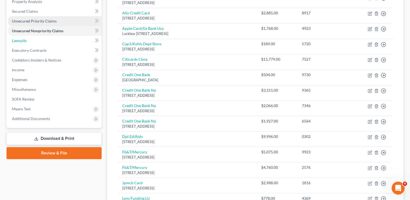
drag, startPoint x: 28, startPoint y: 39, endPoint x: 67, endPoint y: 41, distance: 38.8
click at [28, 39] on link "Lawsuits" at bounding box center [55, 41] width 94 height 10
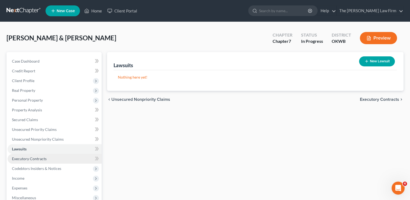
click at [36, 158] on span "Executory Contracts" at bounding box center [29, 158] width 35 height 5
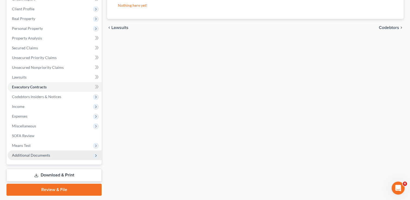
scroll to position [81, 0]
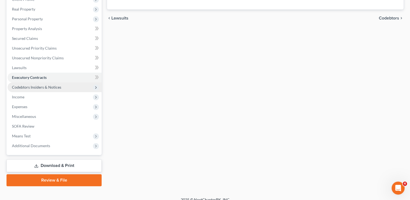
click at [47, 86] on span "Codebtors Insiders & Notices" at bounding box center [36, 87] width 49 height 5
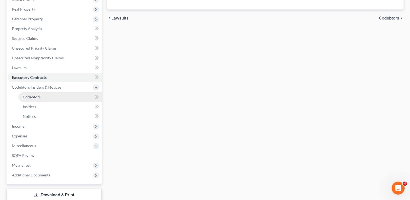
click at [41, 97] on link "Codebtors" at bounding box center [59, 97] width 83 height 10
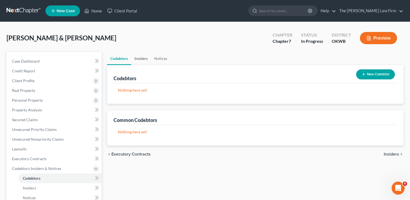
click at [146, 59] on link "Insiders" at bounding box center [141, 58] width 20 height 13
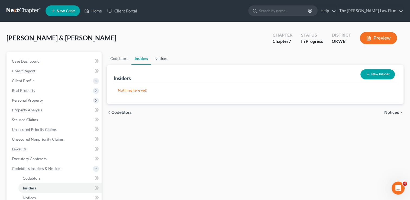
click at [159, 59] on link "Notices" at bounding box center [161, 58] width 20 height 13
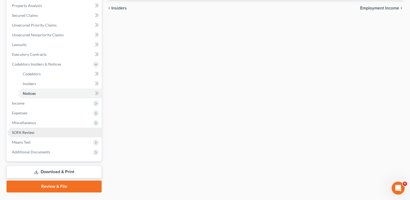
scroll to position [108, 0]
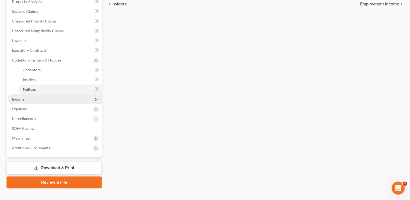
click at [24, 97] on span "Income" at bounding box center [18, 99] width 12 height 5
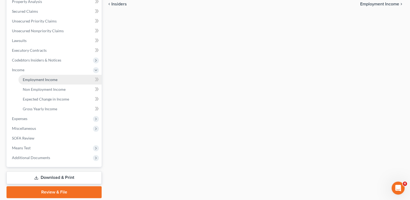
click at [43, 81] on span "Employment Income" at bounding box center [40, 79] width 35 height 5
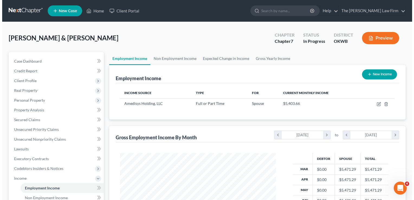
scroll to position [96, 167]
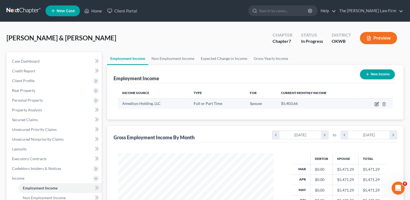
click at [377, 105] on icon "button" at bounding box center [376, 104] width 4 height 4
select select "0"
select select "19"
select select "1"
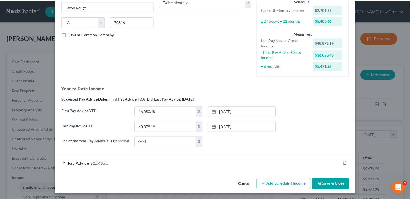
scroll to position [96, 0]
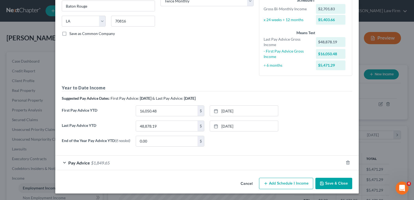
click at [334, 183] on button "Save & Close" at bounding box center [333, 183] width 37 height 11
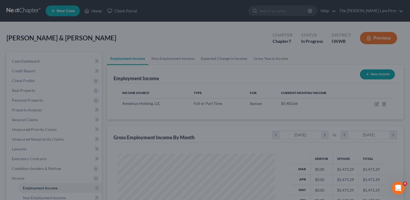
scroll to position [270774, 270704]
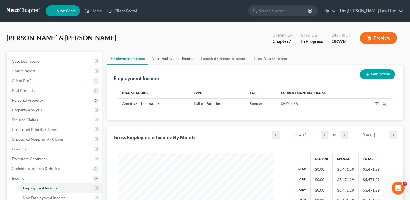
click at [170, 57] on link "Non Employment Income" at bounding box center [172, 58] width 49 height 13
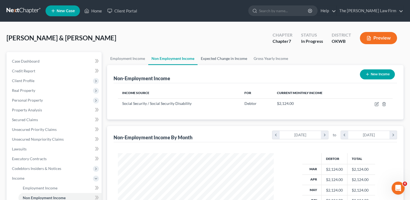
scroll to position [96, 167]
click at [223, 57] on link "Expected Change in Income" at bounding box center [223, 58] width 53 height 13
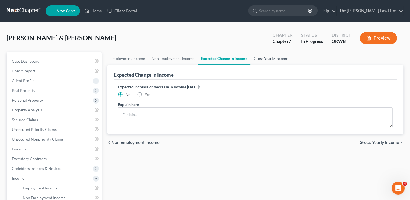
click at [268, 58] on link "Gross Yearly Income" at bounding box center [270, 58] width 41 height 13
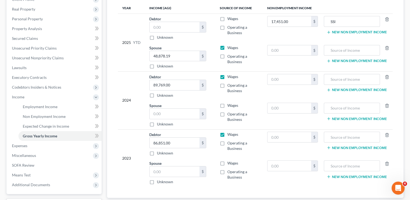
scroll to position [108, 0]
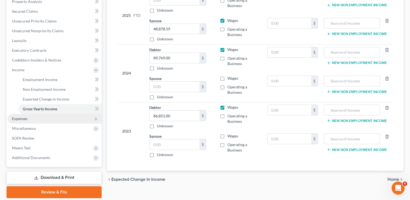
click at [35, 118] on span "Expenses" at bounding box center [55, 119] width 94 height 10
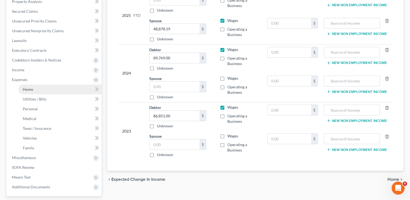
click at [37, 88] on link "Home" at bounding box center [59, 90] width 83 height 10
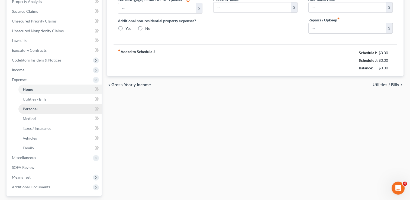
scroll to position [79, 0]
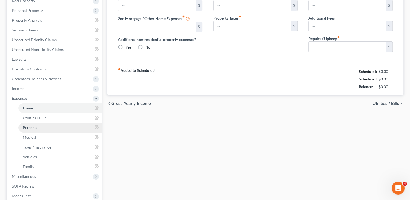
type input "2,000.00"
type input "0.00"
radio input "true"
type input "0.00"
type input "22.50"
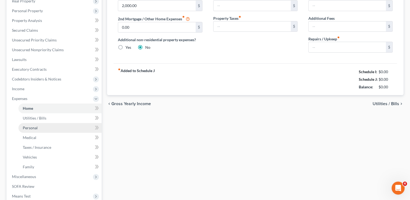
type input "0.00"
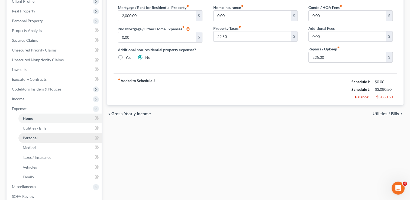
scroll to position [0, 0]
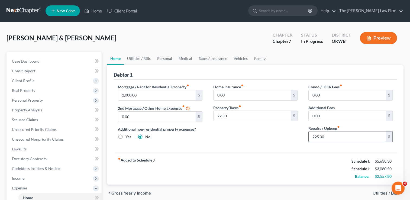
click at [333, 135] on input "225.00" at bounding box center [347, 136] width 77 height 10
type input "3"
type input "300.00"
click at [263, 133] on div "Home Insurance fiber_manual_record 0.00 $ Property Taxes fiber_manual_record 22…" at bounding box center [255, 115] width 95 height 62
click at [163, 57] on link "Personal" at bounding box center [164, 58] width 21 height 13
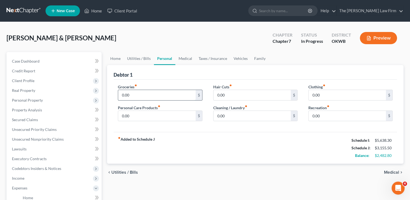
click at [139, 93] on input "0.00" at bounding box center [156, 95] width 77 height 10
type input "863.00"
click at [139, 115] on input "0.00" at bounding box center [156, 116] width 77 height 10
type input "90.00"
click at [236, 113] on input "0.00" at bounding box center [251, 116] width 77 height 10
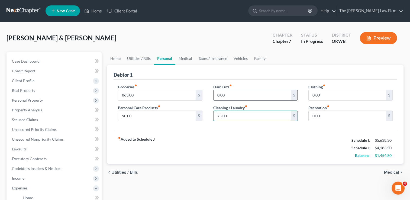
type input "75.00"
click at [242, 93] on input "0.00" at bounding box center [251, 95] width 77 height 10
type input "15.00"
click at [325, 95] on input "0.00" at bounding box center [347, 95] width 77 height 10
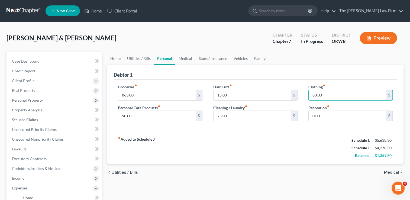
type input "80.00"
click at [252, 127] on div "Groceries fiber_manual_record 863.00 $ Personal Care Products fiber_manual_reco…" at bounding box center [254, 106] width 283 height 53
click at [142, 57] on link "Utilities / Bills" at bounding box center [139, 58] width 30 height 13
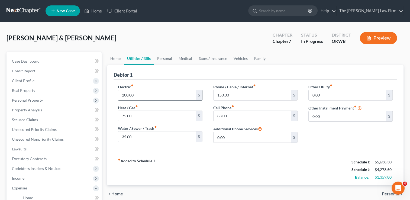
click at [139, 95] on input "200.00" at bounding box center [156, 95] width 77 height 10
type input "250.00"
click at [135, 138] on input "35.00" at bounding box center [156, 136] width 77 height 10
click at [231, 152] on div "Electric fiber_manual_record 250.00 $ Heat / Gas fiber_manual_record 75.00 $ Wa…" at bounding box center [254, 117] width 283 height 74
click at [232, 96] on input "150.00" at bounding box center [251, 95] width 77 height 10
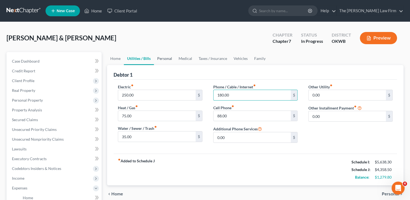
type input "180.00"
click at [166, 57] on link "Personal" at bounding box center [164, 58] width 21 height 13
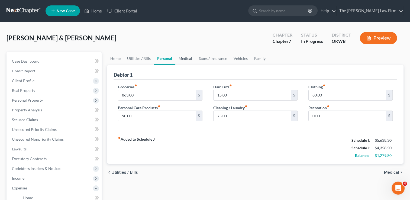
click at [183, 57] on link "Medical" at bounding box center [185, 58] width 20 height 13
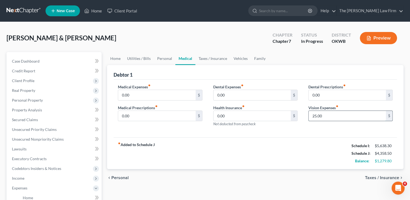
click at [329, 116] on input "25.00" at bounding box center [347, 116] width 77 height 10
type input "60.00"
click at [205, 56] on link "Taxes / Insurance" at bounding box center [212, 58] width 35 height 13
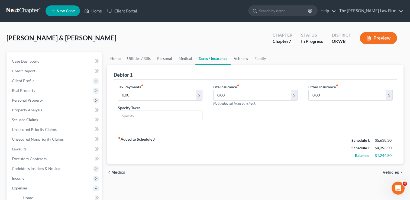
click at [239, 59] on link "Vehicles" at bounding box center [241, 58] width 21 height 13
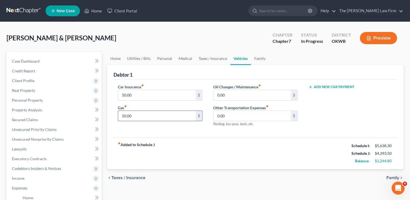
click at [140, 114] on input "50.00" at bounding box center [156, 116] width 77 height 10
type input "250.00"
click at [237, 93] on input "0.00" at bounding box center [251, 95] width 77 height 10
type input "50.00"
click at [138, 95] on input "50.00" at bounding box center [156, 95] width 77 height 10
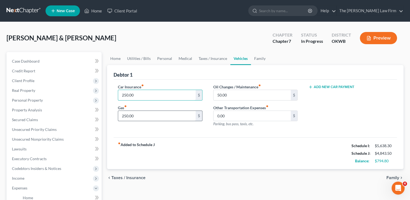
type input "250.00"
click at [139, 115] on input "250.00" at bounding box center [156, 116] width 77 height 10
type input "300.00"
click at [140, 95] on input "250.00" at bounding box center [156, 95] width 77 height 10
drag, startPoint x: 161, startPoint y: 131, endPoint x: 147, endPoint y: 125, distance: 16.0
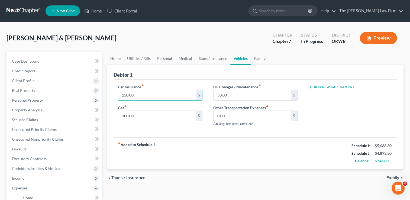
click at [162, 131] on div "Car Insurance fiber_manual_record 250.00 $ Gas fiber_manual_record 300.00 $ Oil…" at bounding box center [254, 109] width 283 height 58
drag, startPoint x: 116, startPoint y: 57, endPoint x: 143, endPoint y: 80, distance: 35.0
click at [116, 57] on link "Home" at bounding box center [115, 58] width 17 height 13
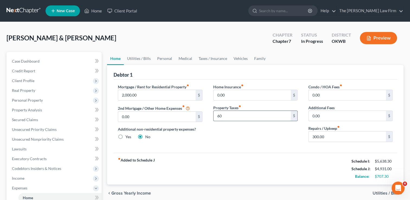
type input "6"
type input "65.00"
click at [197, 141] on div "Mortgage / Rent for Residential Property fiber_manual_record 2,000.00 $ 2nd Mor…" at bounding box center [159, 115] width 95 height 62
click at [333, 136] on input "300.00" at bounding box center [347, 136] width 77 height 10
type input "340.00"
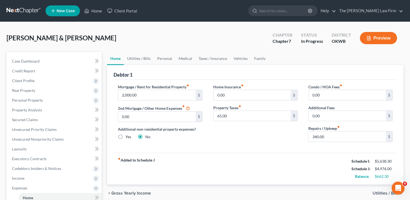
click at [273, 132] on div "Home Insurance fiber_manual_record 0.00 $ Property Taxes fiber_manual_record 65…" at bounding box center [255, 115] width 95 height 62
click at [135, 59] on link "Utilities / Bills" at bounding box center [139, 58] width 30 height 13
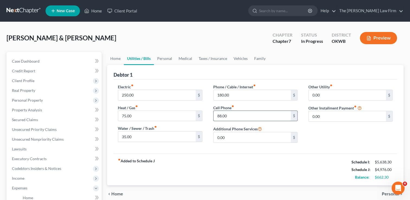
click at [218, 115] on input "88.00" at bounding box center [251, 116] width 77 height 10
type input "188.00"
click at [144, 92] on input "250.00" at bounding box center [156, 95] width 77 height 10
type input "350.00"
click at [157, 149] on div "Electric fiber_manual_record 350.00 $ Heat / Gas fiber_manual_record 75.00 $ Wa…" at bounding box center [254, 117] width 283 height 74
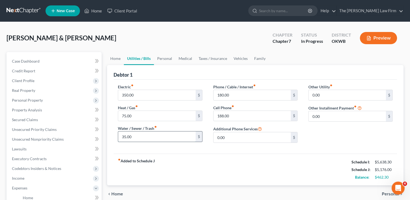
click at [138, 137] on input "35.00" at bounding box center [156, 136] width 77 height 10
type input "65.00"
click at [220, 150] on div "Electric fiber_manual_record 350.00 $ Heat / Gas fiber_manual_record 75.00 $ Wa…" at bounding box center [254, 117] width 283 height 74
drag, startPoint x: 161, startPoint y: 58, endPoint x: 171, endPoint y: 66, distance: 13.3
click at [161, 58] on link "Personal" at bounding box center [164, 58] width 21 height 13
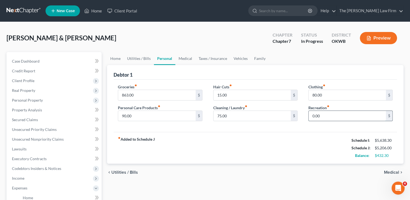
click at [325, 116] on input "0.00" at bounding box center [347, 116] width 77 height 10
type input "20.00"
click at [183, 57] on link "Medical" at bounding box center [185, 58] width 20 height 13
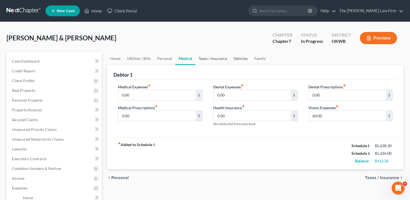
click at [215, 56] on link "Taxes / Insurance" at bounding box center [212, 58] width 35 height 13
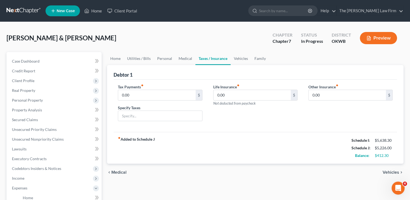
click at [213, 59] on link "Taxes / Insurance" at bounding box center [212, 58] width 35 height 13
click at [242, 55] on link "Vehicles" at bounding box center [241, 58] width 21 height 13
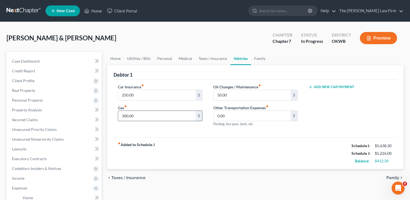
click at [143, 115] on input "300.00" at bounding box center [156, 116] width 77 height 10
type input "350.00"
click at [260, 58] on link "Family" at bounding box center [260, 58] width 18 height 13
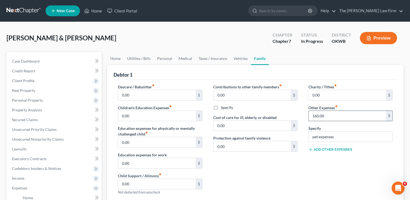
click at [332, 115] on input "160.00" at bounding box center [347, 116] width 77 height 10
type input "260.00"
click at [285, 171] on div "Contributions to other family members fiber_manual_record 0.00 $ Specify Cost o…" at bounding box center [255, 141] width 95 height 115
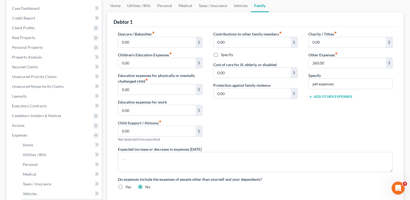
scroll to position [47, 0]
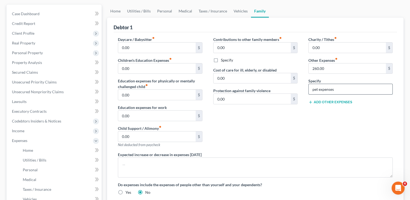
click at [342, 89] on input "pet expenses" at bounding box center [351, 89] width 84 height 10
type input "pet expenses & vet bills"
click at [328, 67] on input "260.00" at bounding box center [347, 68] width 77 height 10
type input "300.00"
click at [291, 122] on div "Contributions to other family members fiber_manual_record 0.00 $ Specify Cost o…" at bounding box center [255, 94] width 95 height 115
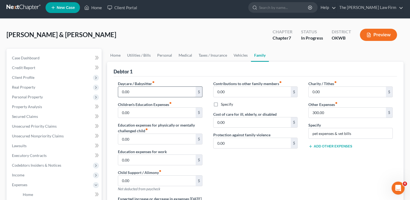
scroll to position [0, 0]
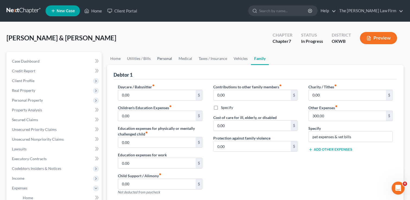
click at [160, 60] on link "Personal" at bounding box center [164, 58] width 21 height 13
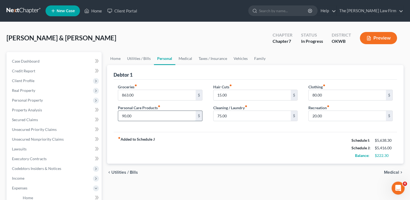
click at [139, 115] on input "90.00" at bounding box center [156, 116] width 77 height 10
type input "95.00"
click at [233, 94] on input "15.00" at bounding box center [251, 95] width 77 height 10
type input "20.00"
click at [135, 57] on link "Utilities / Bills" at bounding box center [139, 58] width 30 height 13
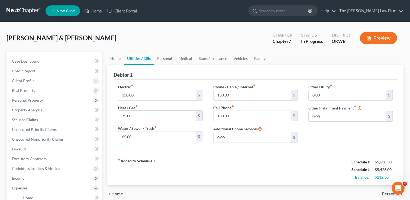
click at [137, 115] on input "75.00" at bounding box center [156, 116] width 77 height 10
type input "85.00"
click at [201, 155] on div "fiber_manual_record Added to Schedule J Schedule I: $5,638.30 Schedule J: $5,43…" at bounding box center [254, 170] width 283 height 32
drag, startPoint x: 114, startPoint y: 56, endPoint x: 151, endPoint y: 62, distance: 36.8
click at [114, 56] on link "Home" at bounding box center [115, 58] width 17 height 13
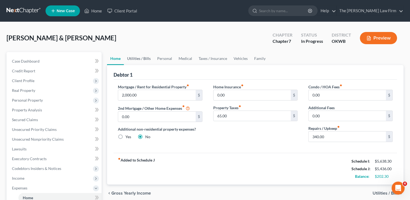
click at [138, 59] on link "Utilities / Bills" at bounding box center [139, 58] width 30 height 13
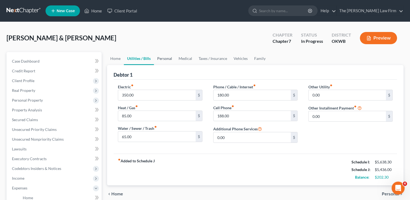
click at [167, 59] on link "Personal" at bounding box center [164, 58] width 21 height 13
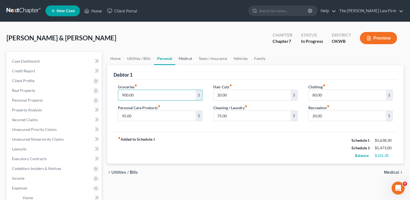
type input "900.00"
click at [186, 57] on link "Medical" at bounding box center [185, 58] width 20 height 13
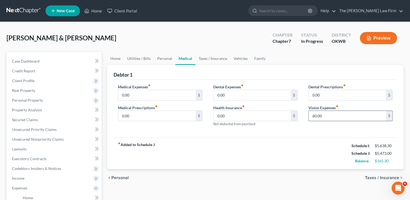
click at [327, 115] on input "60.00" at bounding box center [347, 116] width 77 height 10
type input "65.00"
click at [202, 56] on link "Taxes / Insurance" at bounding box center [212, 58] width 35 height 13
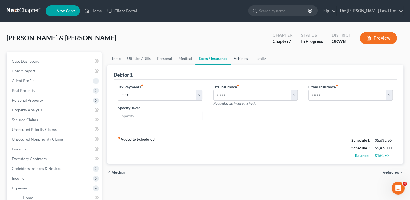
click at [244, 58] on link "Vehicles" at bounding box center [241, 58] width 21 height 13
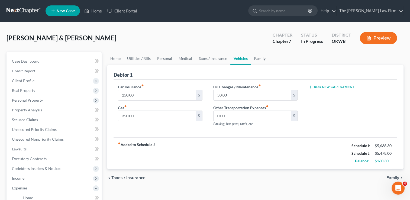
click at [258, 59] on link "Family" at bounding box center [260, 58] width 18 height 13
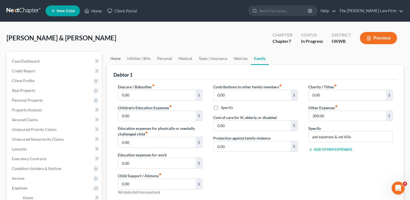
click at [113, 56] on link "Home" at bounding box center [115, 58] width 17 height 13
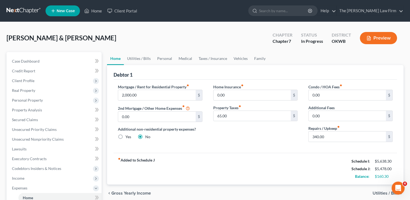
click at [125, 135] on label "Yes" at bounding box center [128, 136] width 6 height 5
click at [128, 135] on input "Yes" at bounding box center [130, 136] width 4 height 4
radio input "true"
click at [145, 135] on label "No" at bounding box center [147, 136] width 5 height 5
click at [147, 135] on input "No" at bounding box center [149, 136] width 4 height 4
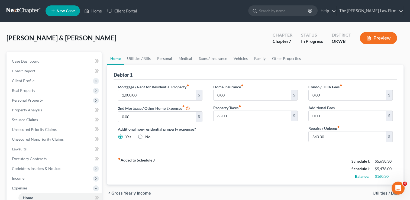
radio input "true"
radio input "false"
click at [138, 57] on link "Utilities / Bills" at bounding box center [139, 58] width 30 height 13
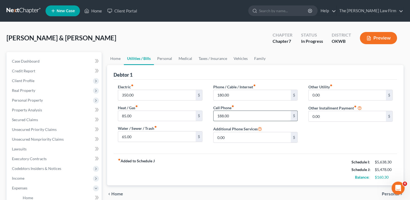
click at [236, 115] on input "188.00" at bounding box center [251, 116] width 77 height 10
type input "200.00"
click at [234, 95] on input "180.00" at bounding box center [251, 95] width 77 height 10
type input "200.00"
click at [237, 117] on input "200.00" at bounding box center [251, 116] width 77 height 10
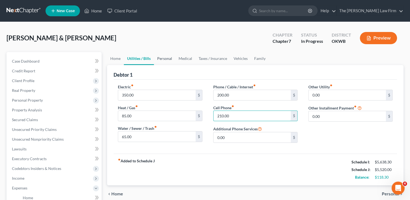
type input "210.00"
click at [165, 59] on link "Personal" at bounding box center [164, 58] width 21 height 13
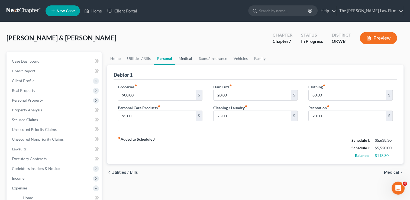
click at [180, 57] on link "Medical" at bounding box center [185, 58] width 20 height 13
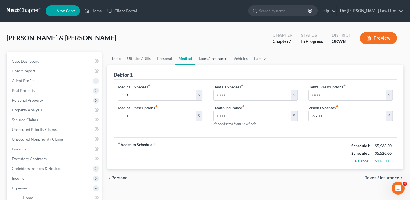
click at [217, 58] on link "Taxes / Insurance" at bounding box center [212, 58] width 35 height 13
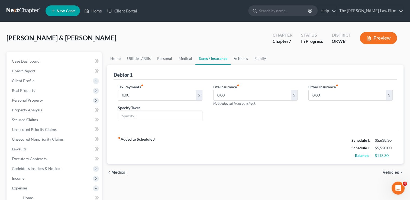
click at [239, 57] on link "Vehicles" at bounding box center [241, 58] width 21 height 13
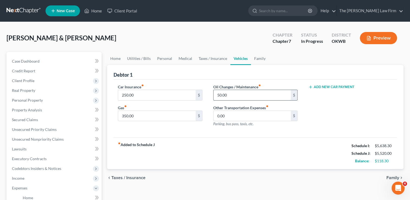
click at [233, 95] on input "50.00" at bounding box center [251, 95] width 77 height 10
click at [184, 136] on div "Car Insurance fiber_manual_record 250.00 $ Gas fiber_manual_record 350.00 $ Oil…" at bounding box center [254, 109] width 283 height 58
click at [139, 114] on input "350.00" at bounding box center [156, 116] width 77 height 10
type input "400.00"
click at [186, 127] on div "Car Insurance fiber_manual_record 250.00 $ Gas fiber_manual_record 400.00 $" at bounding box center [159, 107] width 95 height 47
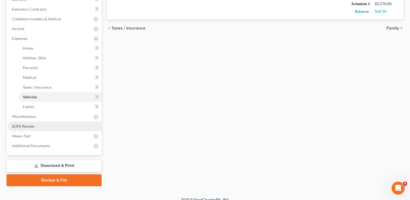
scroll to position [156, 0]
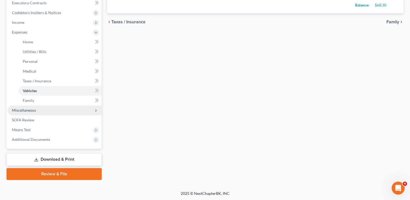
click at [24, 111] on span "Miscellaneous" at bounding box center [24, 110] width 24 height 5
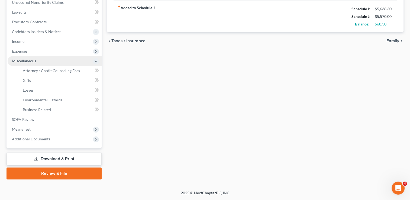
scroll to position [136, 0]
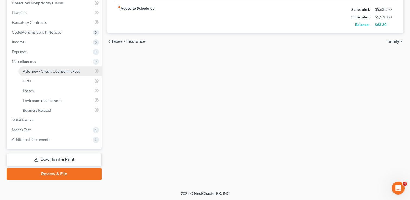
click at [48, 70] on span "Attorney / Credit Counseling Fees" at bounding box center [51, 71] width 57 height 5
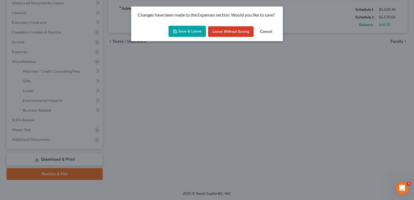
click at [182, 33] on button "Save & Leave" at bounding box center [186, 31] width 37 height 11
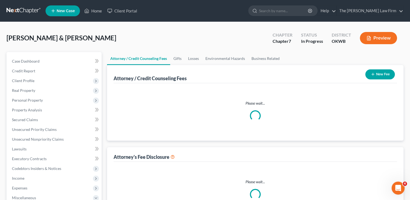
select select "0"
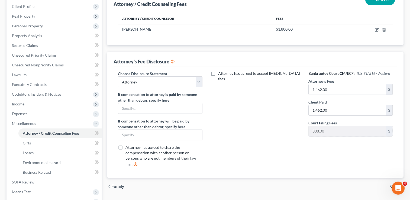
scroll to position [81, 0]
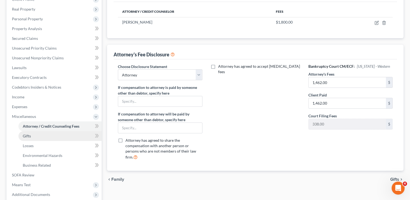
click at [20, 133] on link "Gifts" at bounding box center [59, 136] width 83 height 10
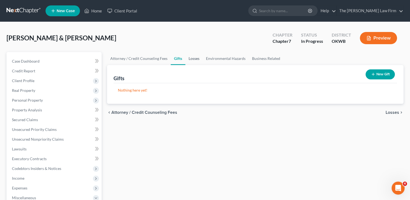
click at [194, 60] on link "Losses" at bounding box center [193, 58] width 17 height 13
click at [225, 58] on link "Environmental Hazards" at bounding box center [226, 58] width 46 height 13
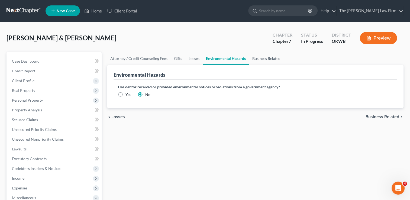
click at [265, 61] on link "Business Related" at bounding box center [266, 58] width 35 height 13
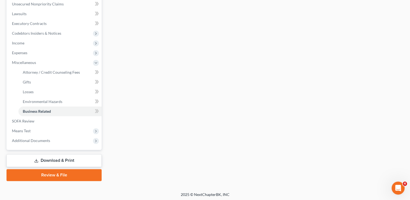
scroll to position [136, 0]
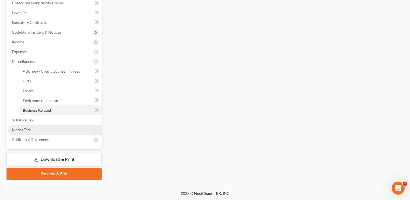
click at [27, 129] on span "Means Test" at bounding box center [21, 129] width 19 height 5
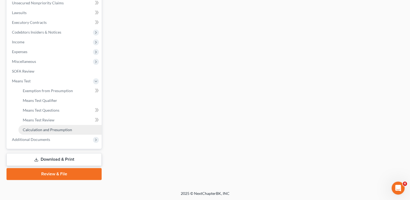
click at [48, 128] on span "Calculation and Presumption" at bounding box center [47, 129] width 49 height 5
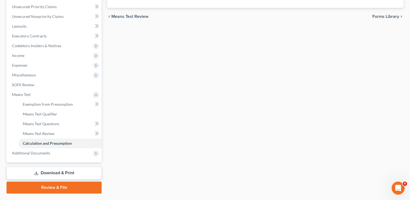
scroll to position [136, 0]
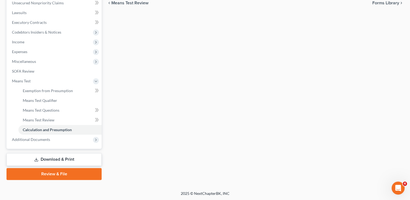
click at [53, 161] on link "Download & Print" at bounding box center [54, 159] width 95 height 13
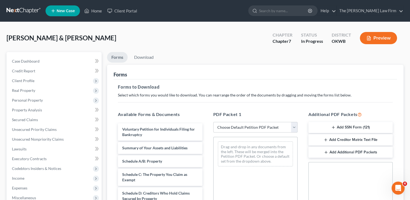
click at [244, 124] on select "Choose Default Petition PDF Packet Complete Bankruptcy Petition (all forms and …" at bounding box center [255, 127] width 84 height 11
select select "0"
click at [213, 122] on select "Choose Default Petition PDF Packet Complete Bankruptcy Petition (all forms and …" at bounding box center [255, 127] width 84 height 11
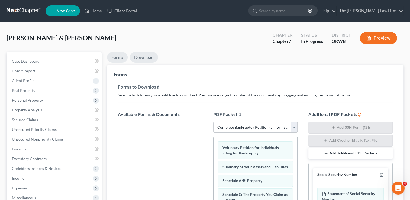
click at [144, 56] on link "Download" at bounding box center [144, 57] width 28 height 11
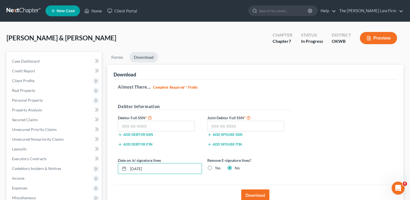
drag, startPoint x: 157, startPoint y: 167, endPoint x: 155, endPoint y: 178, distance: 11.0
click at [123, 170] on div "[DATE]" at bounding box center [160, 168] width 84 height 11
type input "[DATE]"
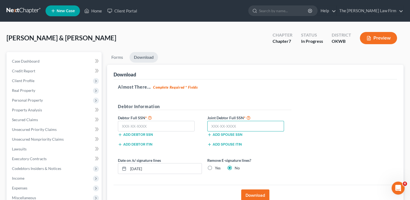
click at [257, 128] on input "text" at bounding box center [245, 126] width 77 height 11
type input "509-60-6868"
drag, startPoint x: 168, startPoint y: 126, endPoint x: 259, endPoint y: 115, distance: 91.4
click at [168, 125] on input "text" at bounding box center [156, 126] width 77 height 11
type input "414-86-7821"
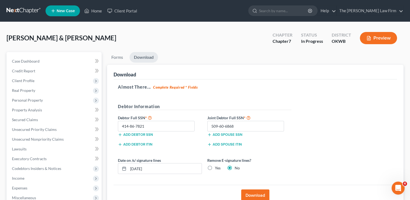
click at [257, 193] on button "Download" at bounding box center [255, 195] width 28 height 12
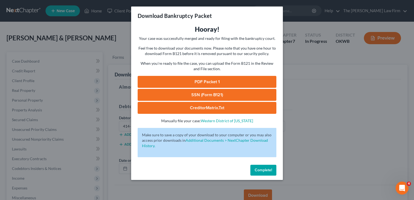
click at [220, 93] on link "SSN (Form B121)" at bounding box center [207, 95] width 139 height 12
drag, startPoint x: 218, startPoint y: 79, endPoint x: 304, endPoint y: 108, distance: 90.0
click at [218, 79] on link "PDF Packet 1" at bounding box center [207, 82] width 139 height 12
click at [258, 170] on span "Complete!" at bounding box center [263, 170] width 17 height 5
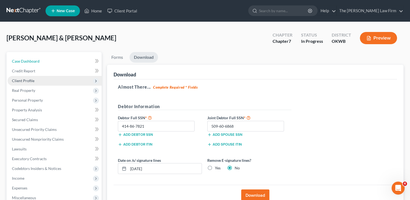
drag, startPoint x: 38, startPoint y: 59, endPoint x: 87, endPoint y: 84, distance: 54.4
click at [38, 59] on span "Case Dashboard" at bounding box center [26, 61] width 28 height 5
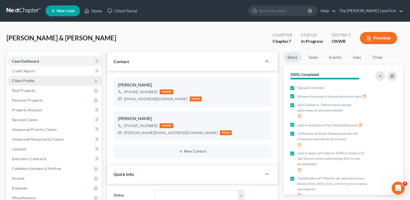
scroll to position [499, 0]
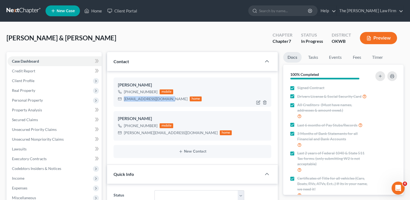
drag, startPoint x: 124, startPoint y: 99, endPoint x: 167, endPoint y: 102, distance: 42.9
click at [167, 102] on div "[EMAIL_ADDRESS][DOMAIN_NAME] home" at bounding box center [160, 98] width 84 height 7
copy div "[EMAIL_ADDRESS][DOMAIN_NAME]"
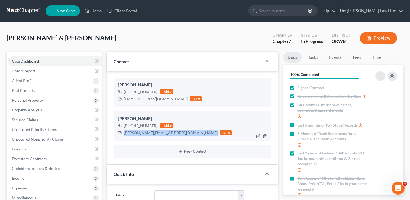
drag, startPoint x: 124, startPoint y: 132, endPoint x: 176, endPoint y: 135, distance: 51.3
click at [176, 135] on div "[PERSON_NAME][EMAIL_ADDRESS][DOMAIN_NAME] home" at bounding box center [175, 132] width 114 height 7
copy div "[PERSON_NAME][EMAIL_ADDRESS][DOMAIN_NAME]"
drag, startPoint x: 23, startPoint y: 150, endPoint x: 68, endPoint y: 153, distance: 45.4
click at [23, 150] on span "Lawsuits" at bounding box center [19, 149] width 15 height 5
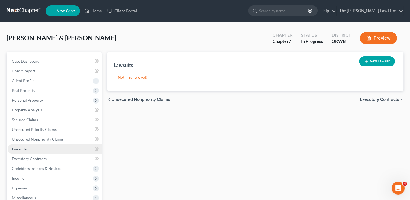
click at [25, 148] on span "Lawsuits" at bounding box center [19, 149] width 15 height 5
click at [34, 121] on span "Secured Claims" at bounding box center [25, 119] width 26 height 5
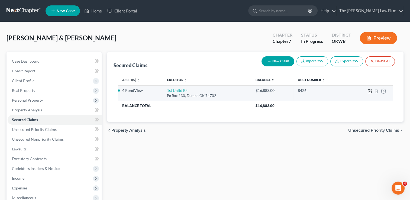
click at [369, 91] on icon "button" at bounding box center [370, 90] width 2 height 2
select select "37"
select select "2"
select select "1"
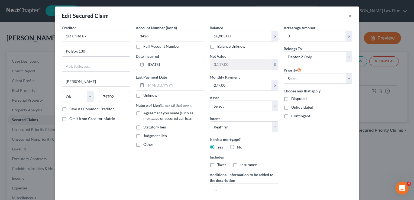
click at [348, 16] on button "×" at bounding box center [350, 15] width 4 height 7
